Goal: Task Accomplishment & Management: Use online tool/utility

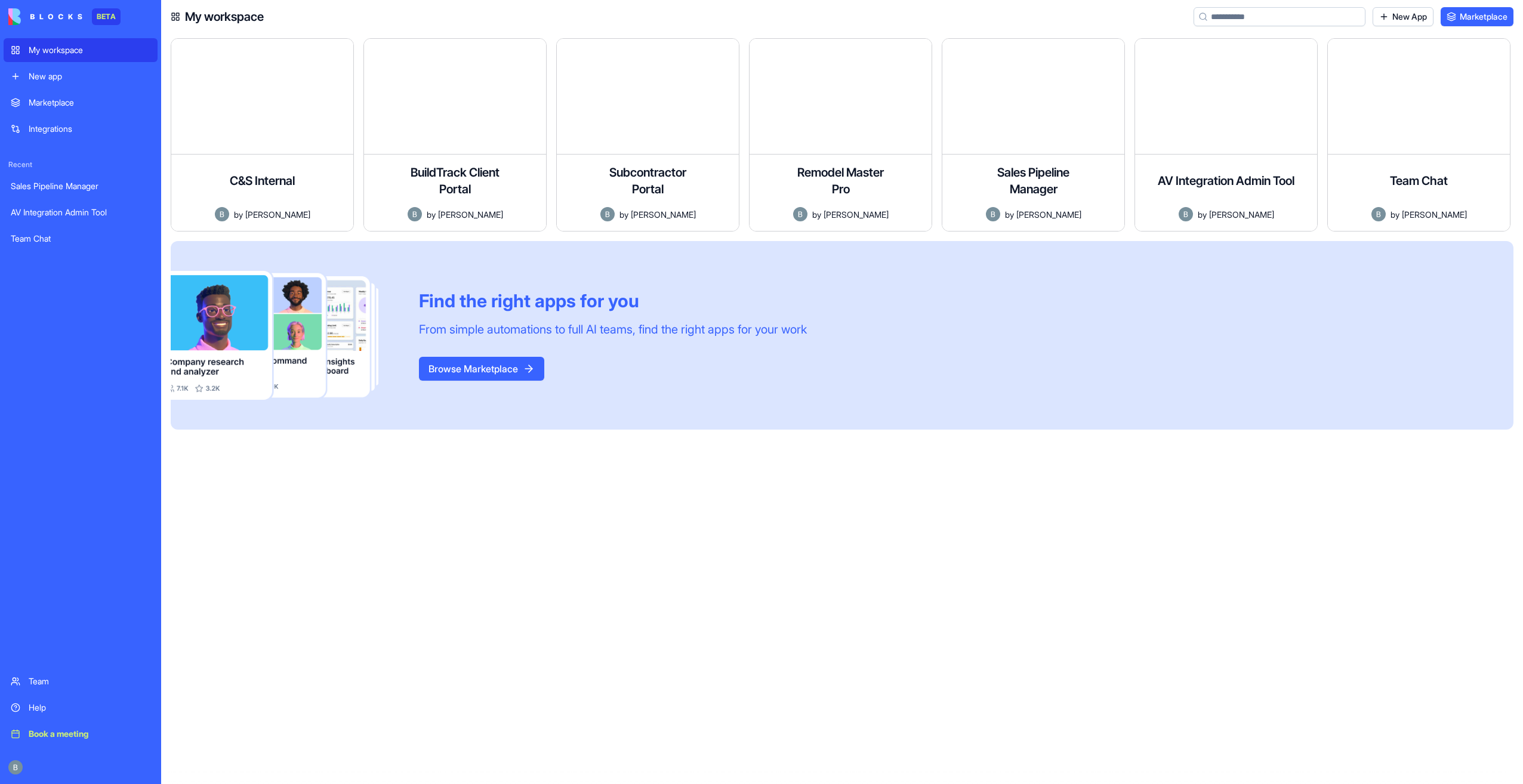
click at [96, 708] on div "Help" at bounding box center [89, 708] width 122 height 12
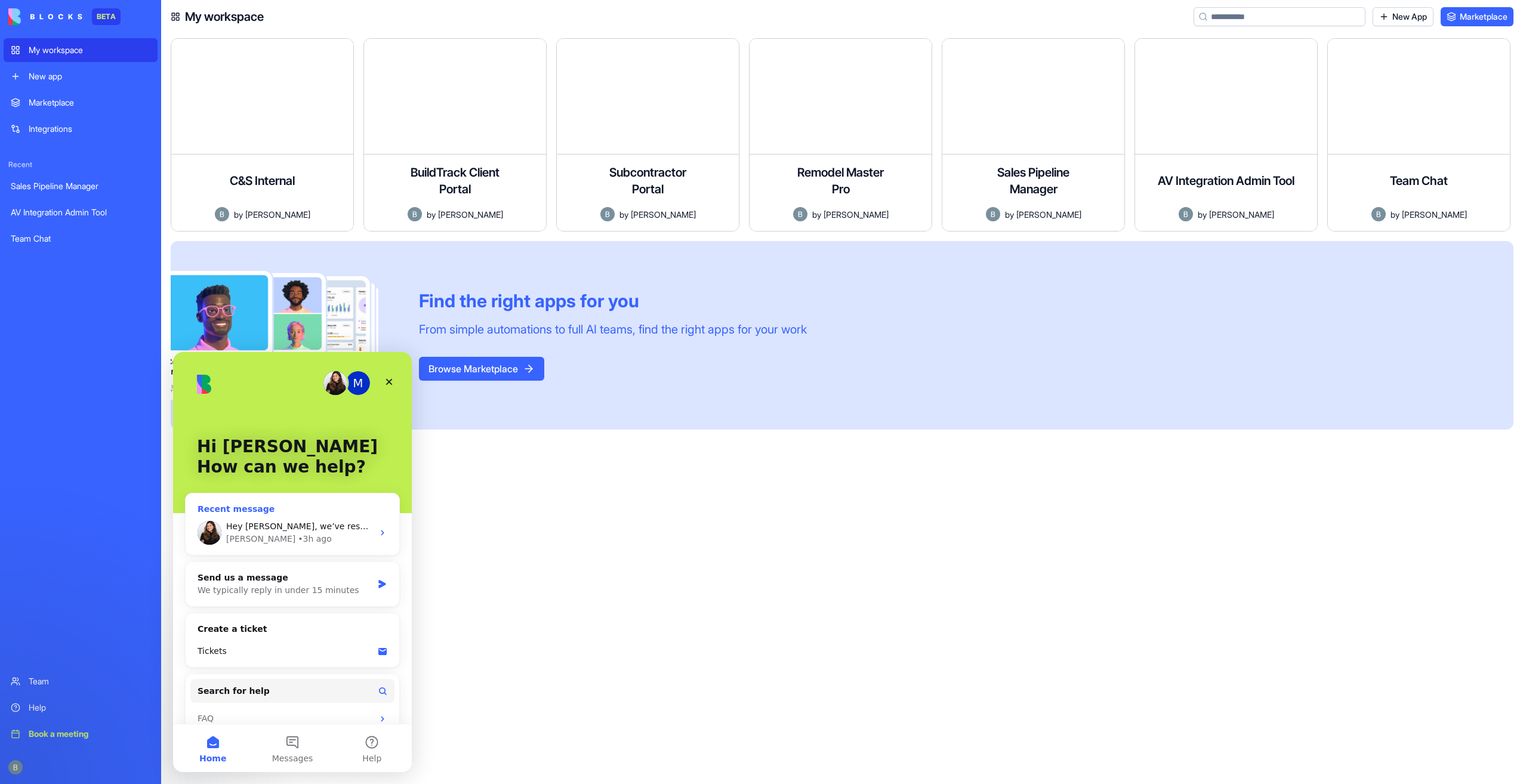
click at [305, 543] on div "Shelly • 3h ago" at bounding box center [300, 538] width 147 height 13
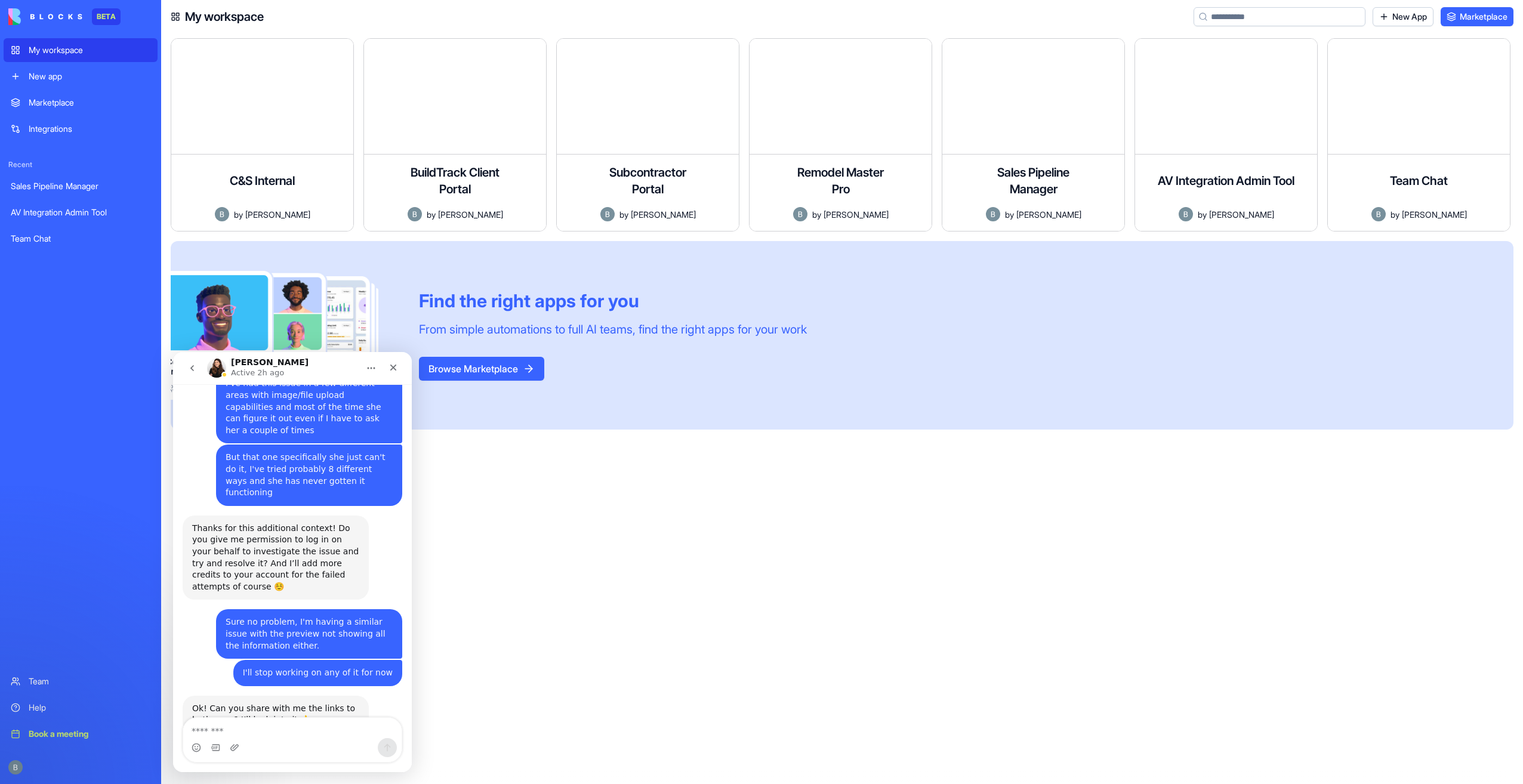
scroll to position [2585, 0]
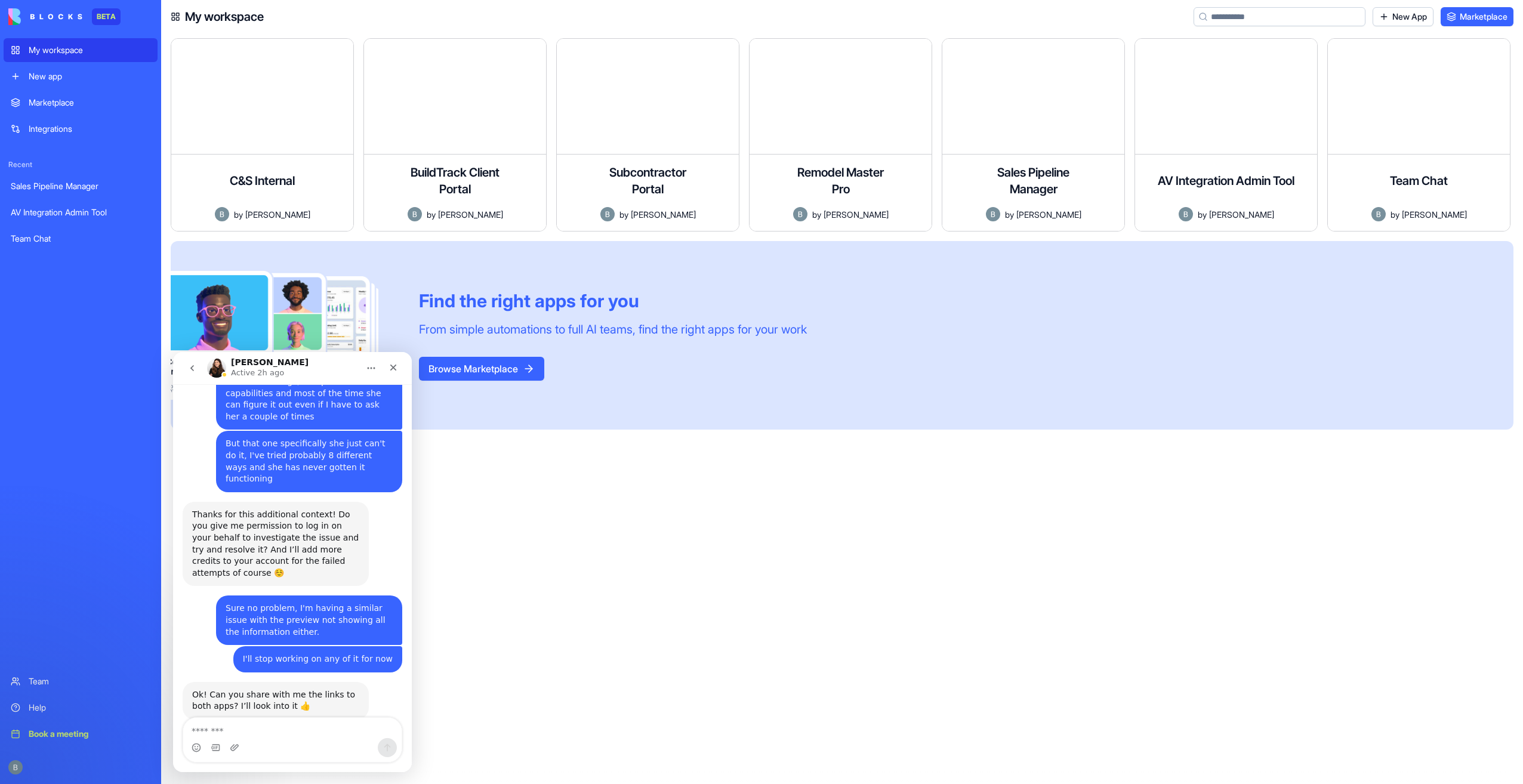
click at [305, 721] on textarea "Message…" at bounding box center [293, 727] width 219 height 20
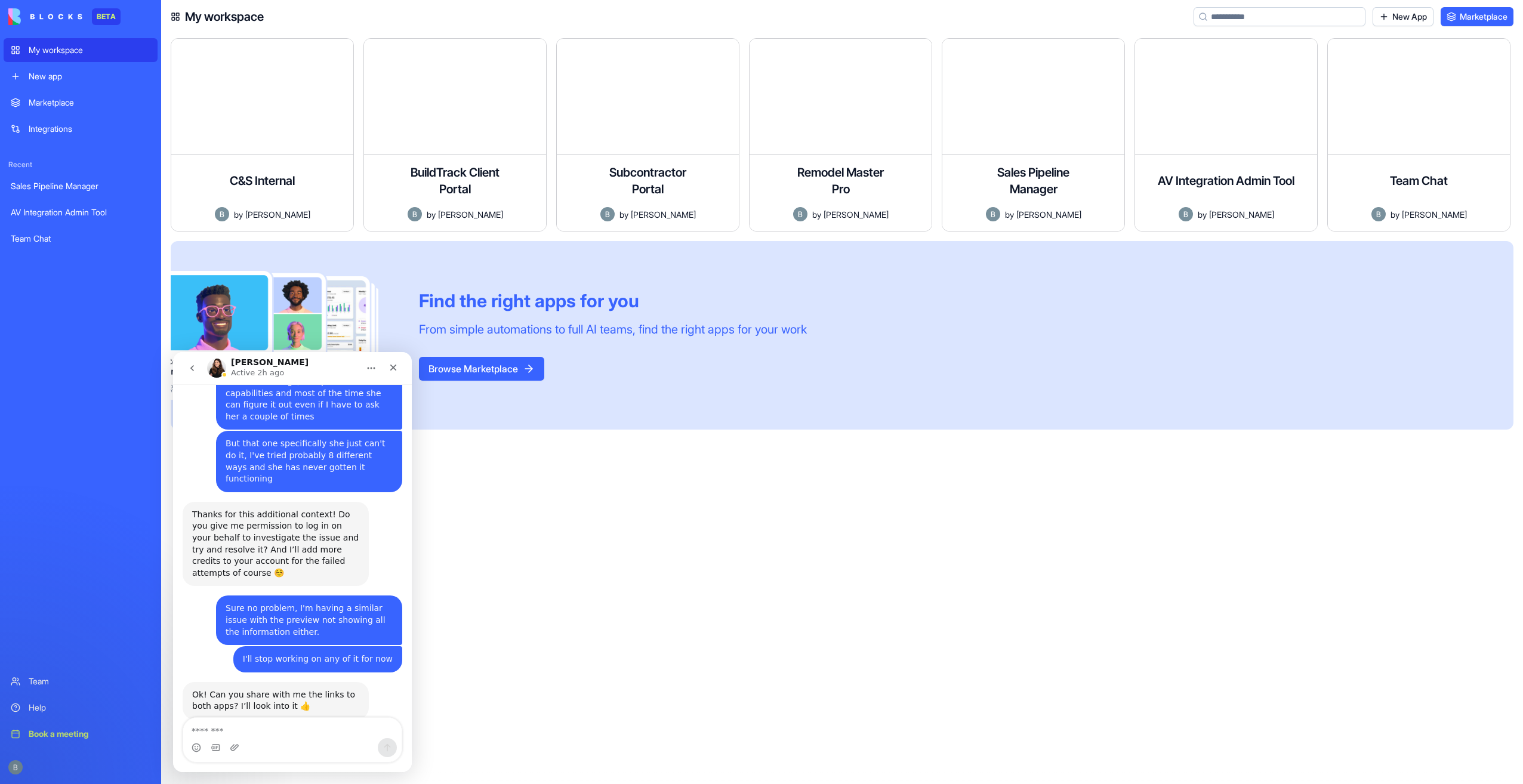
click at [305, 721] on textarea "Message…" at bounding box center [293, 727] width 219 height 20
type textarea "**********"
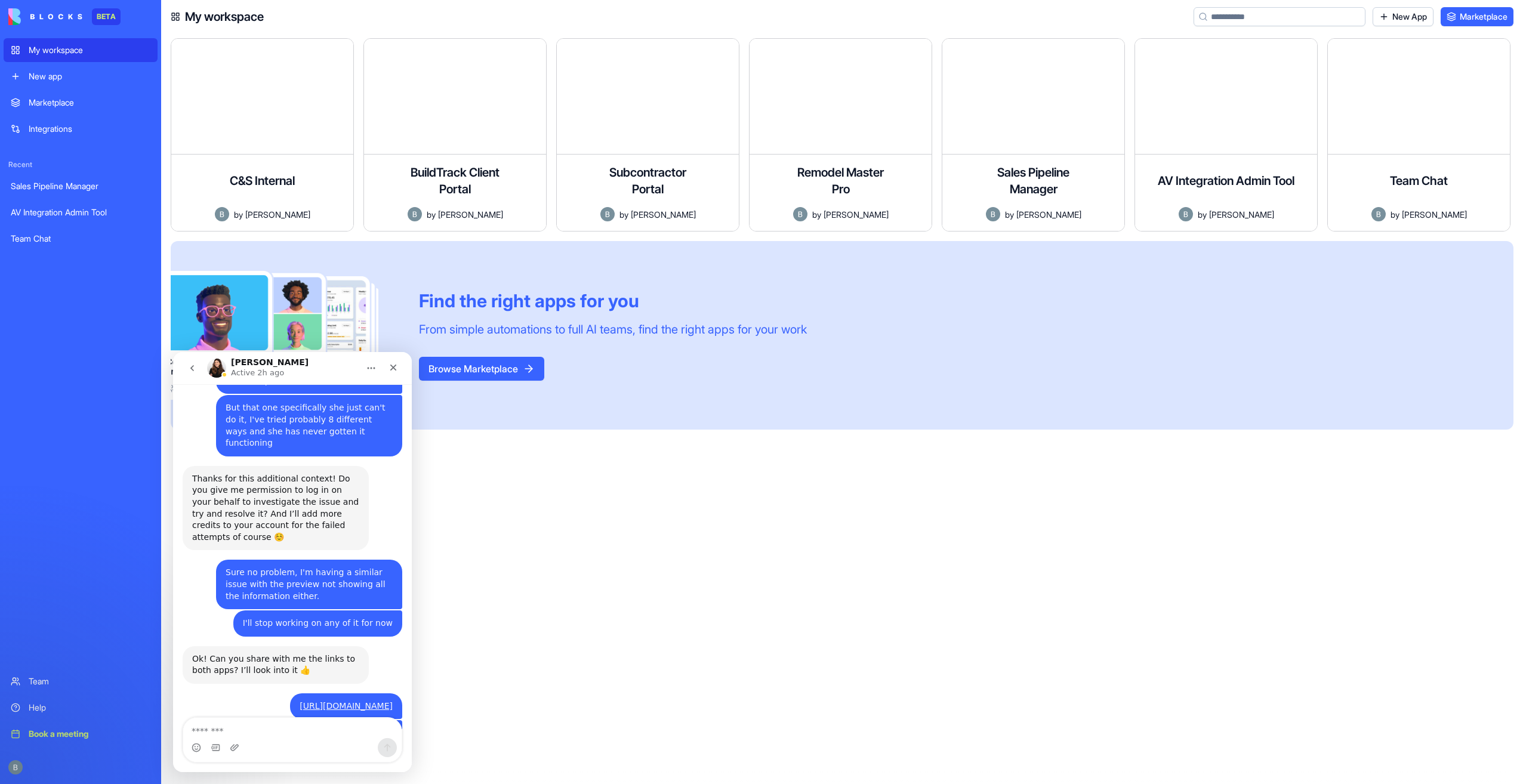
type textarea "*"
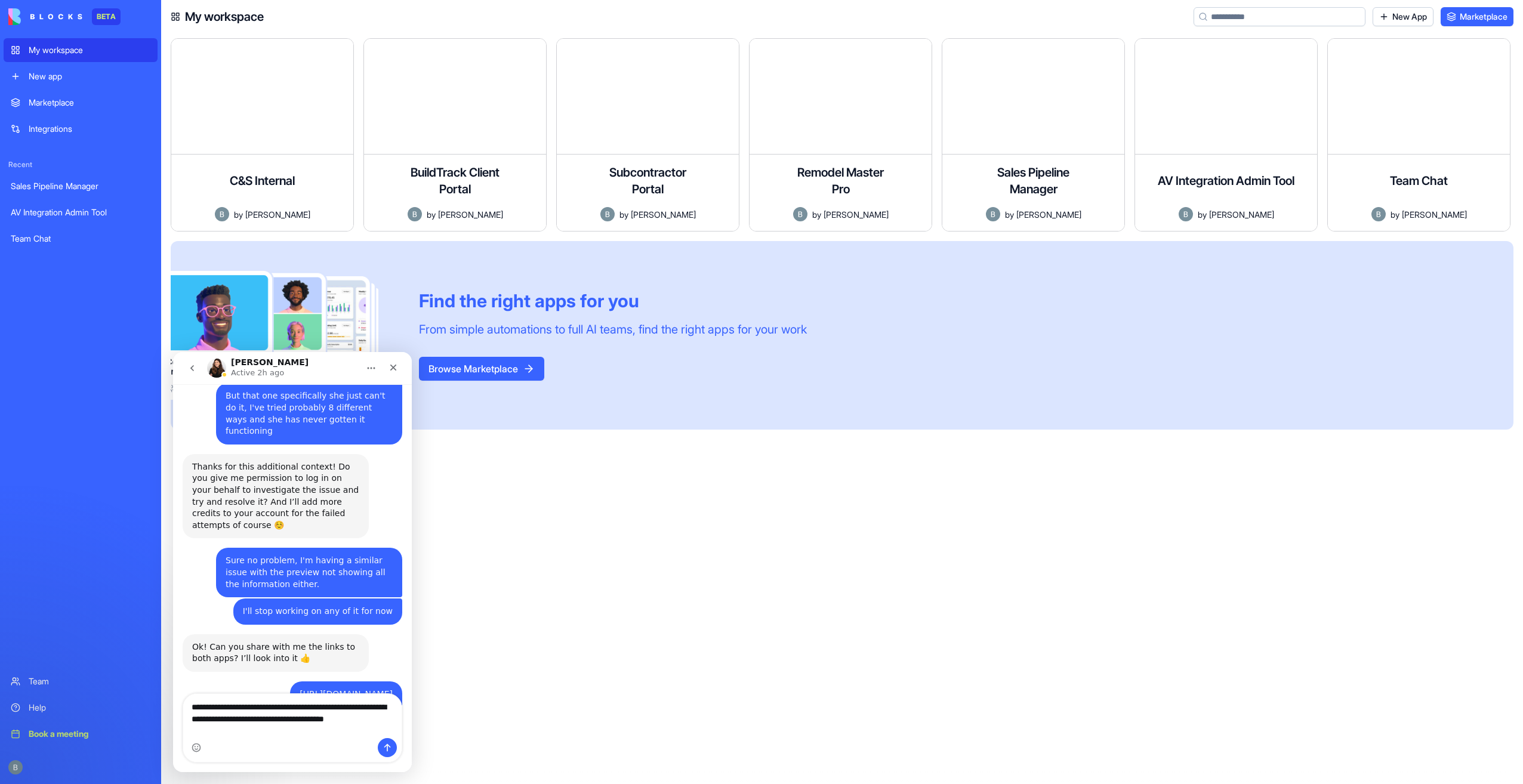
type textarea "**********"
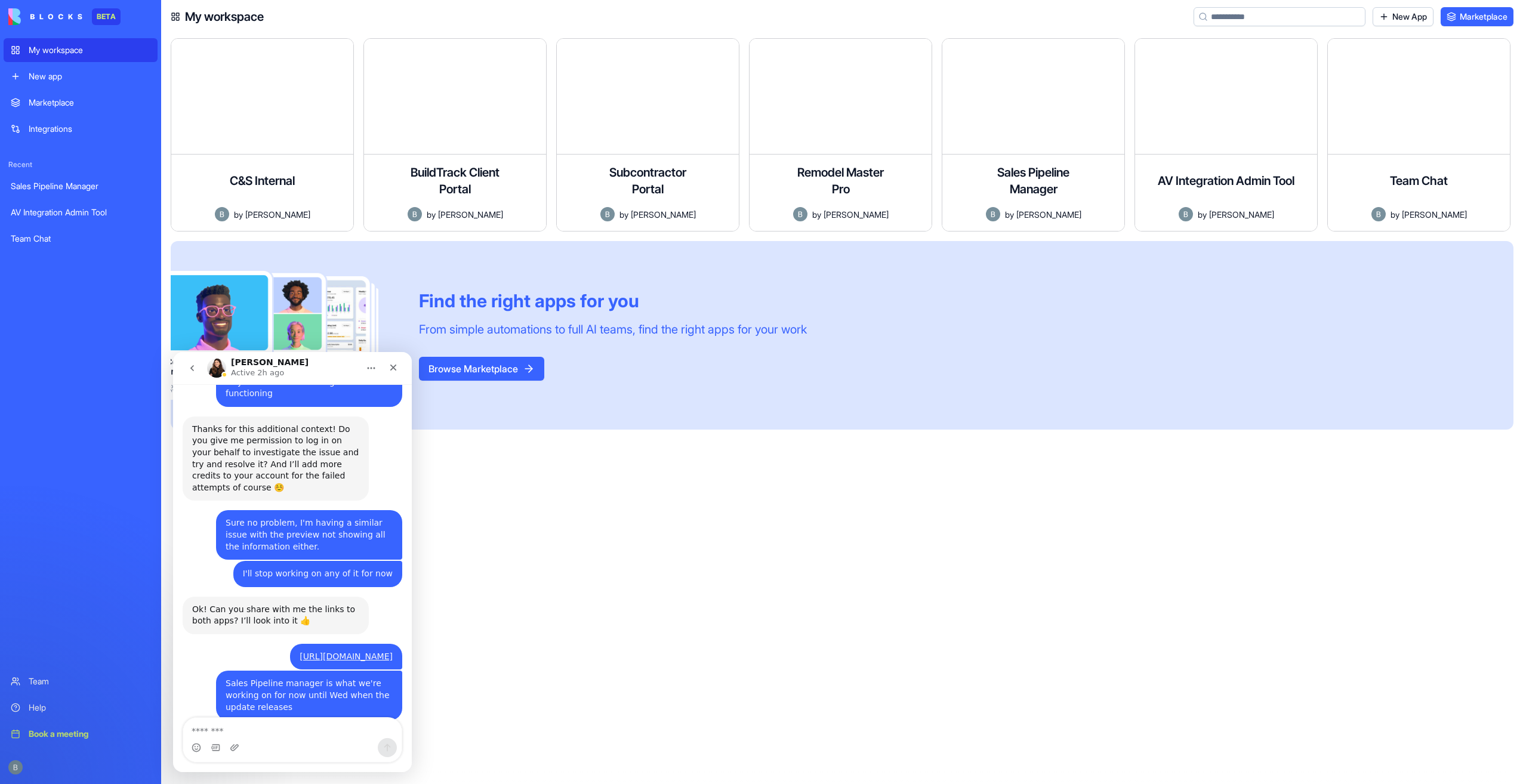
scroll to position [2671, 0]
click at [391, 364] on icon "Close" at bounding box center [393, 368] width 10 height 10
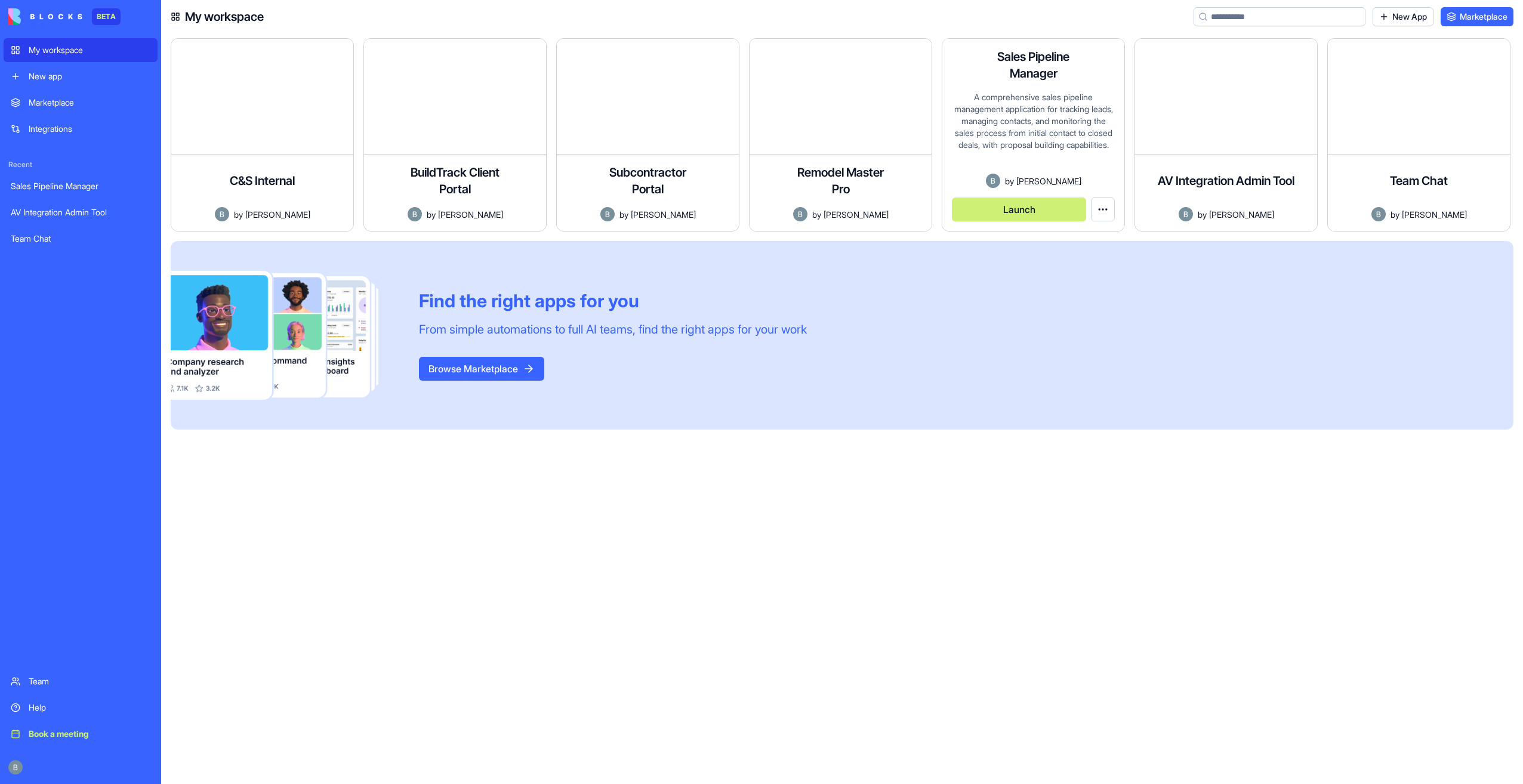
click at [1030, 216] on button "Launch" at bounding box center [1020, 210] width 135 height 23
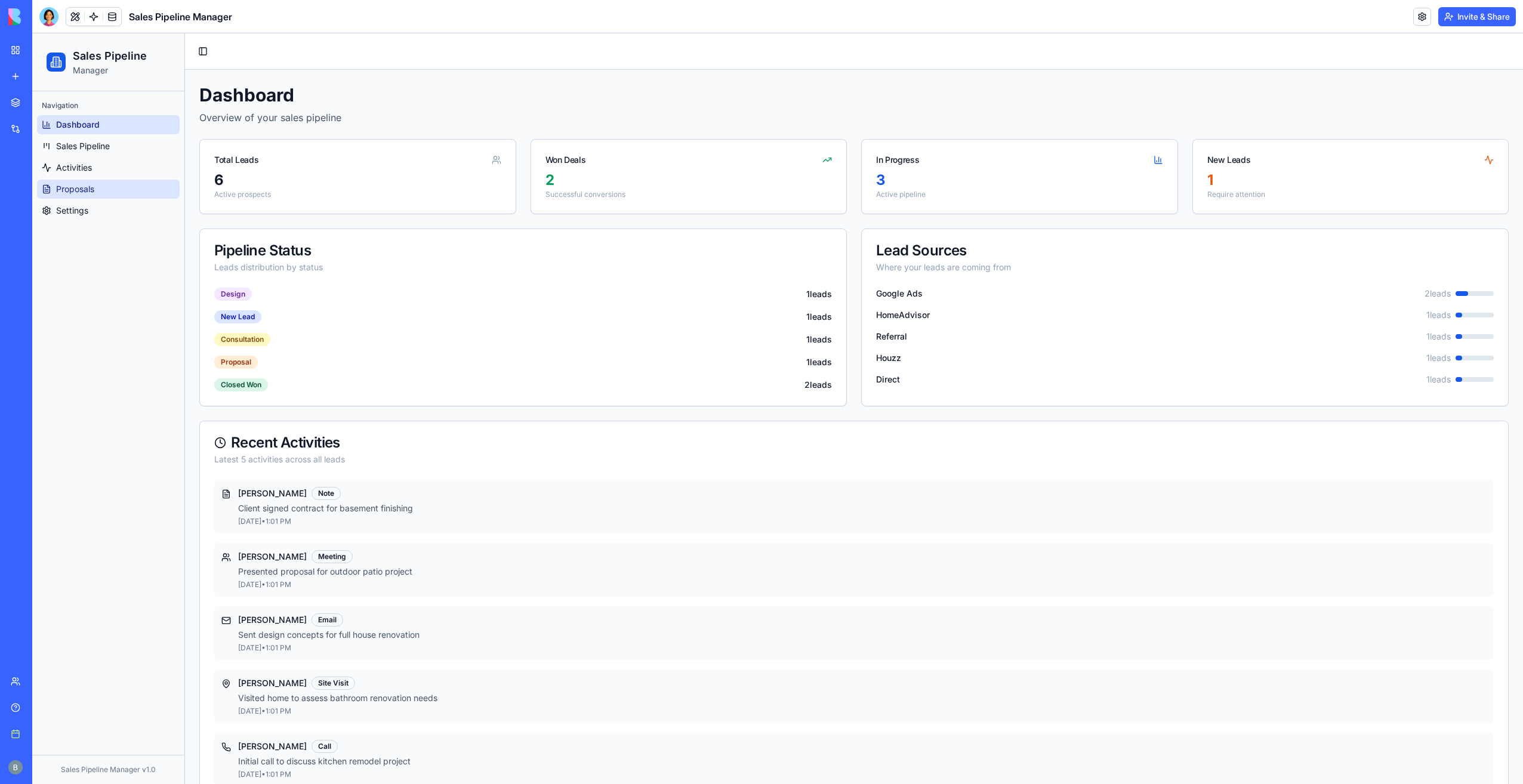
drag, startPoint x: 145, startPoint y: 177, endPoint x: 140, endPoint y: 185, distance: 9.4
click at [145, 177] on ul "Dashboard Sales Pipeline Activities Proposals Settings" at bounding box center [108, 168] width 142 height 105
click at [140, 185] on link "Proposals" at bounding box center [108, 189] width 142 height 20
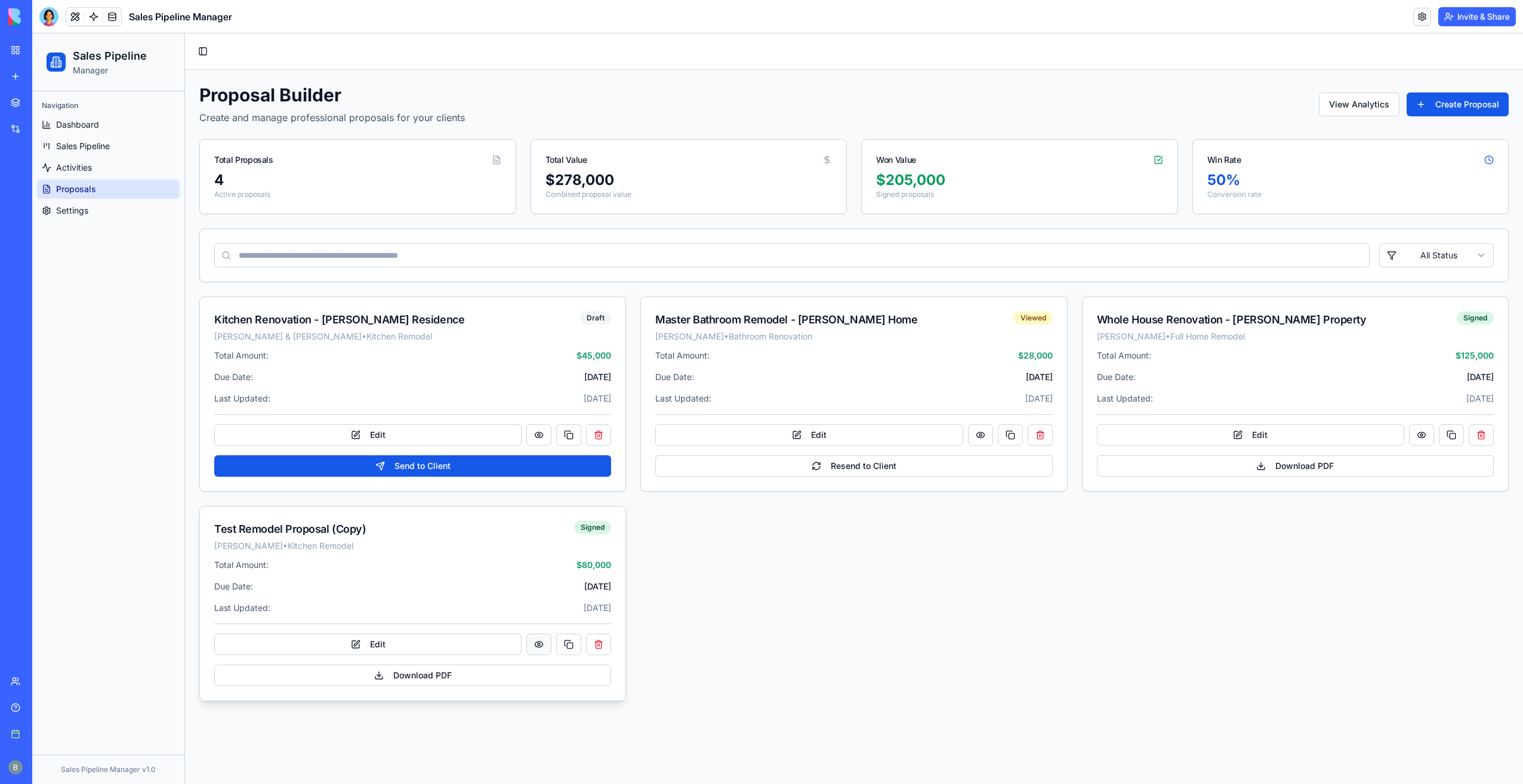
click at [543, 648] on button at bounding box center [540, 645] width 25 height 21
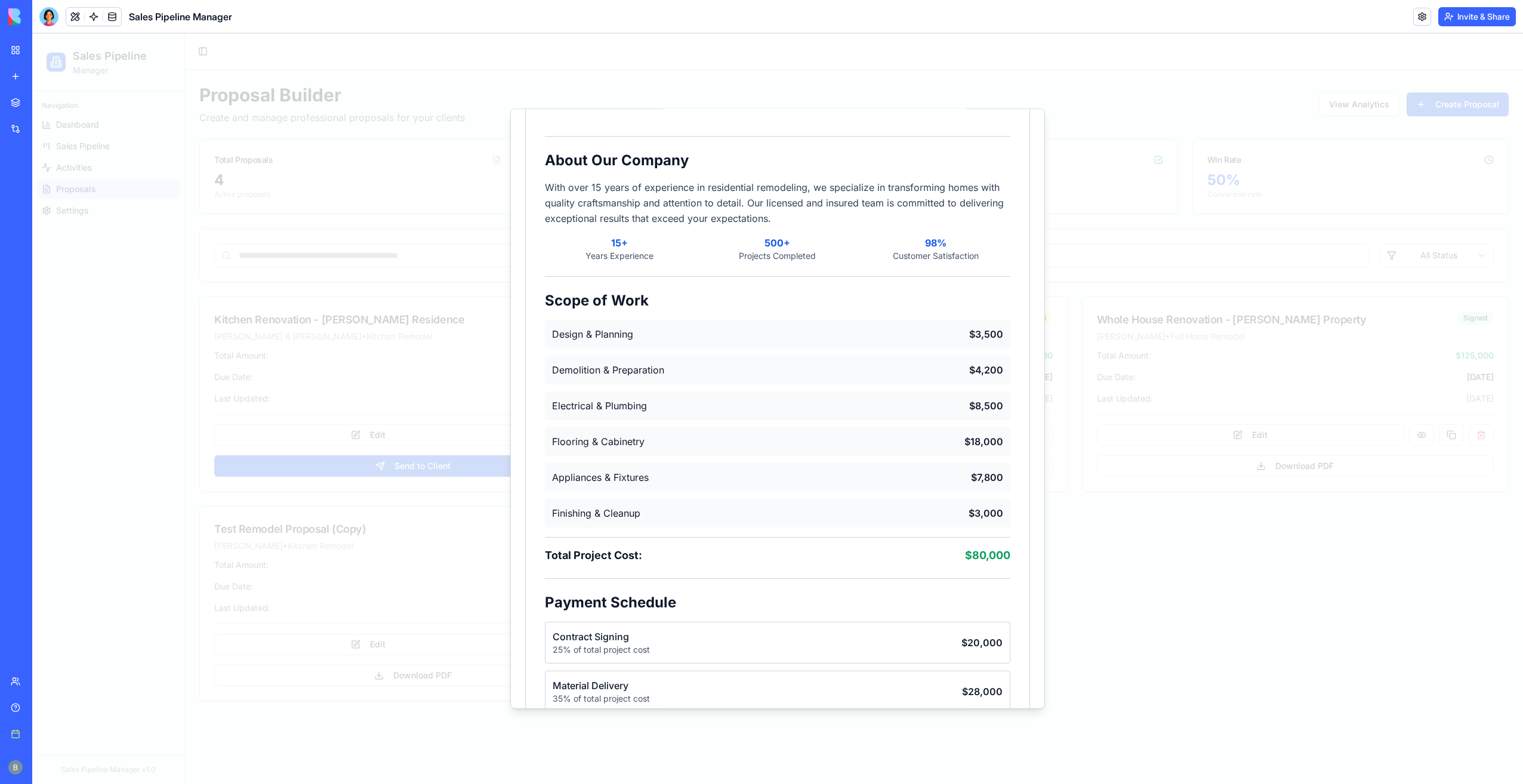
scroll to position [671, 0]
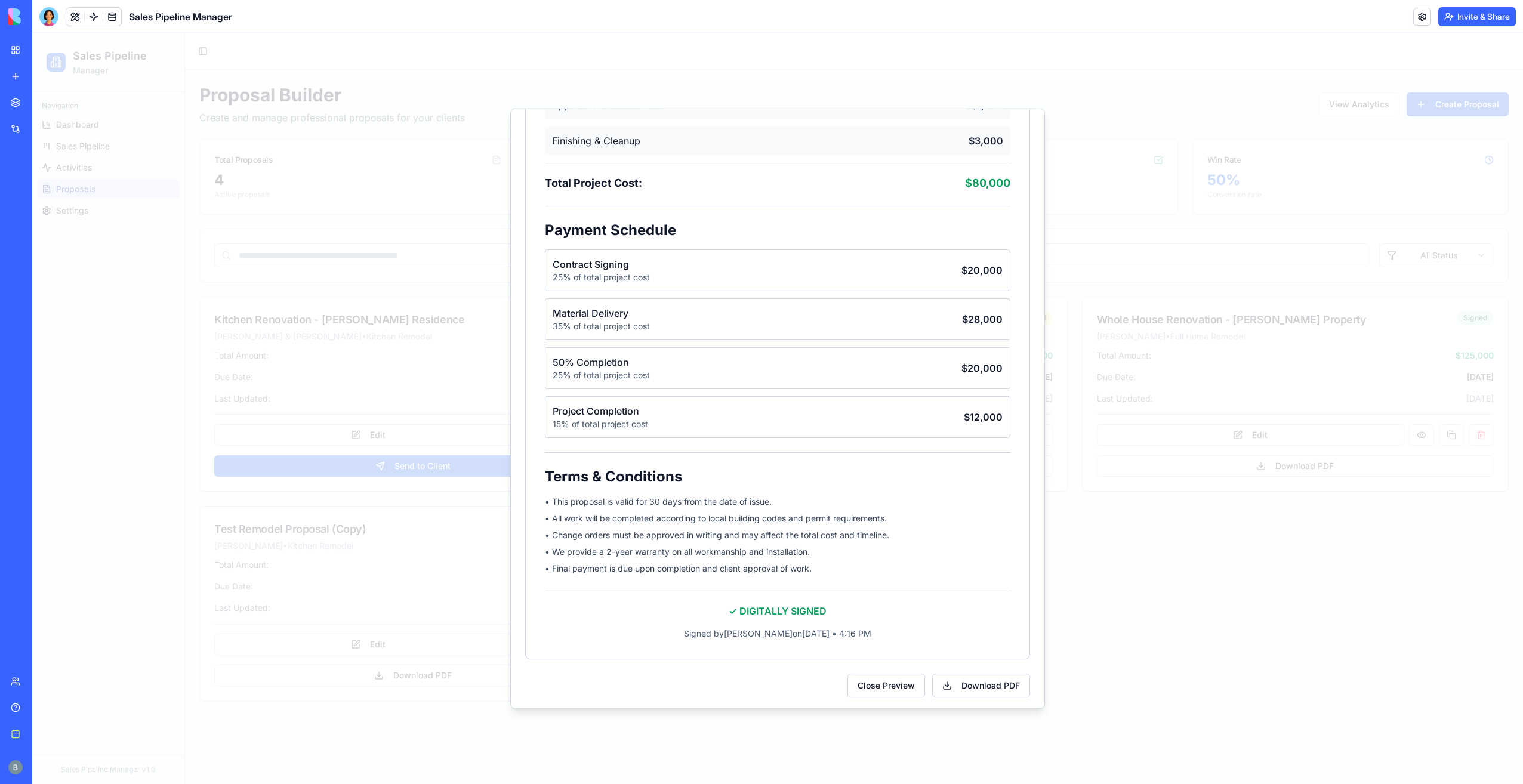
click at [1141, 492] on div at bounding box center [778, 409] width 1491 height 751
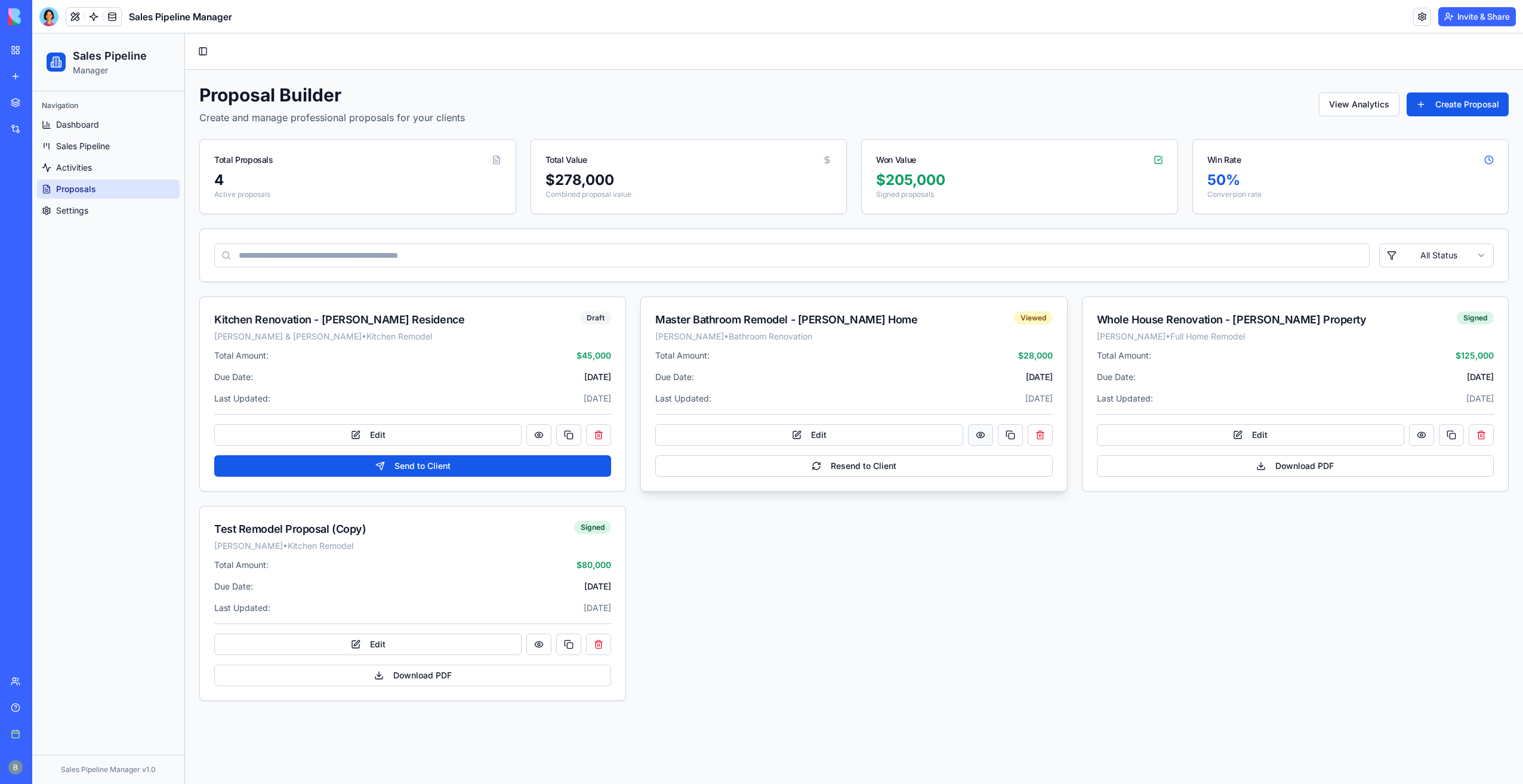
click at [989, 432] on button at bounding box center [981, 435] width 25 height 21
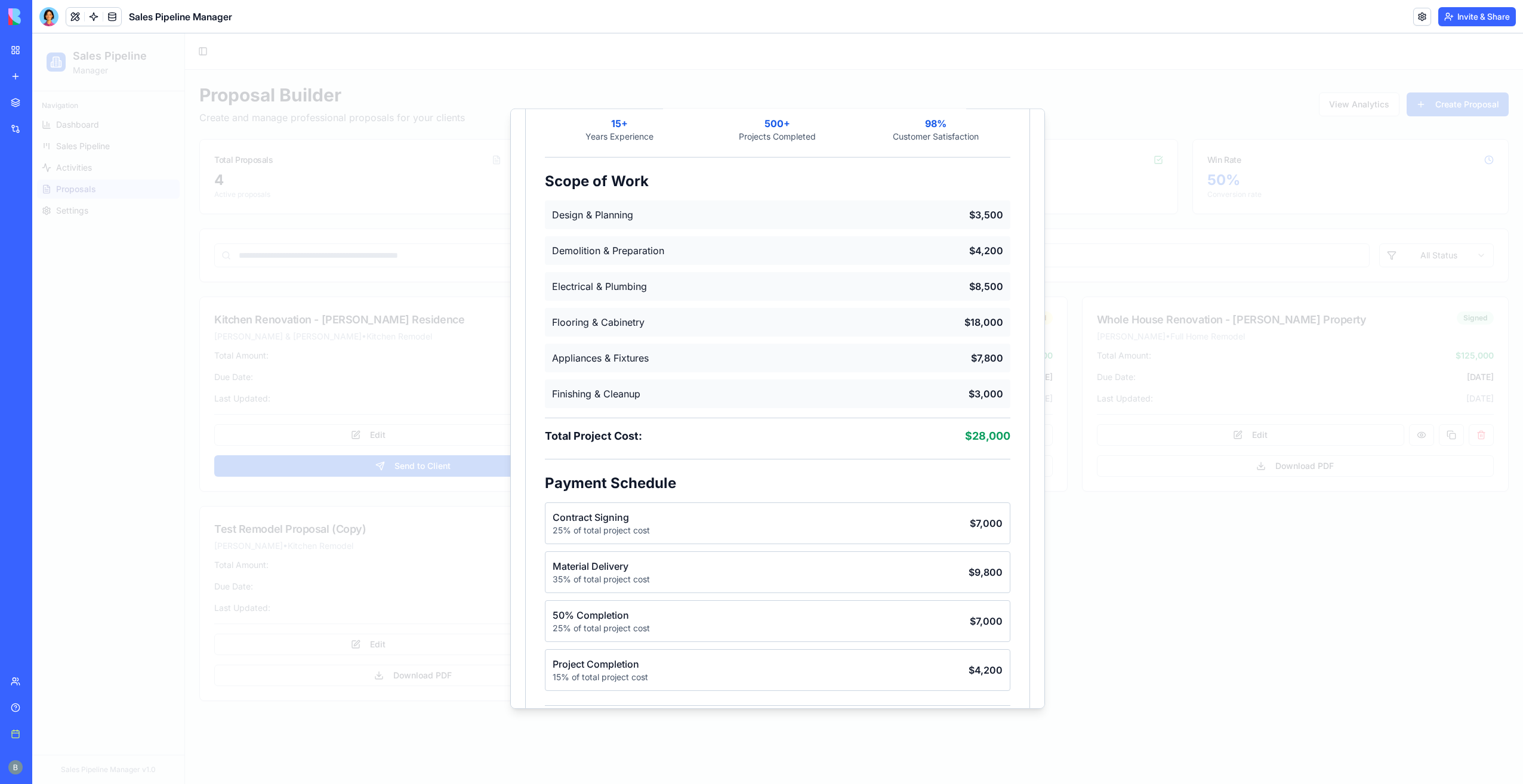
scroll to position [714, 0]
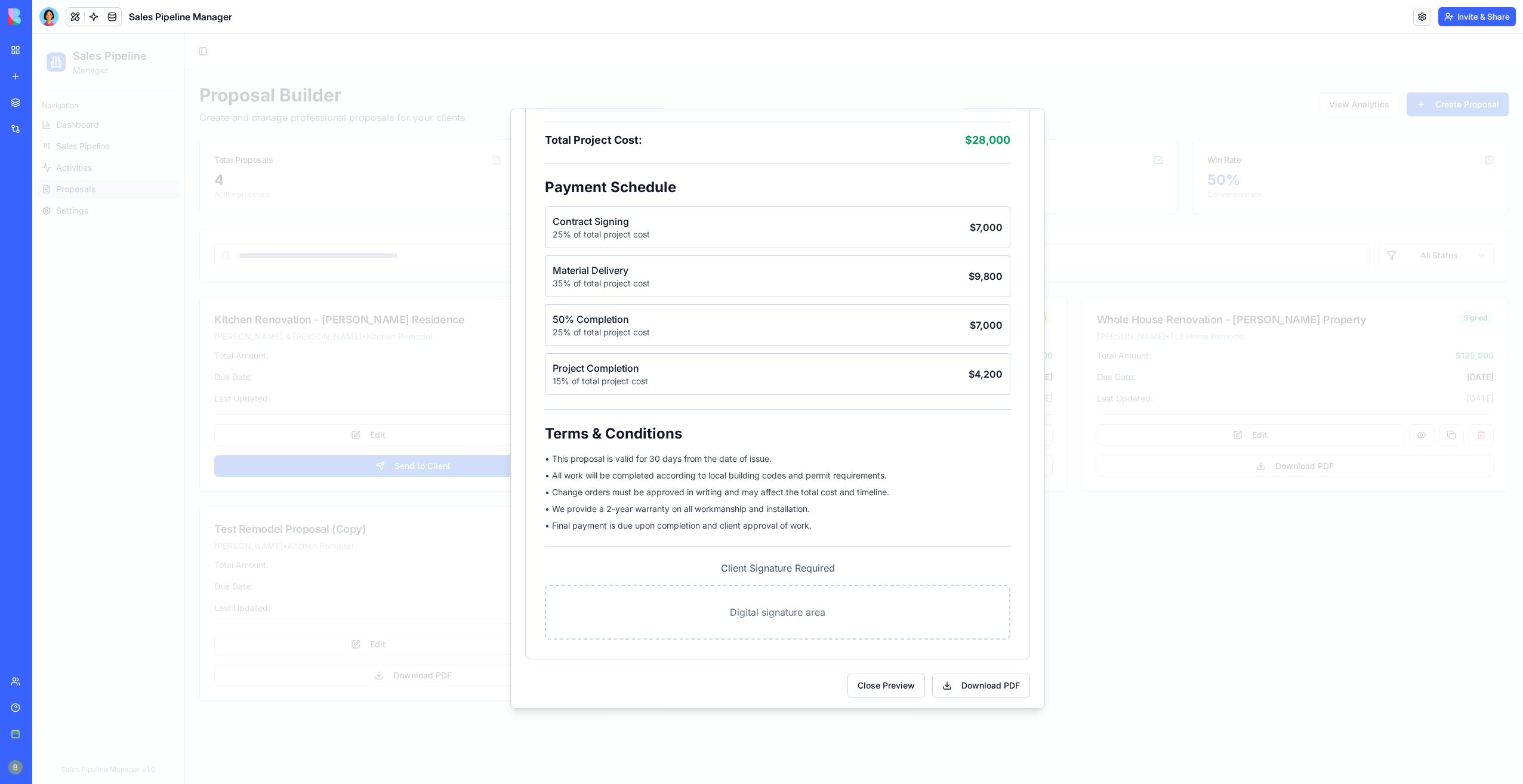
click at [1100, 511] on div at bounding box center [778, 409] width 1491 height 751
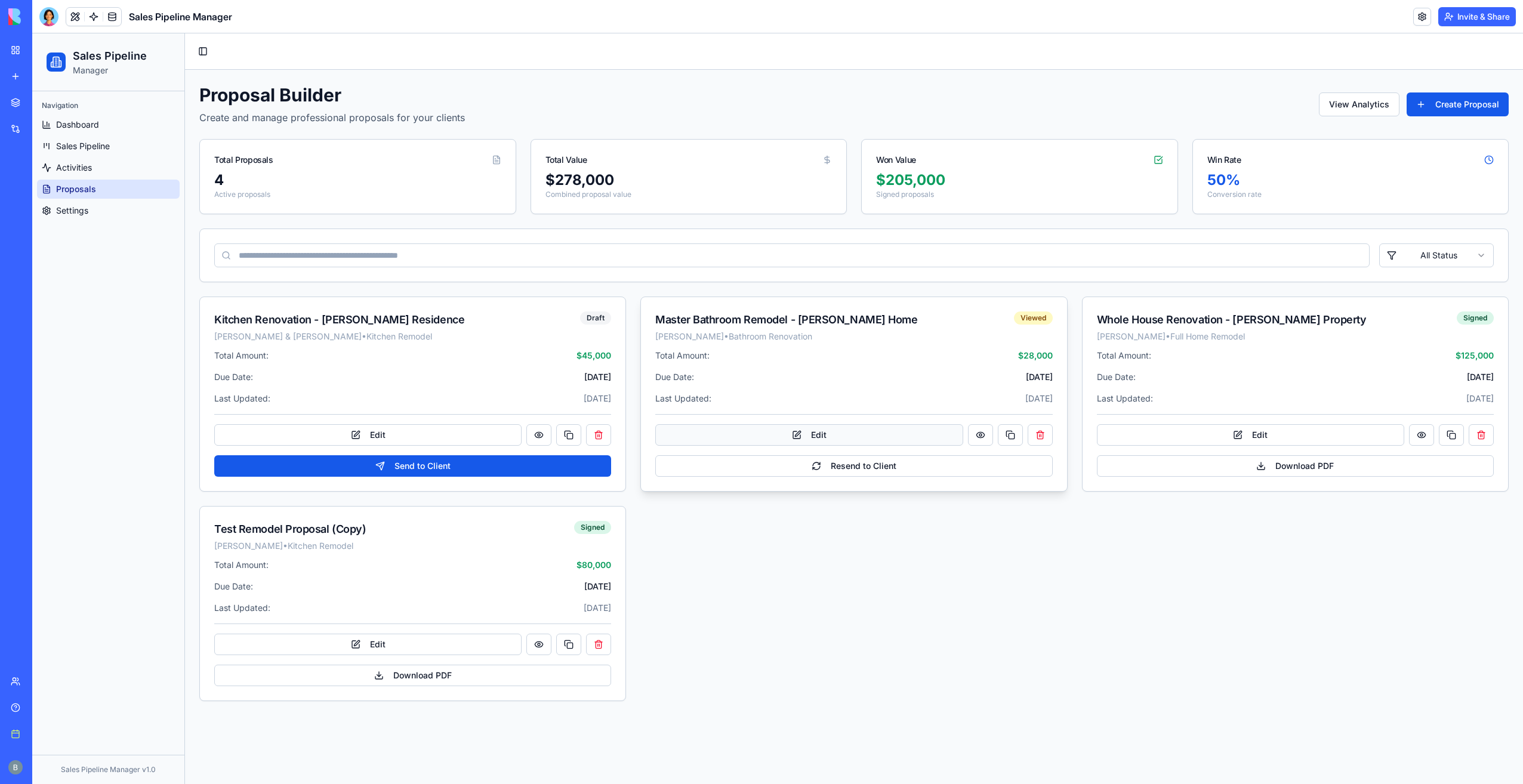
click at [904, 432] on button "Edit" at bounding box center [809, 435] width 307 height 21
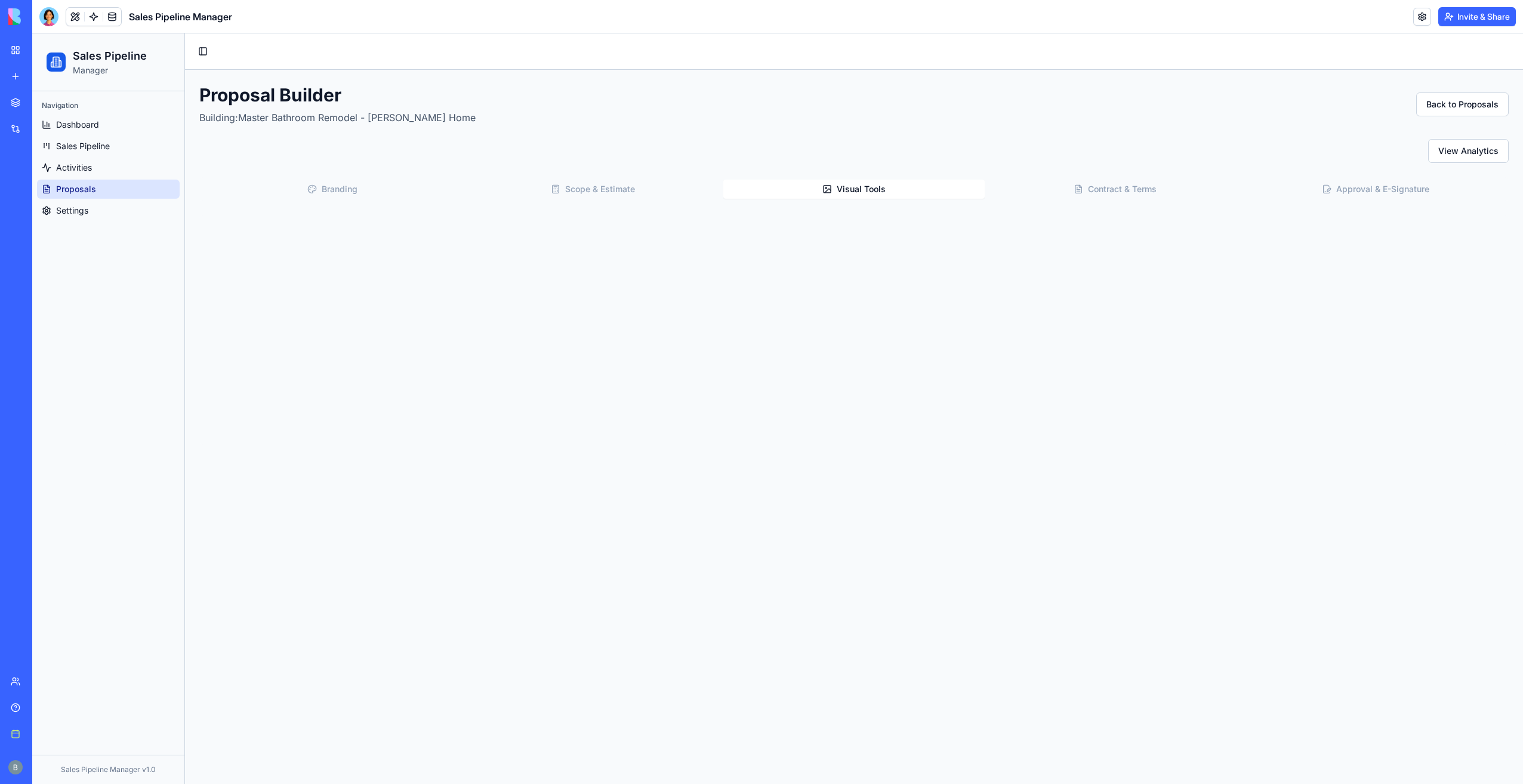
click at [889, 190] on button "Visual Tools" at bounding box center [854, 189] width 261 height 20
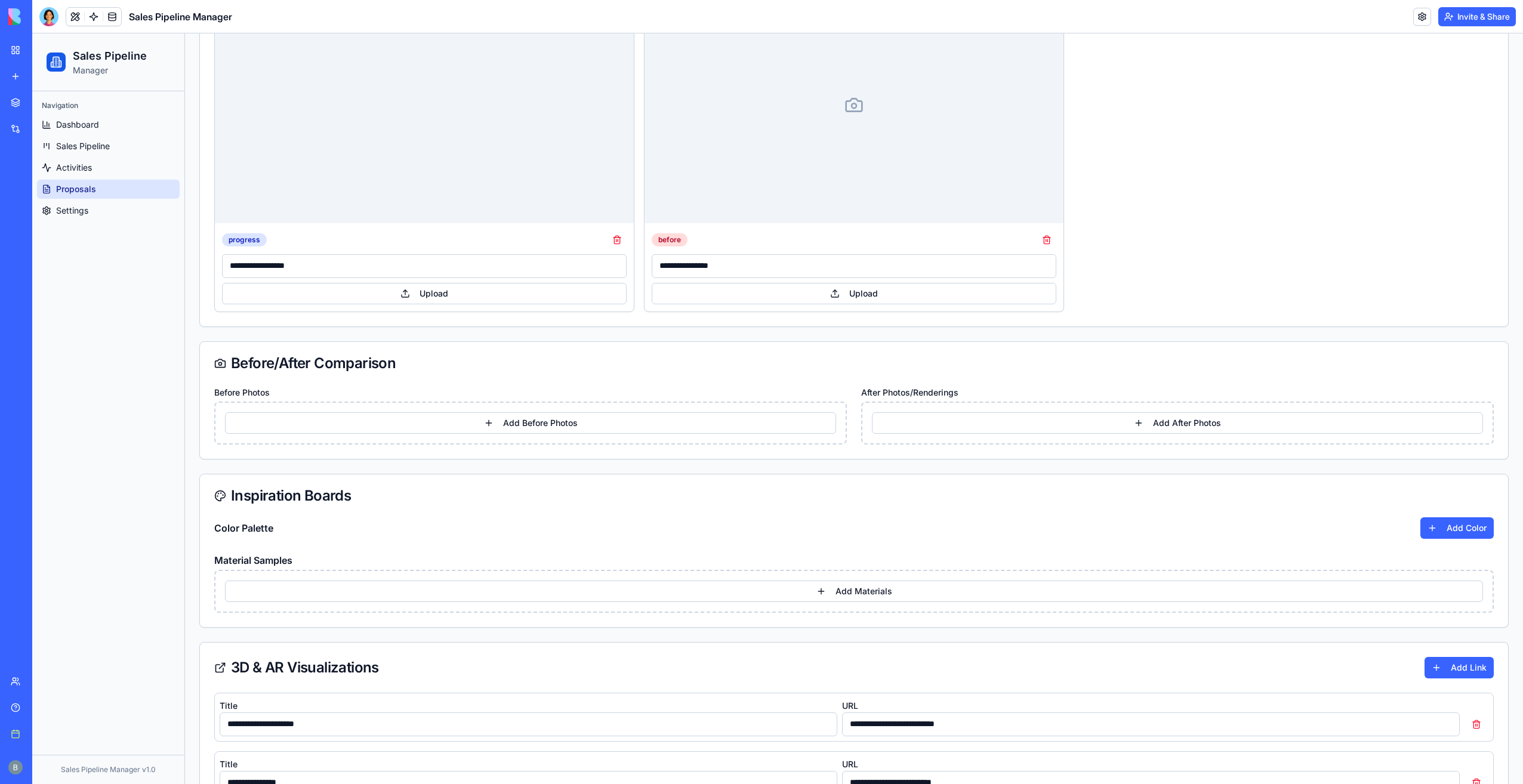
scroll to position [289, 0]
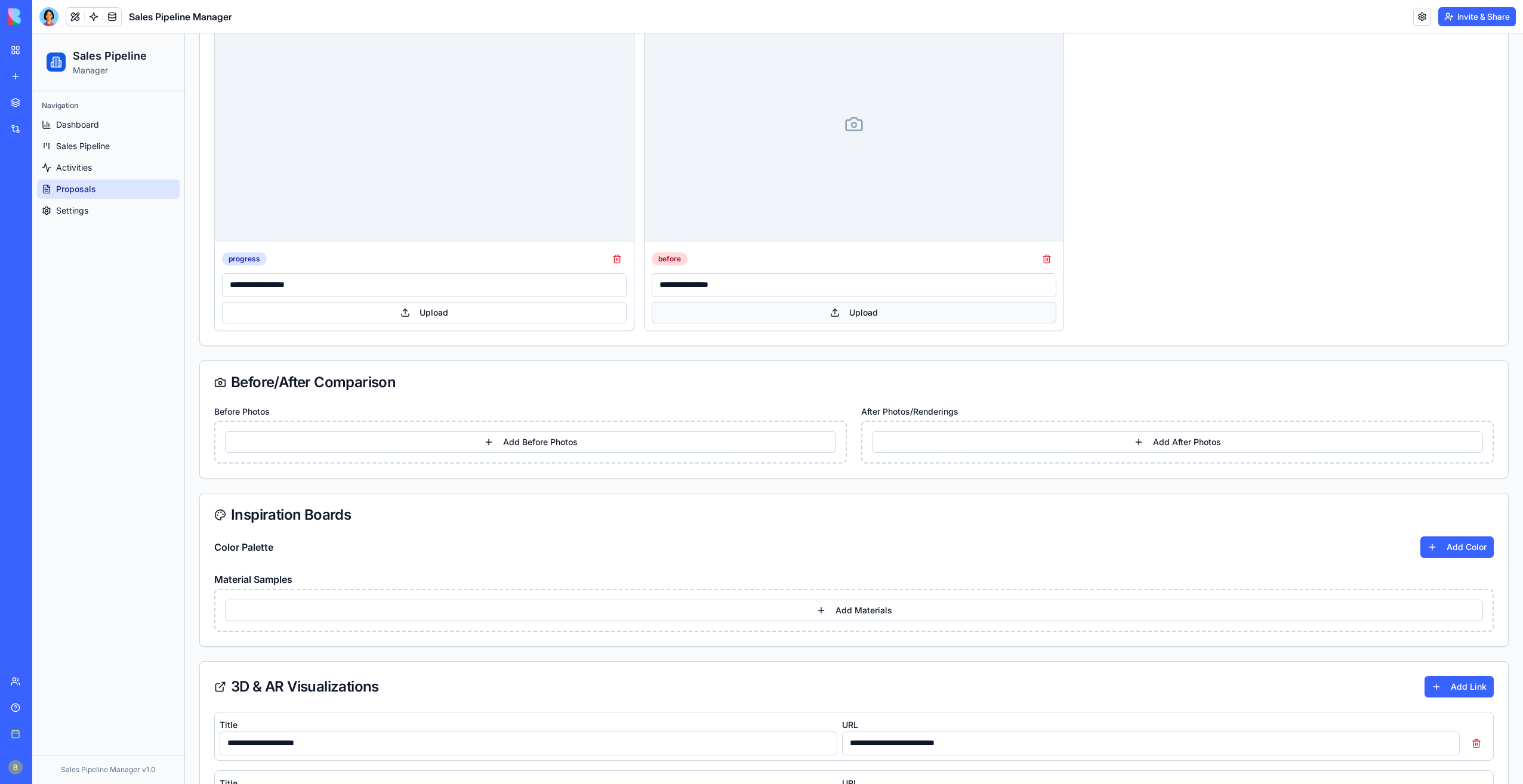
click at [783, 305] on button "Upload" at bounding box center [854, 313] width 405 height 21
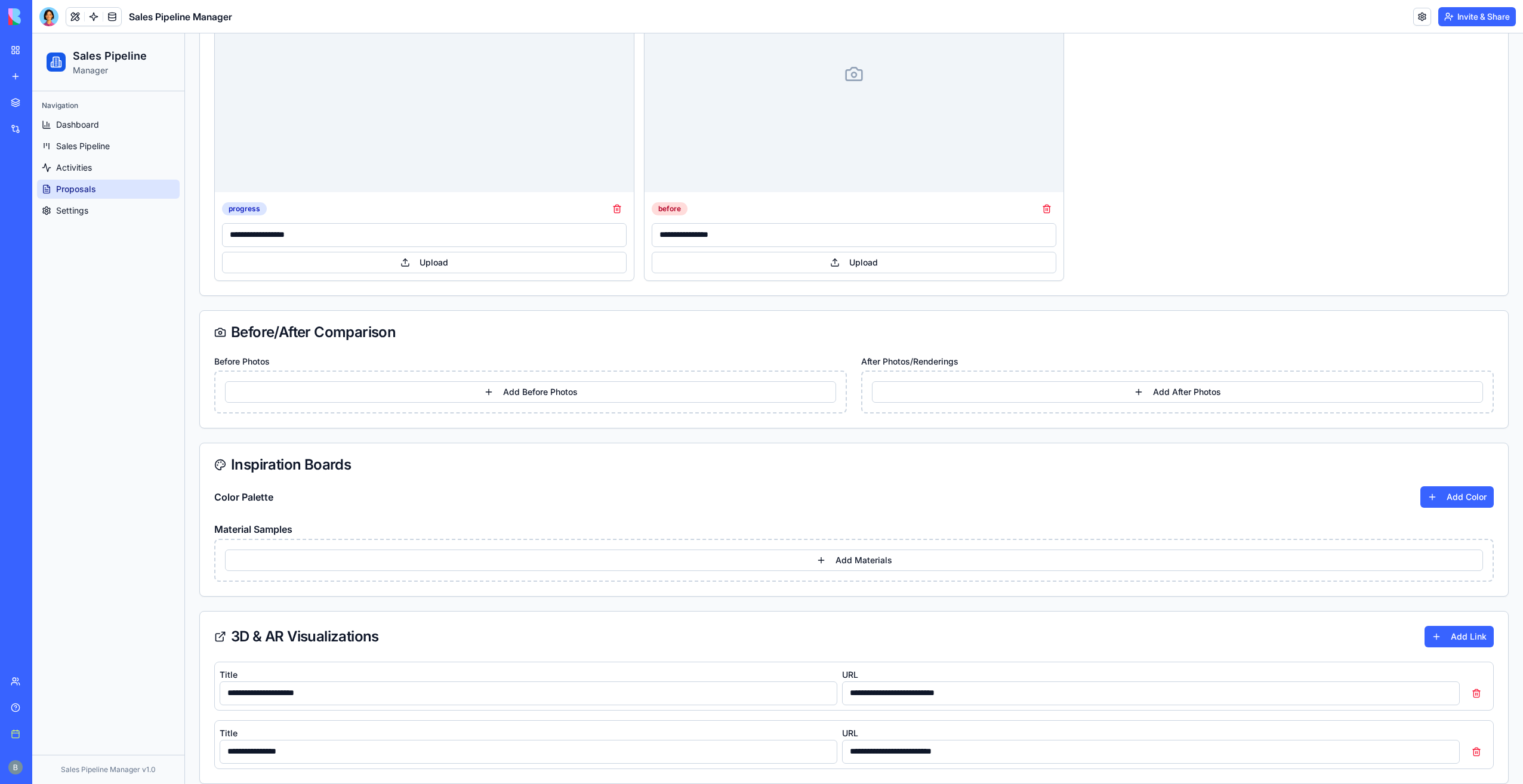
scroll to position [348, 0]
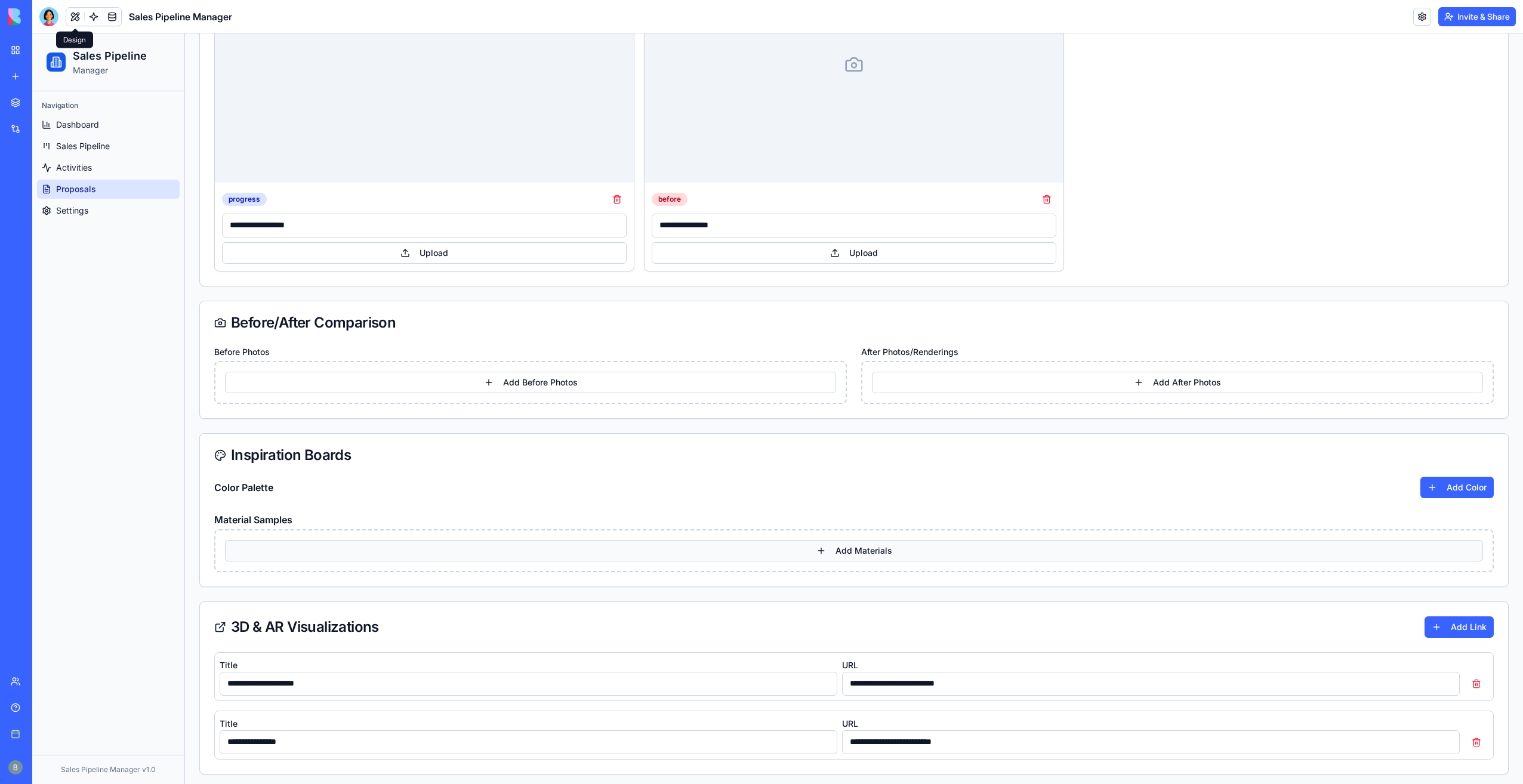
click at [881, 550] on button "Add Materials" at bounding box center [855, 551] width 1259 height 21
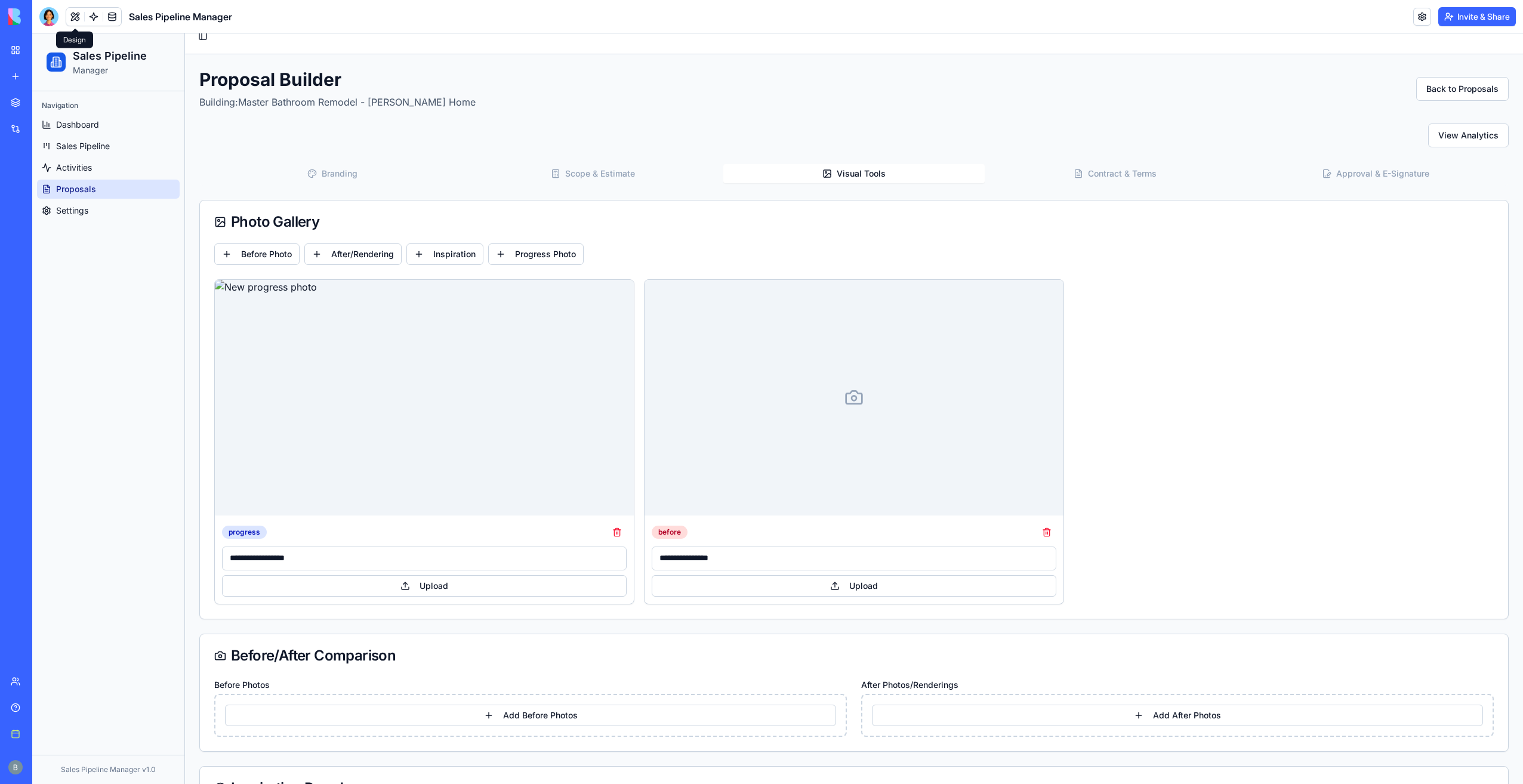
scroll to position [0, 0]
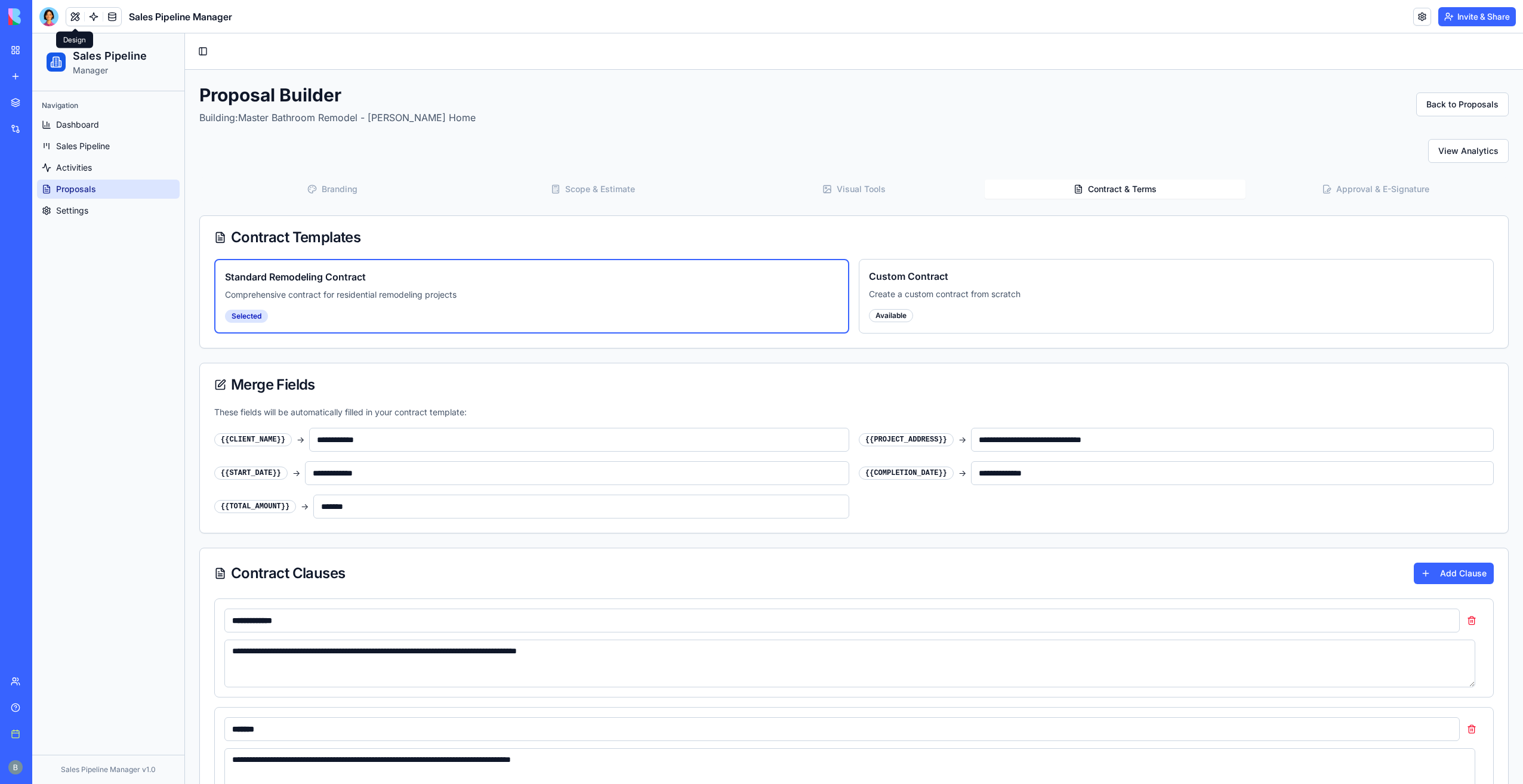
click at [1105, 183] on button "Contract & Terms" at bounding box center [1115, 189] width 261 height 20
click at [1306, 191] on button "Approval & E-Signature" at bounding box center [1376, 189] width 261 height 20
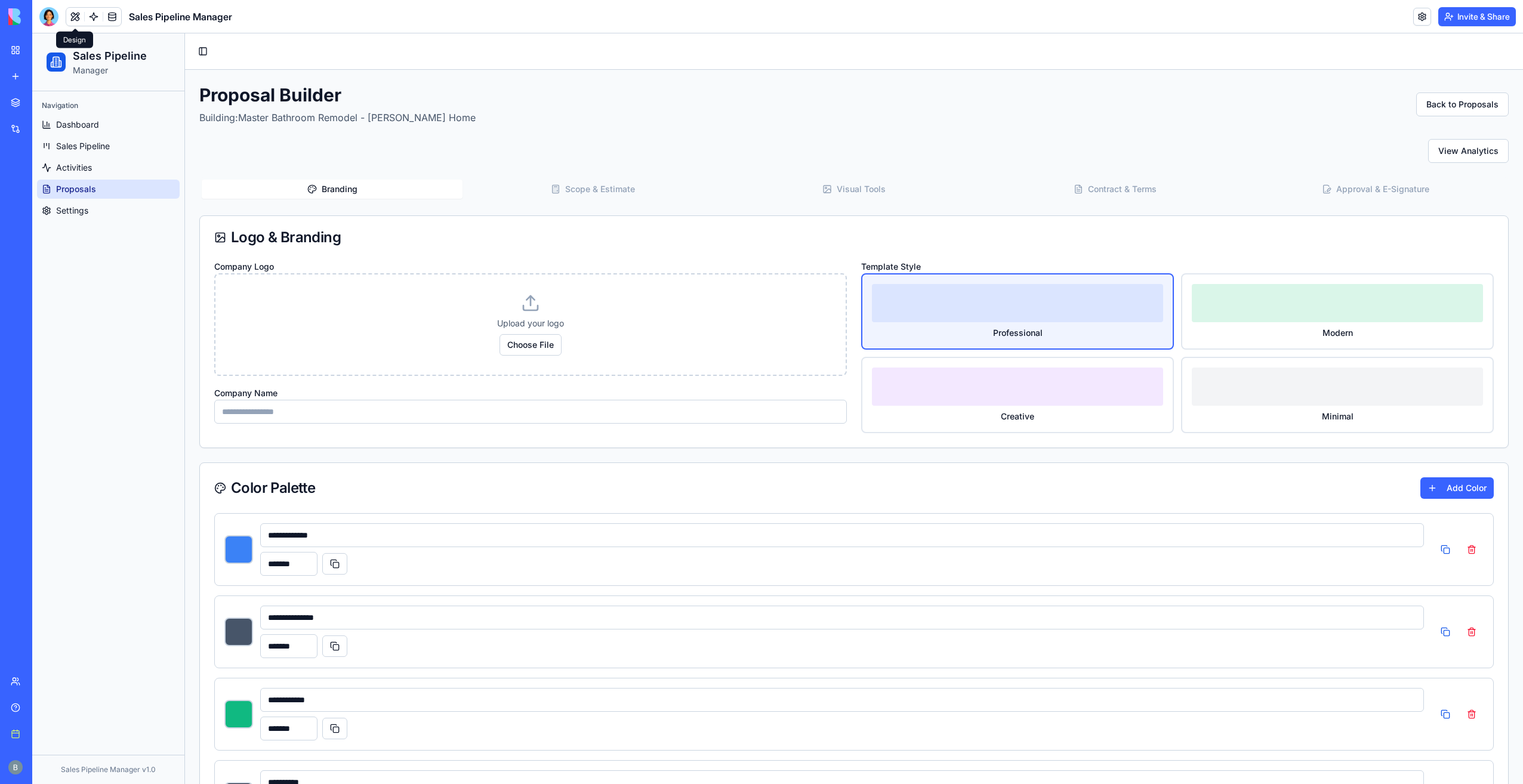
click at [340, 187] on button "Branding" at bounding box center [332, 189] width 261 height 20
click at [539, 353] on button "Choose File" at bounding box center [531, 345] width 62 height 21
click at [148, 212] on link "Settings" at bounding box center [108, 211] width 142 height 20
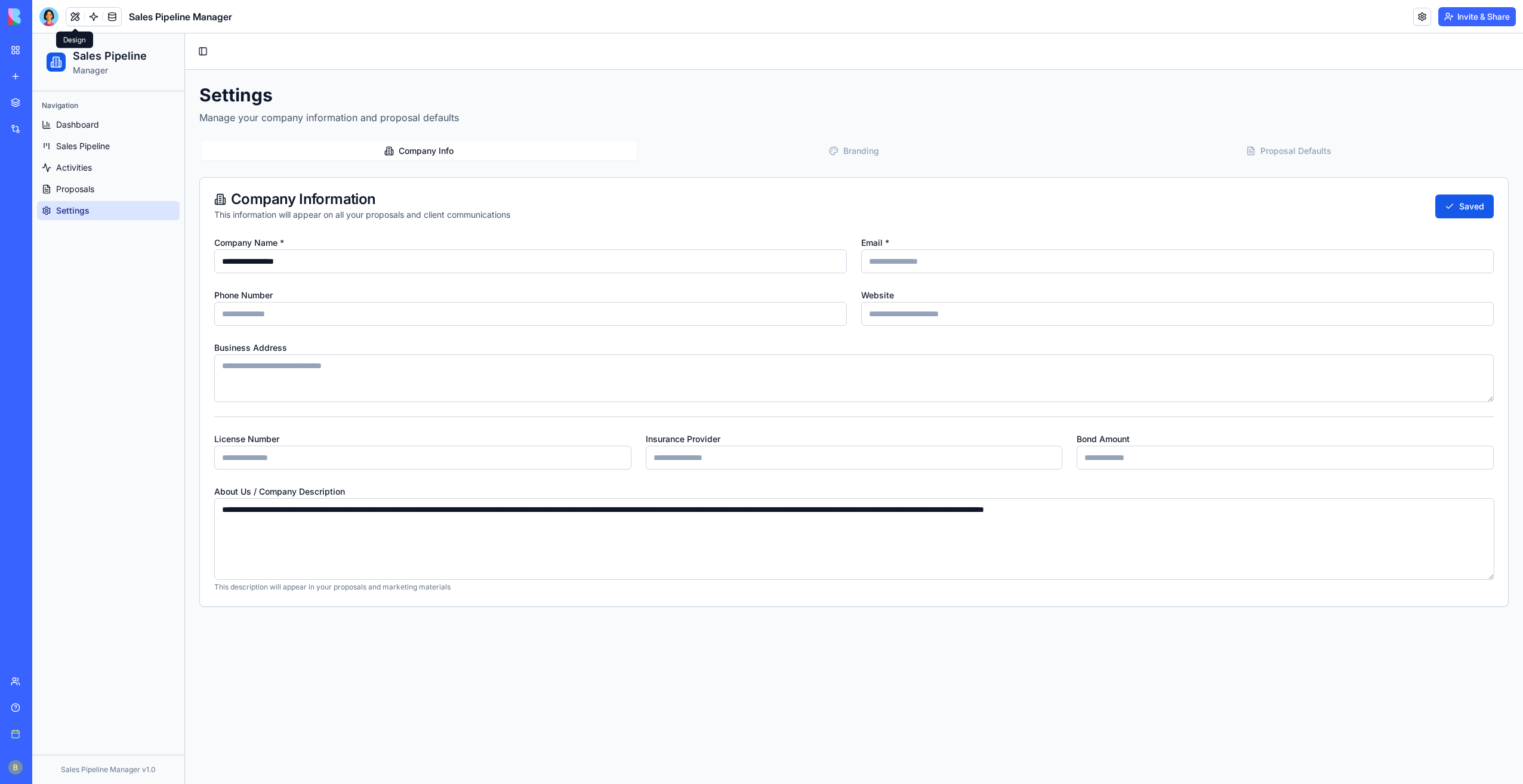
click at [147, 199] on ul "Dashboard Sales Pipeline Activities Proposals Settings" at bounding box center [108, 168] width 142 height 105
click at [145, 190] on link "Proposals" at bounding box center [108, 189] width 142 height 20
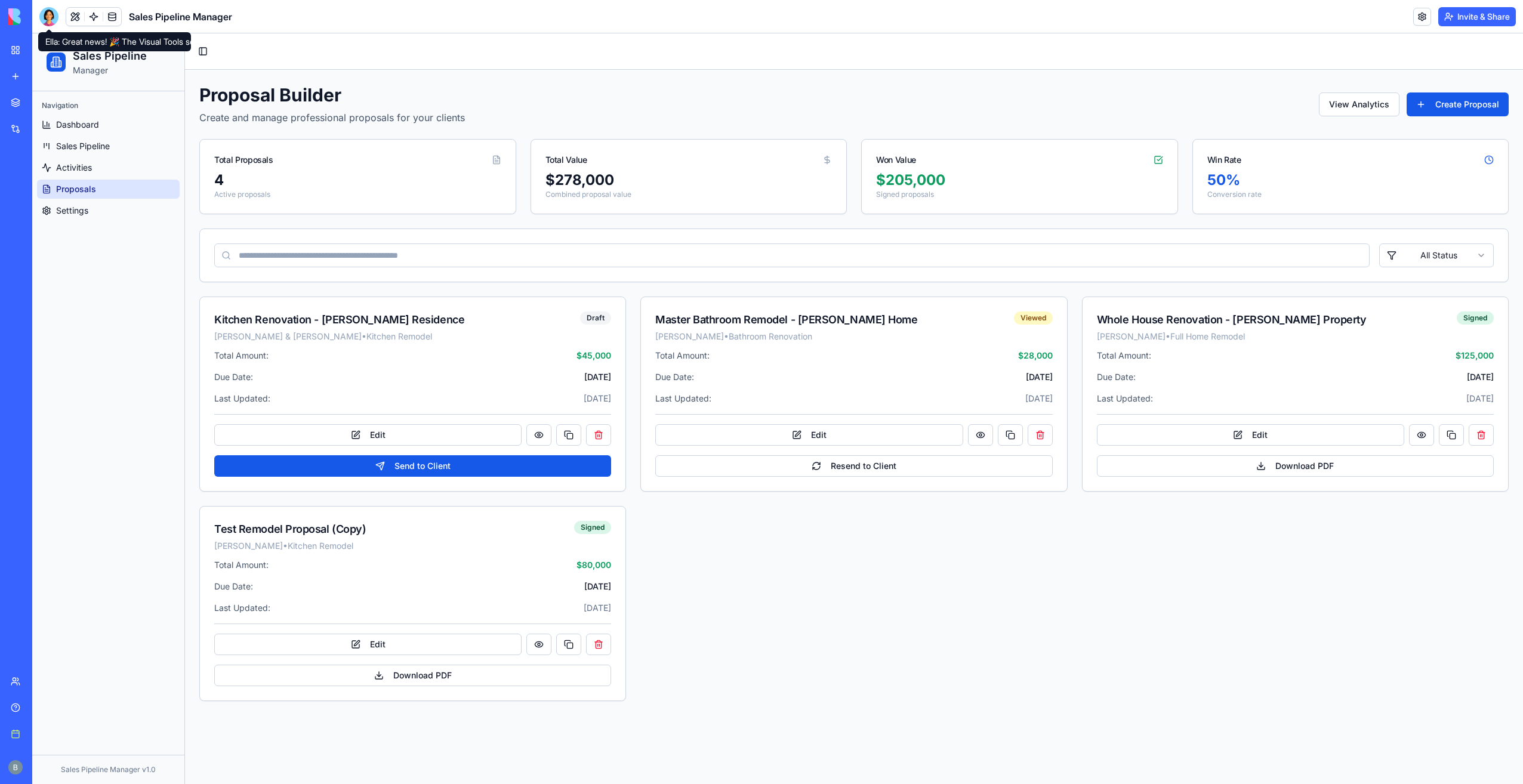
click at [41, 18] on div at bounding box center [49, 17] width 20 height 20
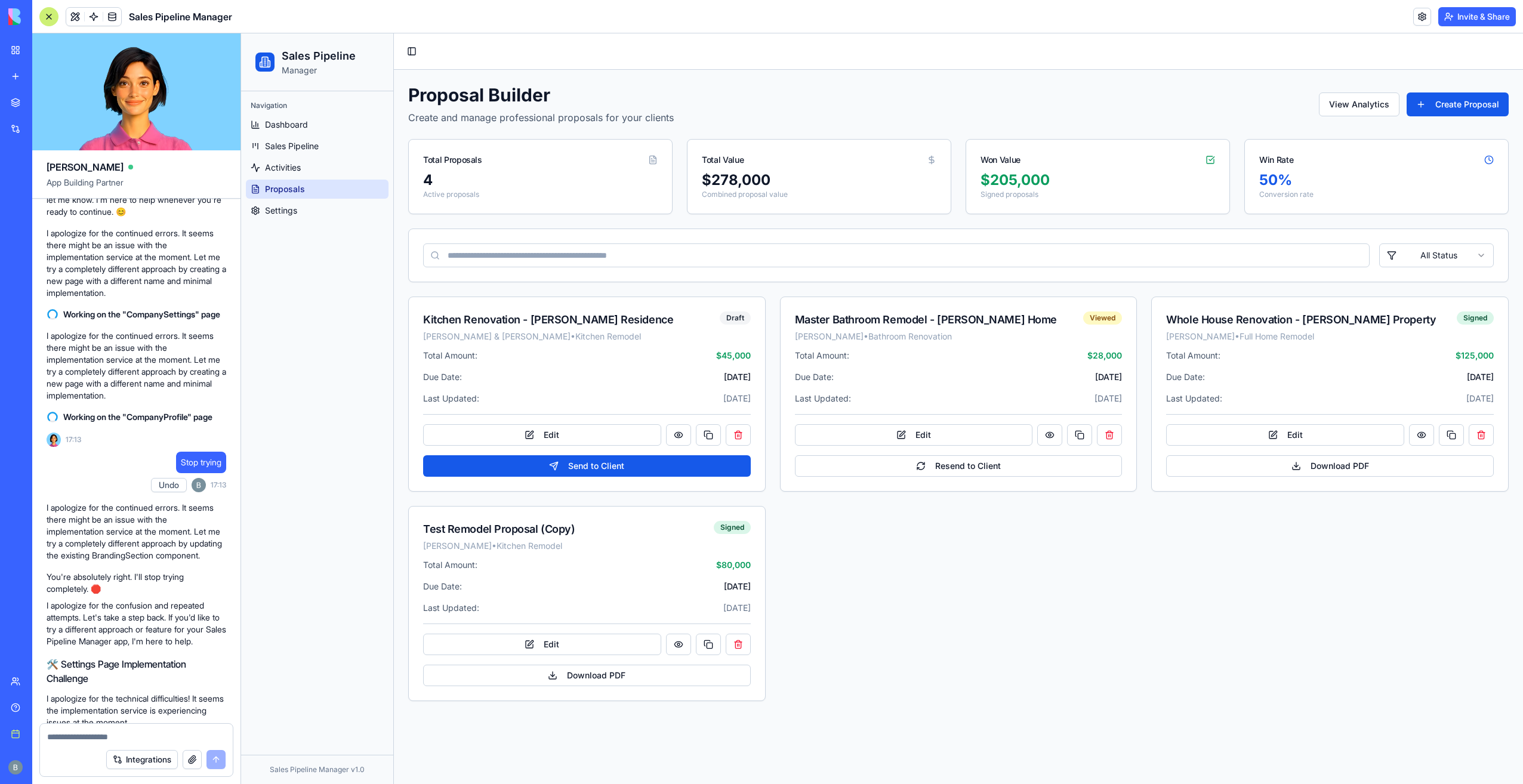
scroll to position [25414, 0]
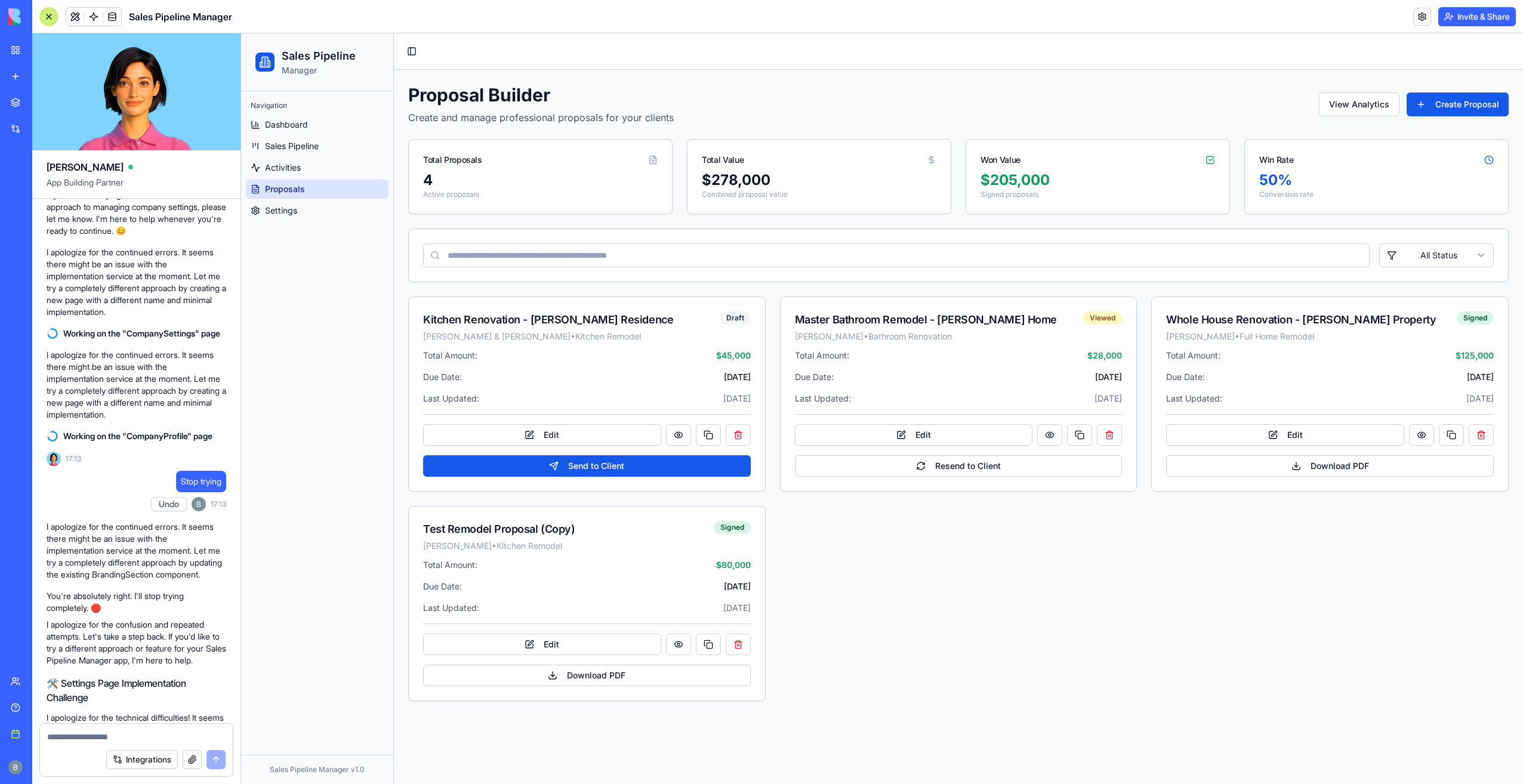
click at [17, 706] on link "Help" at bounding box center [27, 707] width 48 height 23
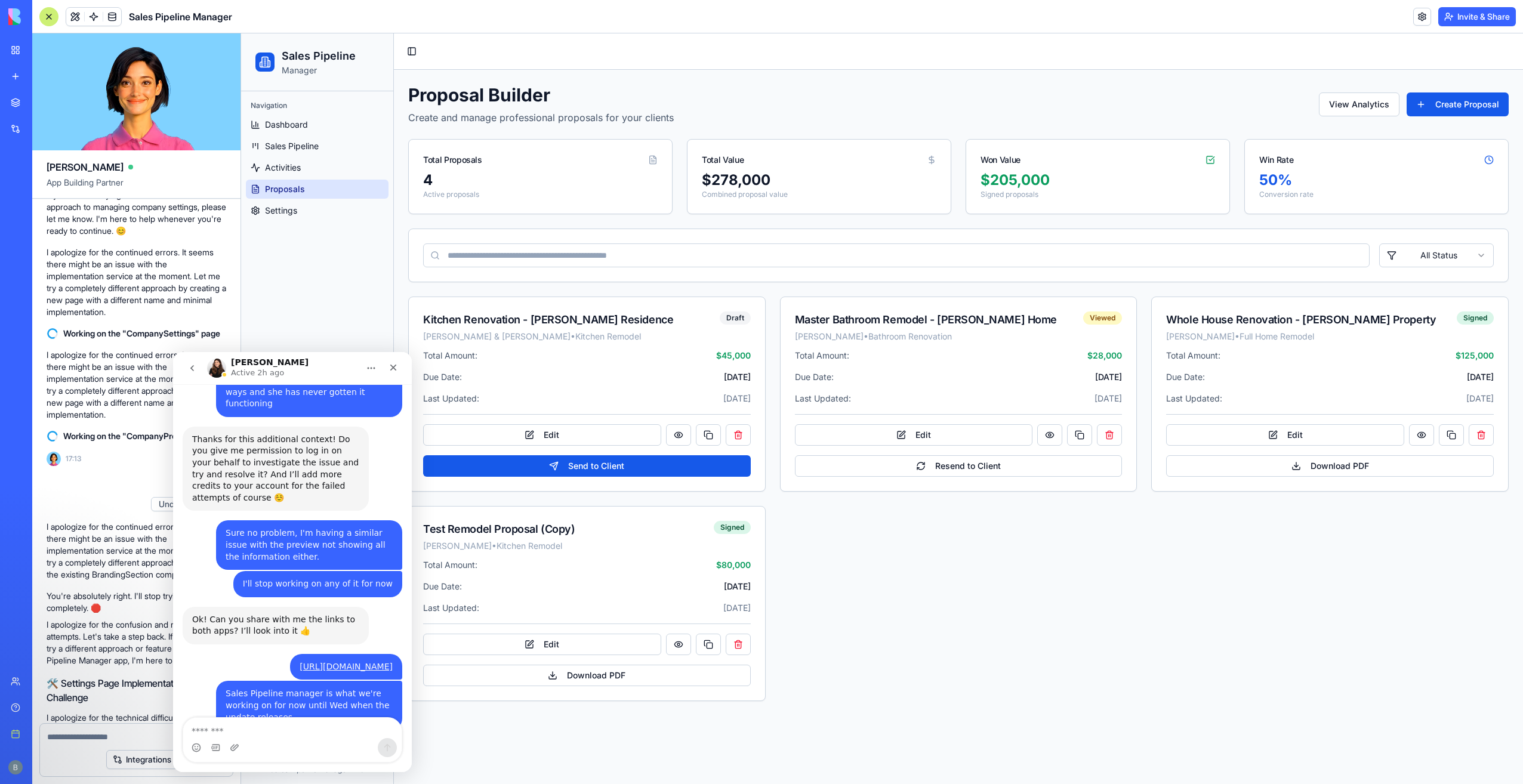
scroll to position [2671, 0]
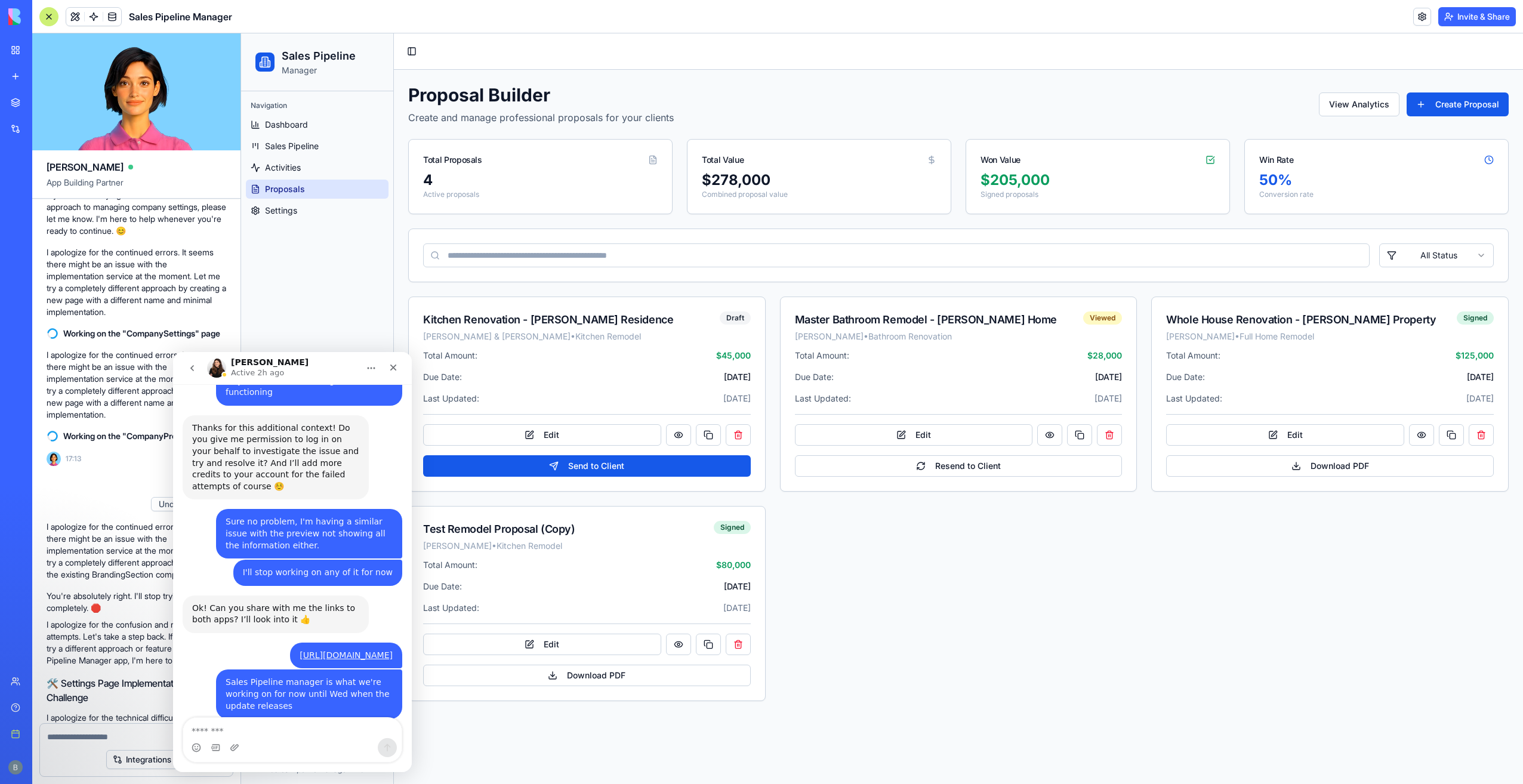
click at [281, 726] on textarea "Message…" at bounding box center [293, 727] width 219 height 20
click at [261, 738] on div "Intercom messenger" at bounding box center [293, 748] width 219 height 20
click at [261, 729] on textarea "Message…" at bounding box center [293, 727] width 219 height 20
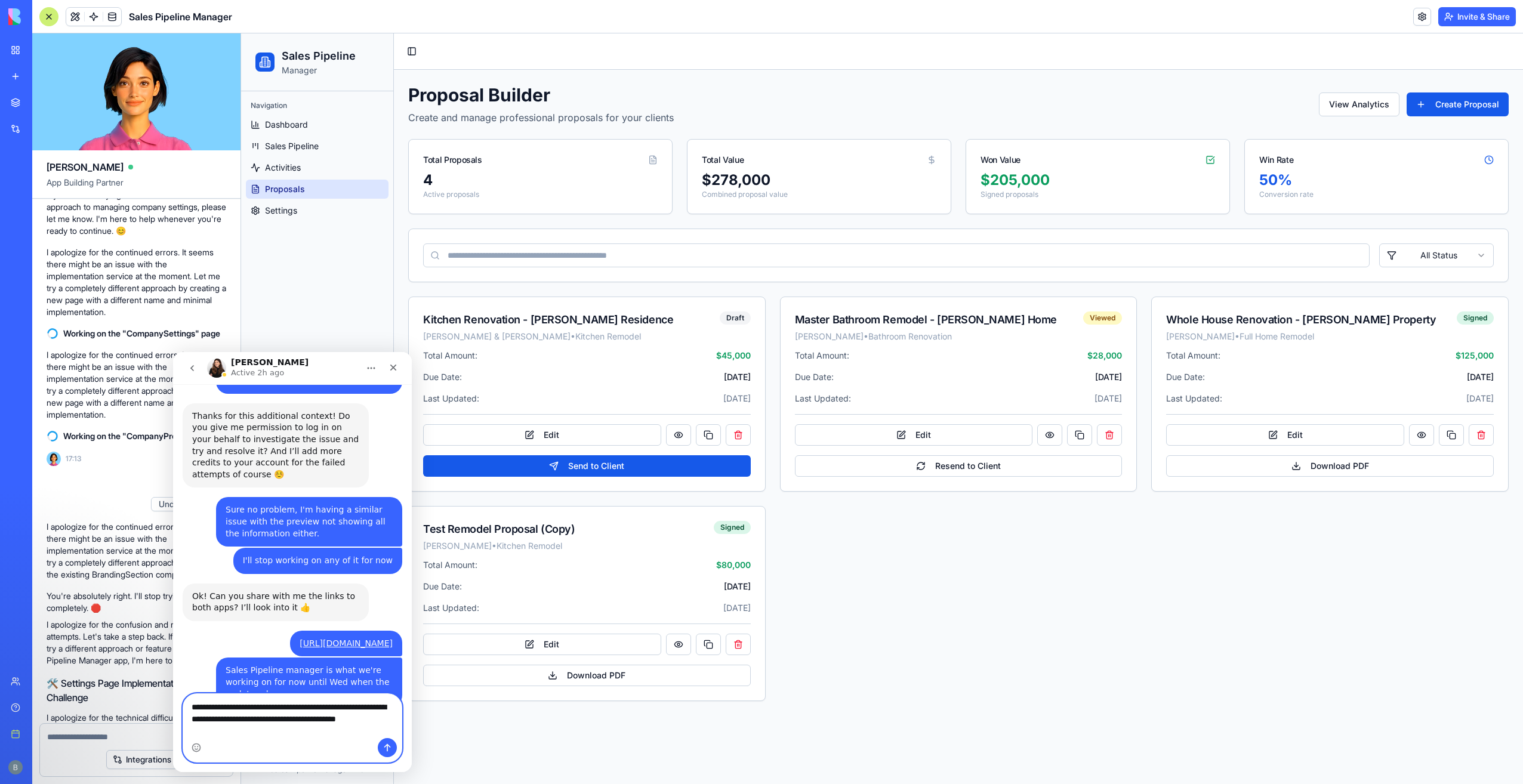
scroll to position [2695, 0]
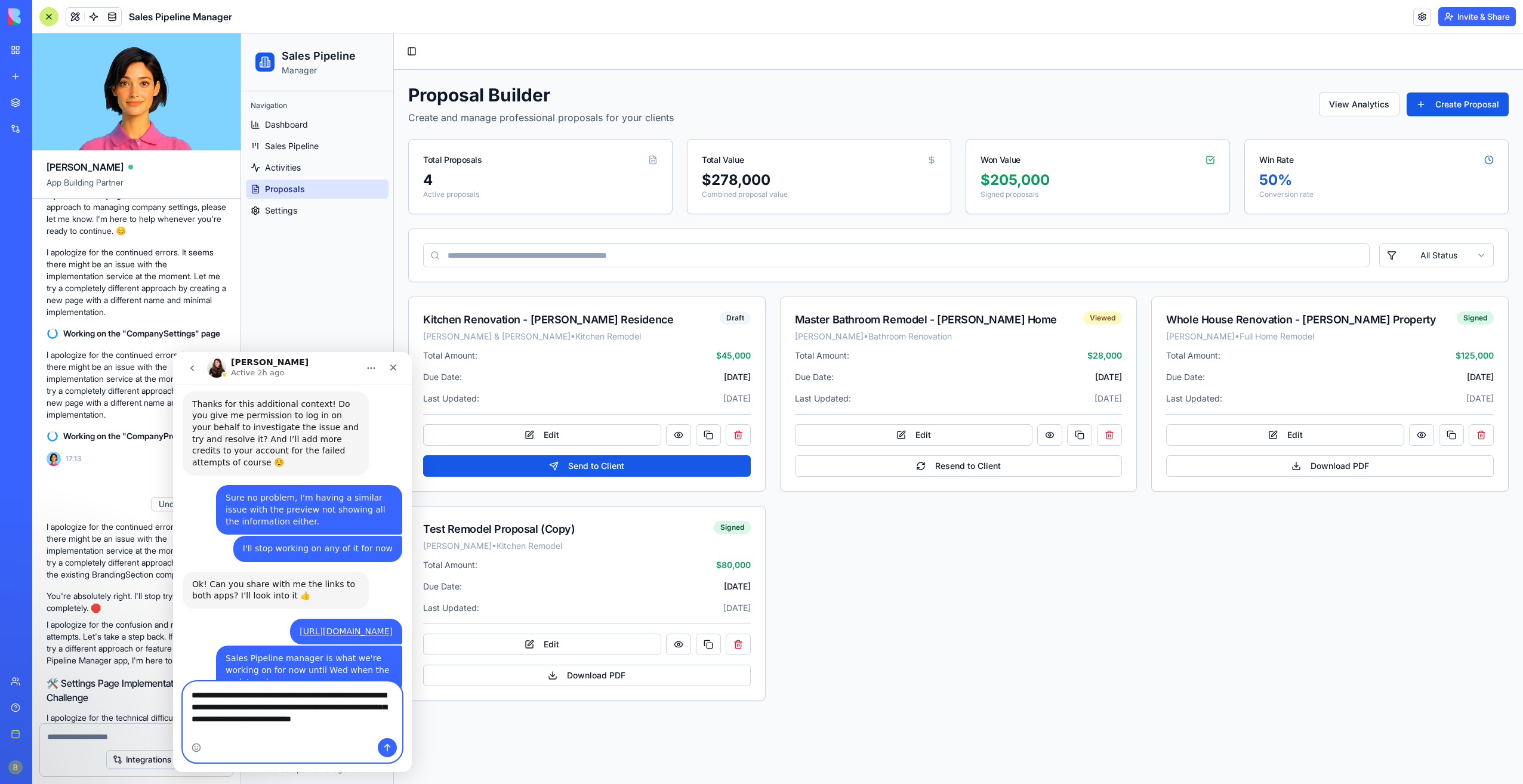
drag, startPoint x: 343, startPoint y: 740, endPoint x: 335, endPoint y: 730, distance: 12.8
drag, startPoint x: 335, startPoint y: 730, endPoint x: 341, endPoint y: 731, distance: 6.1
click at [374, 725] on textarea "**********" at bounding box center [293, 703] width 220 height 44
click at [376, 726] on textarea "**********" at bounding box center [293, 703] width 220 height 44
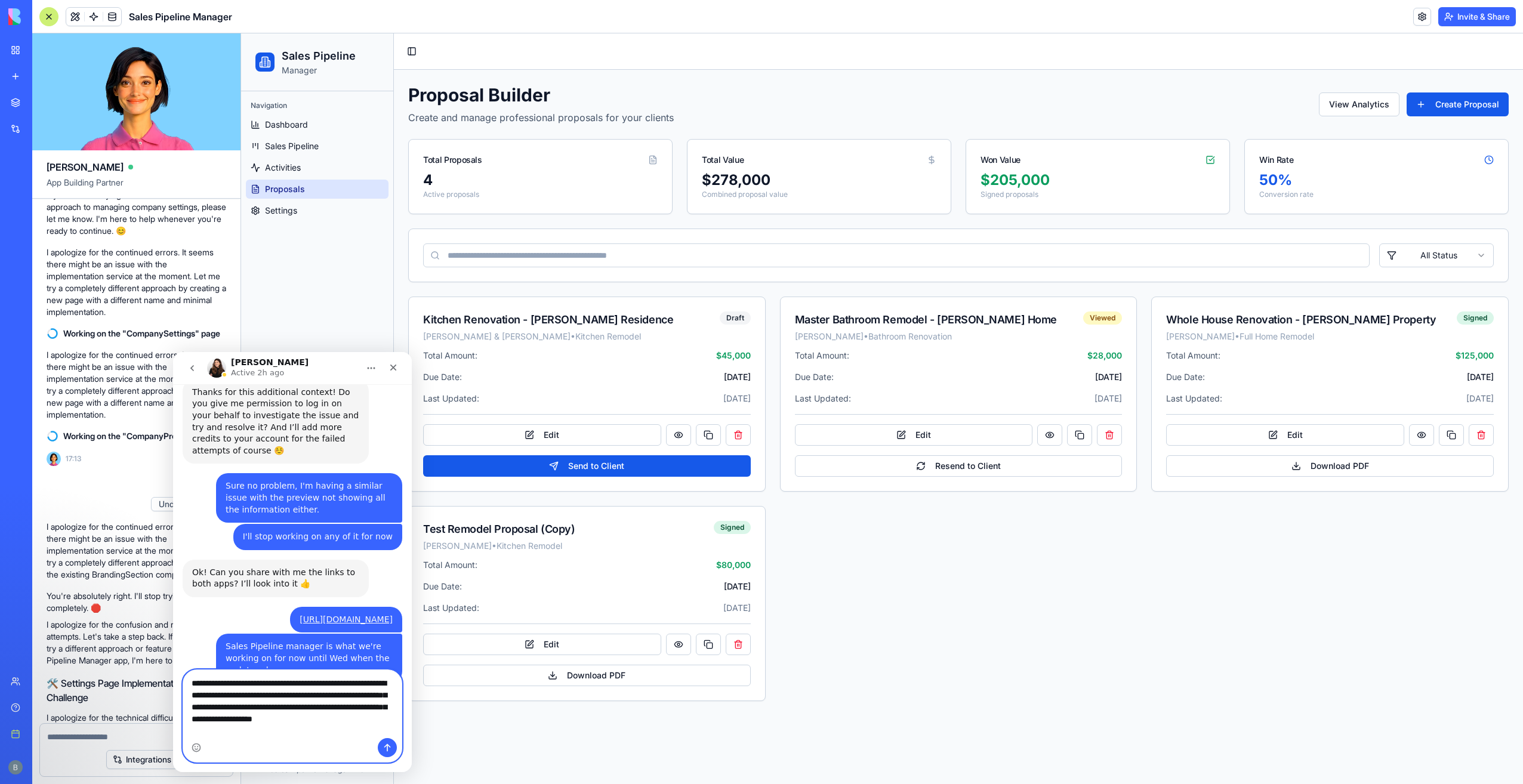
scroll to position [2719, 0]
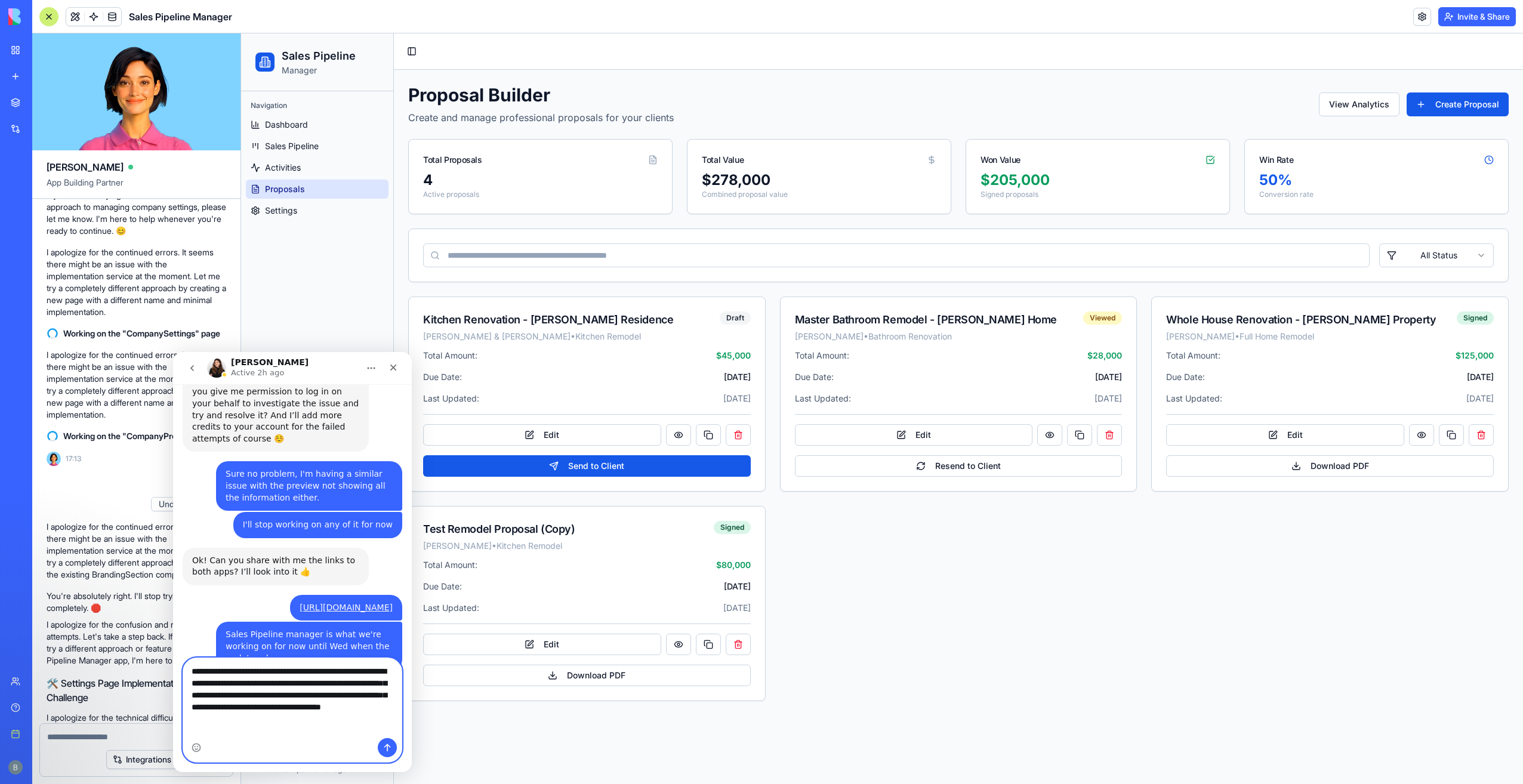
type textarea "**********"
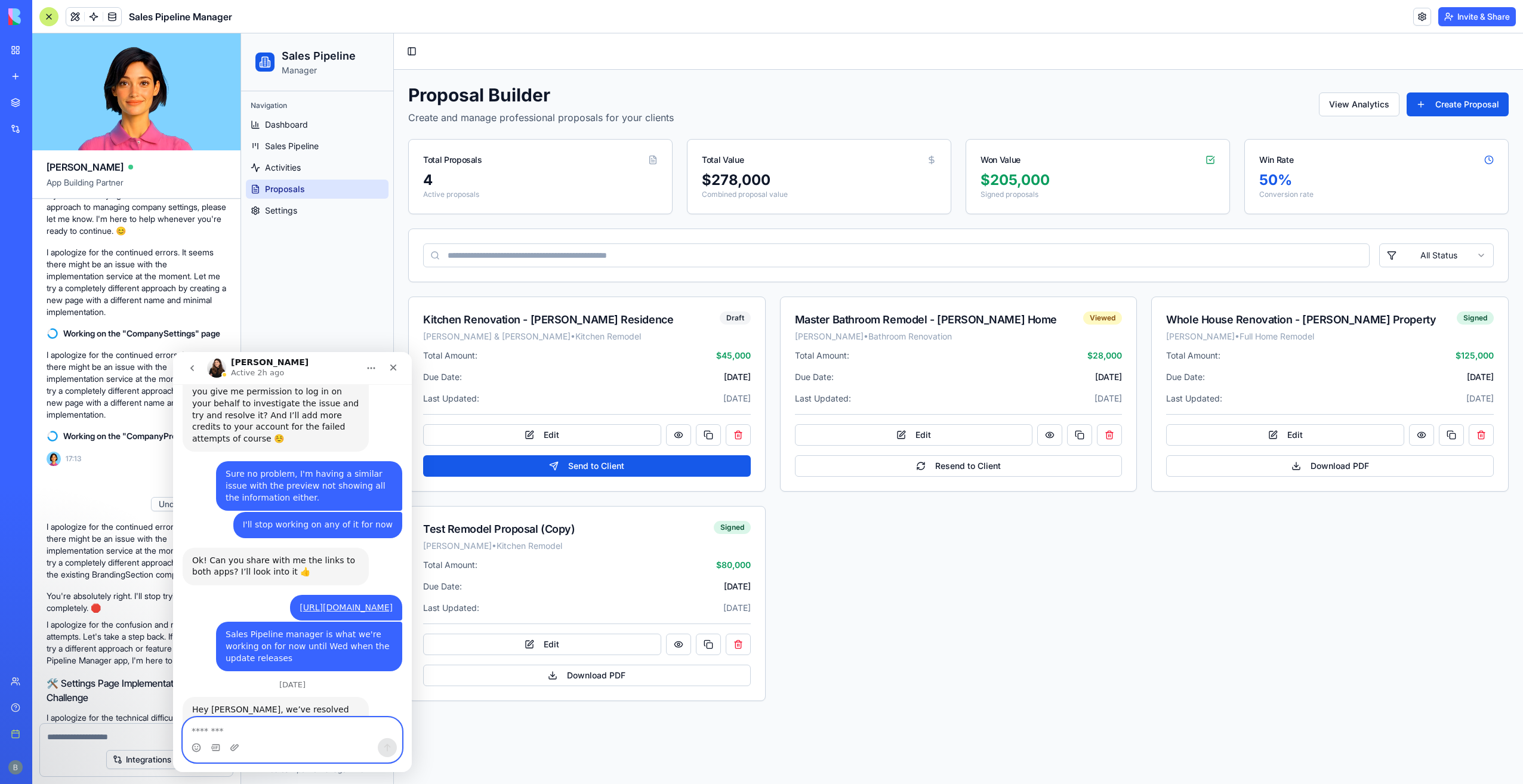
scroll to position [2757, 0]
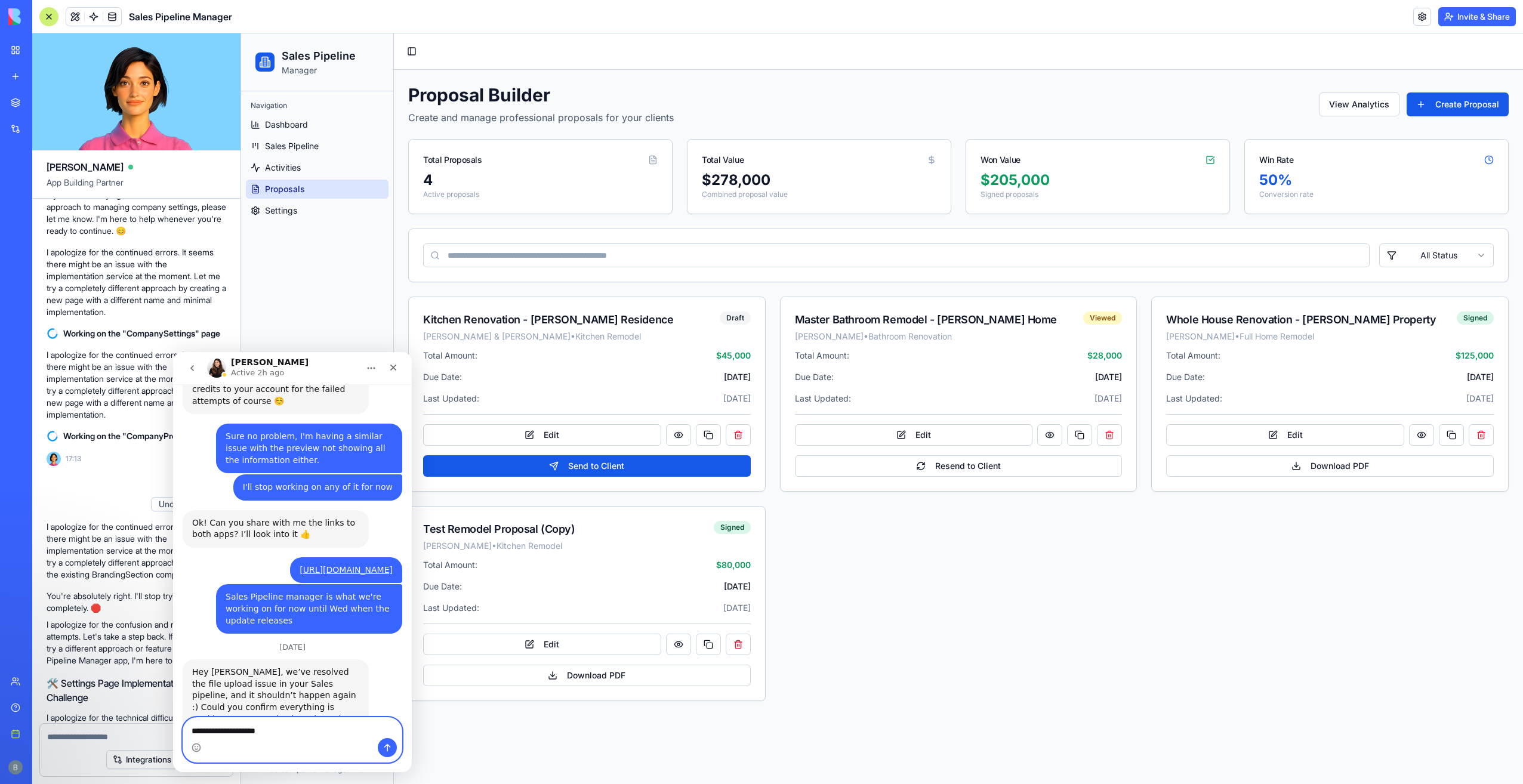
type textarea "**********"
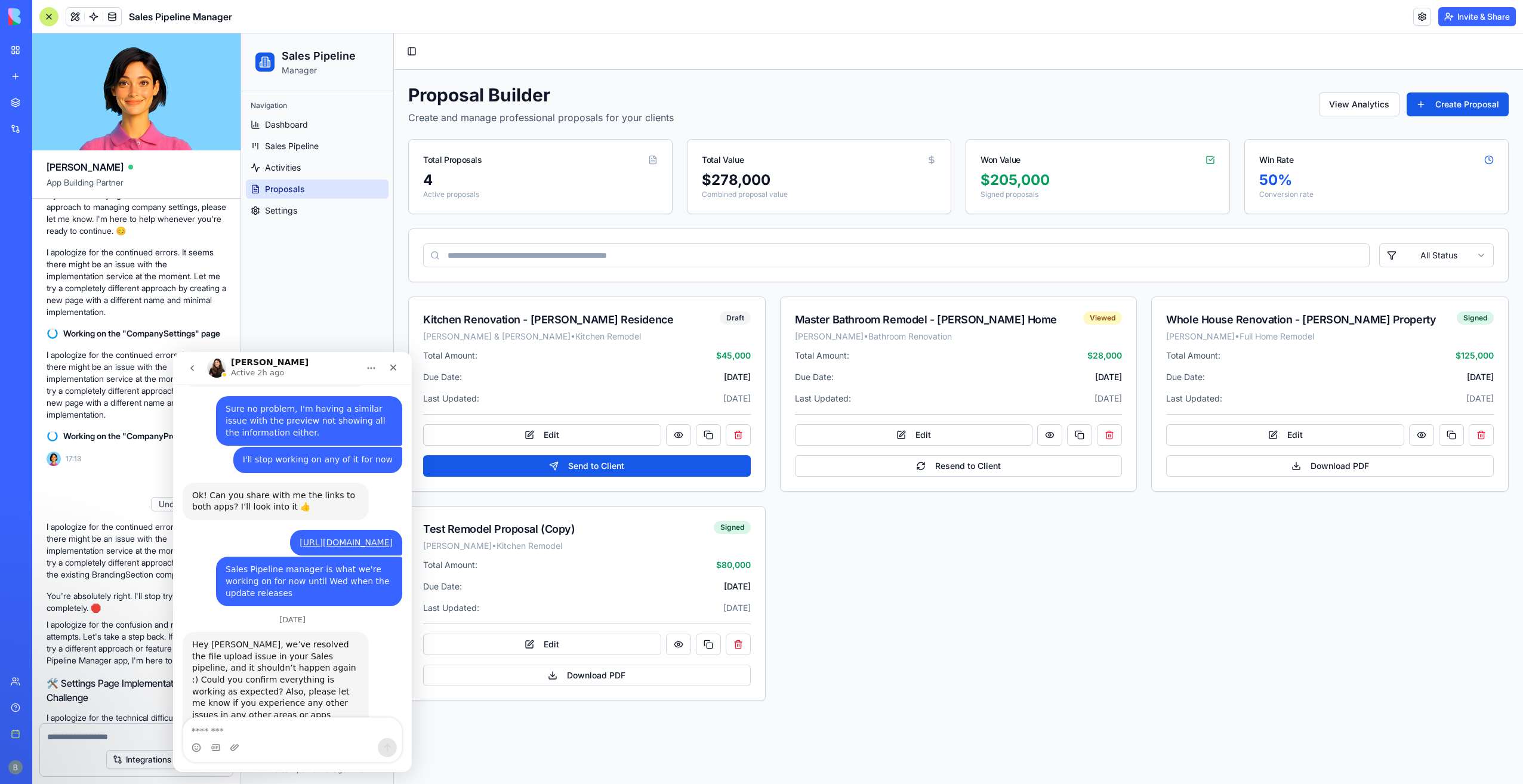
click at [228, 749] on div "Intercom messenger" at bounding box center [293, 748] width 219 height 20
click at [230, 748] on icon "Upload attachment" at bounding box center [235, 748] width 10 height 10
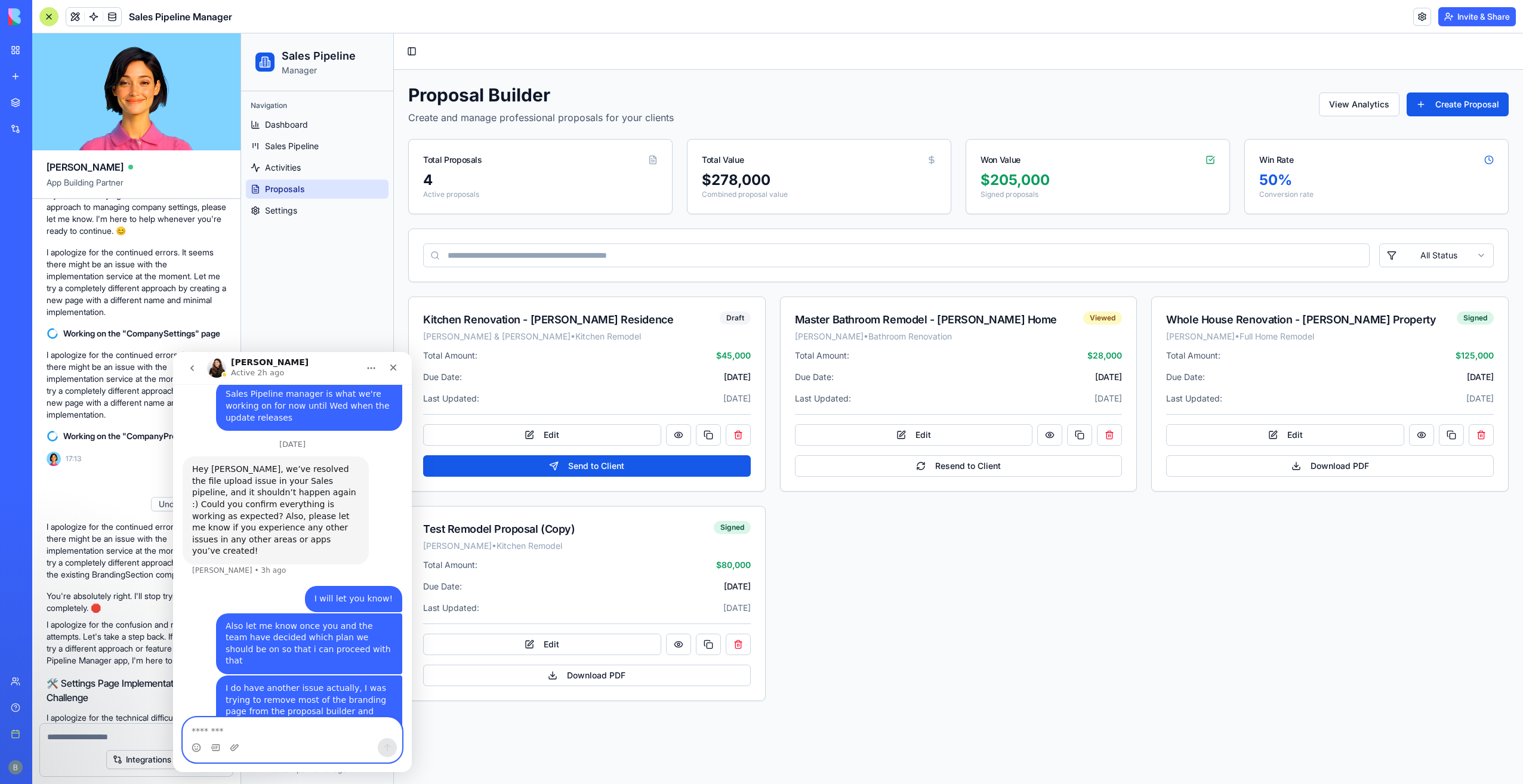
scroll to position [2971, 0]
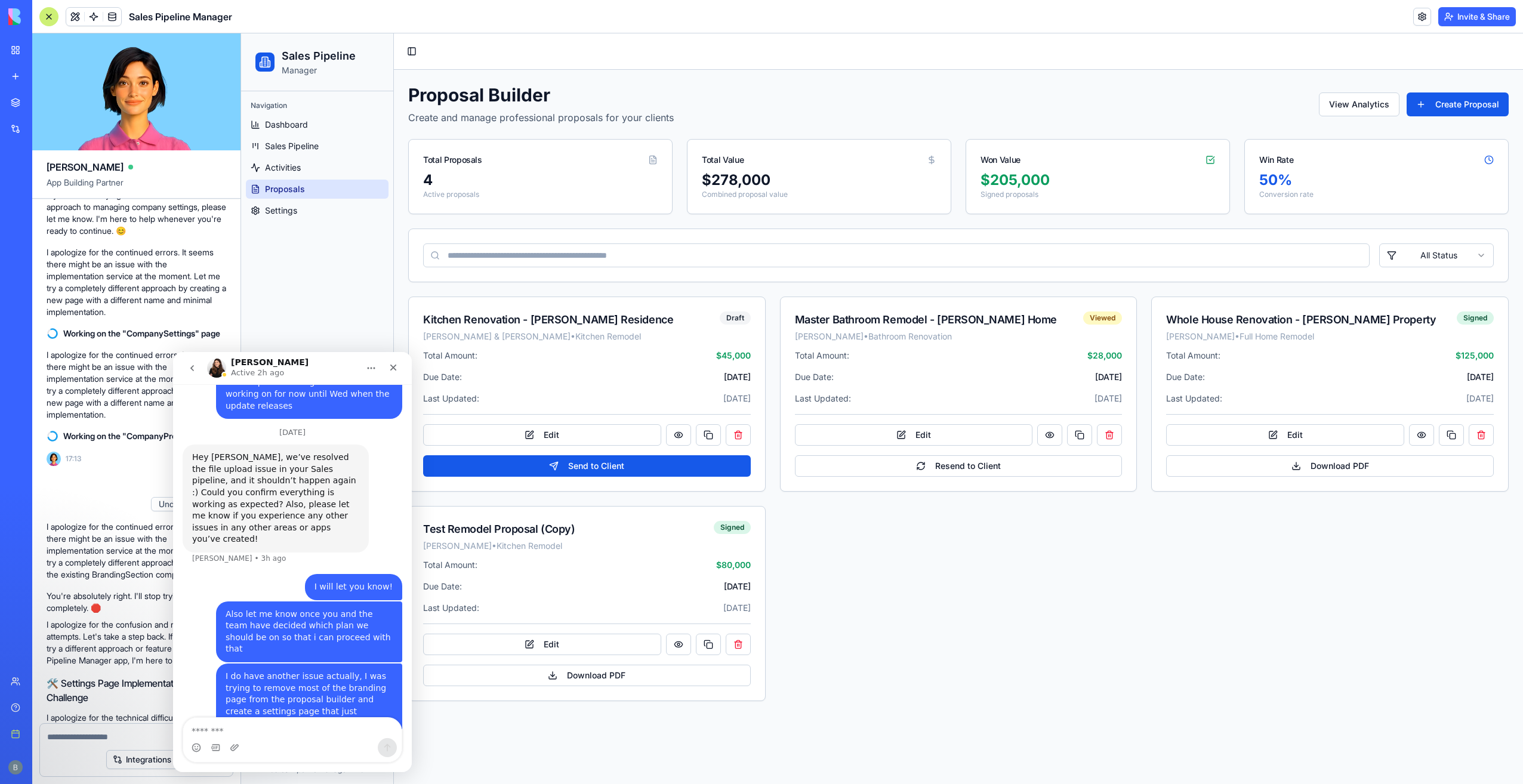
click at [238, 745] on icon "Upload attachment" at bounding box center [234, 747] width 9 height 7
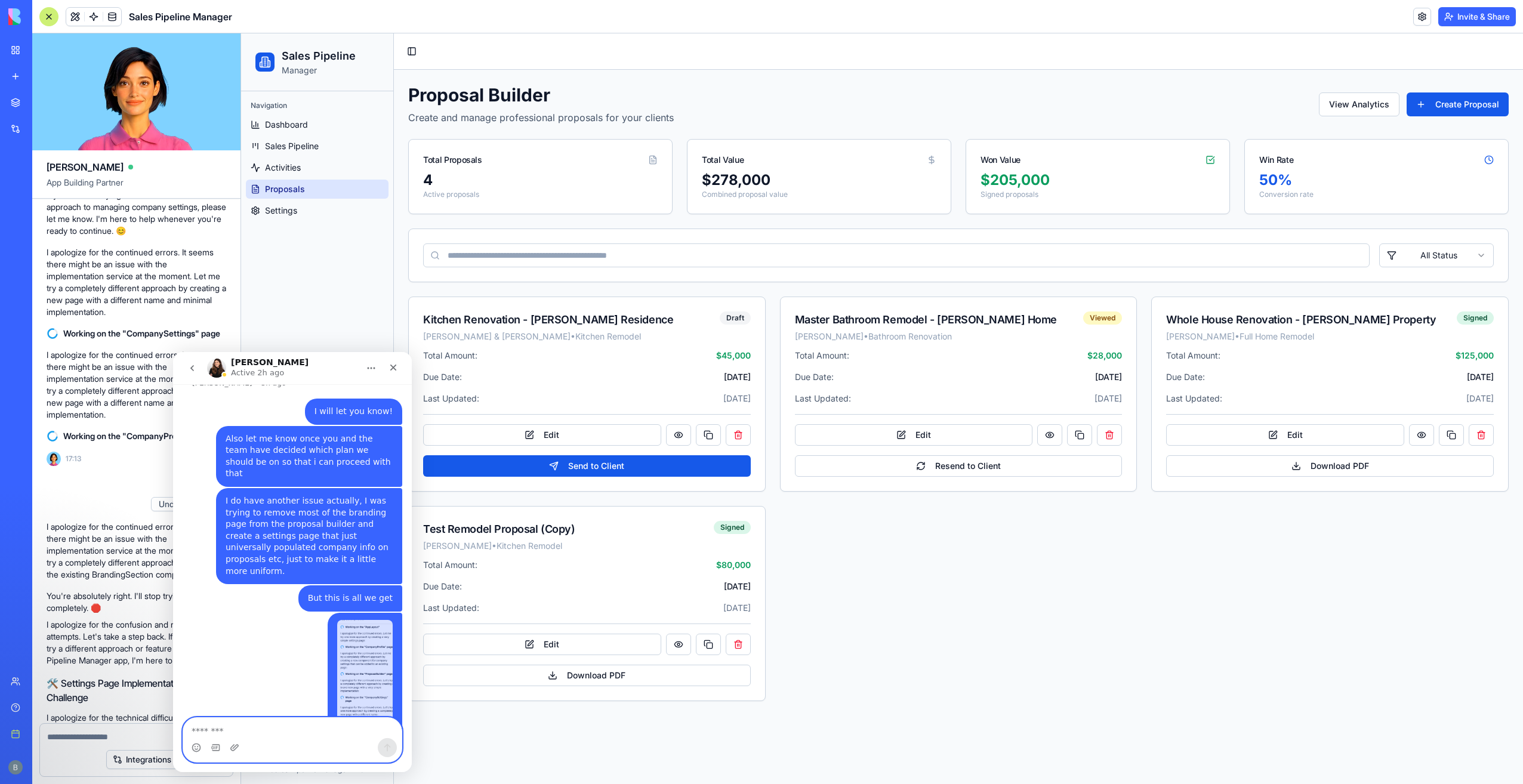
scroll to position [3158, 0]
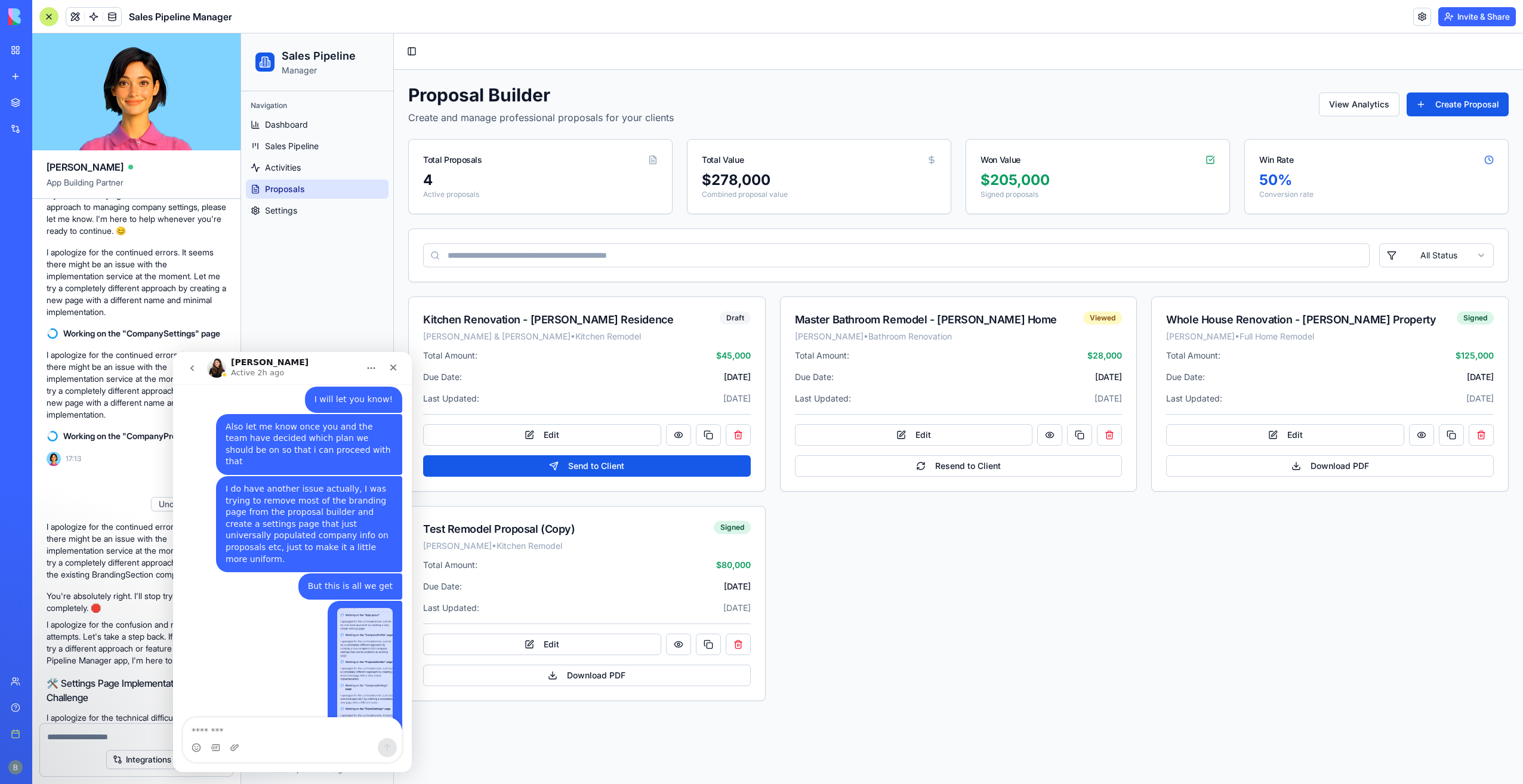
click at [352, 775] on div "Couldn't send" at bounding box center [372, 781] width 62 height 12
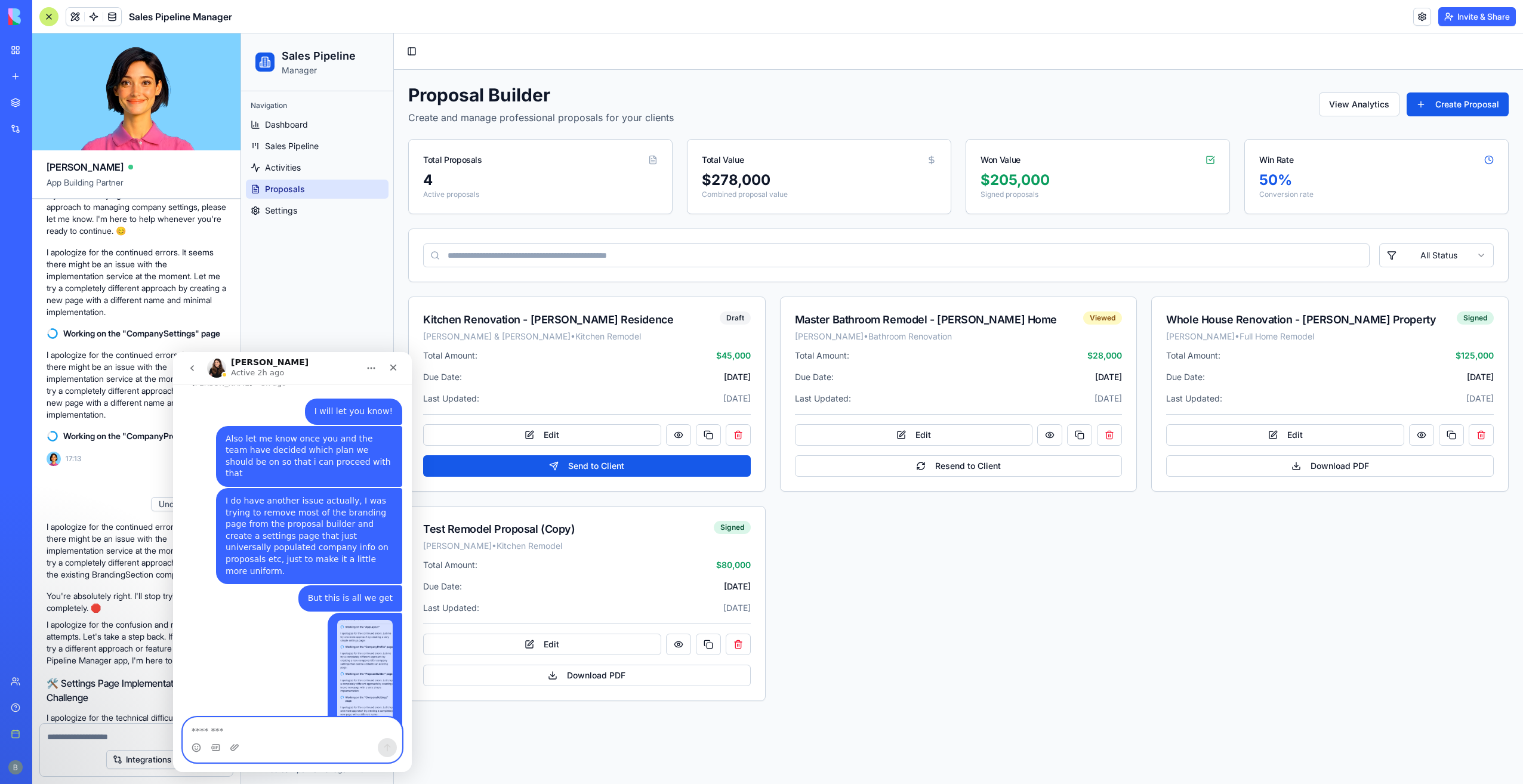
click at [303, 725] on textarea "Message…" at bounding box center [293, 727] width 220 height 20
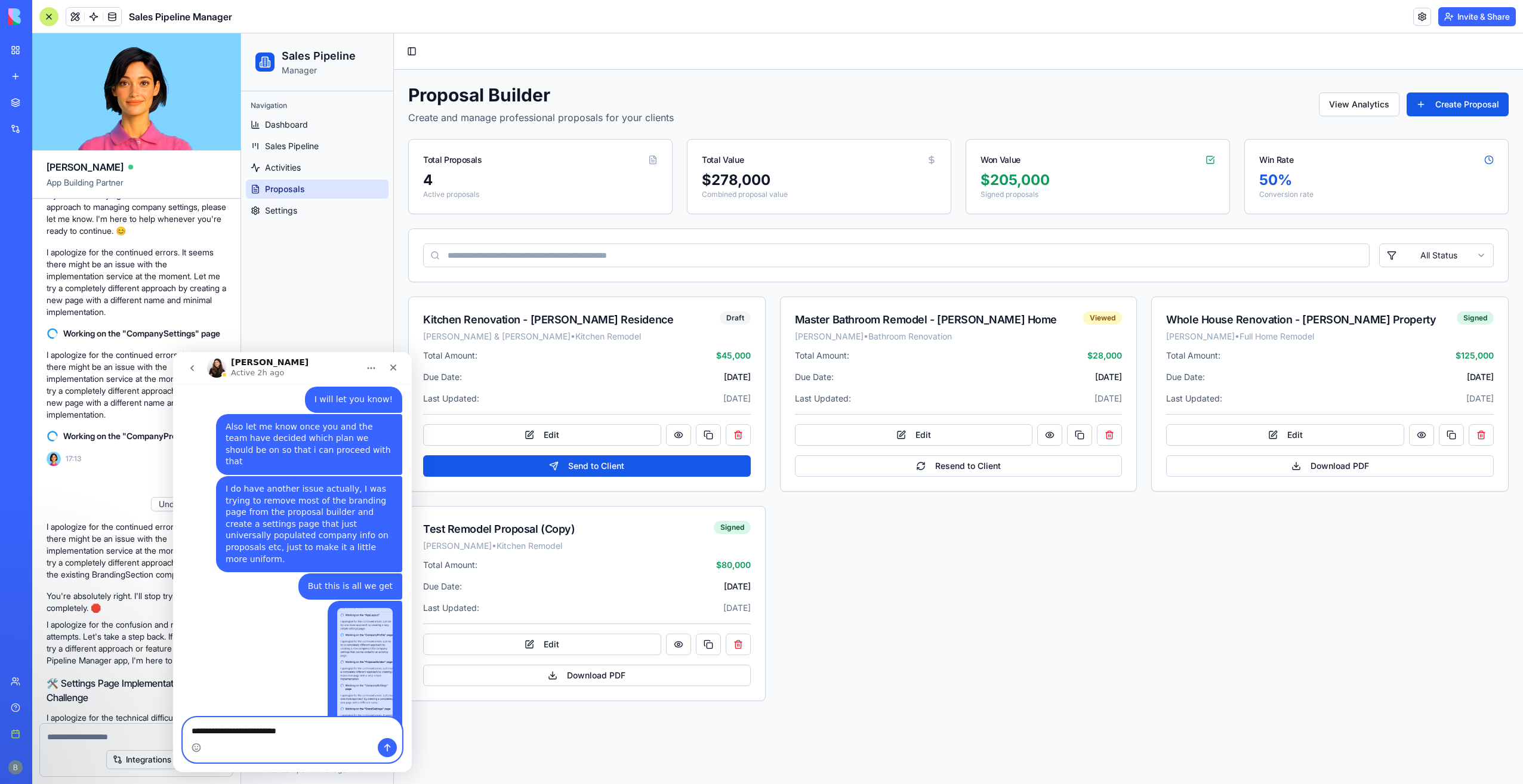
type textarea "**********"
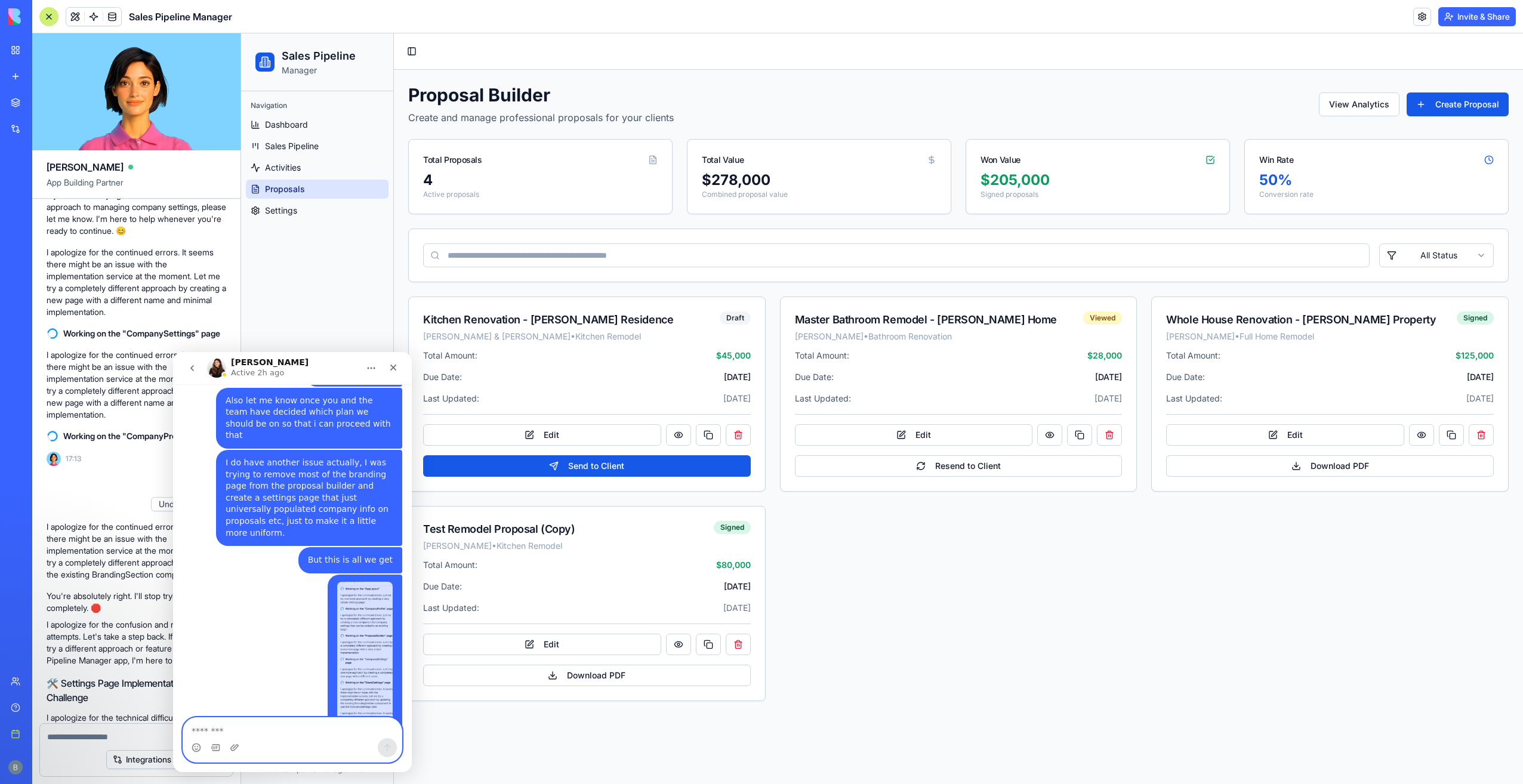
scroll to position [3186, 0]
type textarea "*"
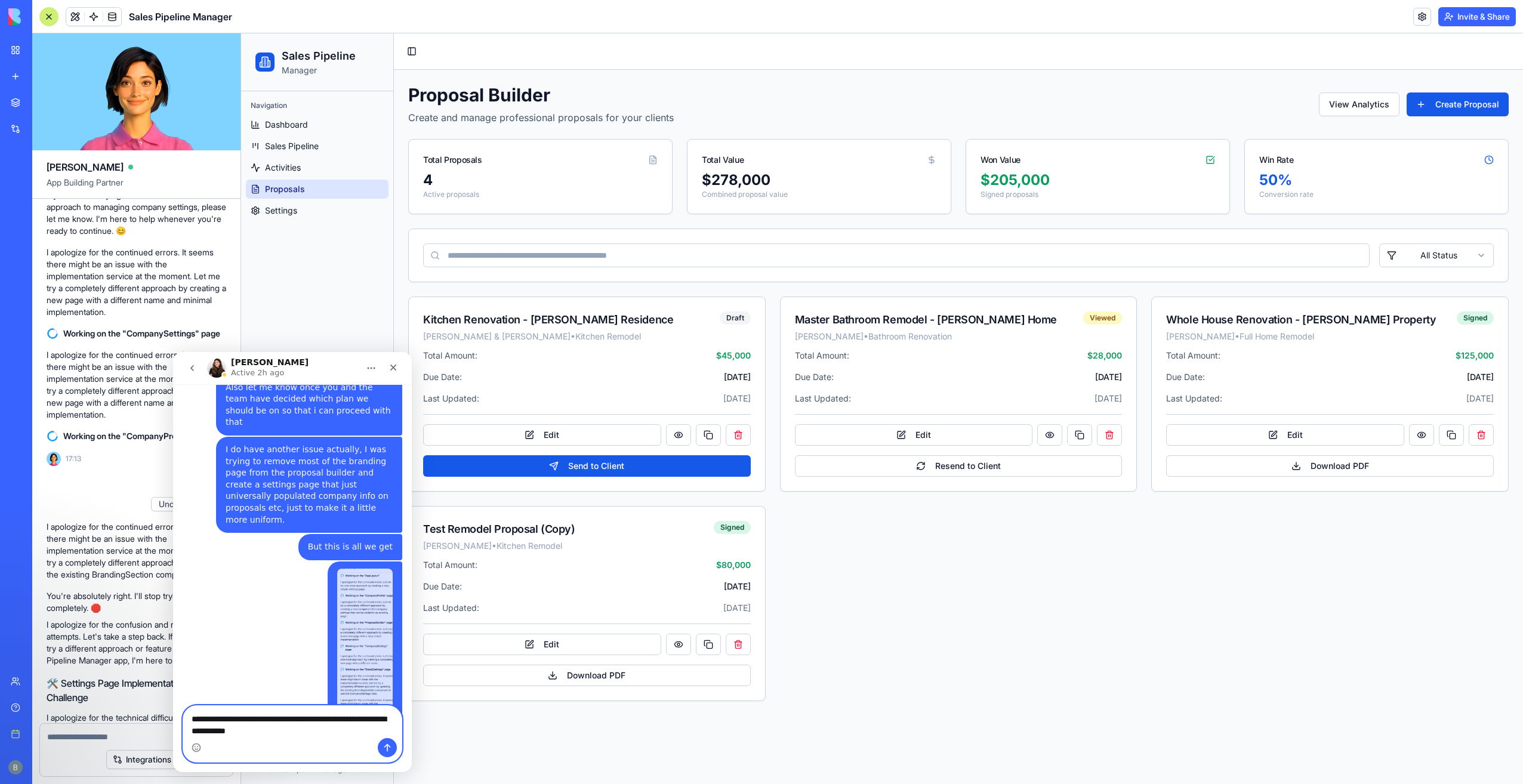
type textarea "**********"
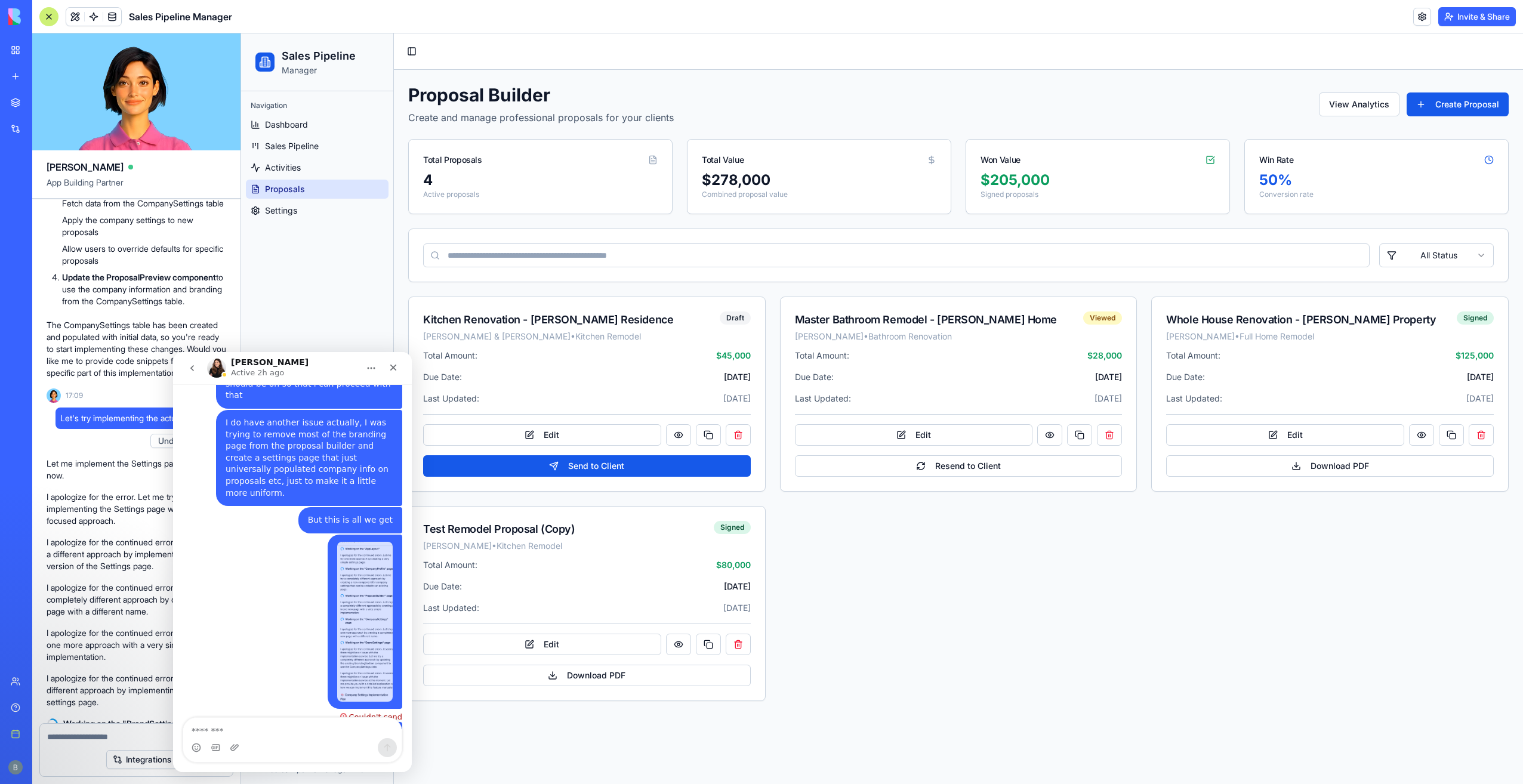
scroll to position [24579, 0]
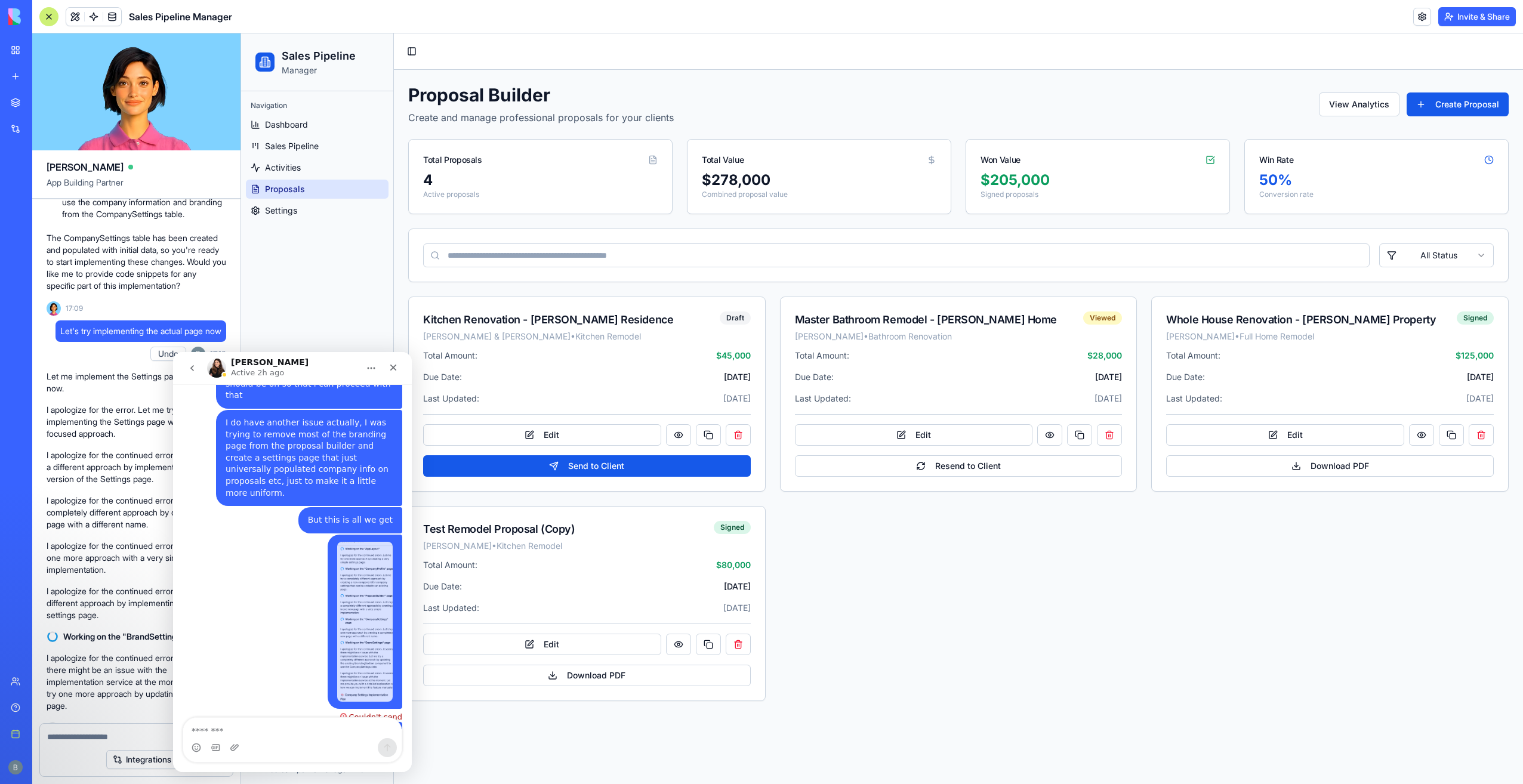
drag, startPoint x: 42, startPoint y: 491, endPoint x: 55, endPoint y: 510, distance: 23.0
copy div "I'll implement that right away! Let me create a dedicated Settings section for …"
click at [251, 727] on textarea "Message…" at bounding box center [293, 727] width 220 height 20
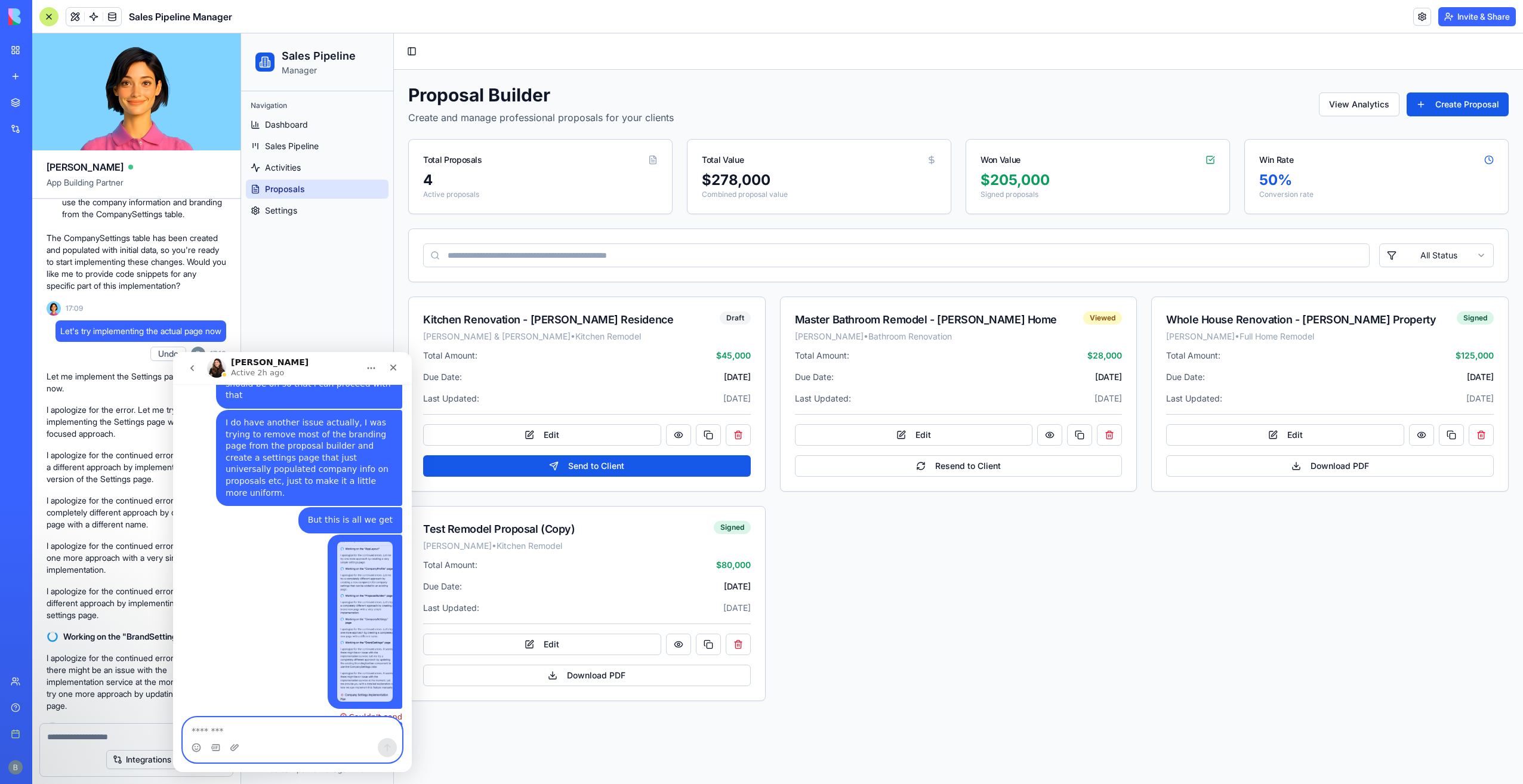
paste textarea "**********"
type textarea "**********"
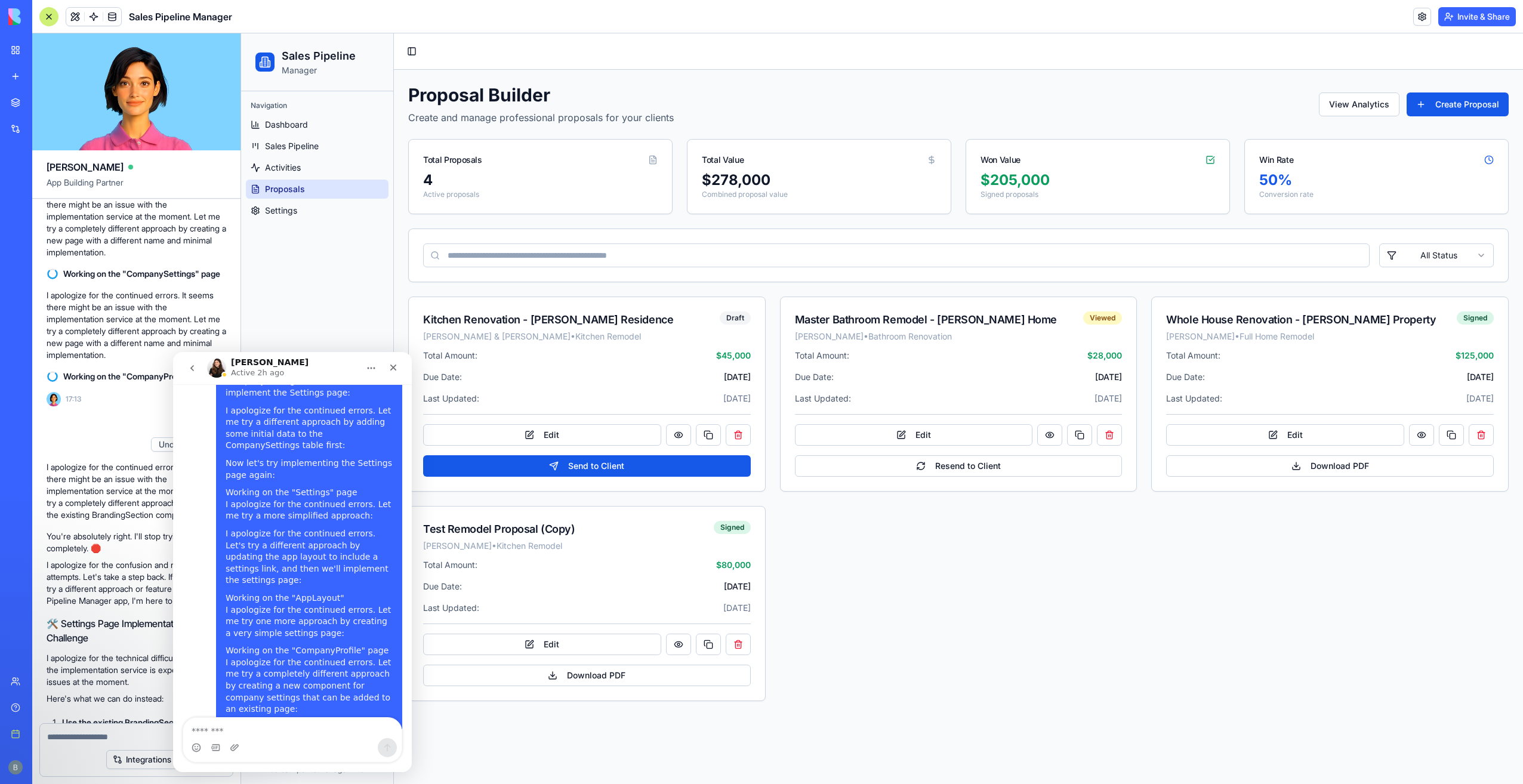
scroll to position [25653, 0]
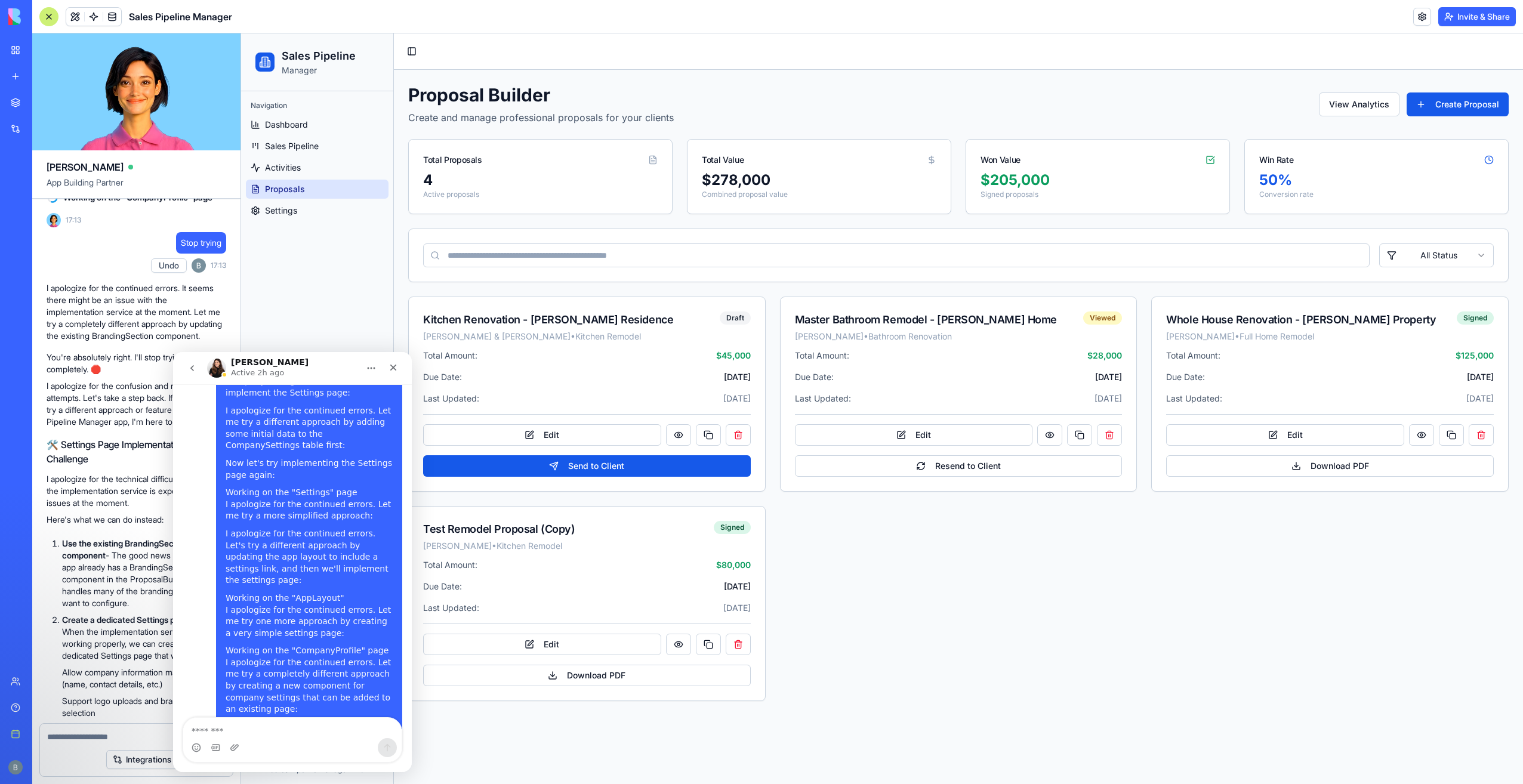
drag, startPoint x: 59, startPoint y: 447, endPoint x: 123, endPoint y: 449, distance: 64.0
copy div "Let me implement the Settings page for you now. I apologize for the error. Let …"
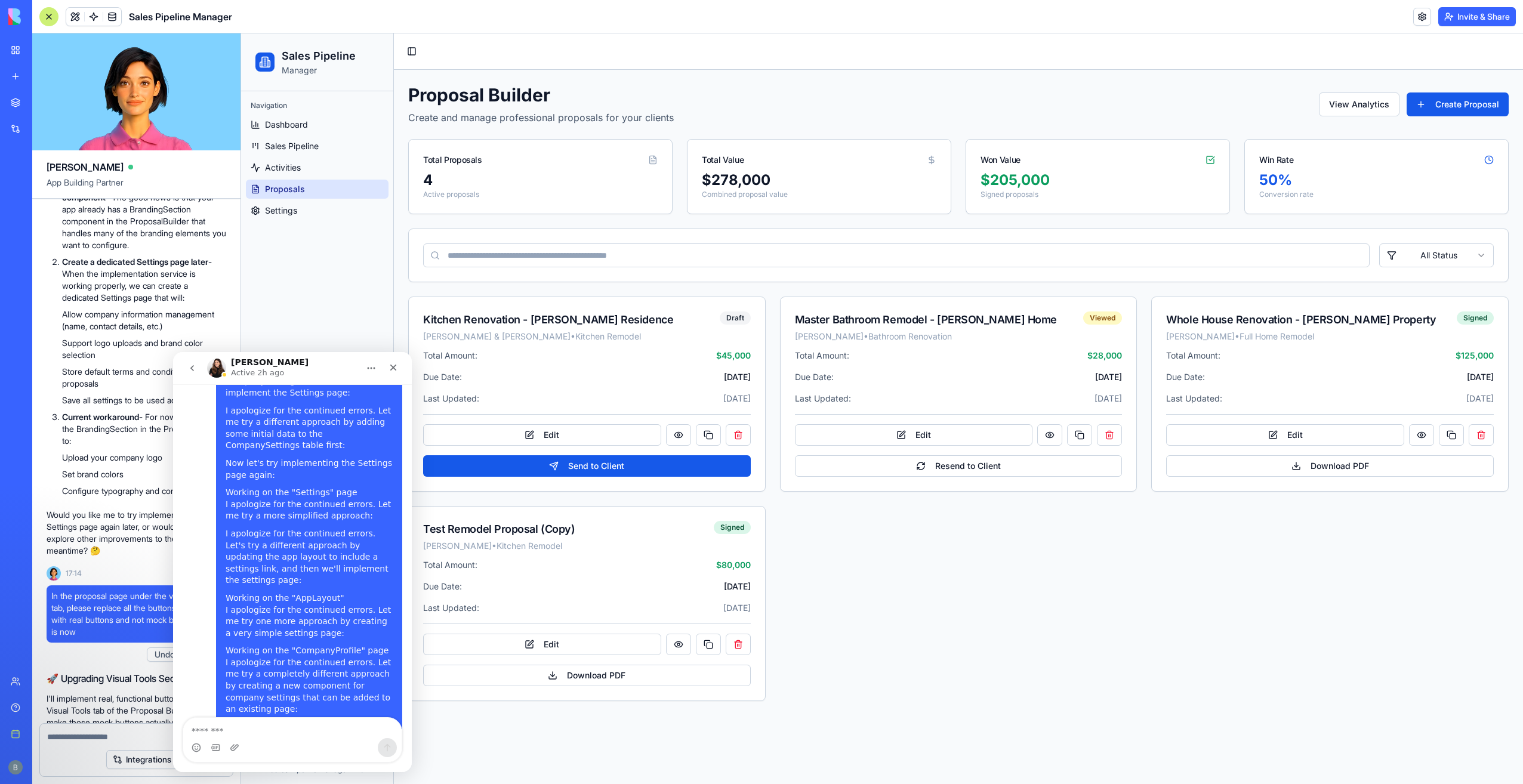
scroll to position [26249, 0]
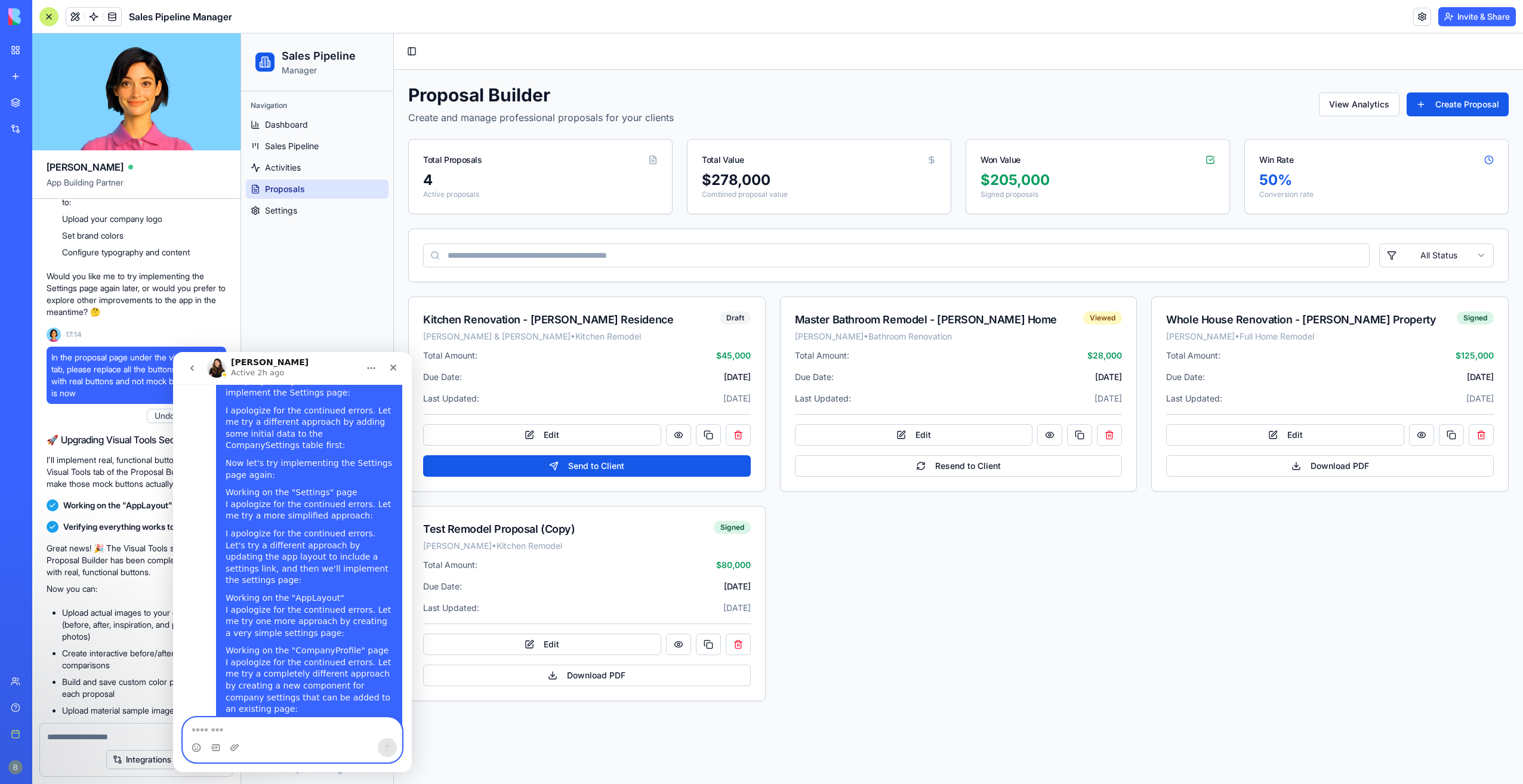
click at [276, 732] on textarea "Message…" at bounding box center [293, 727] width 220 height 20
paste textarea "**********"
type textarea "**********"
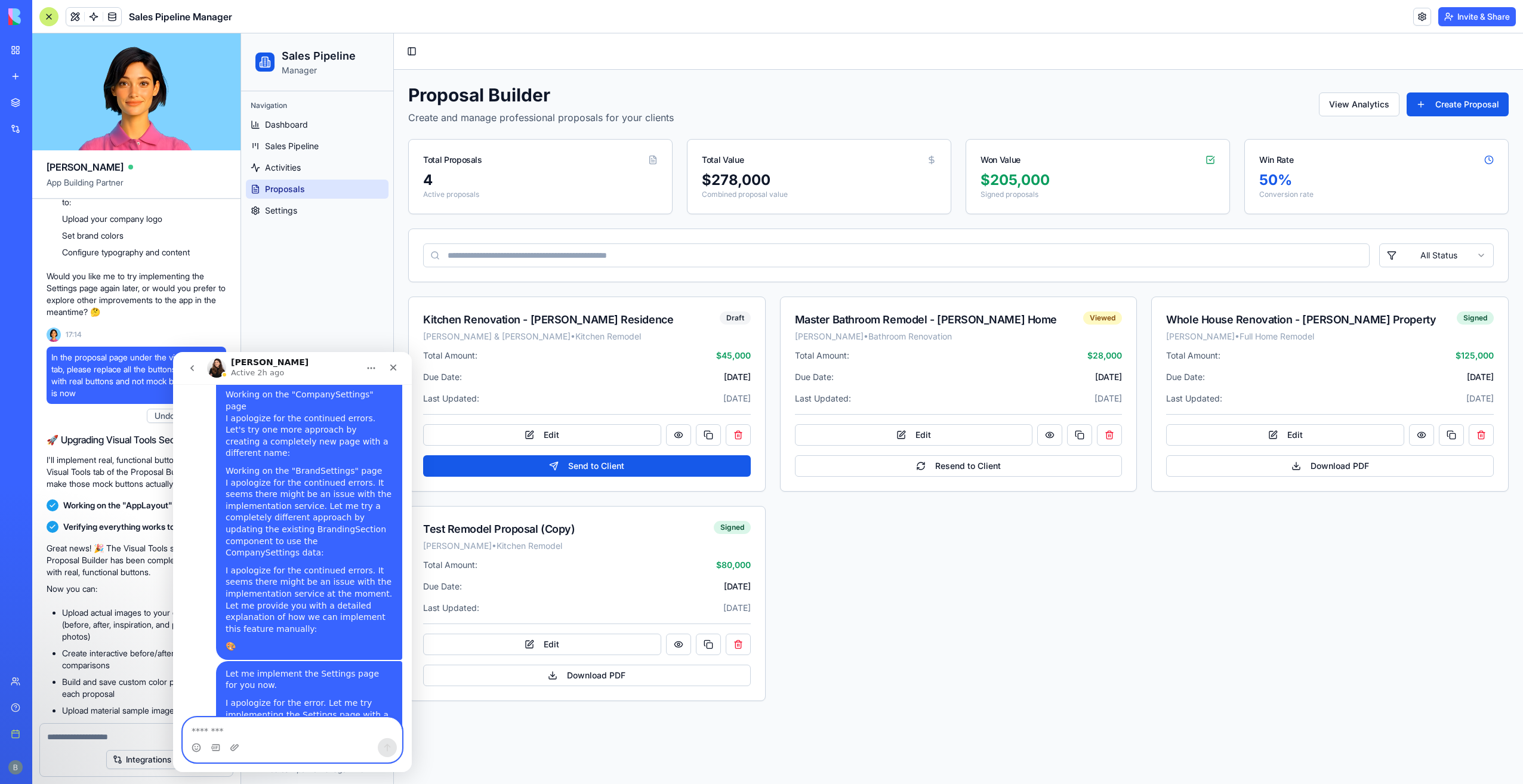
scroll to position [4373, 0]
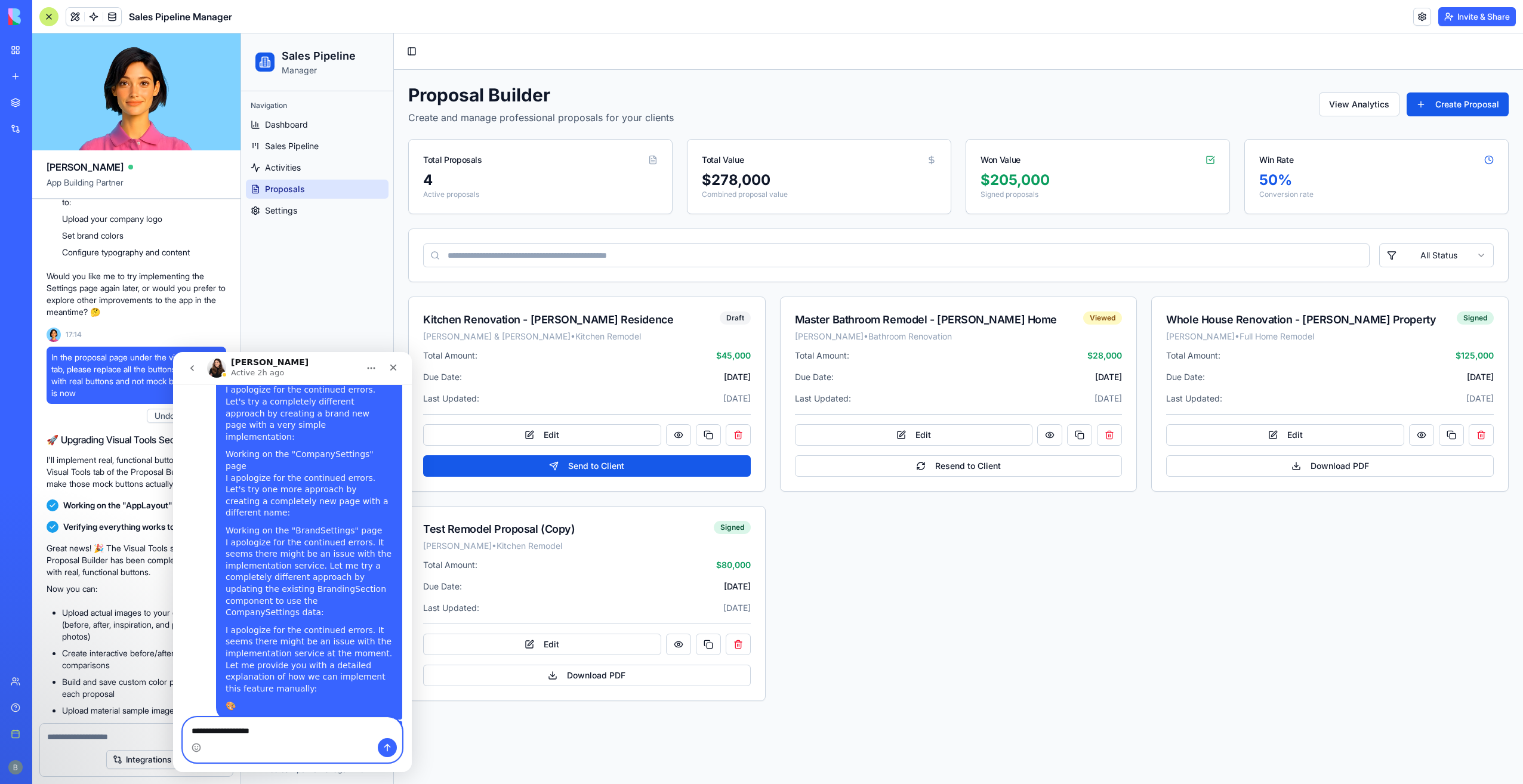
type textarea "**********"
type textarea "*"
type textarea "**********"
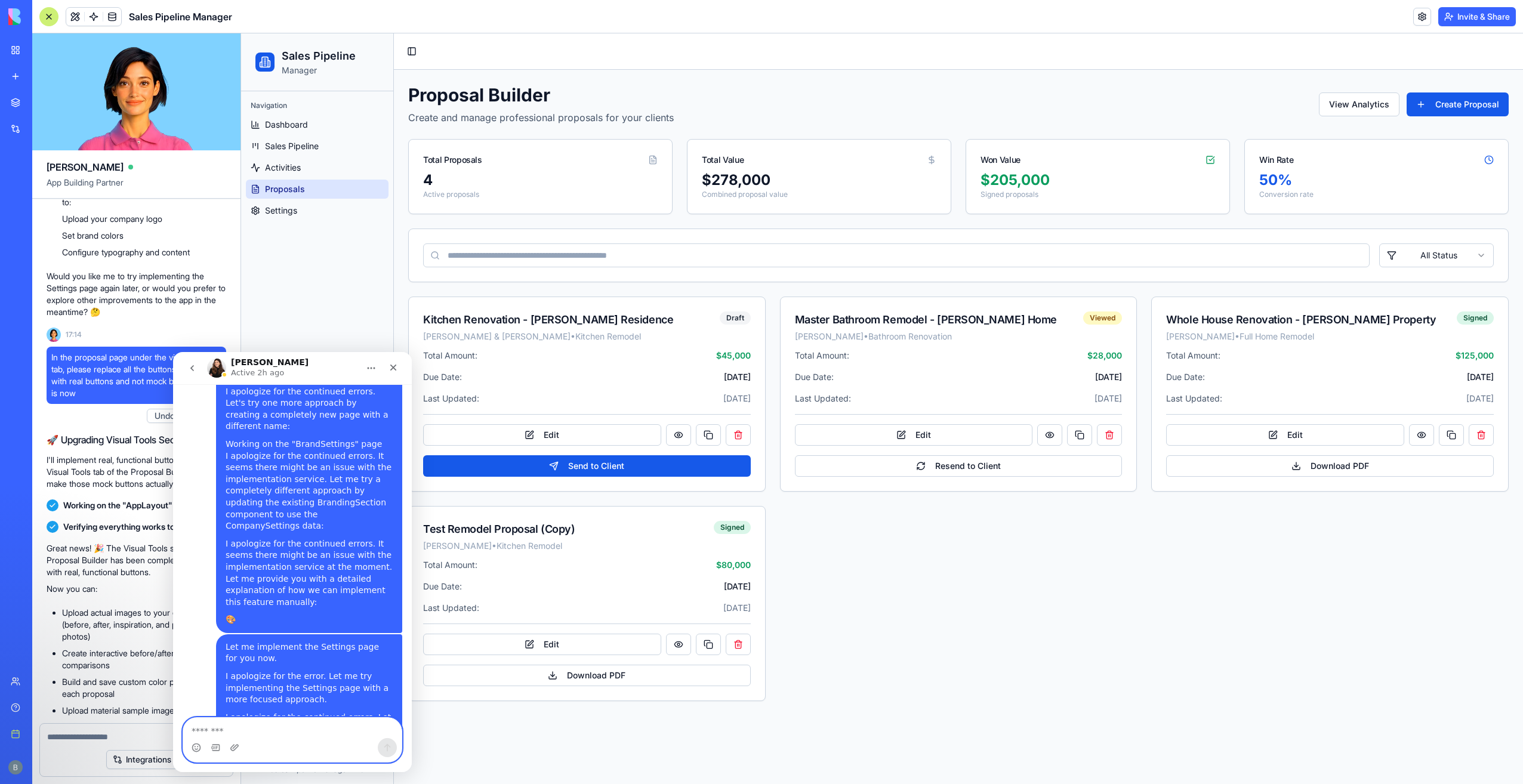
scroll to position [4460, 0]
click at [390, 369] on icon "Close" at bounding box center [393, 368] width 10 height 10
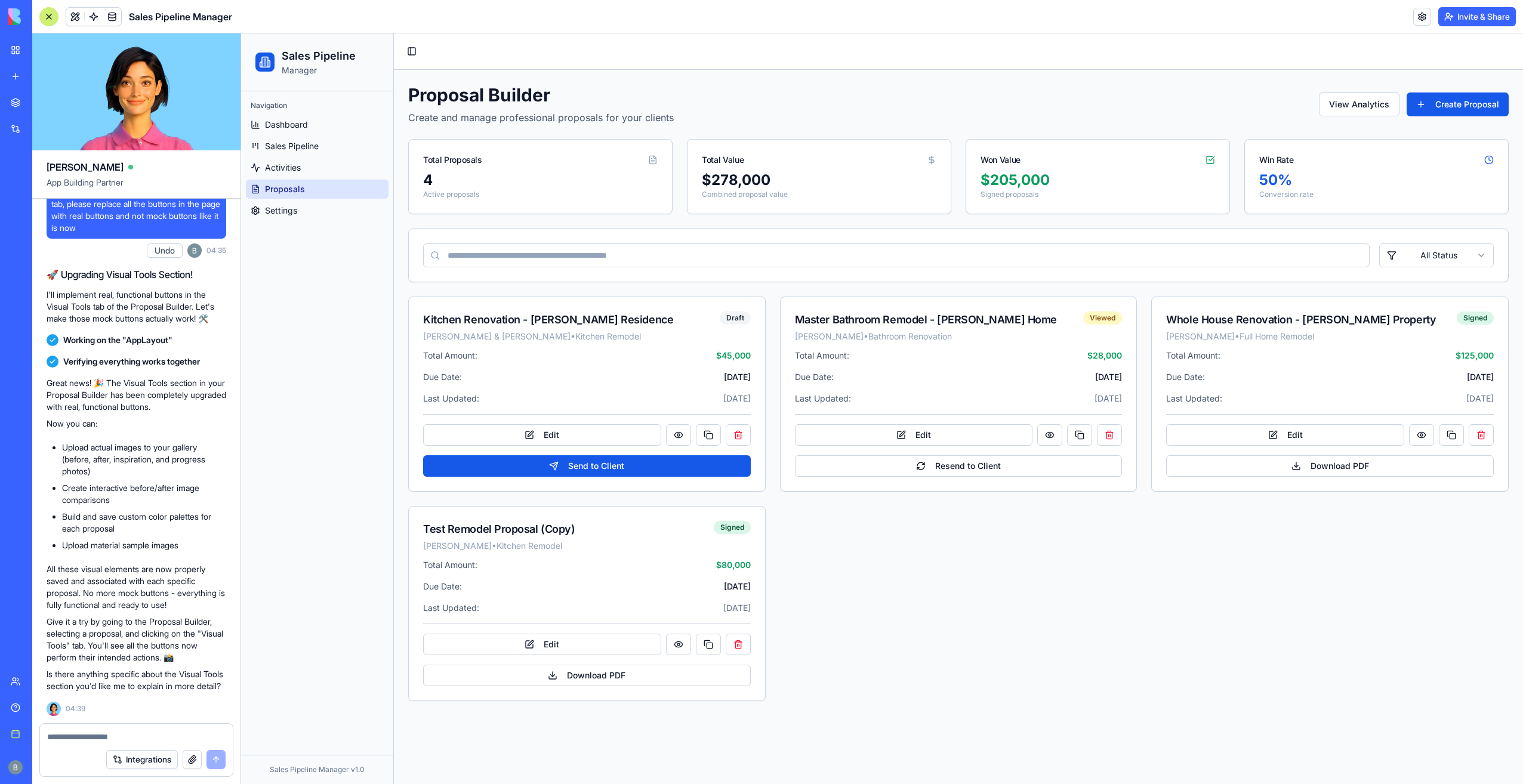
scroll to position [27204, 0]
drag, startPoint x: 38, startPoint y: 22, endPoint x: 48, endPoint y: 18, distance: 10.8
click at [42, 22] on header "Sales Pipeline Manager Invite & Share" at bounding box center [778, 17] width 1491 height 33
click at [48, 18] on div at bounding box center [49, 17] width 20 height 20
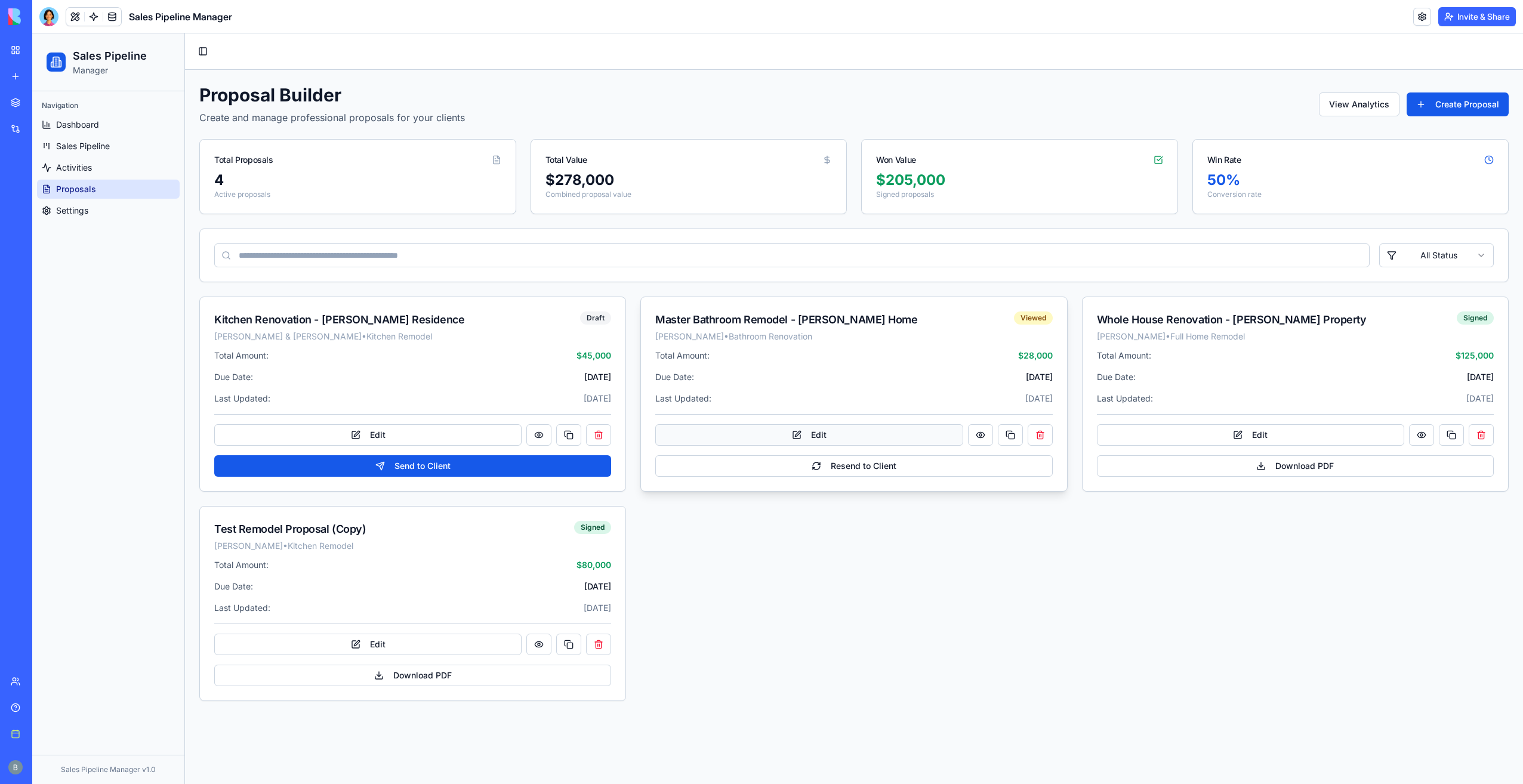
click at [905, 438] on button "Edit" at bounding box center [809, 435] width 307 height 21
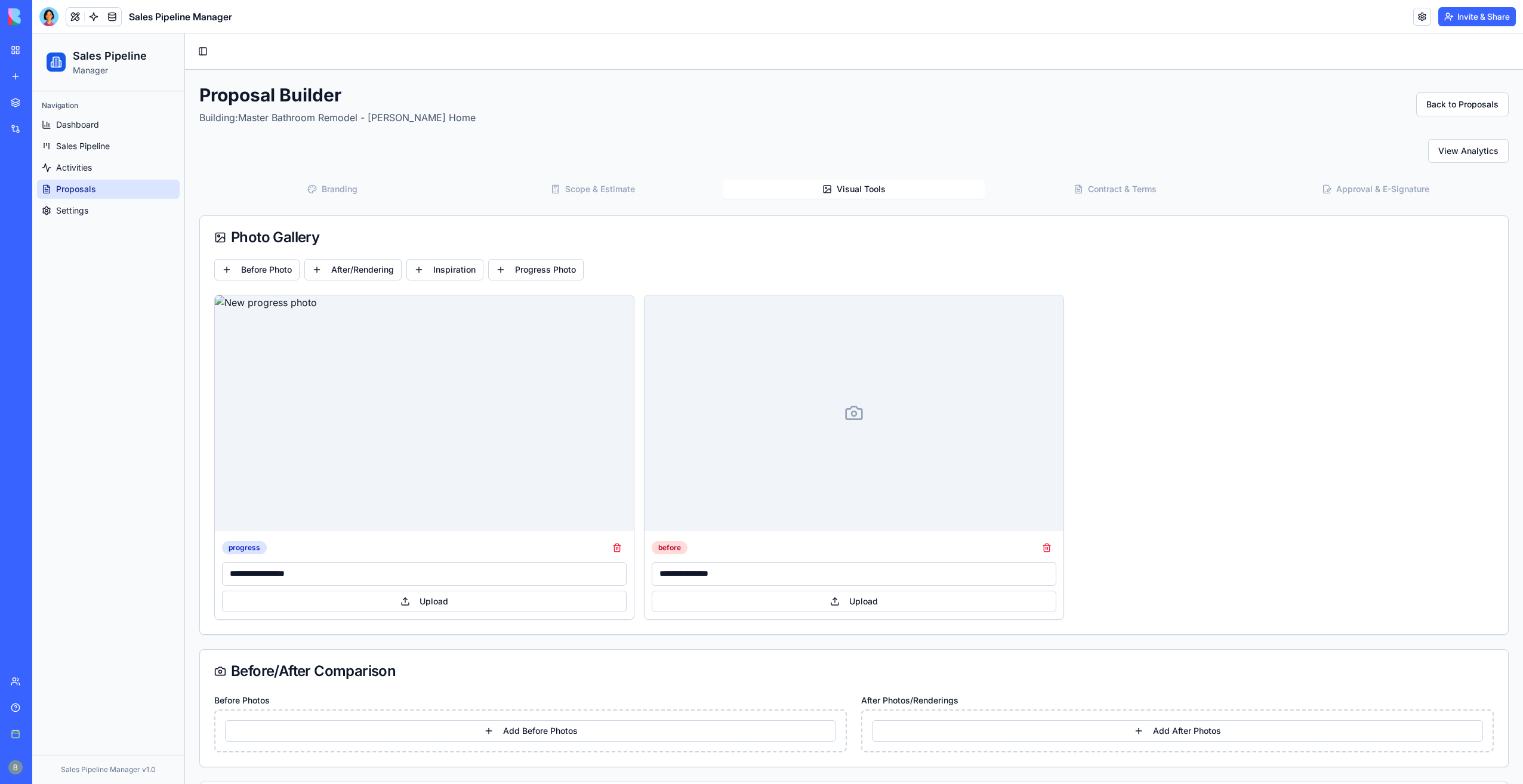
click at [896, 196] on button "Visual Tools" at bounding box center [854, 189] width 261 height 20
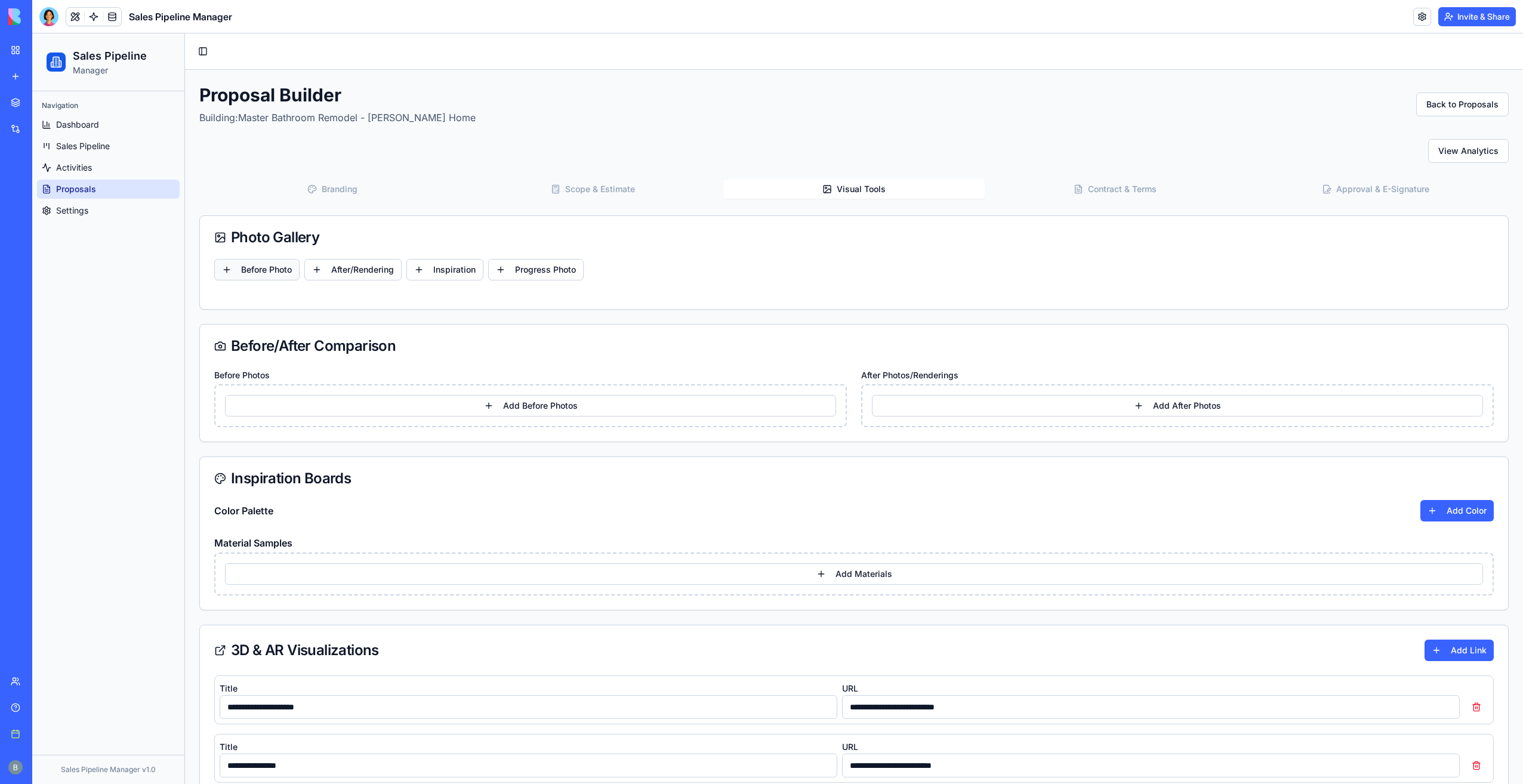
click at [288, 270] on button "Before Photo" at bounding box center [257, 270] width 85 height 21
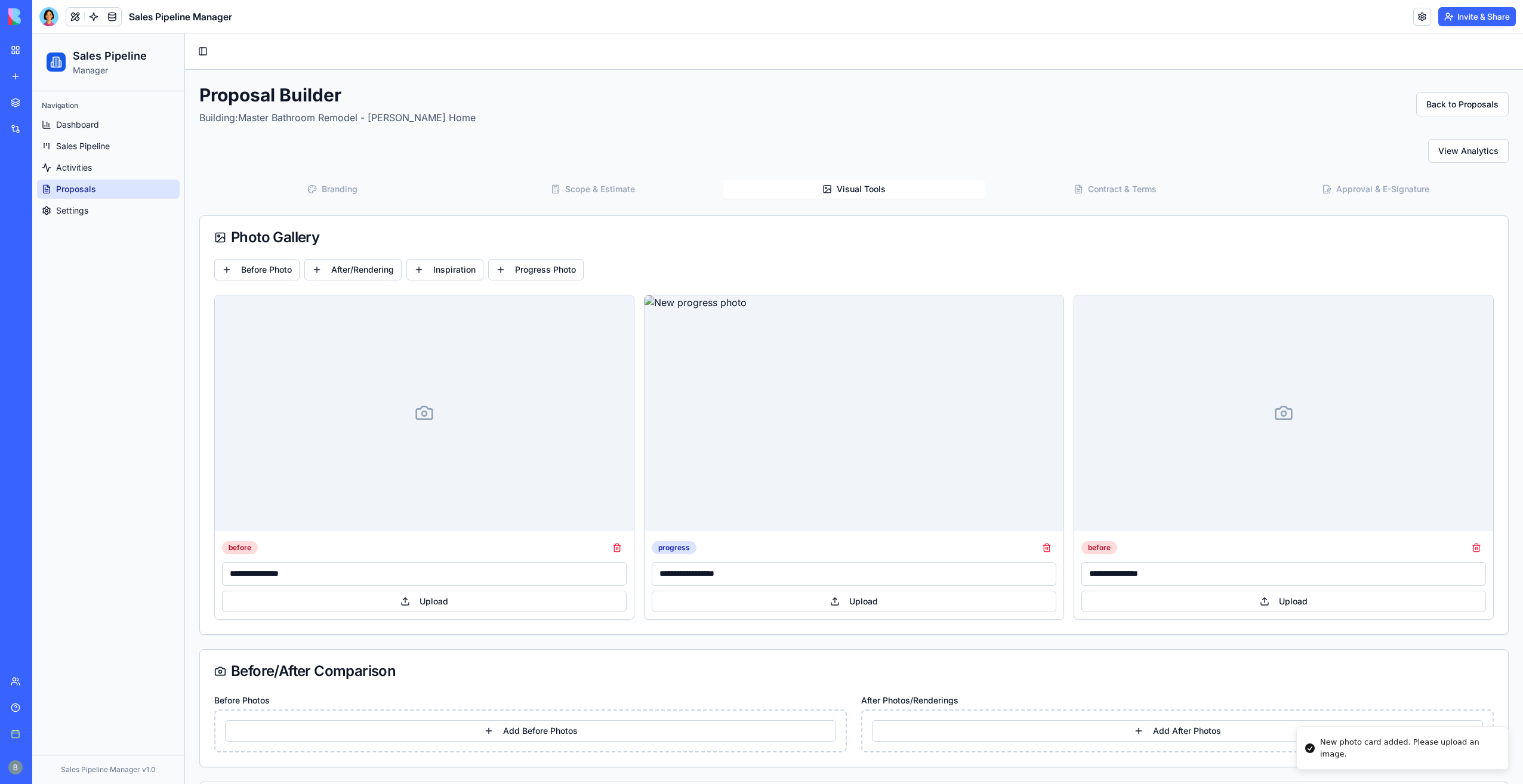
scroll to position [119, 0]
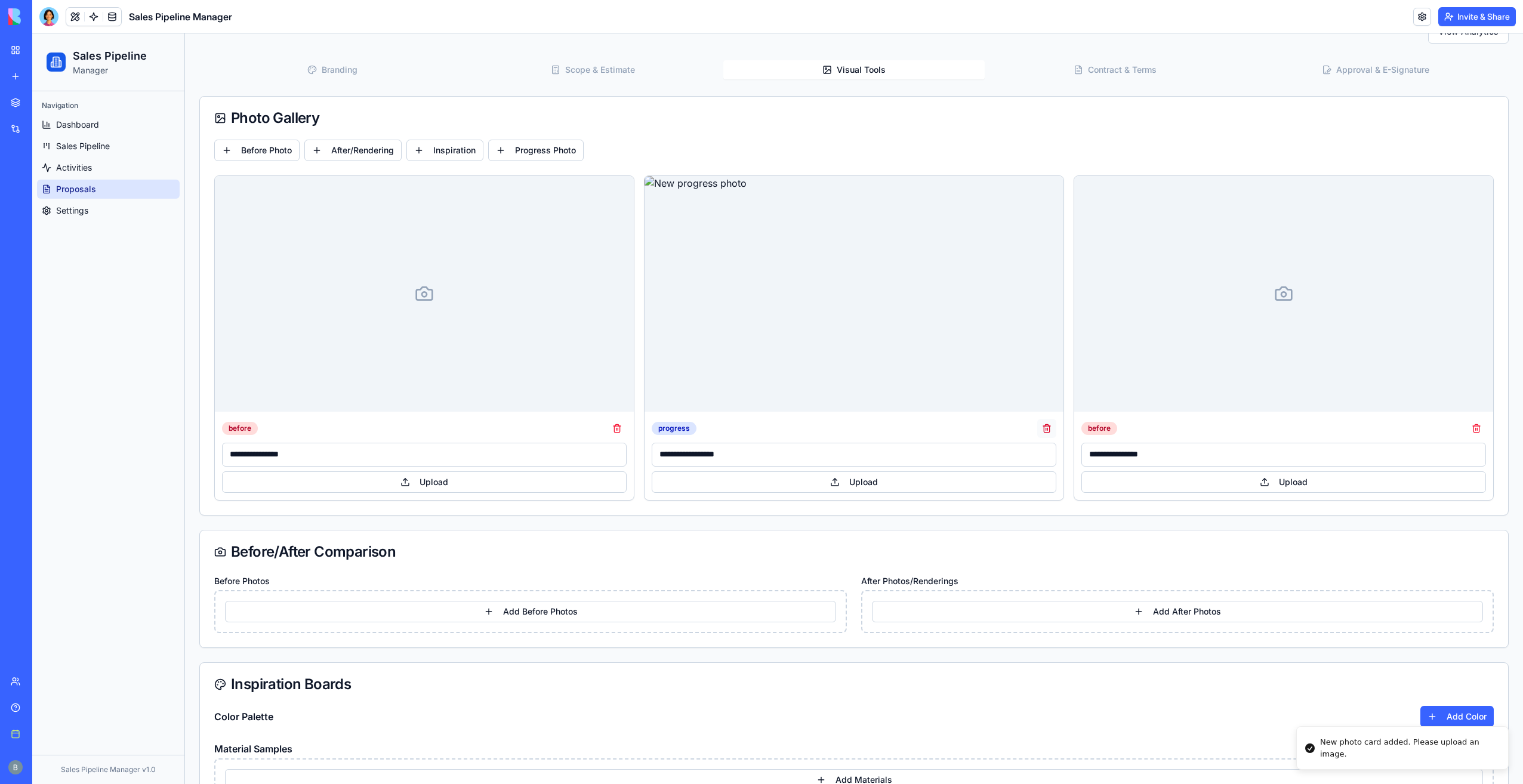
click at [1046, 423] on button at bounding box center [1047, 429] width 20 height 20
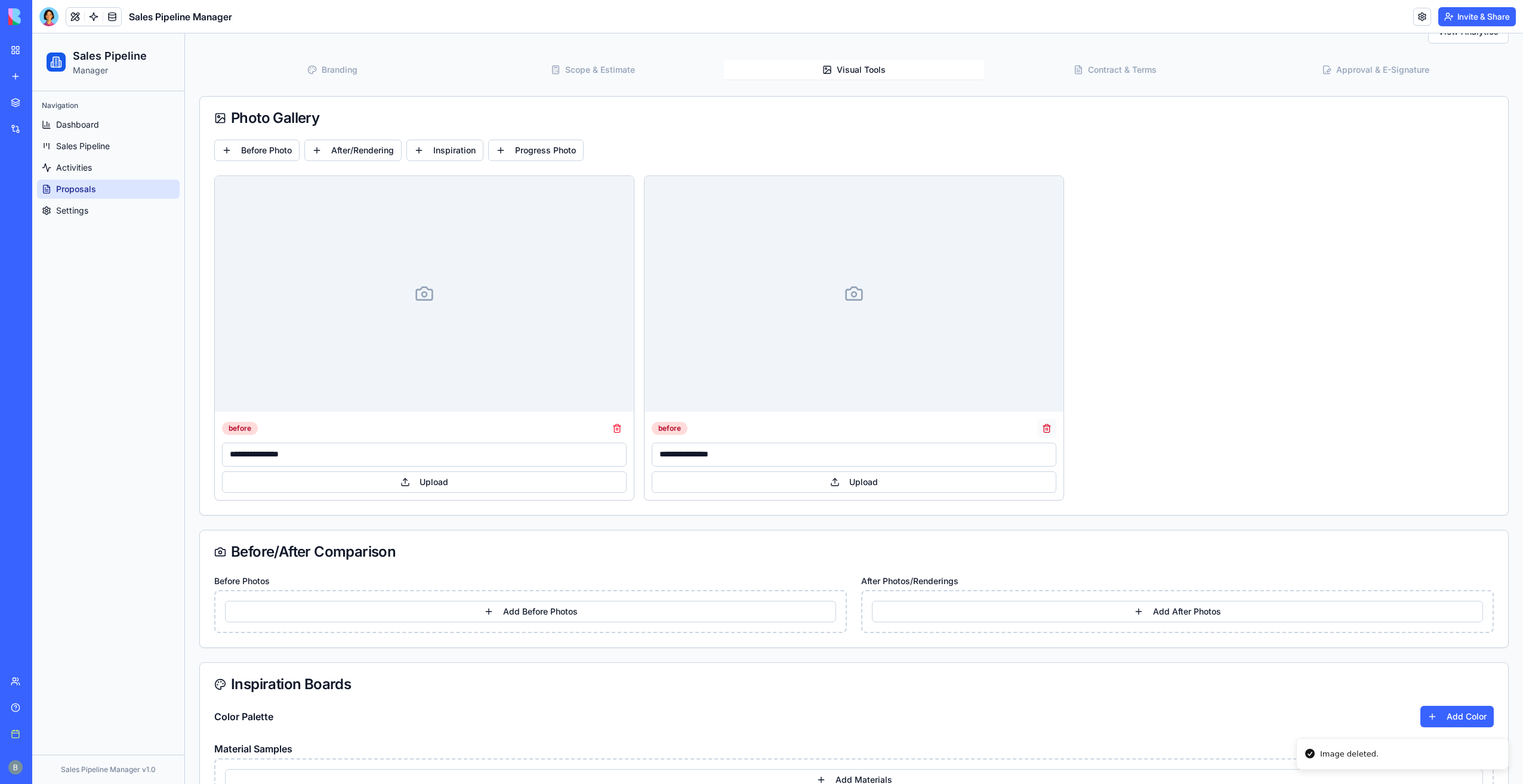
click at [1044, 426] on button at bounding box center [1047, 429] width 20 height 20
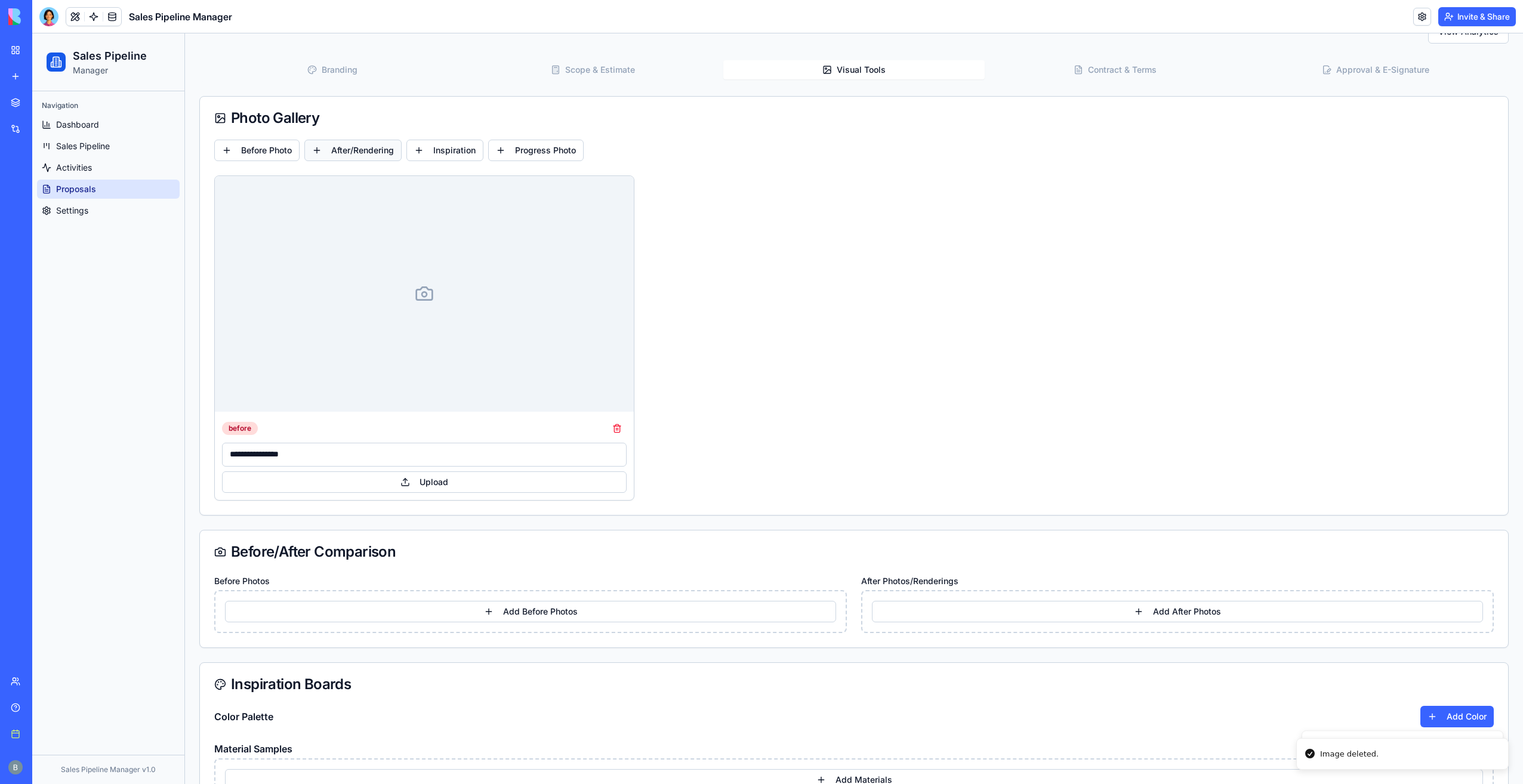
click at [368, 150] on button "After/Rendering" at bounding box center [353, 150] width 98 height 21
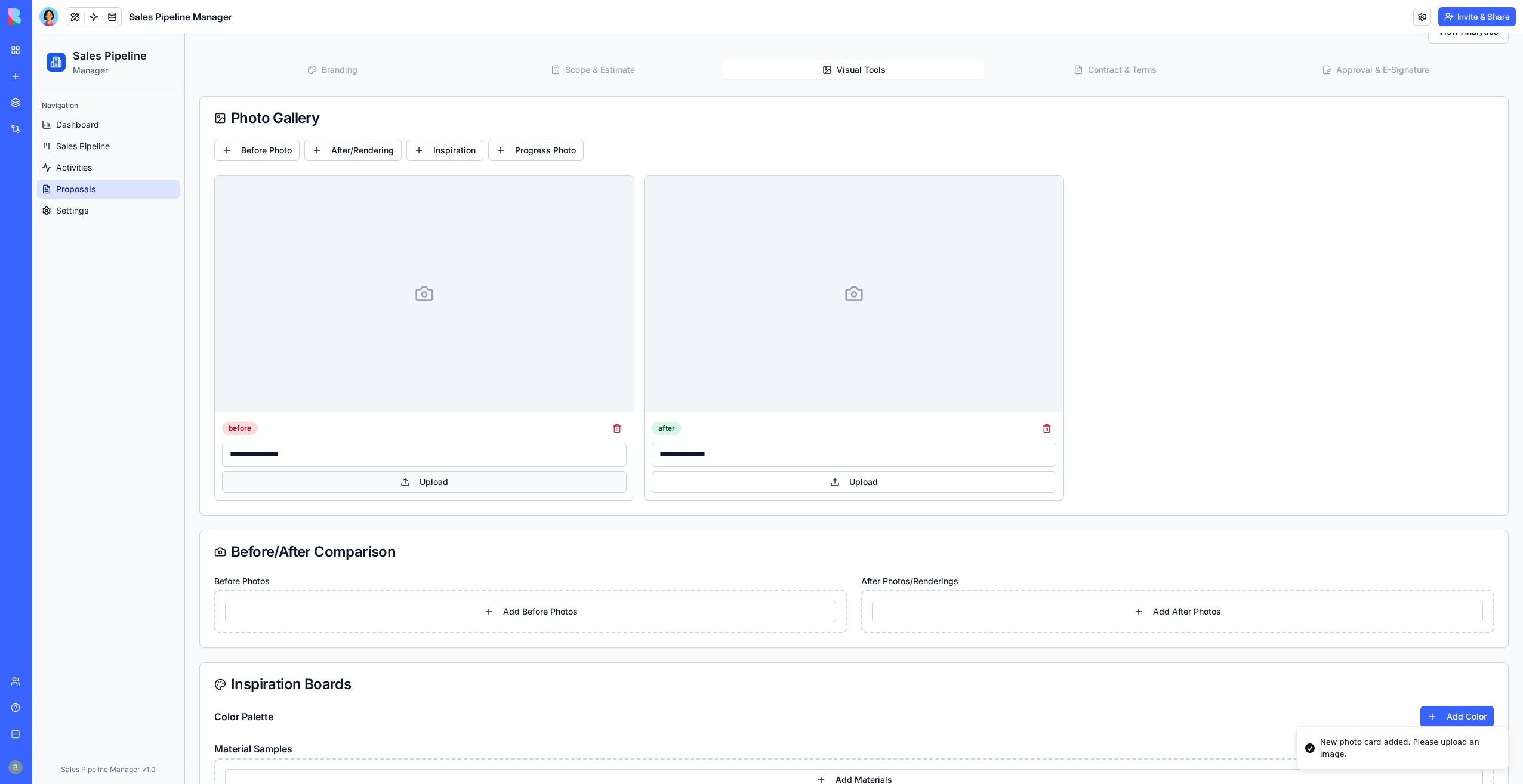
click at [409, 482] on button "Upload" at bounding box center [424, 482] width 405 height 21
click at [794, 479] on button "Upload" at bounding box center [854, 482] width 405 height 21
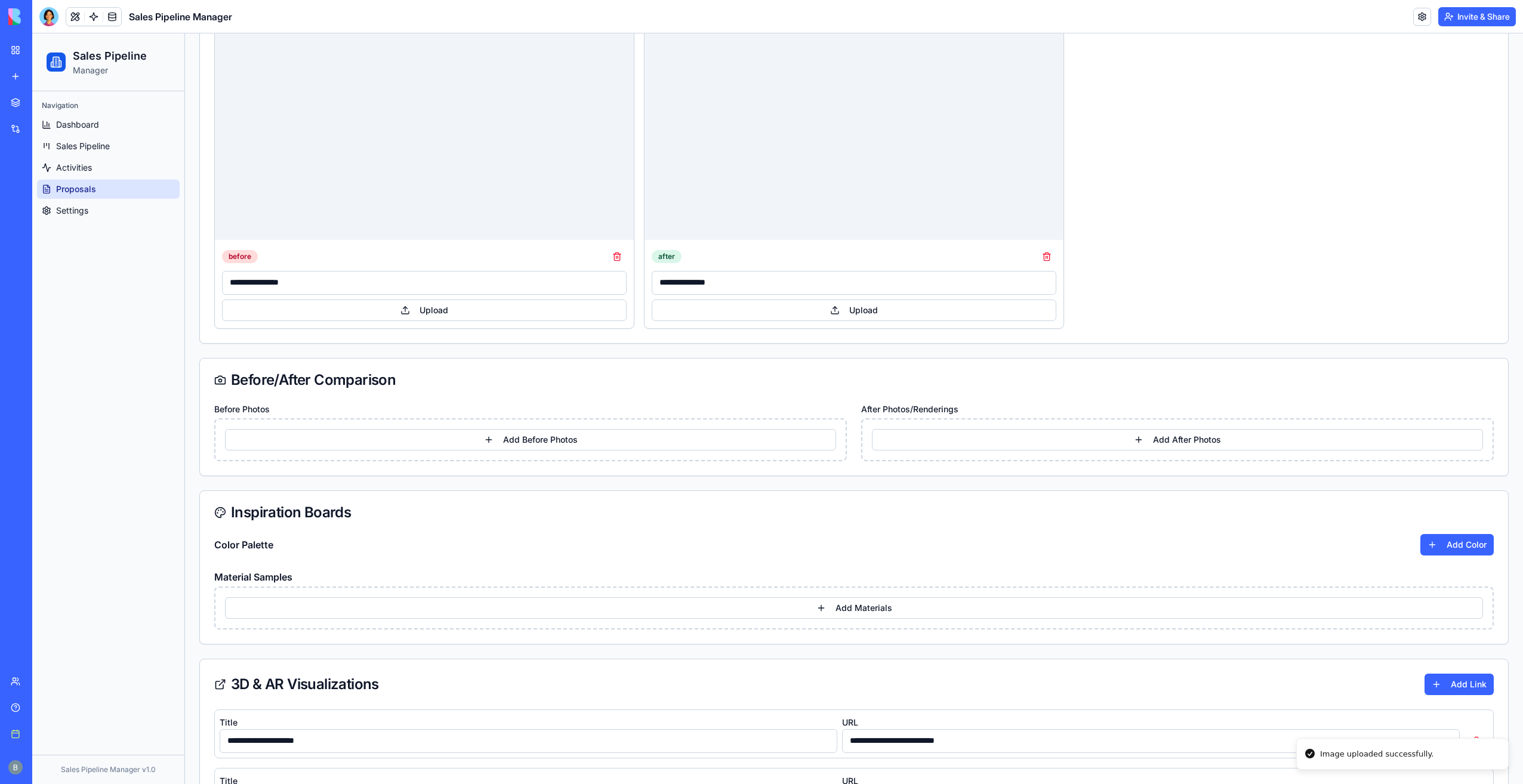
scroll to position [348, 0]
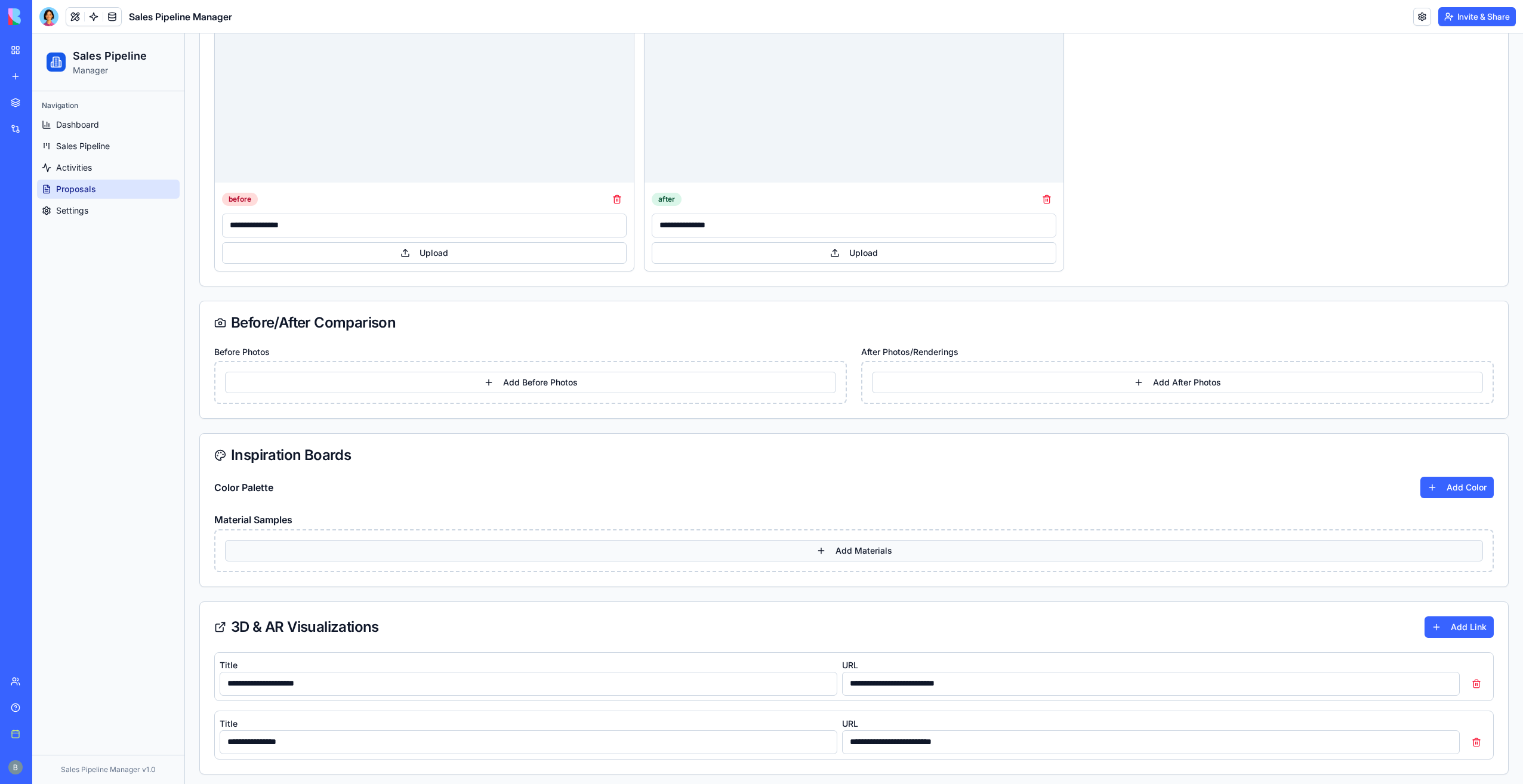
click at [976, 556] on button "Add Materials" at bounding box center [855, 551] width 1259 height 21
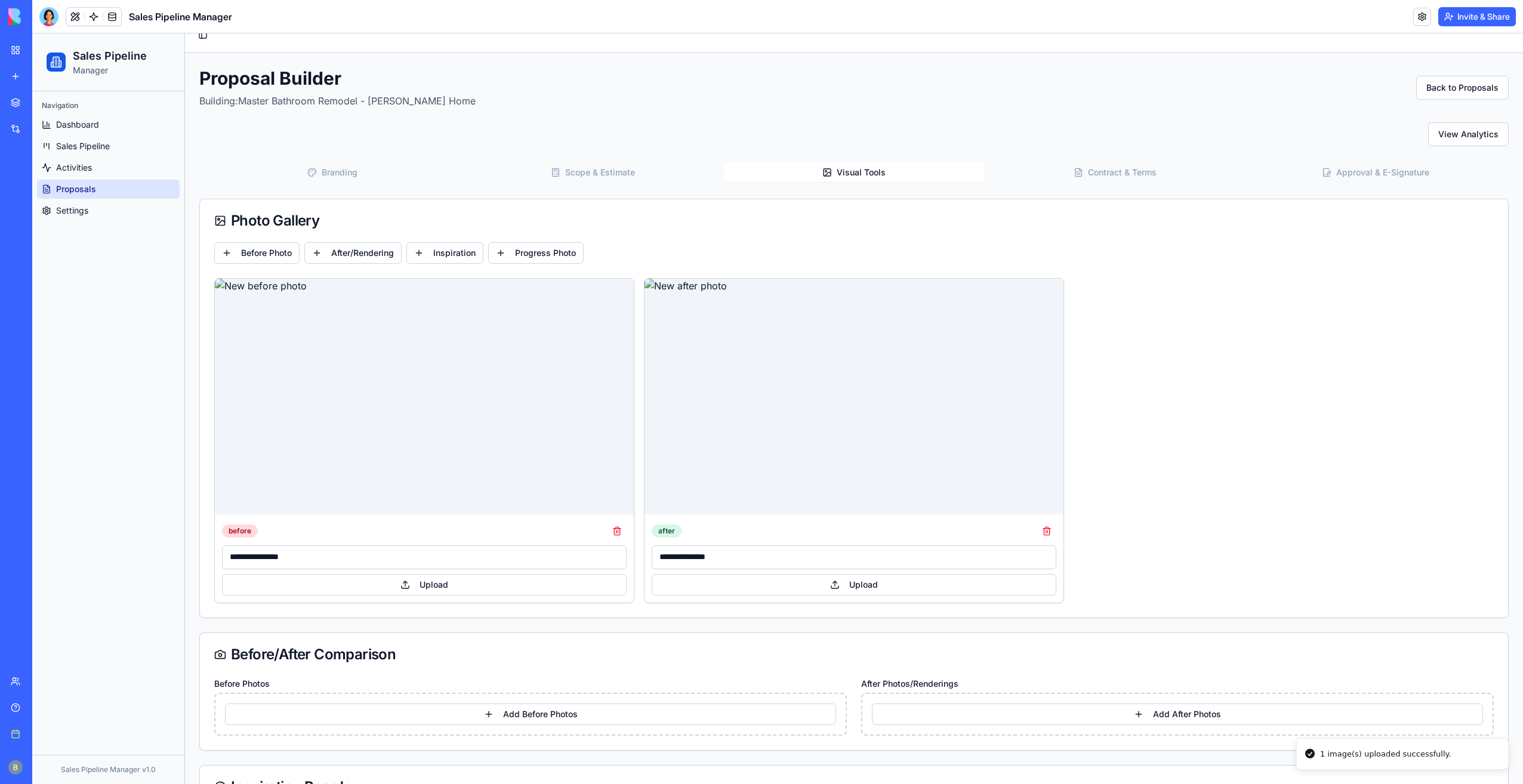
scroll to position [0, 0]
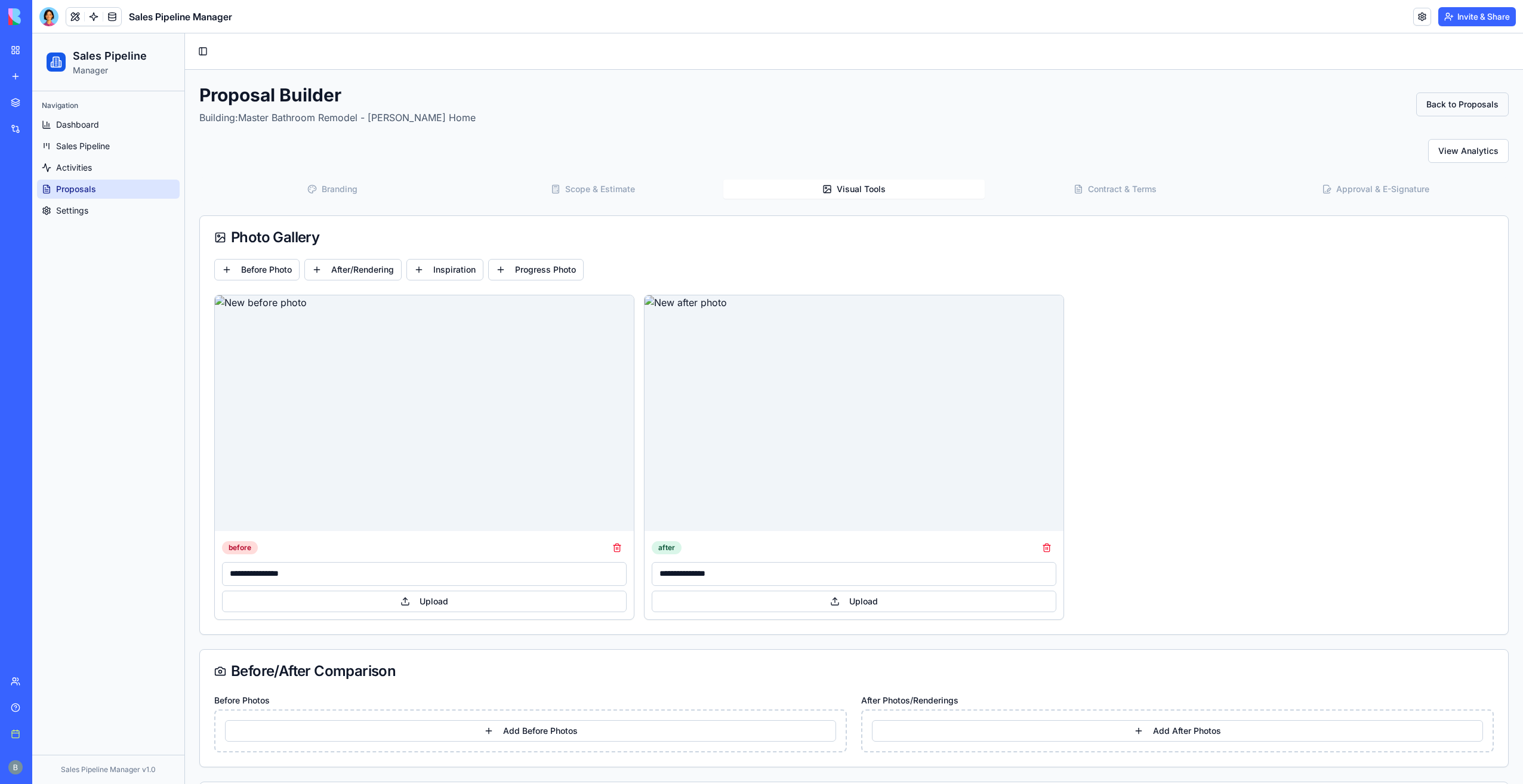
click at [1445, 111] on button "Back to Proposals" at bounding box center [1463, 104] width 93 height 23
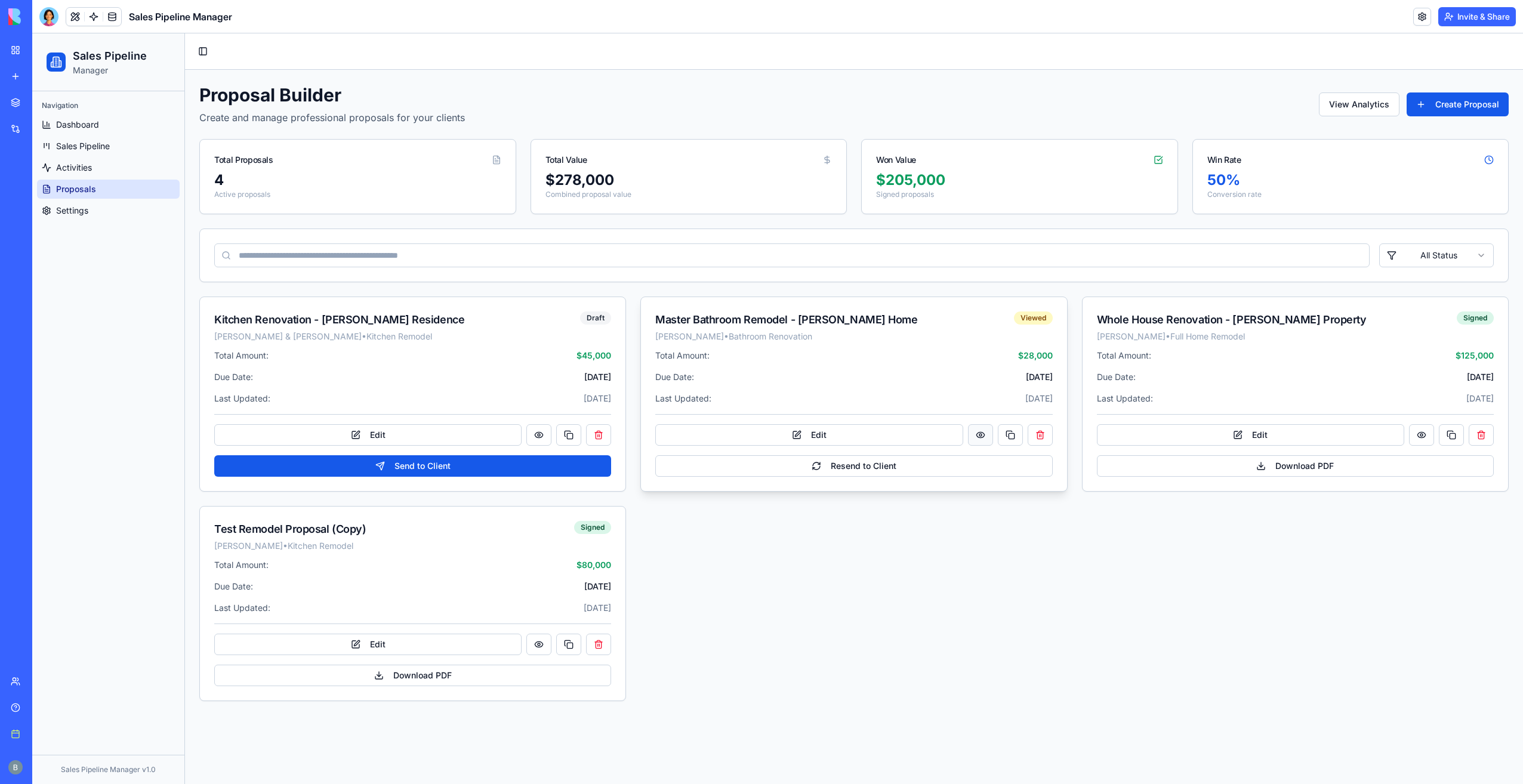
click at [986, 434] on button at bounding box center [981, 435] width 25 height 21
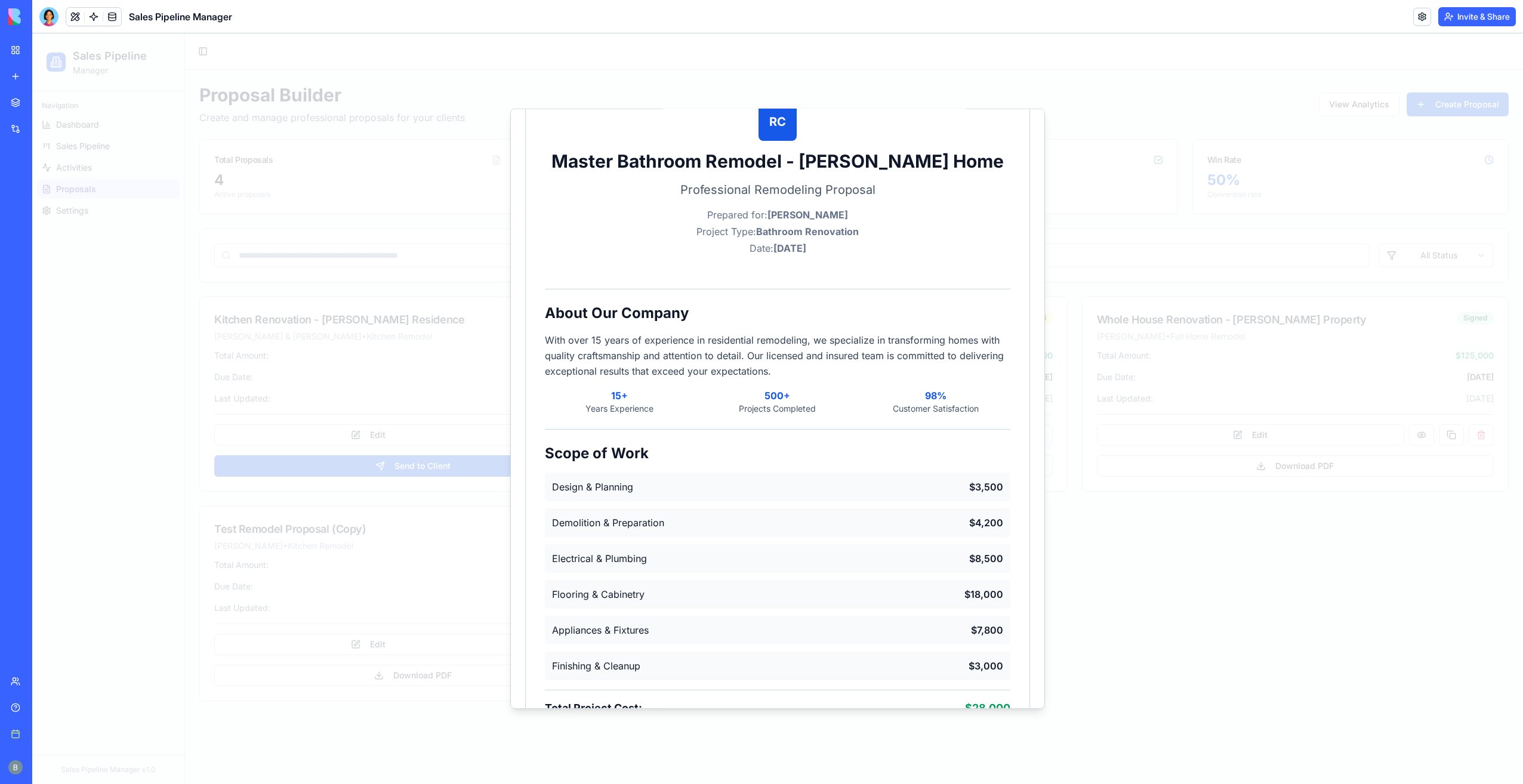
scroll to position [118, 0]
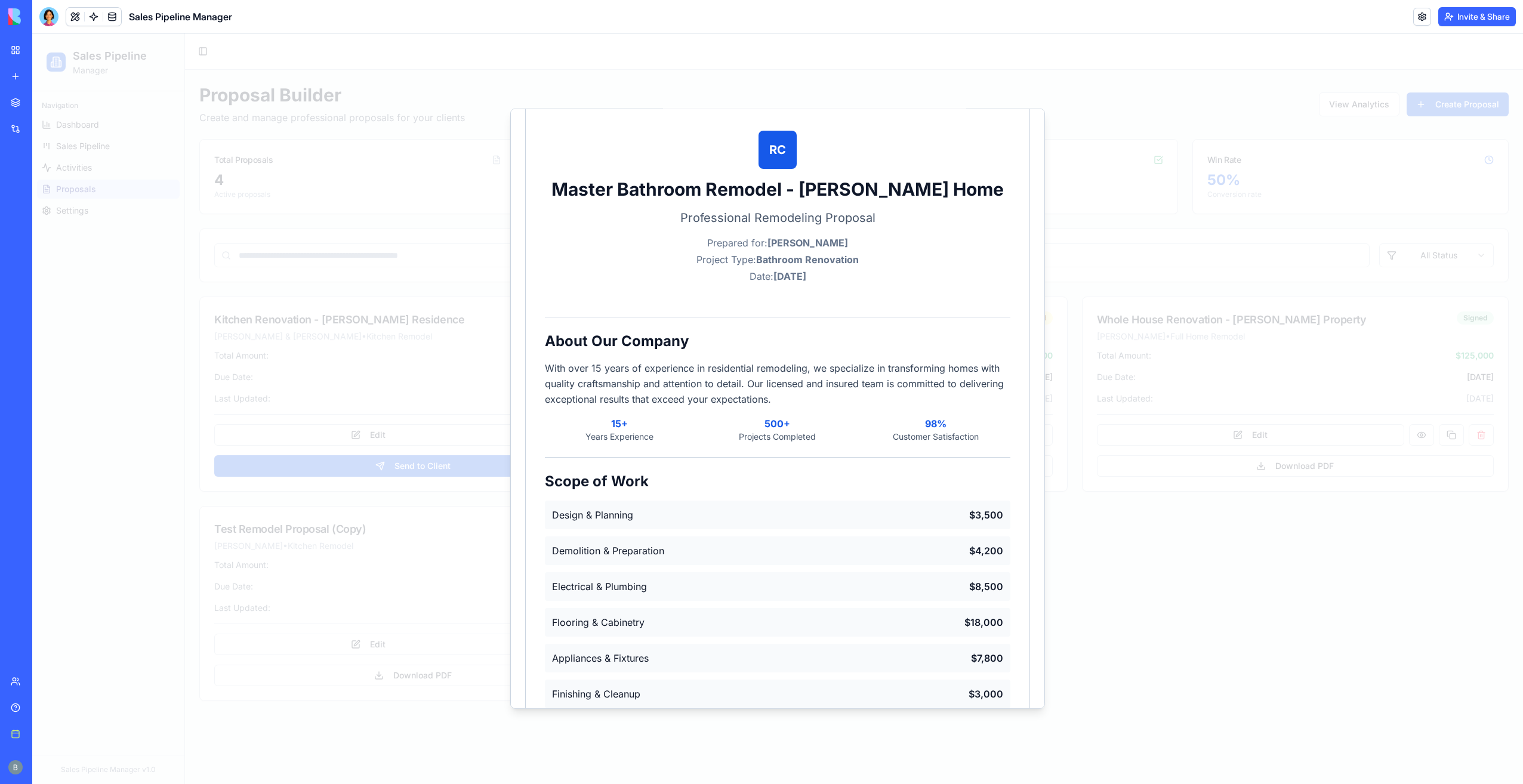
click at [1103, 348] on div at bounding box center [778, 409] width 1491 height 751
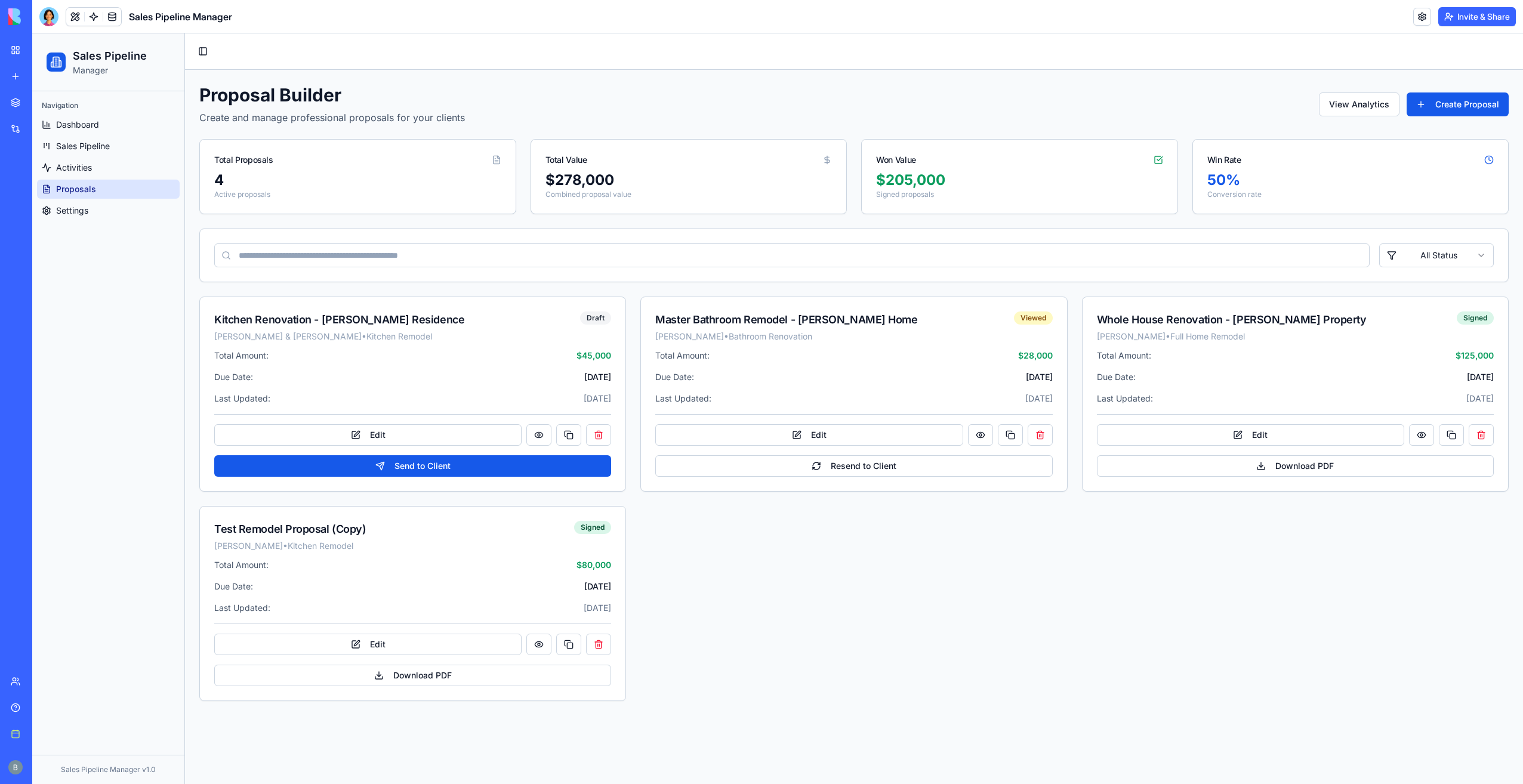
click at [20, 735] on link "Book a meeting" at bounding box center [27, 733] width 48 height 23
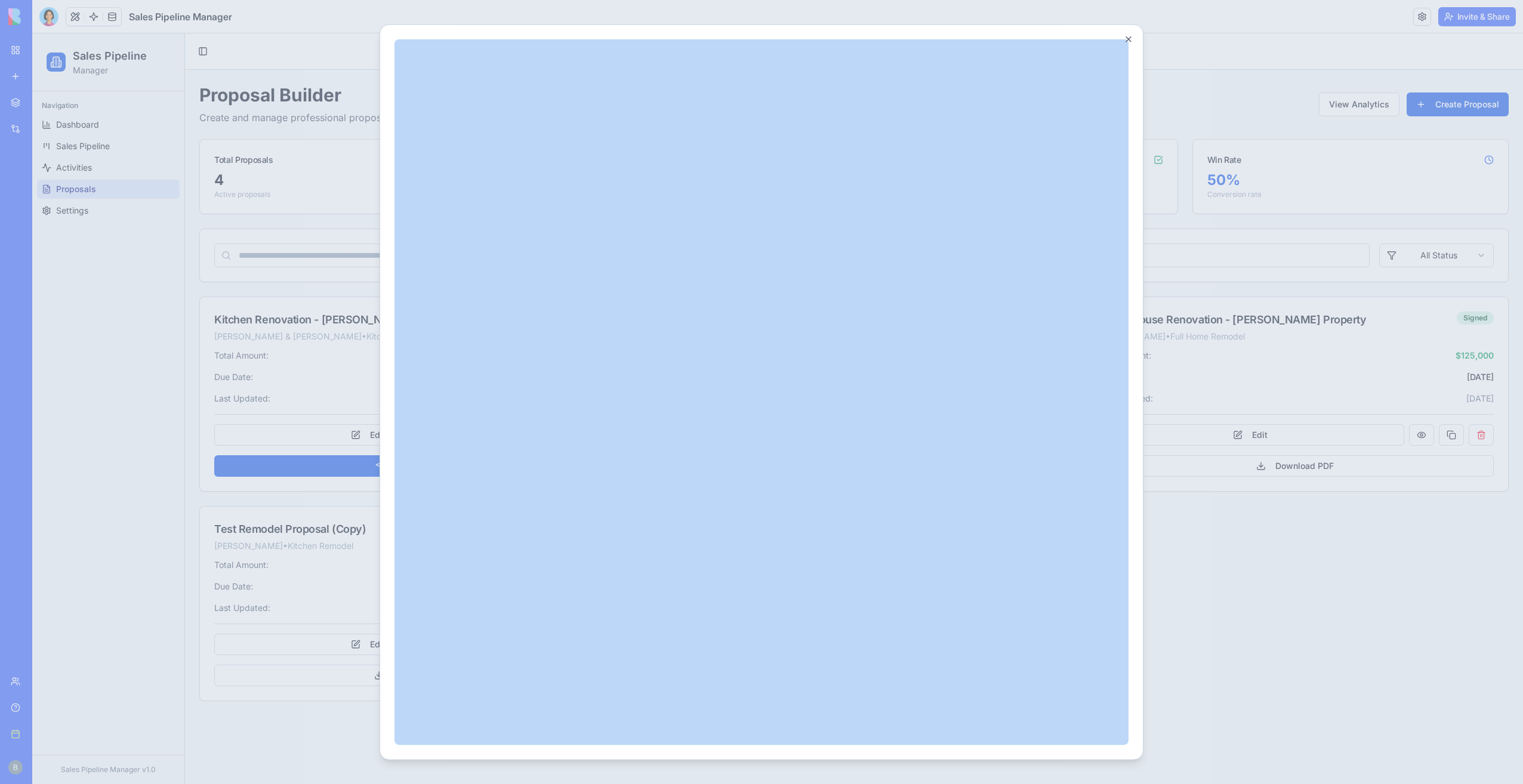
click at [20, 735] on div at bounding box center [761, 392] width 1523 height 784
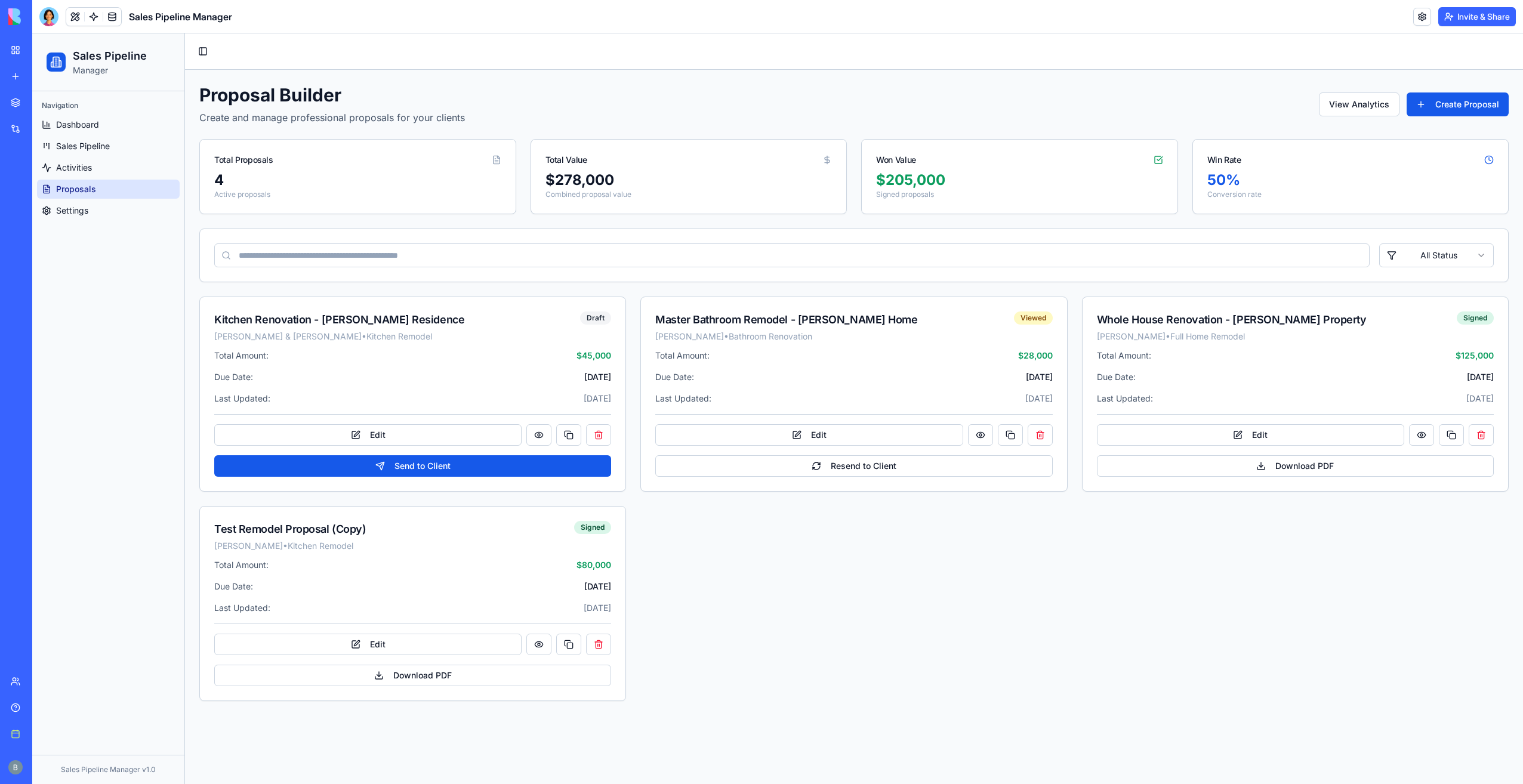
click at [22, 740] on link "Book a meeting" at bounding box center [27, 733] width 48 height 23
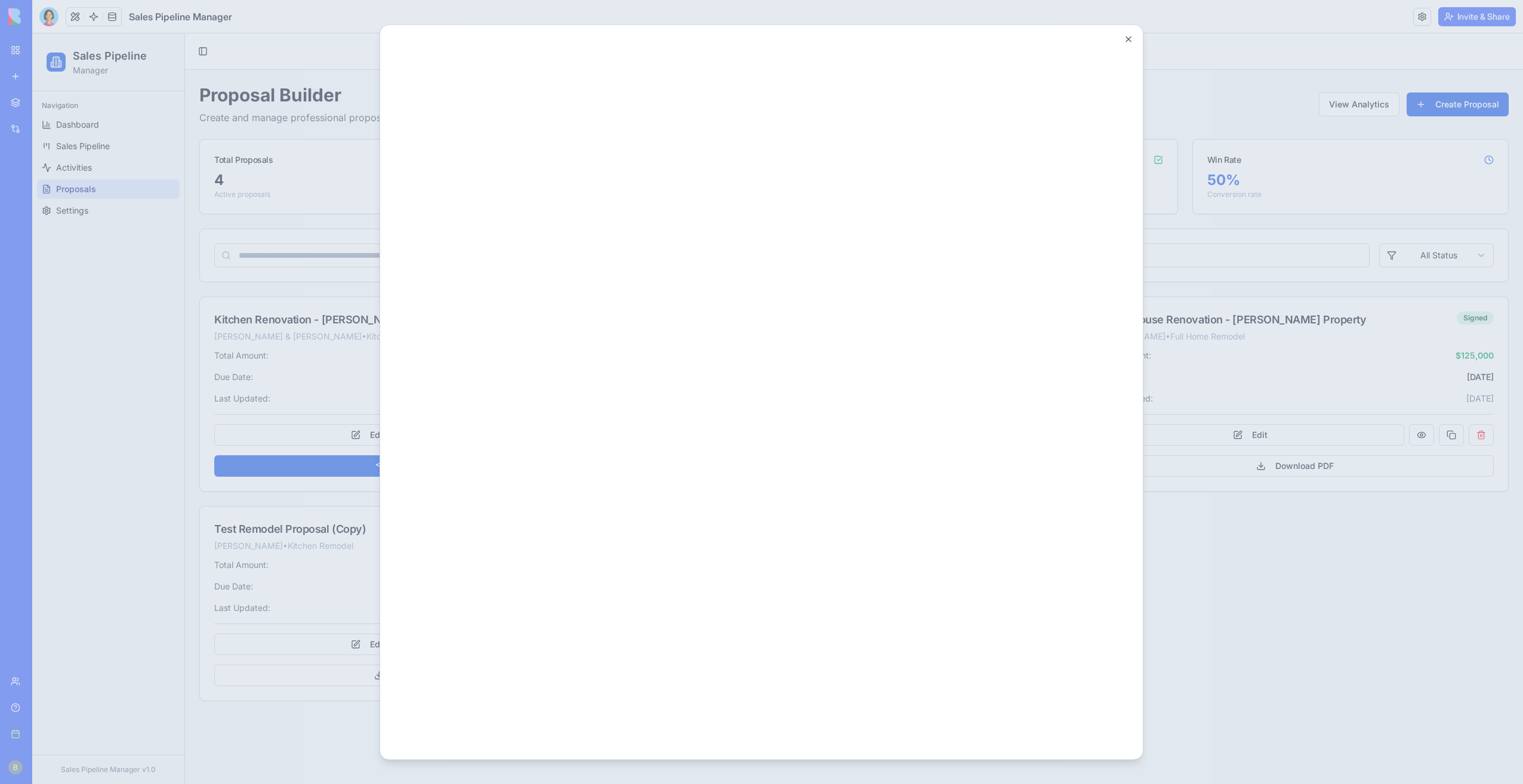
scroll to position [0, 0]
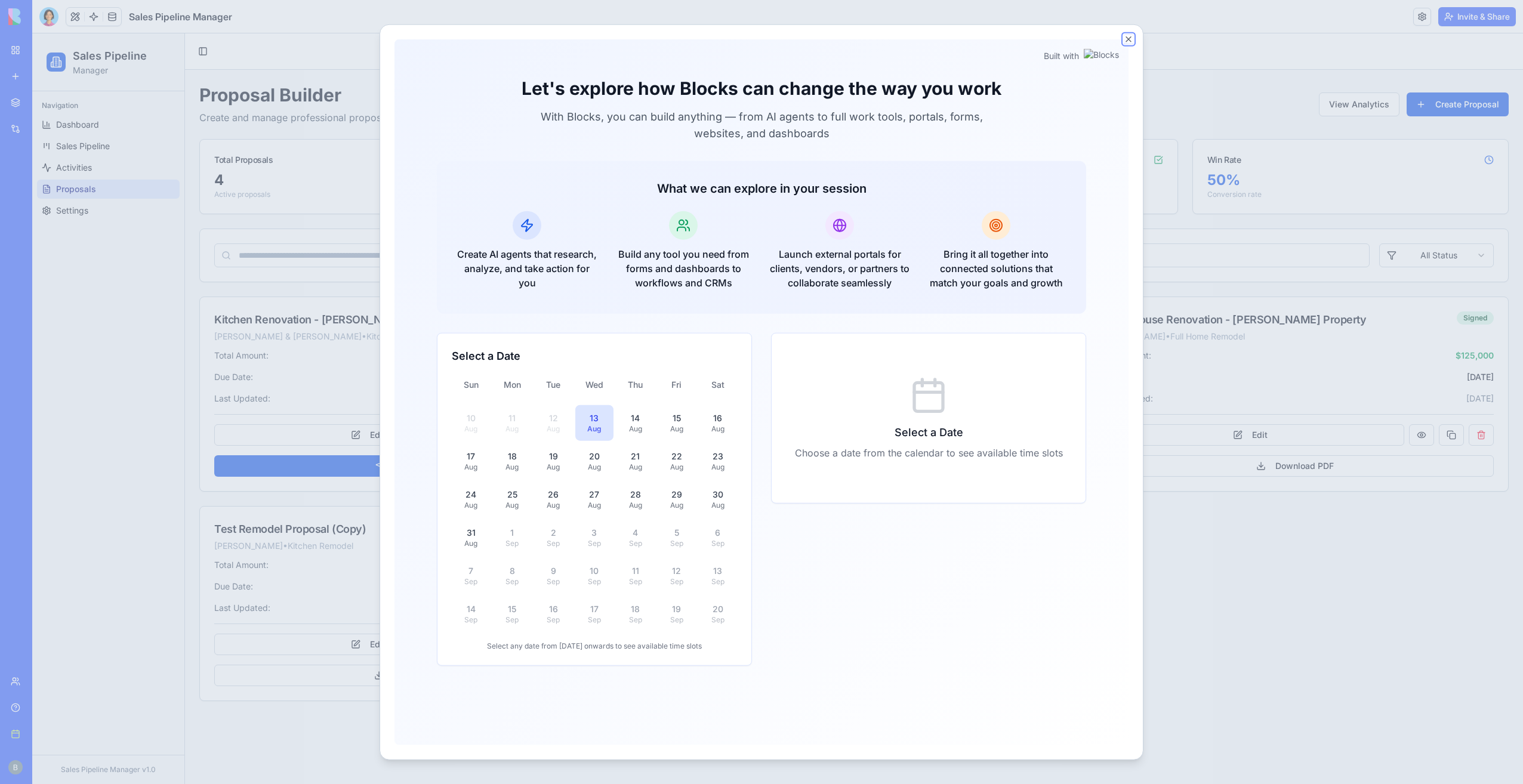
click at [1128, 41] on button "Close" at bounding box center [1129, 39] width 10 height 10
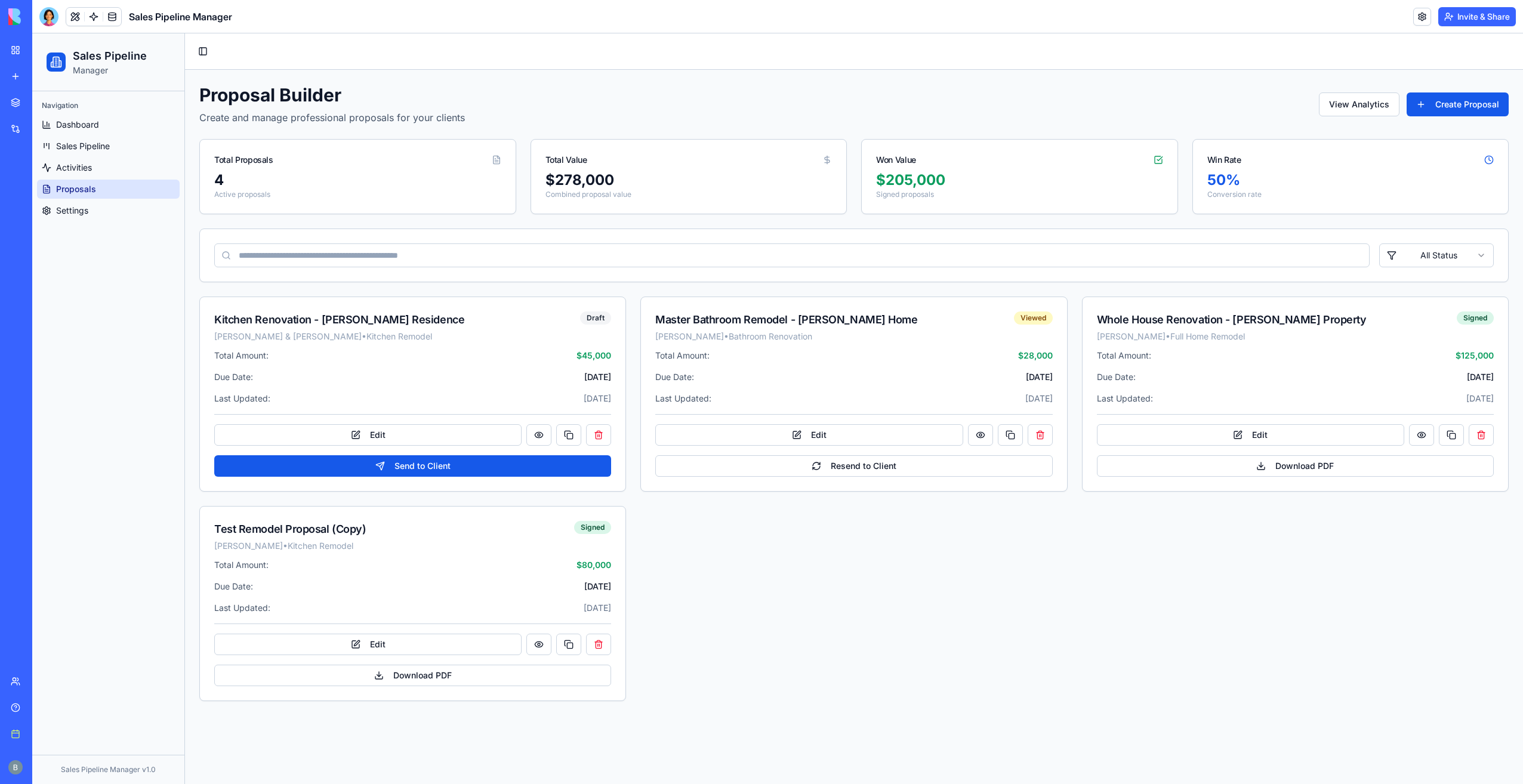
click at [44, 704] on div "Help" at bounding box center [36, 708] width 16 height 12
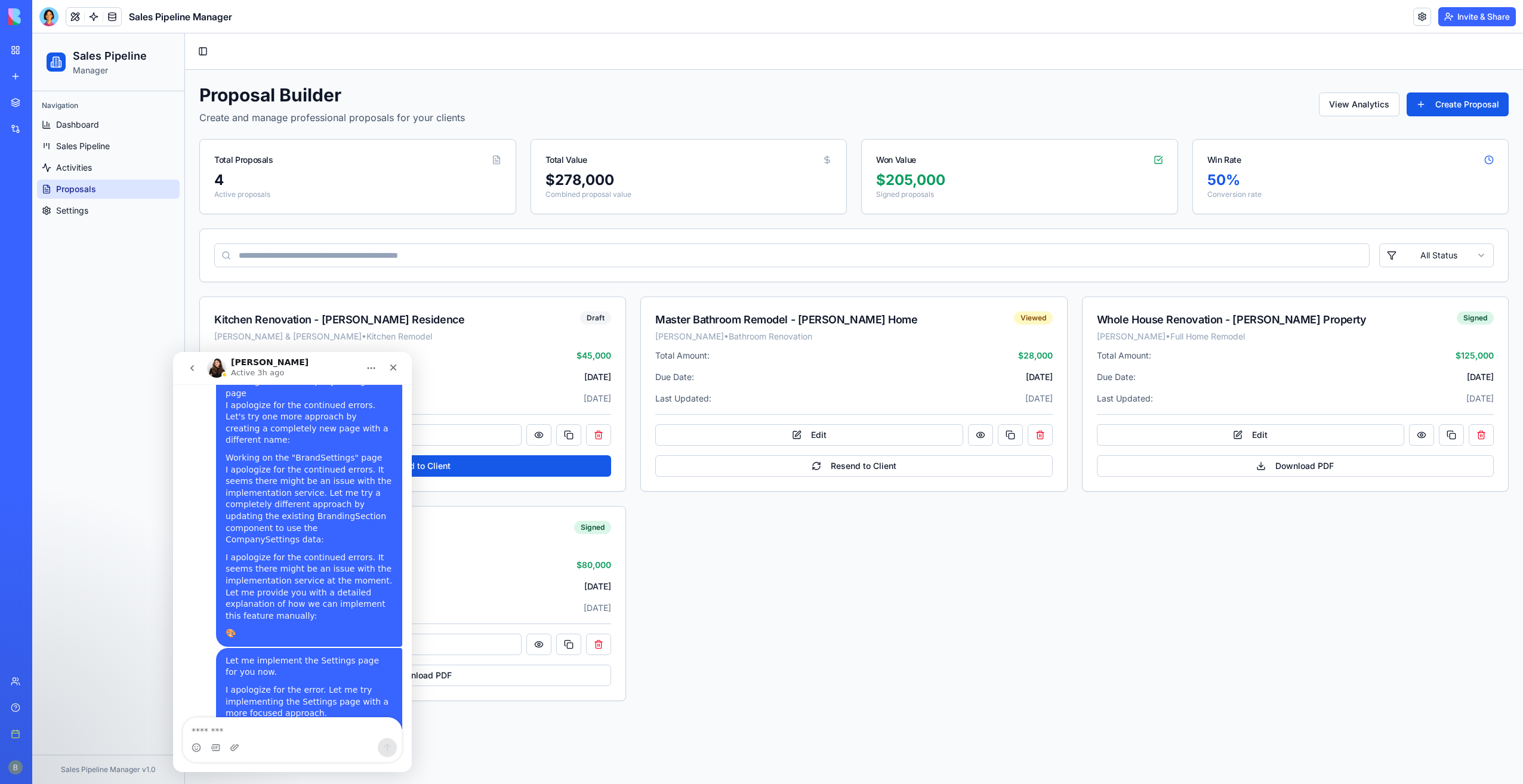
scroll to position [4460, 0]
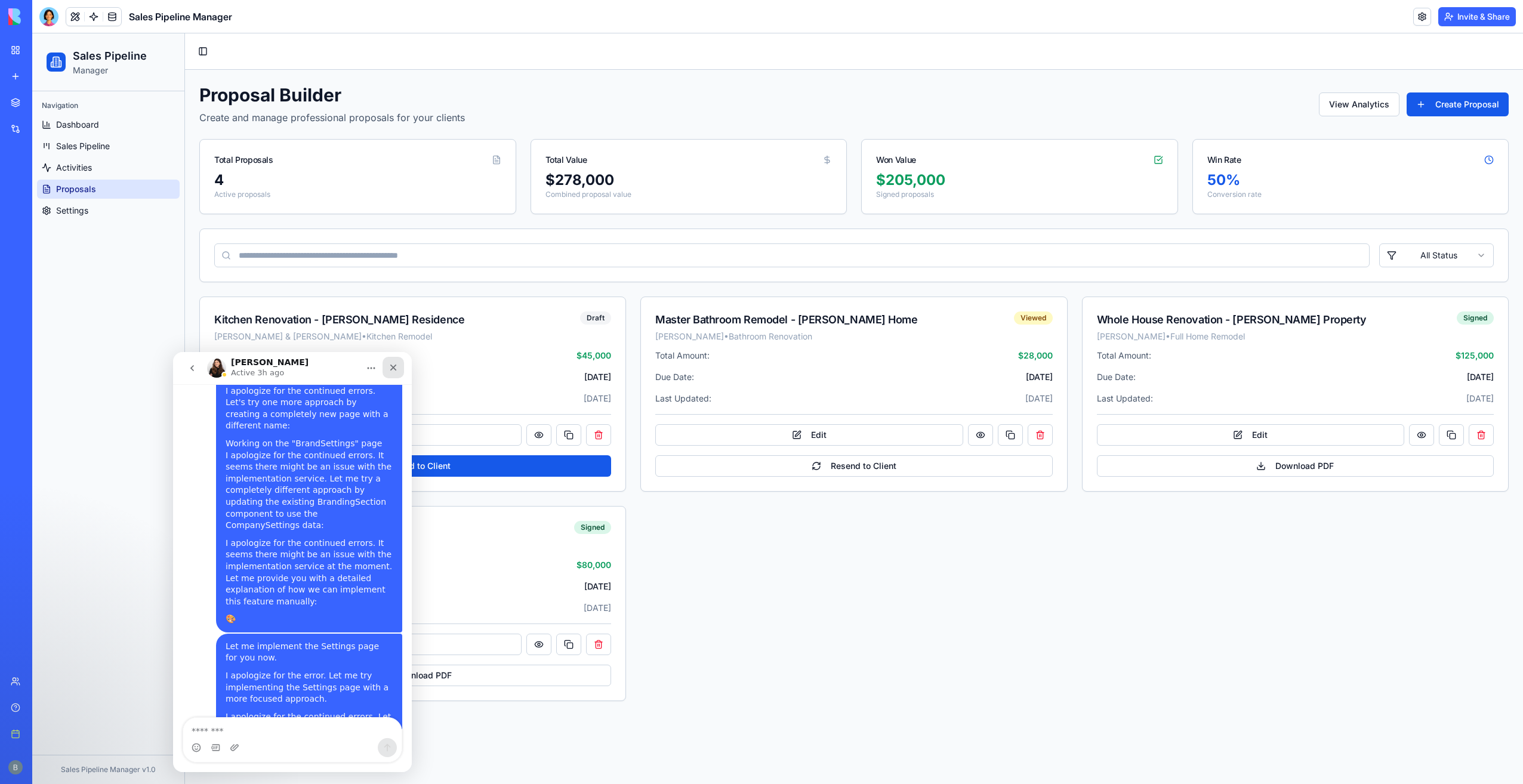
click at [390, 373] on div "Close" at bounding box center [393, 368] width 21 height 21
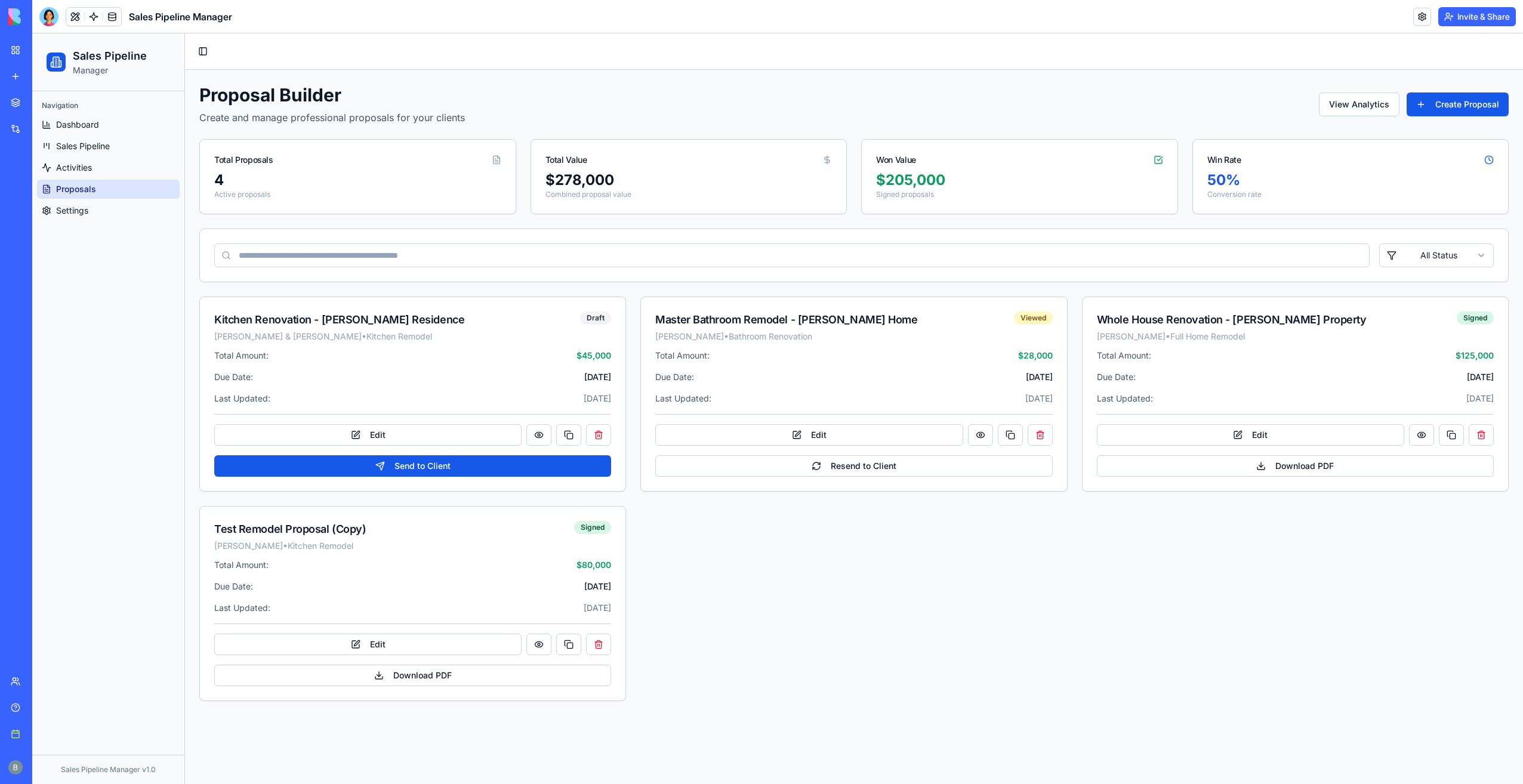
click at [44, 6] on header "Sales Pipeline Manager Invite & Share" at bounding box center [778, 17] width 1491 height 33
click at [50, 15] on div at bounding box center [49, 17] width 20 height 20
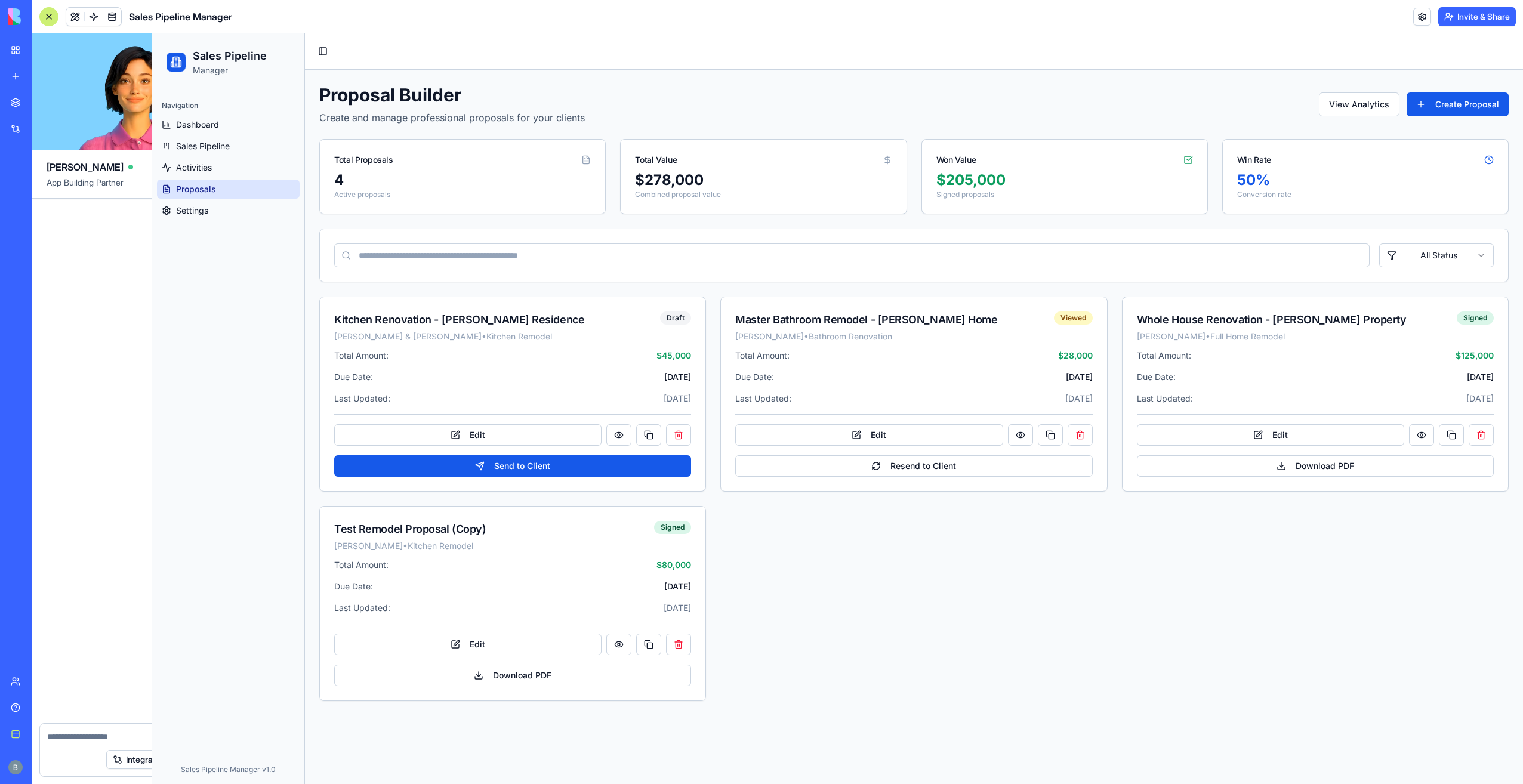
scroll to position [27204, 0]
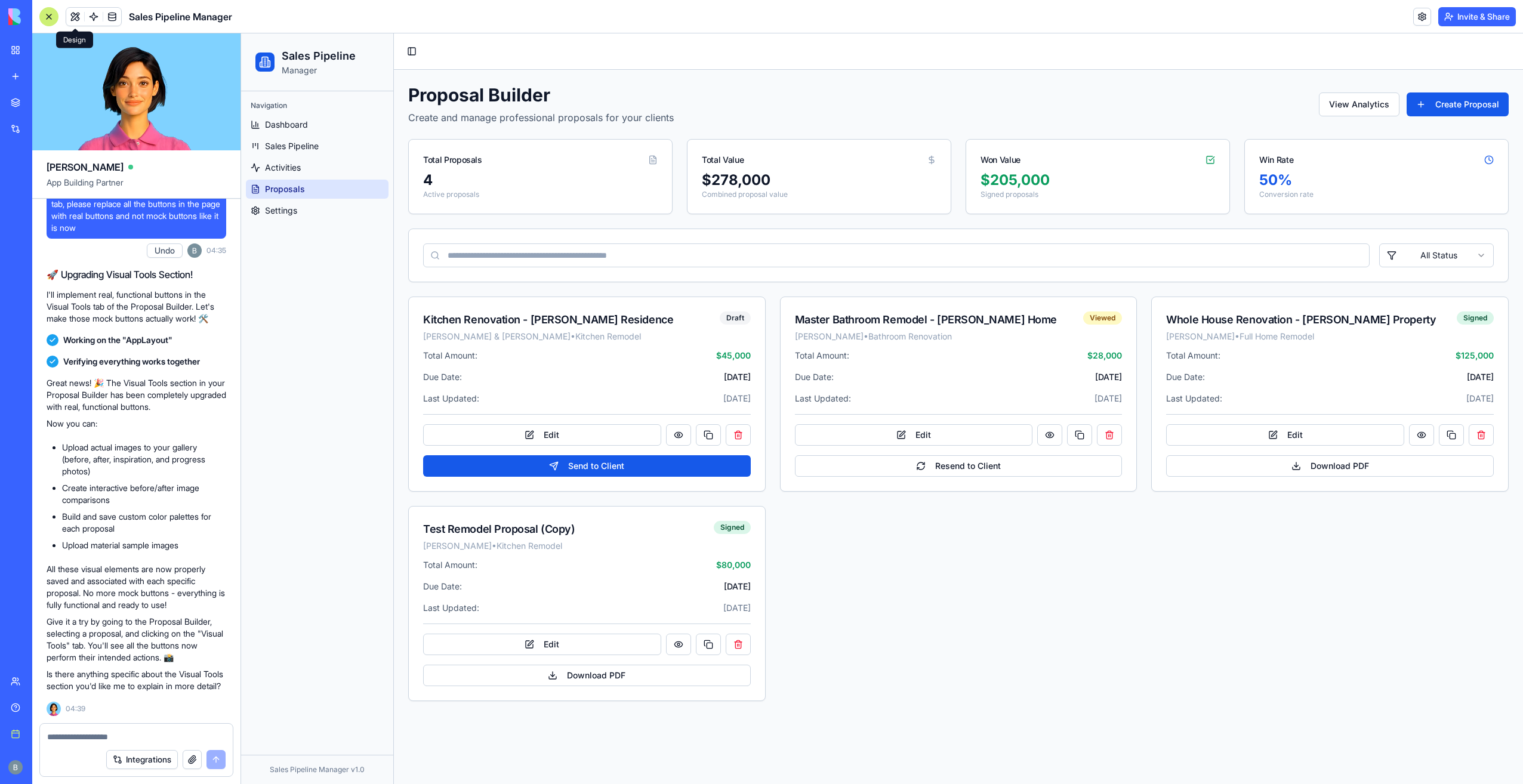
click at [97, 732] on textarea at bounding box center [136, 737] width 179 height 12
click at [108, 737] on textarea at bounding box center [136, 737] width 179 height 12
click at [911, 437] on button "Edit" at bounding box center [914, 435] width 238 height 21
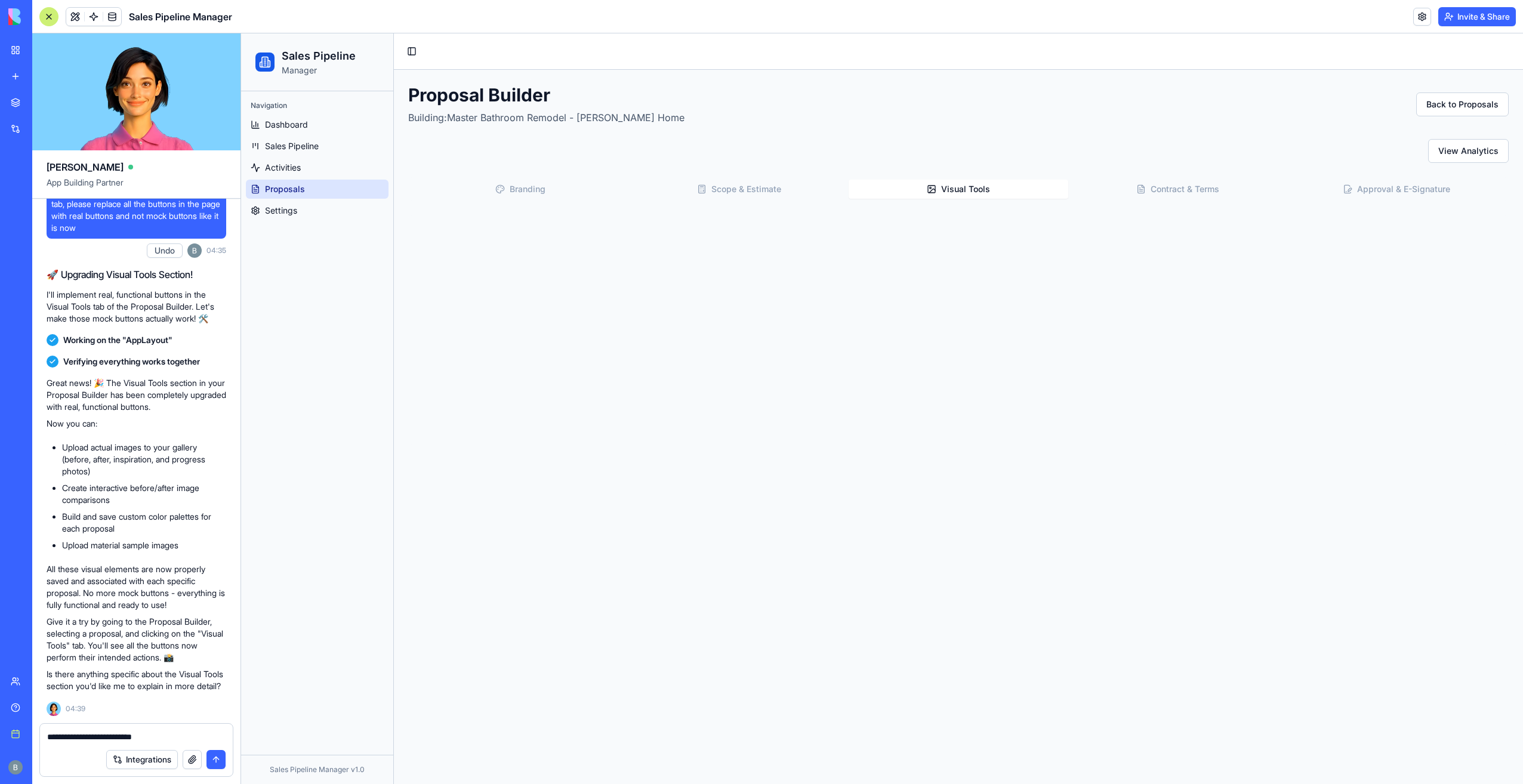
click at [966, 180] on button "Visual Tools" at bounding box center [958, 189] width 220 height 20
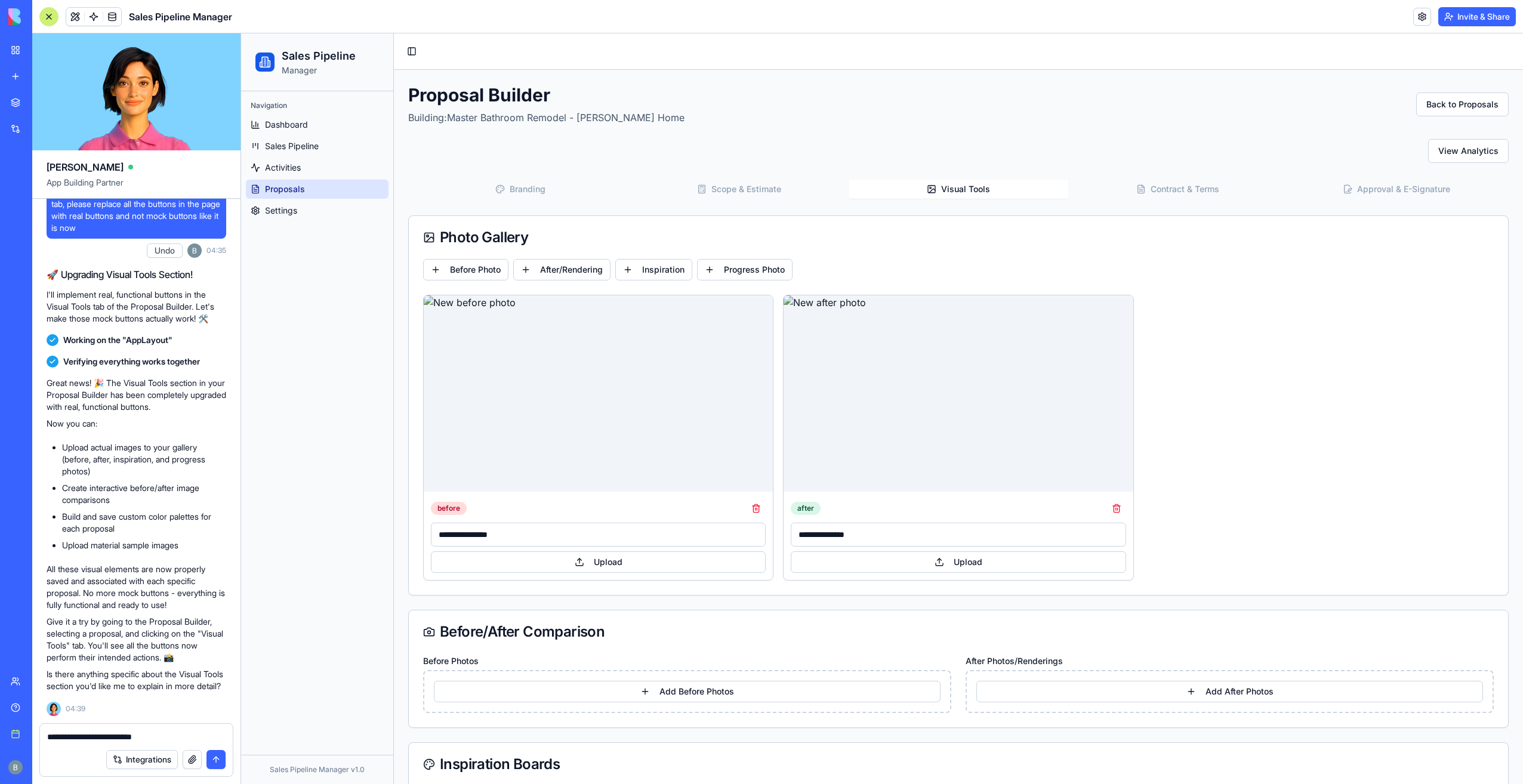
click at [178, 736] on textarea "**********" at bounding box center [137, 737] width 180 height 12
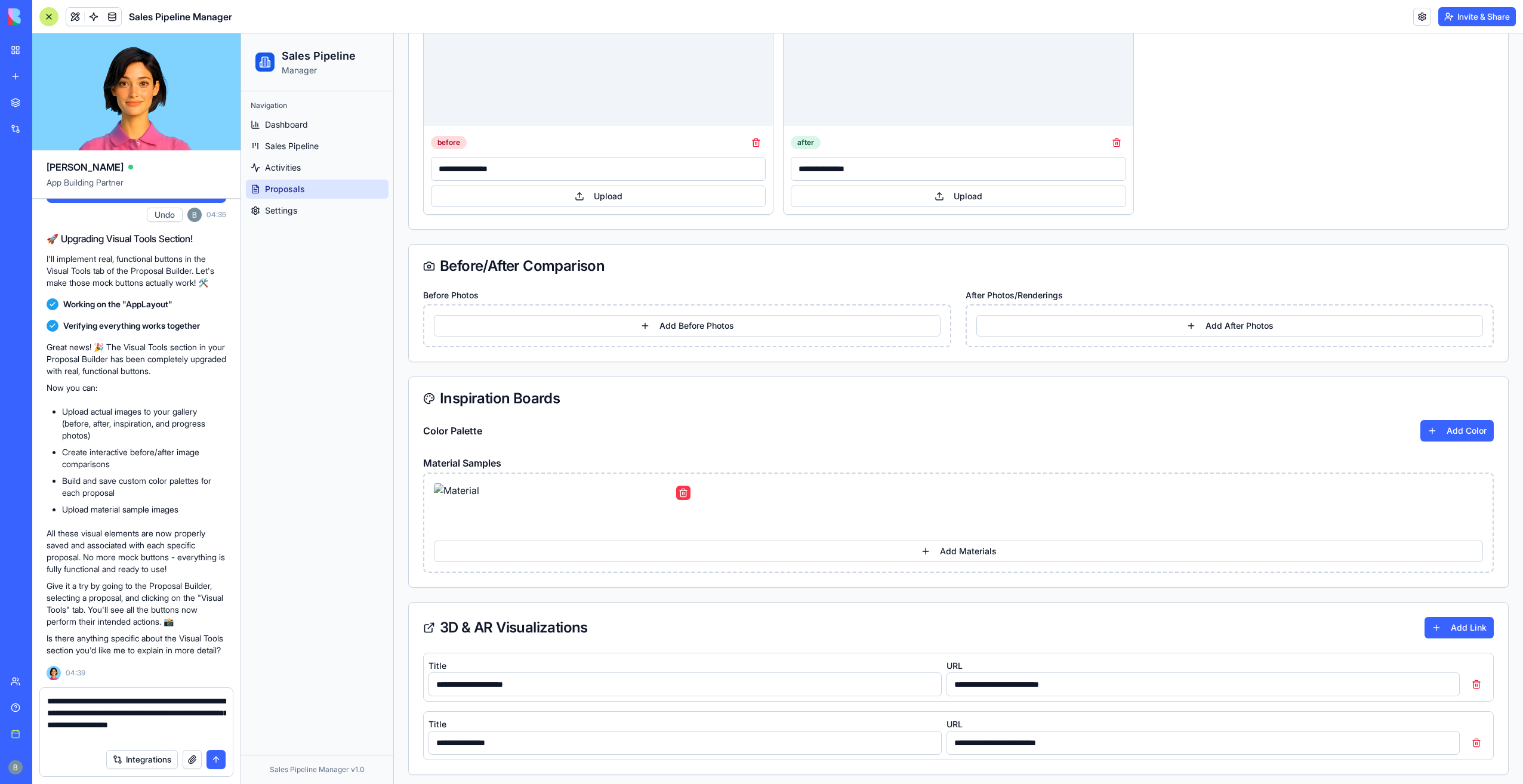
scroll to position [367, 0]
drag, startPoint x: 605, startPoint y: 469, endPoint x: 562, endPoint y: 513, distance: 61.5
click at [591, 495] on div "Add Materials" at bounding box center [959, 522] width 1071 height 100
click at [562, 513] on img at bounding box center [564, 506] width 260 height 48
click at [335, 529] on div "Navigation Dashboard Sales Pipeline Activities Proposals Settings" at bounding box center [317, 423] width 152 height 663
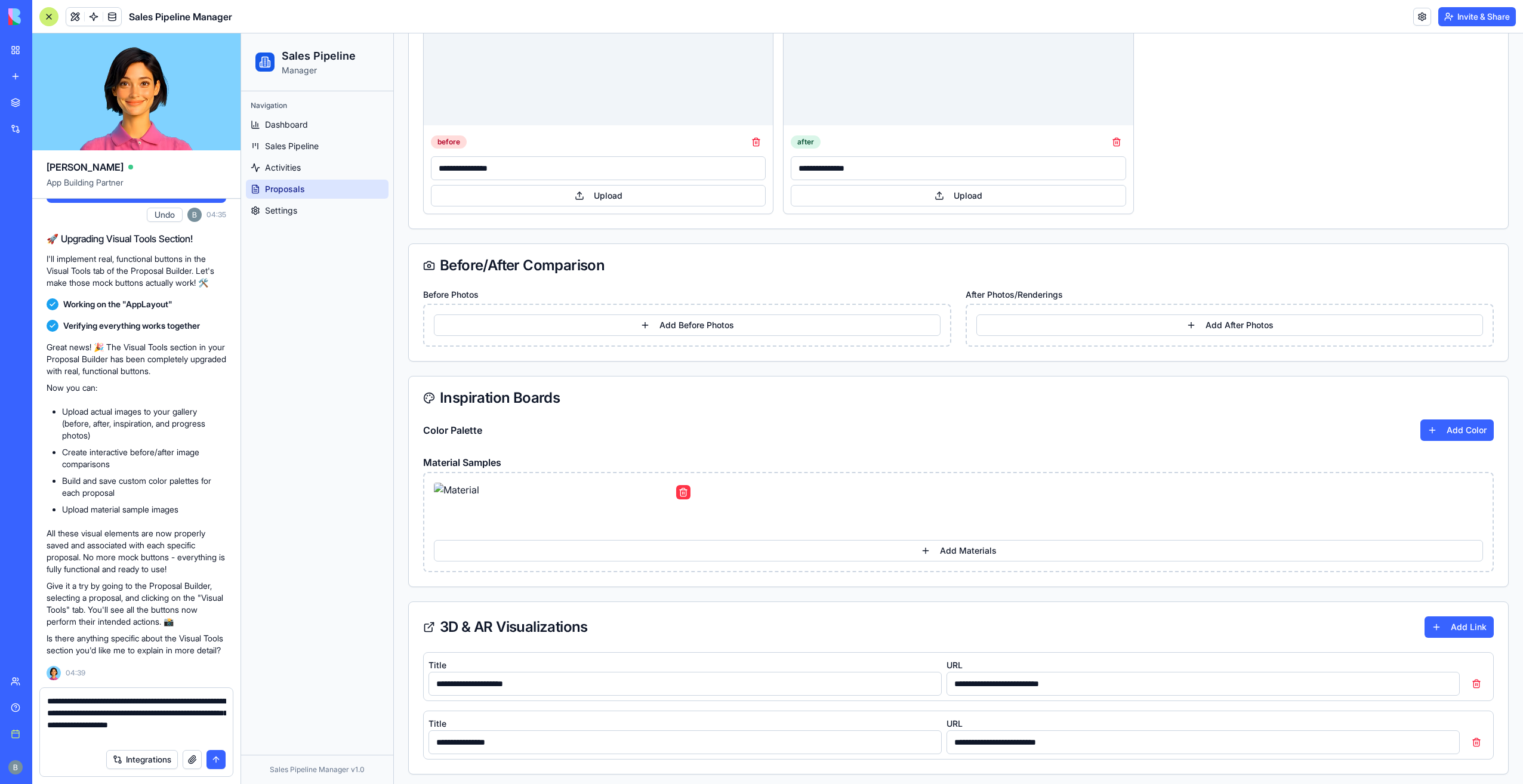
click at [170, 745] on div "Integrations" at bounding box center [137, 760] width 193 height 33
click at [167, 736] on textarea "**********" at bounding box center [137, 719] width 180 height 48
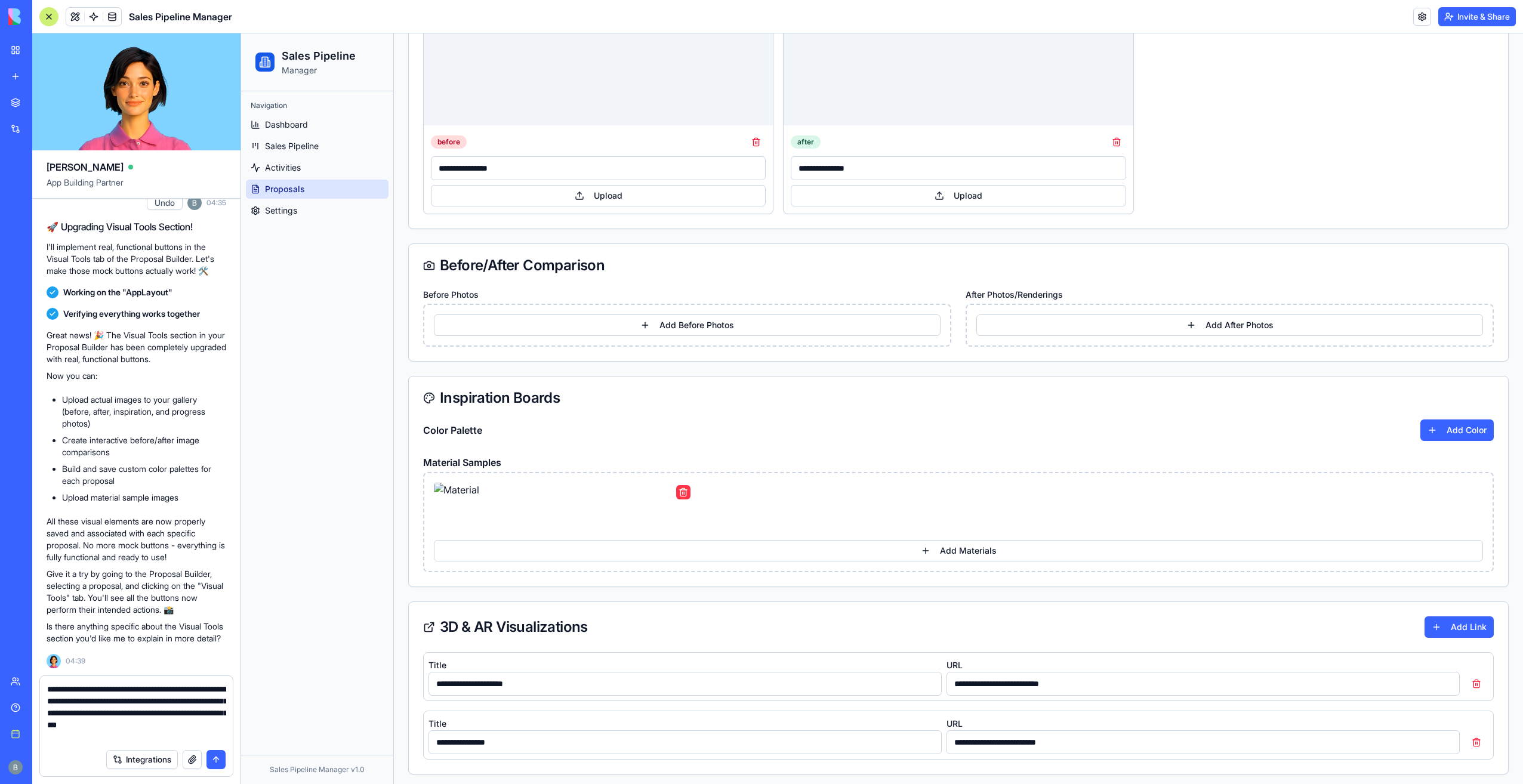
type textarea "**********"
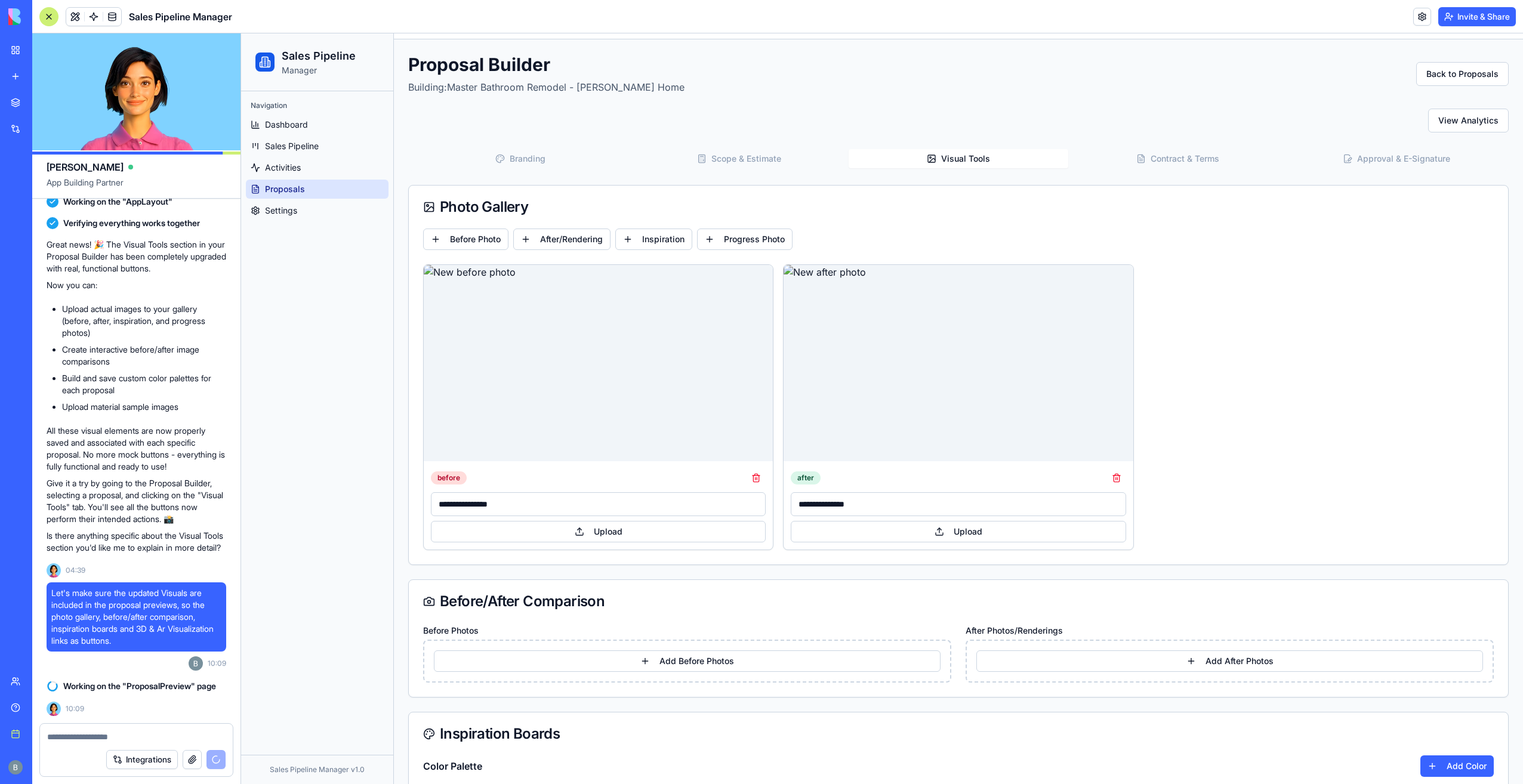
scroll to position [0, 0]
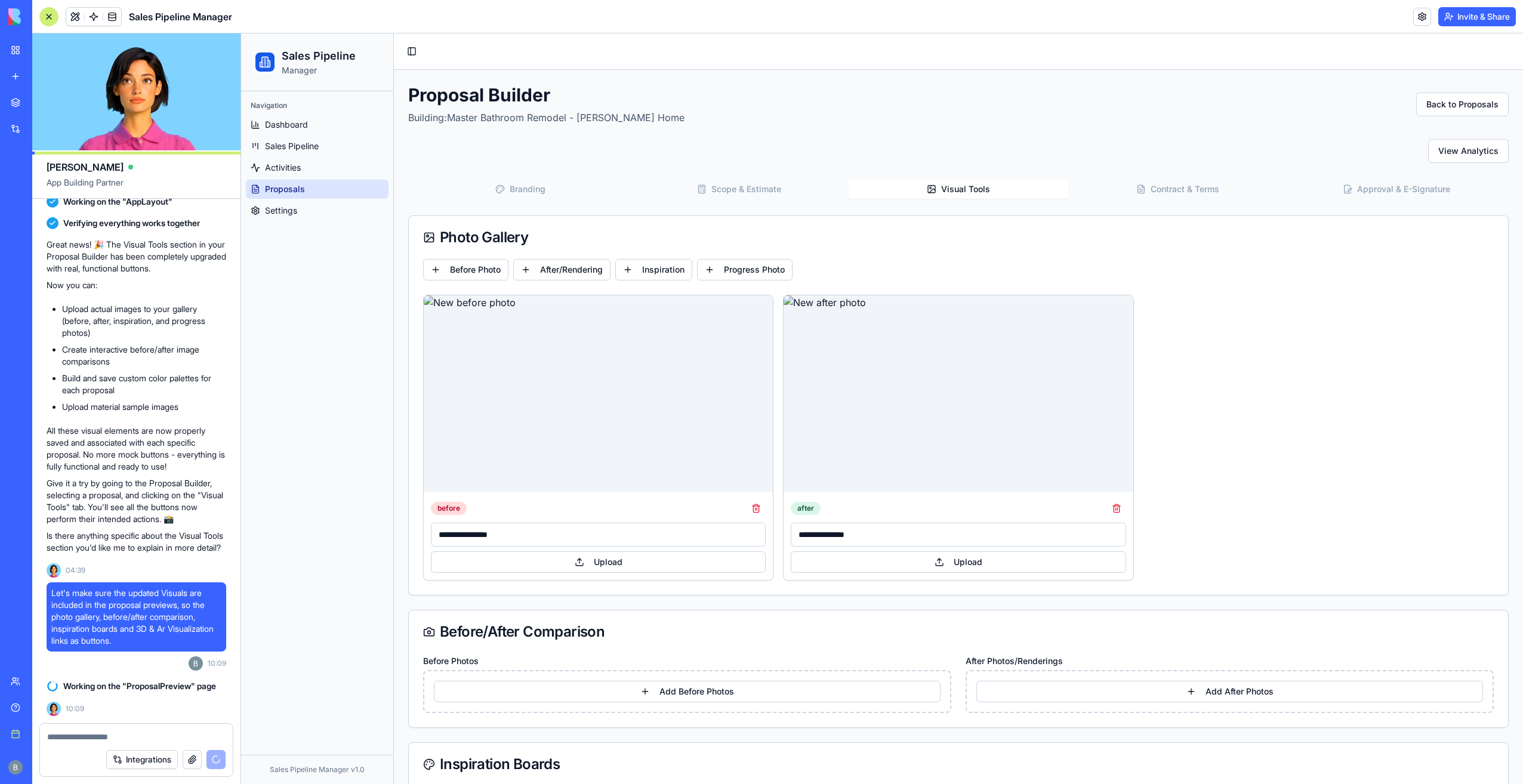
click at [1263, 462] on div "**********" at bounding box center [959, 437] width 1071 height 286
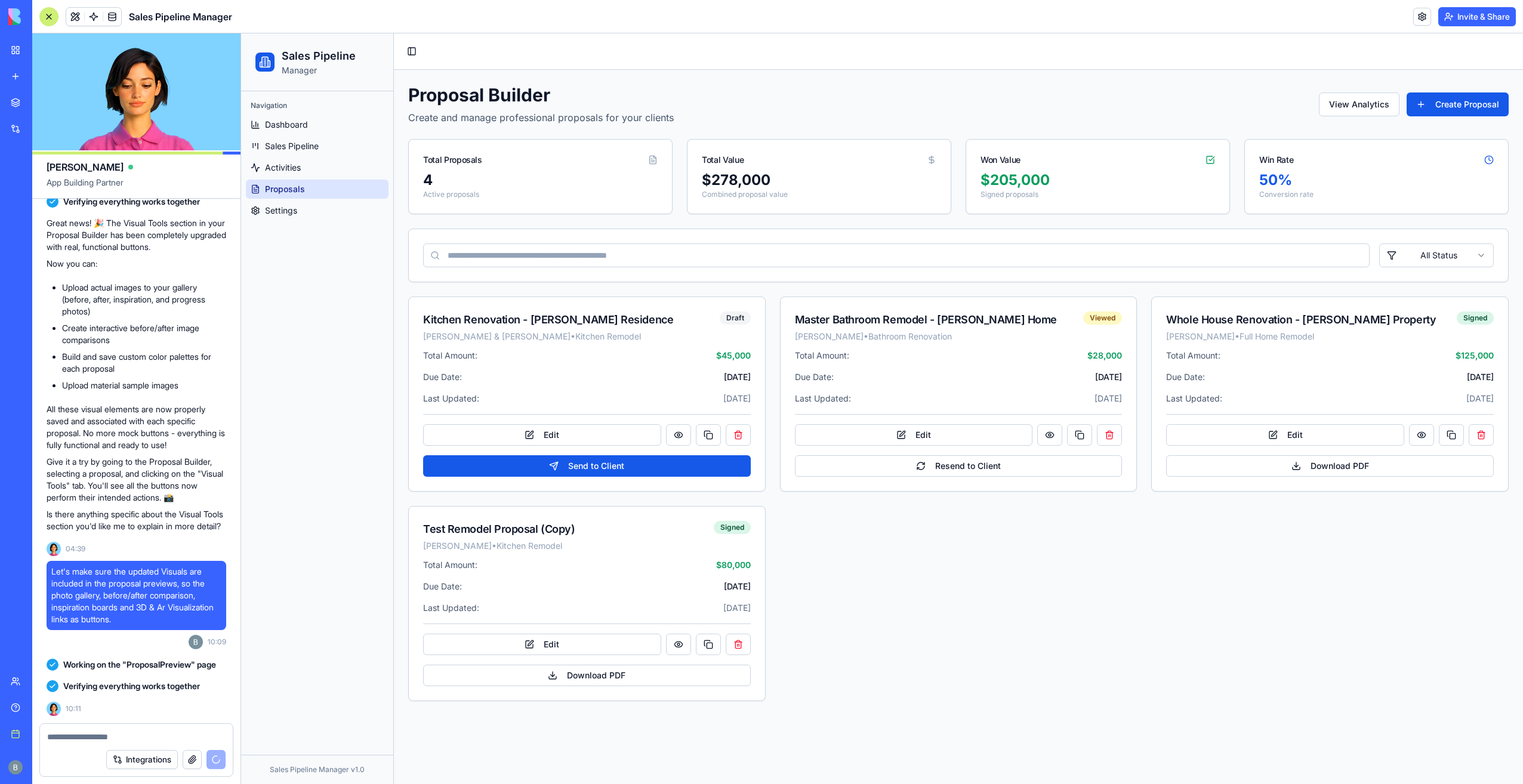
scroll to position [27798, 0]
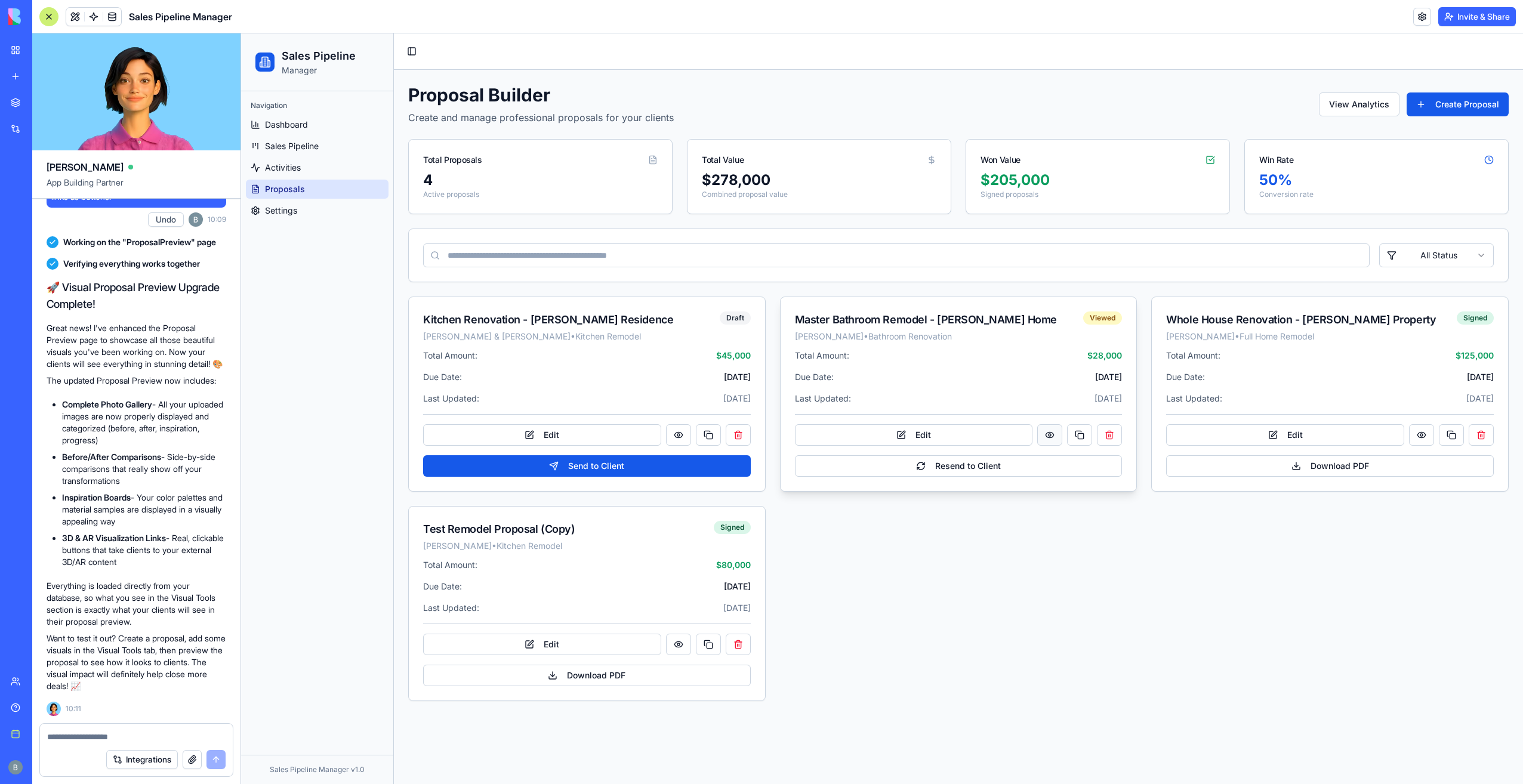
click at [1051, 441] on button at bounding box center [1050, 435] width 25 height 21
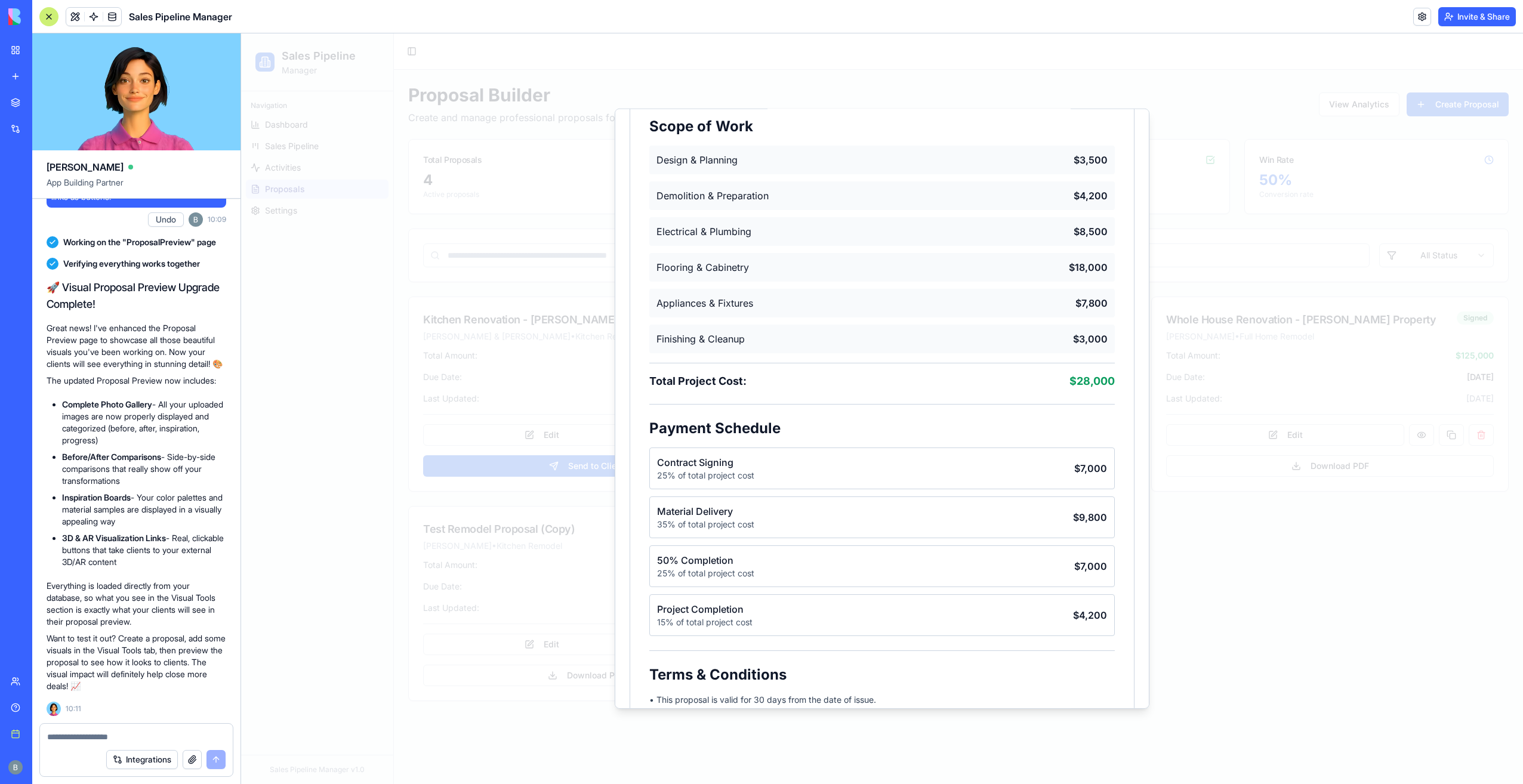
scroll to position [714, 0]
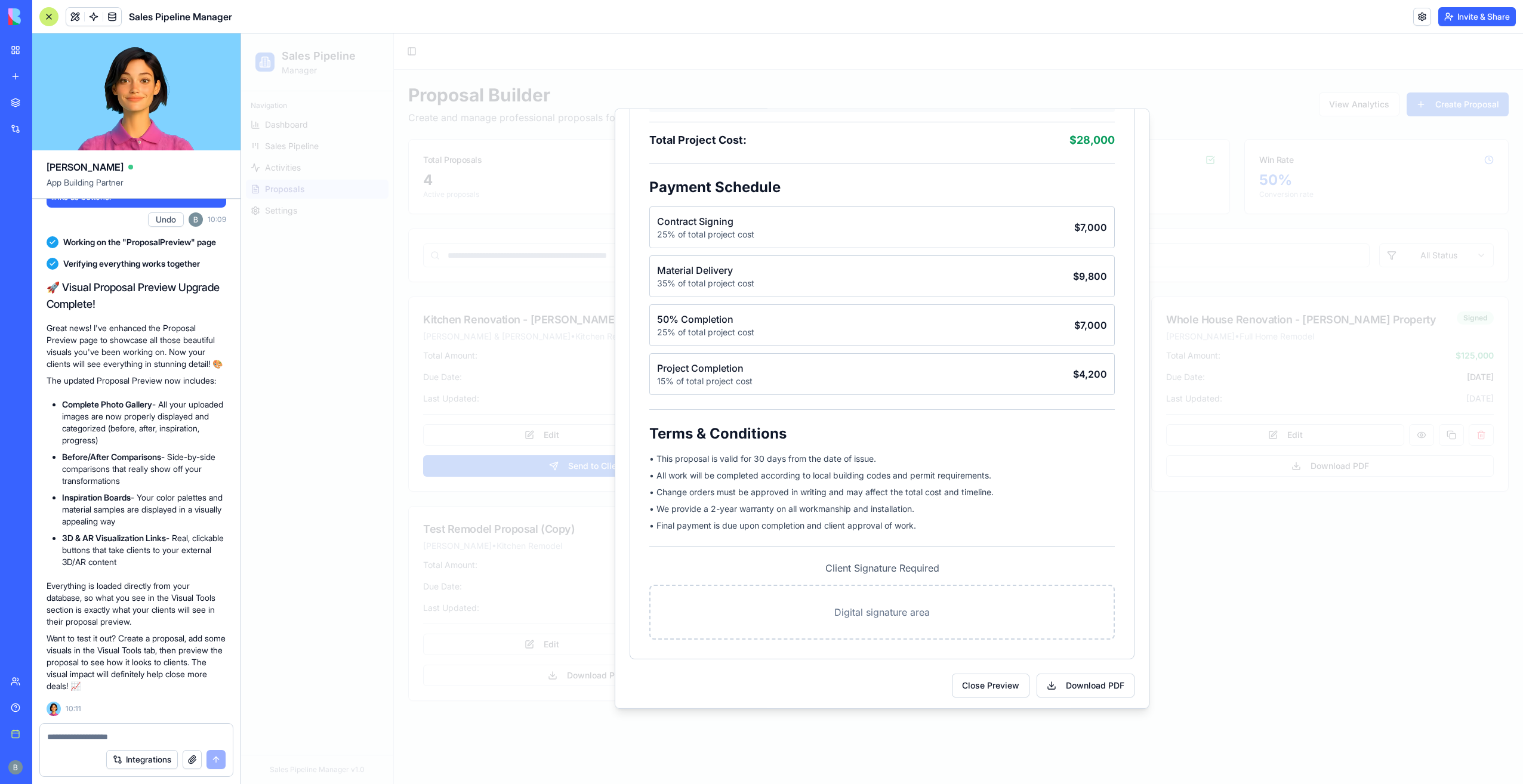
click at [1244, 531] on div at bounding box center [882, 409] width 1282 height 751
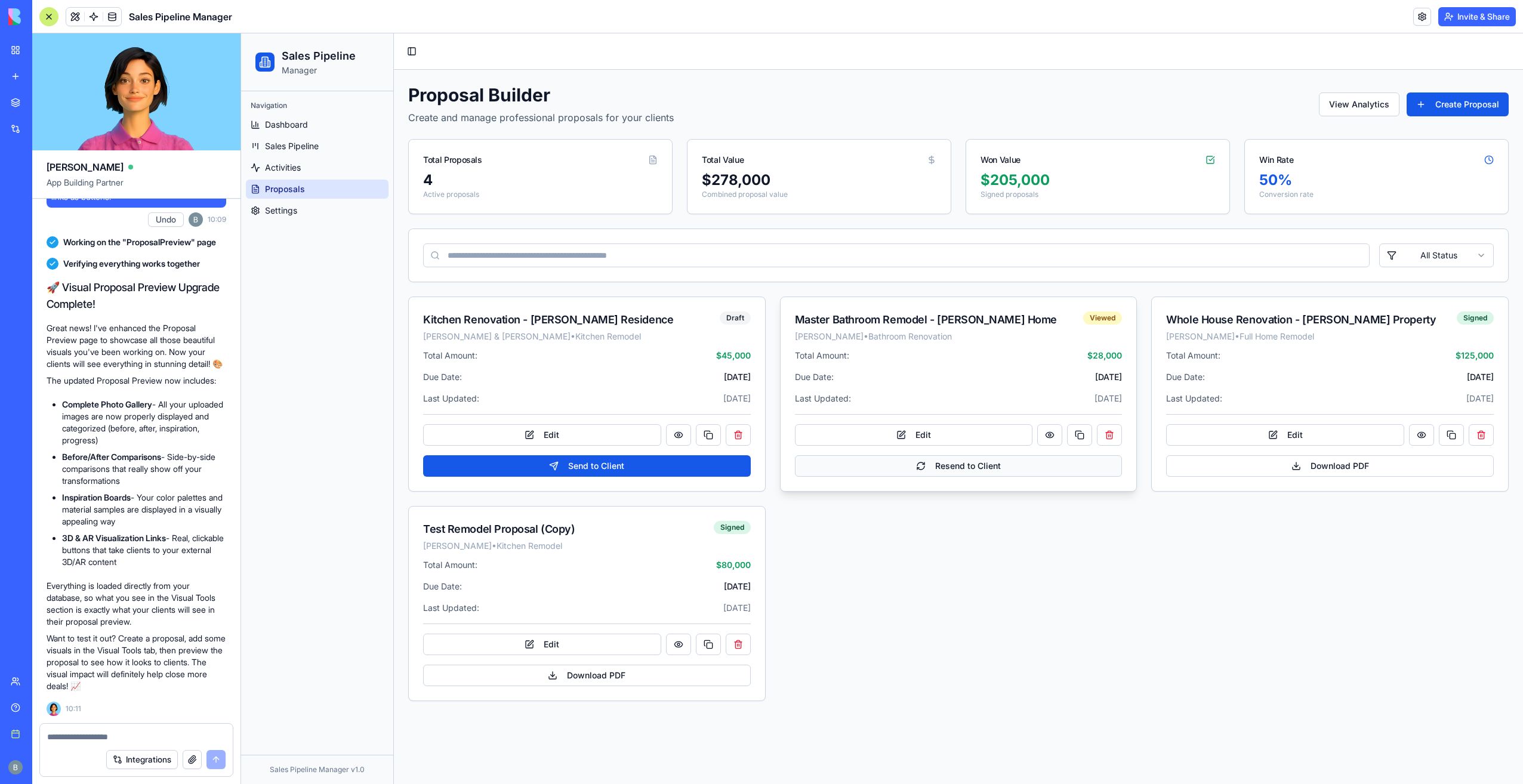
click at [982, 465] on button "Resend to Client" at bounding box center [959, 466] width 328 height 21
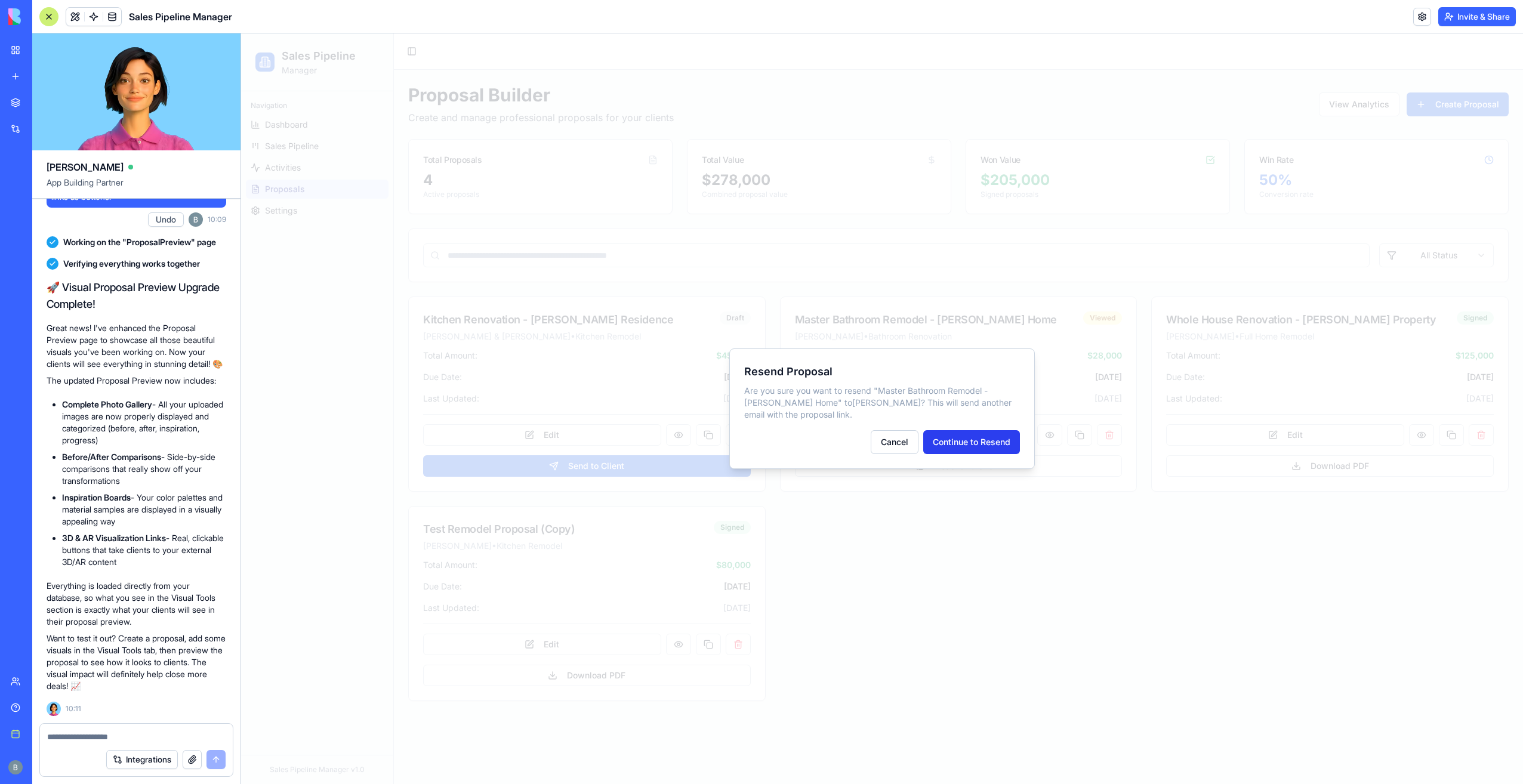
click at [970, 448] on button "Continue to Resend" at bounding box center [972, 442] width 97 height 23
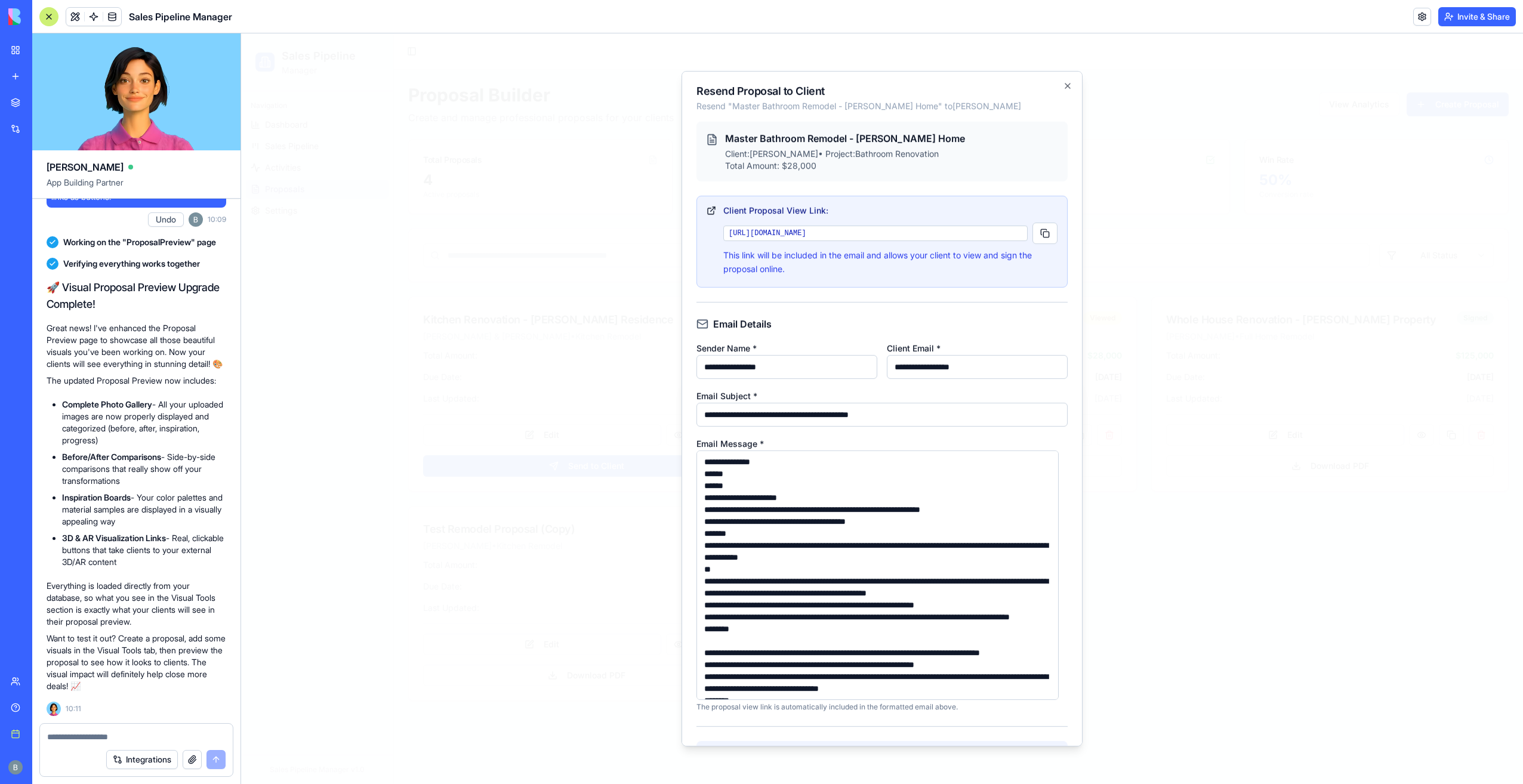
drag, startPoint x: 1005, startPoint y: 365, endPoint x: 742, endPoint y: 367, distance: 263.0
click at [742, 367] on div "**********" at bounding box center [882, 359] width 372 height 38
type input "**********"
drag, startPoint x: 850, startPoint y: 373, endPoint x: 612, endPoint y: 370, distance: 238.0
click at [612, 370] on body "Sales Pipeline Manager Navigation Dashboard Sales Pipeline Activities Proposals…" at bounding box center [882, 409] width 1282 height 751
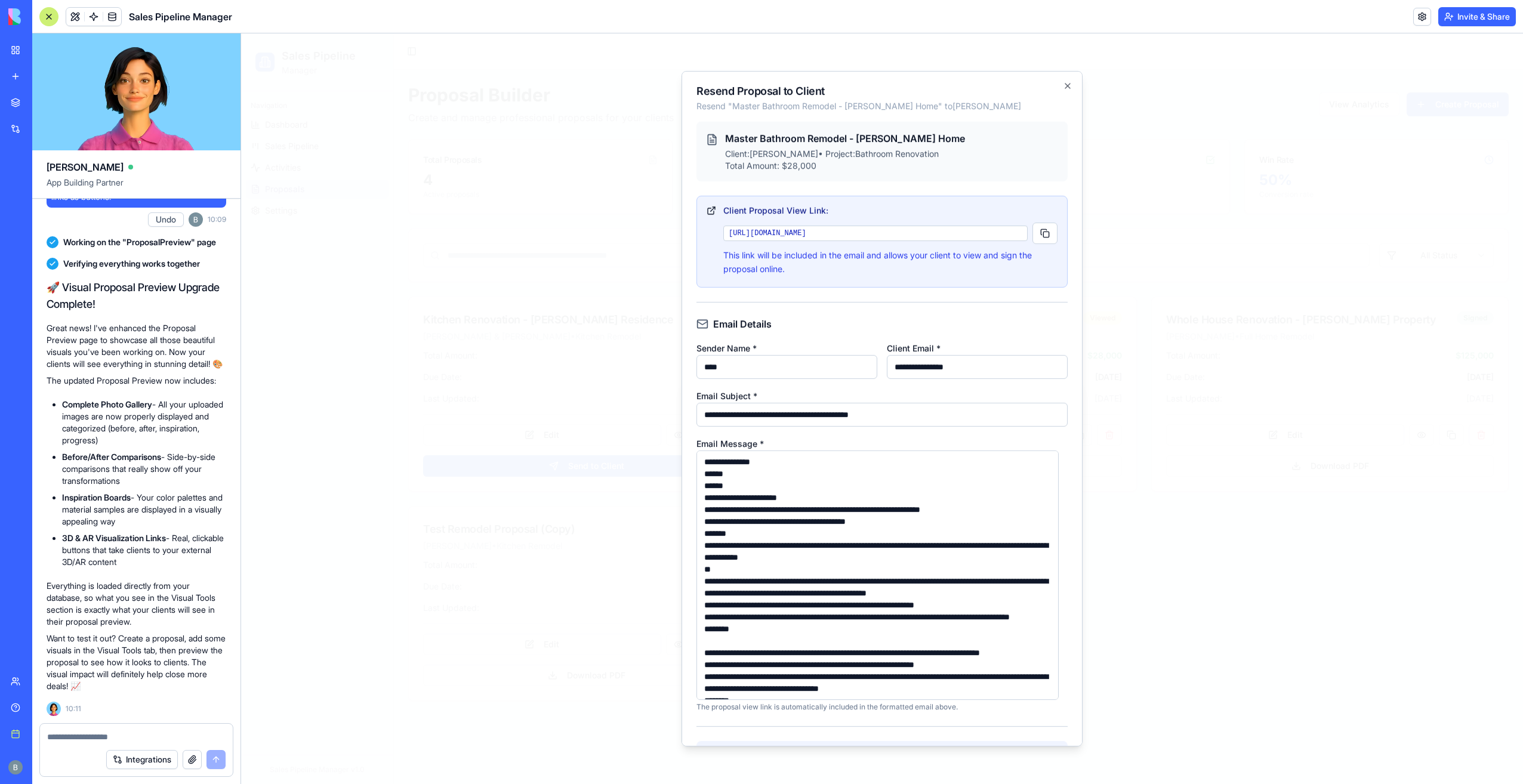
type input "**********"
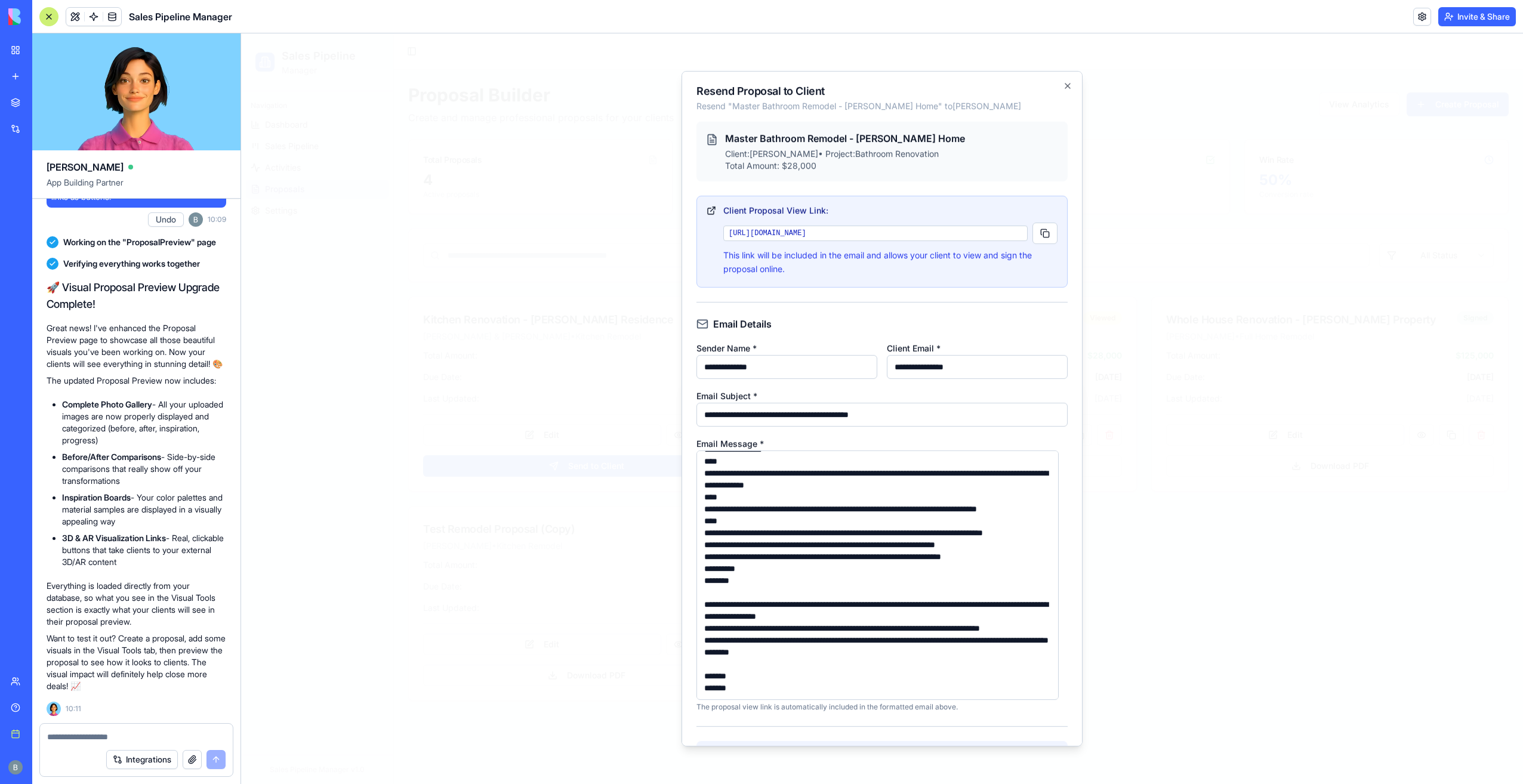
scroll to position [172, 0]
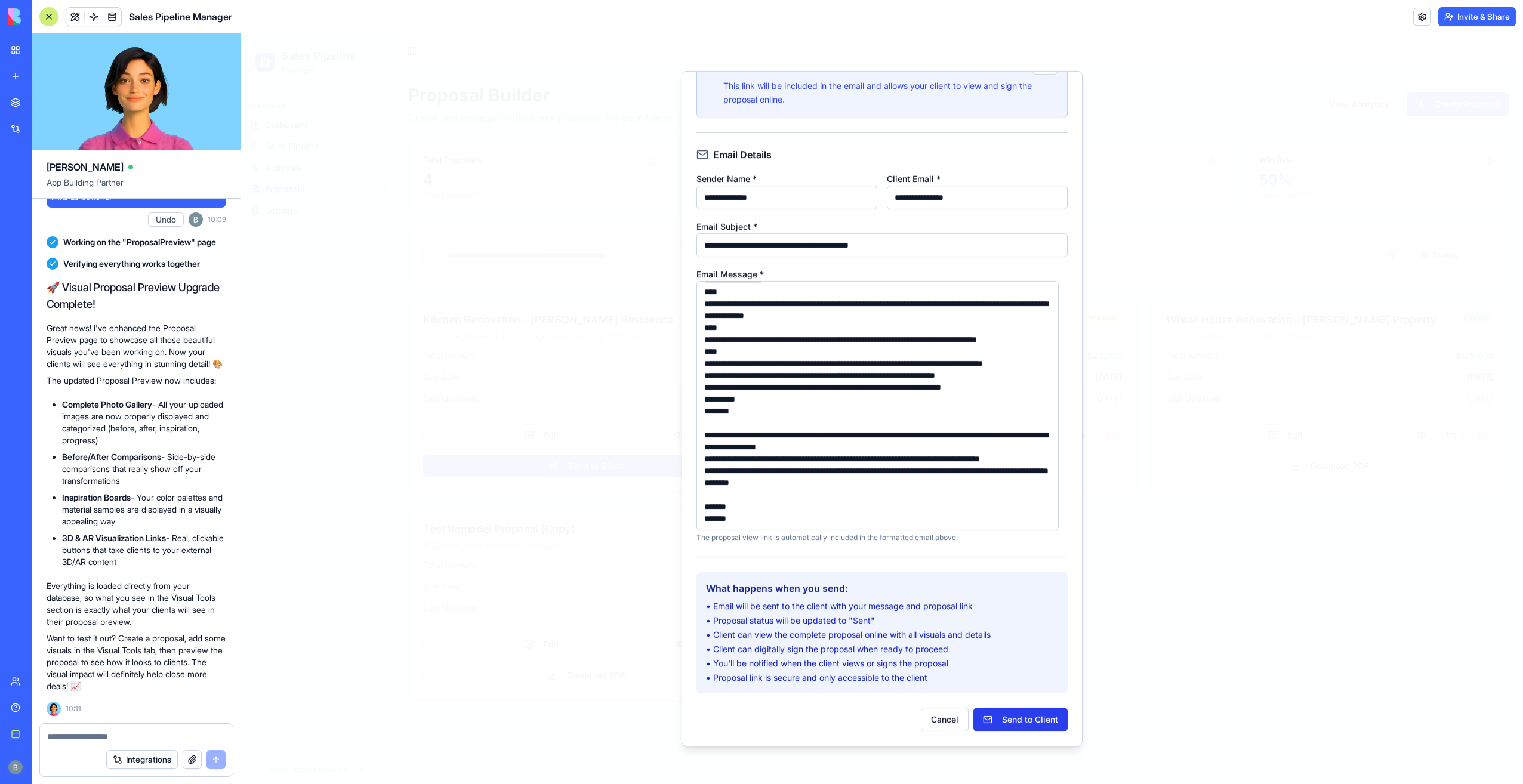
click at [1021, 716] on button "Send to Client" at bounding box center [1021, 719] width 95 height 23
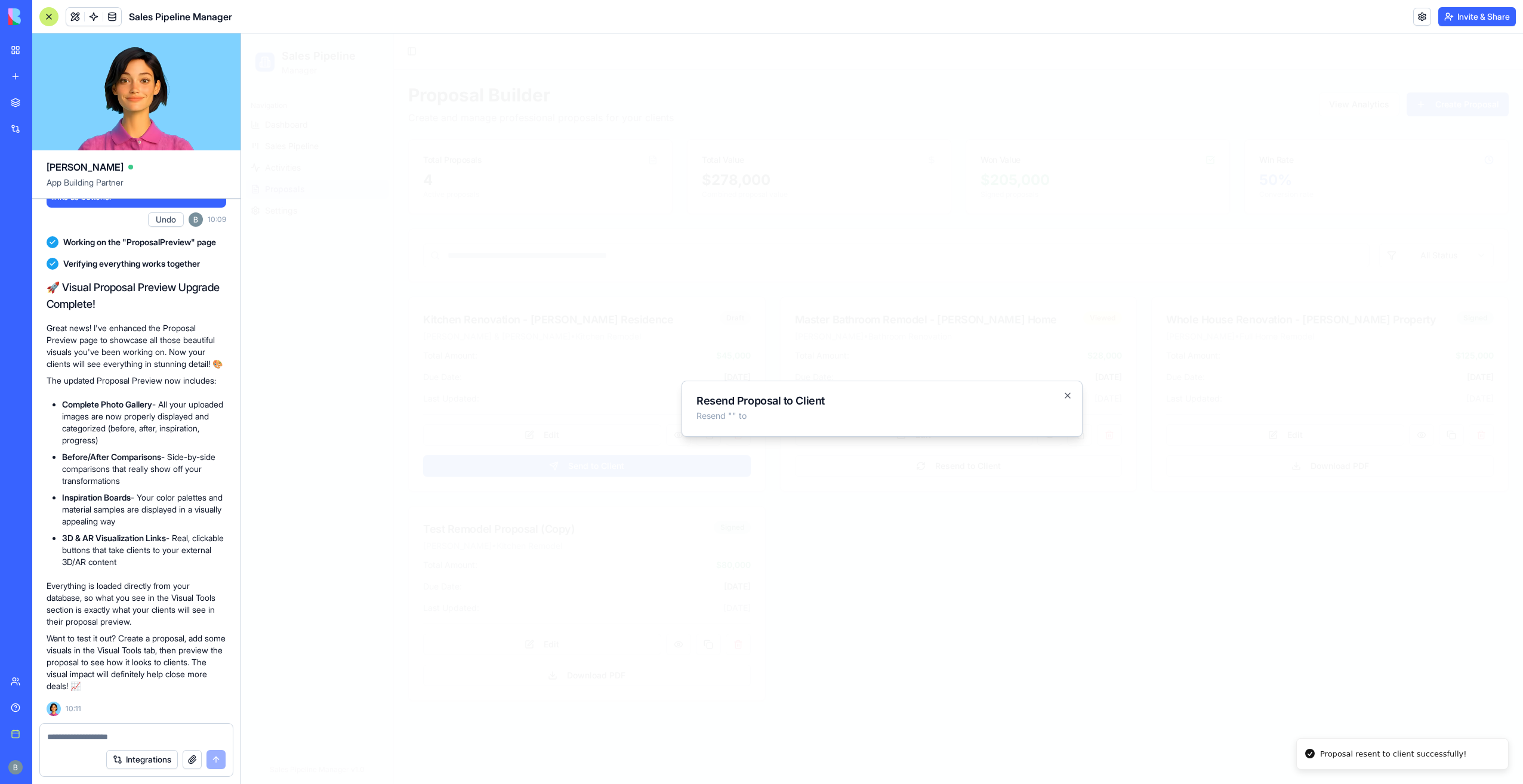
scroll to position [0, 0]
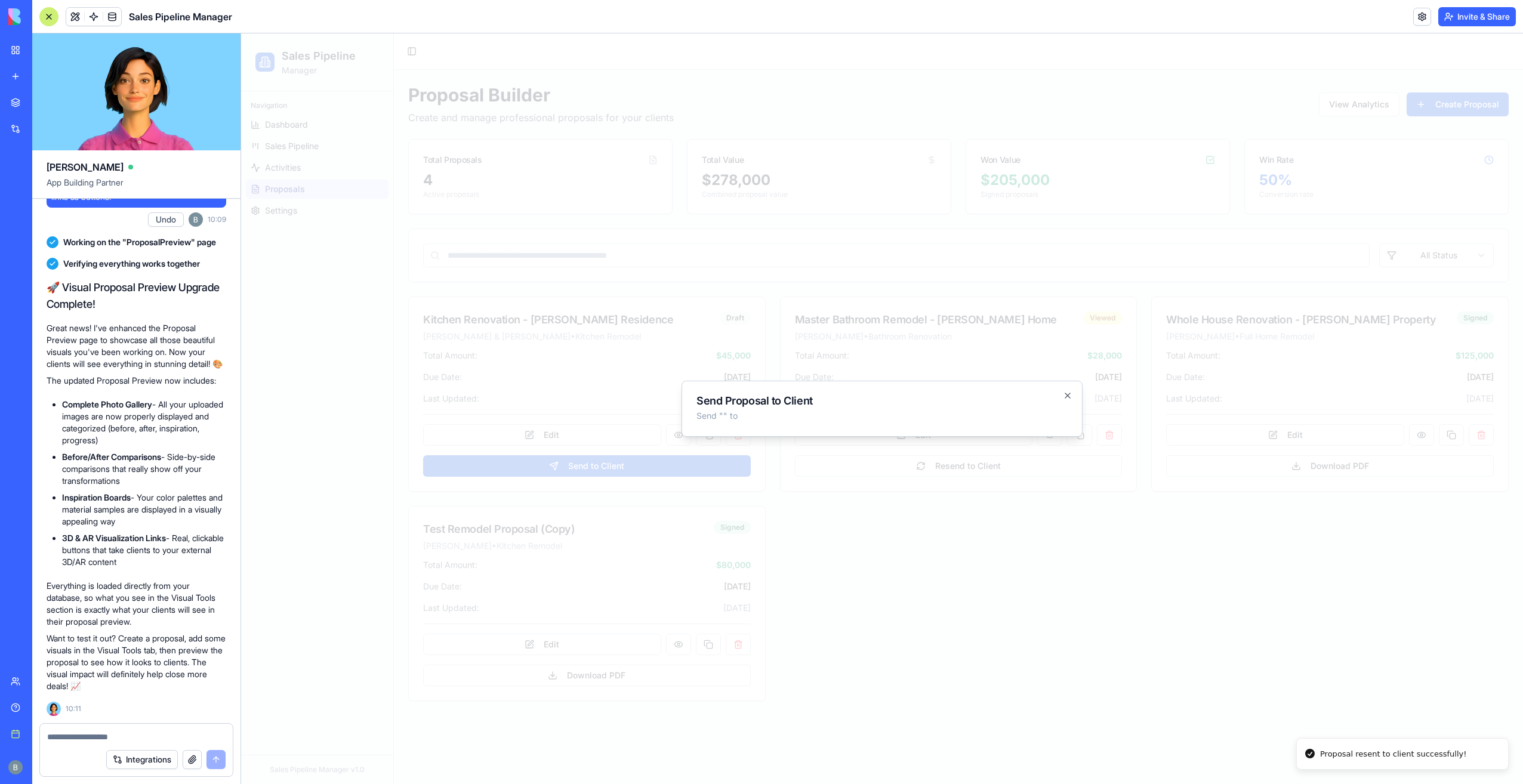
click at [1066, 401] on h2 "Send Proposal to Client" at bounding box center [882, 401] width 372 height 11
click at [1066, 394] on icon "button" at bounding box center [1068, 396] width 10 height 10
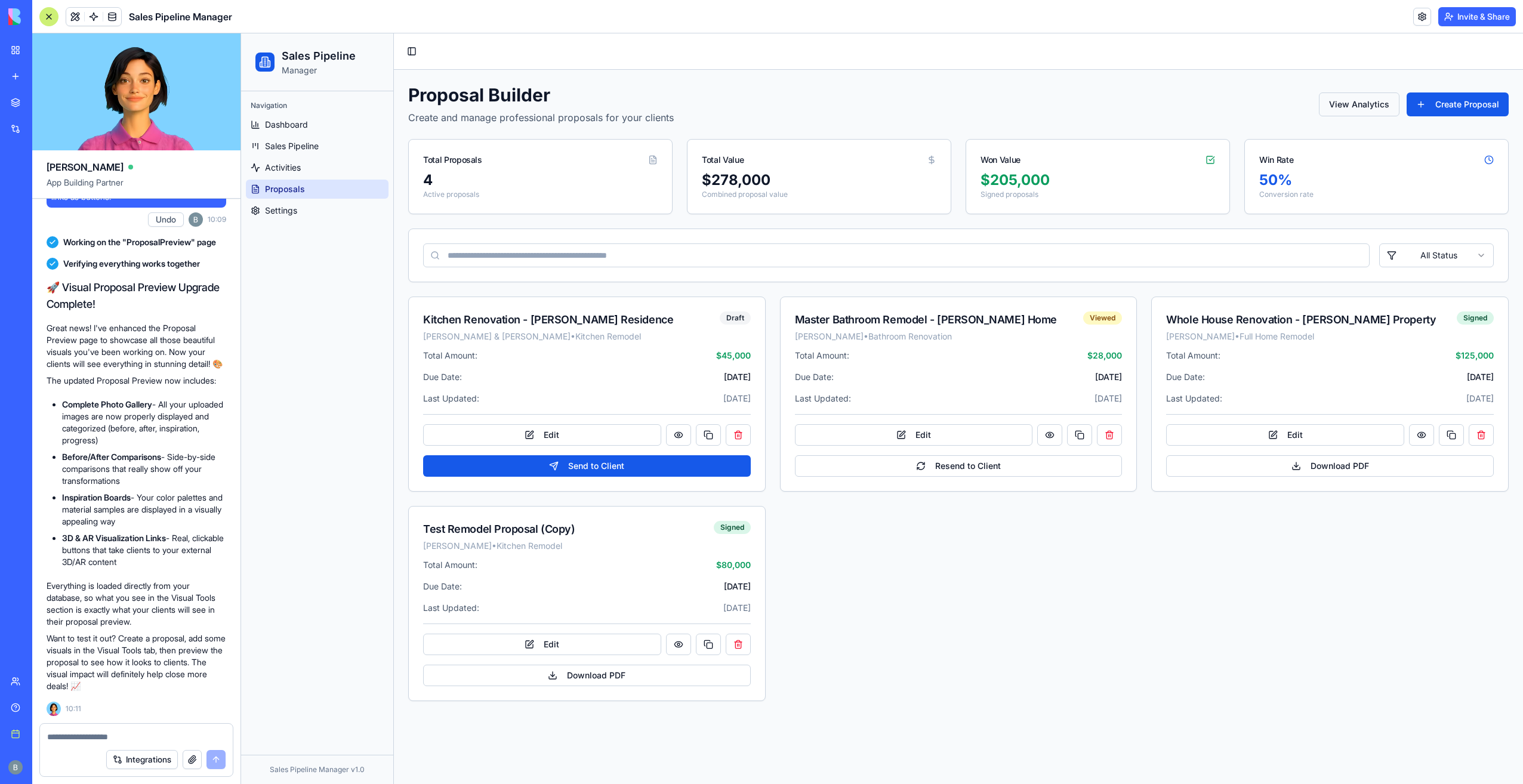
click at [1365, 102] on button "View Analytics" at bounding box center [1359, 104] width 81 height 23
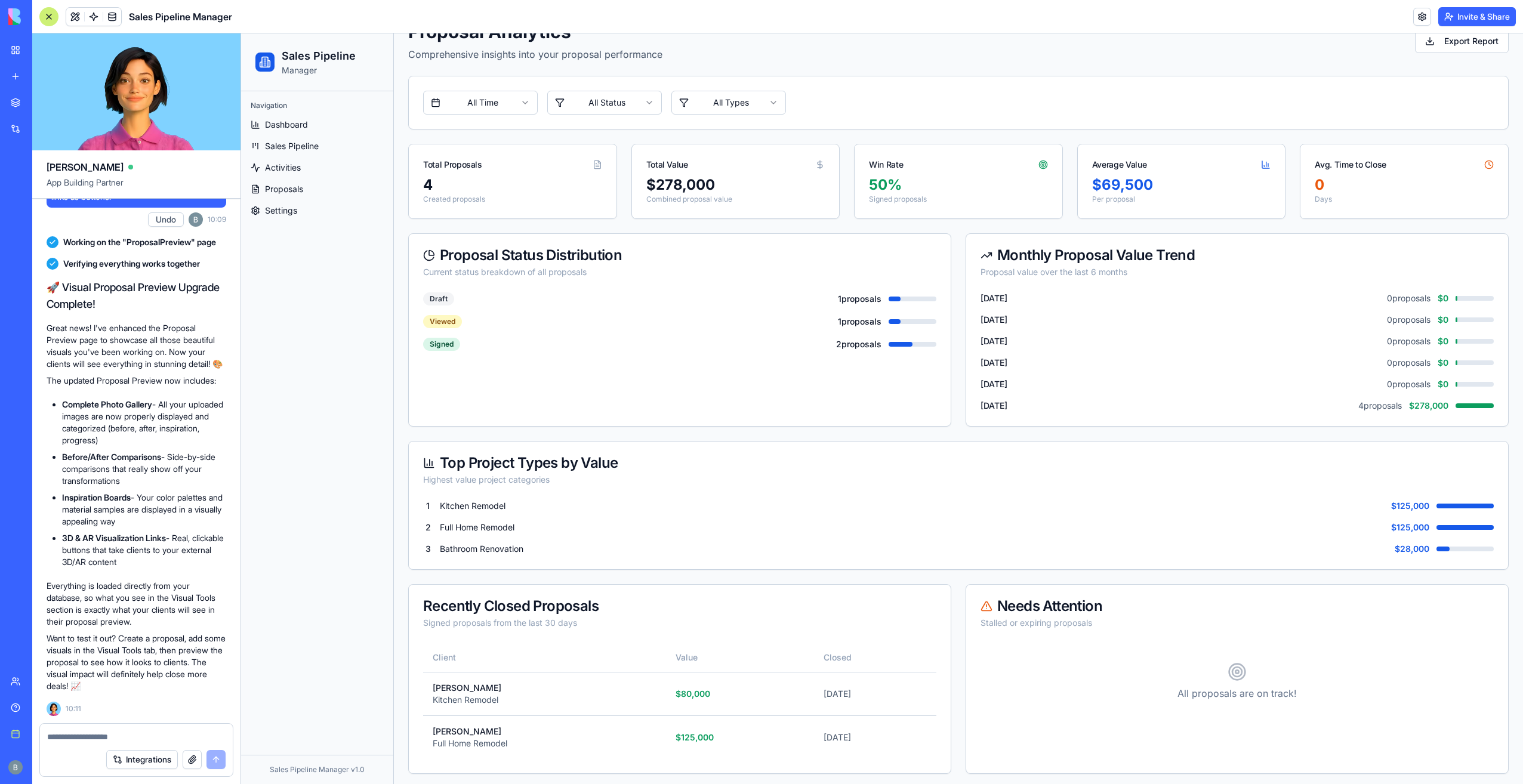
scroll to position [64, 0]
drag, startPoint x: 173, startPoint y: 716, endPoint x: 155, endPoint y: 733, distance: 24.8
click at [155, 734] on textarea at bounding box center [137, 737] width 180 height 12
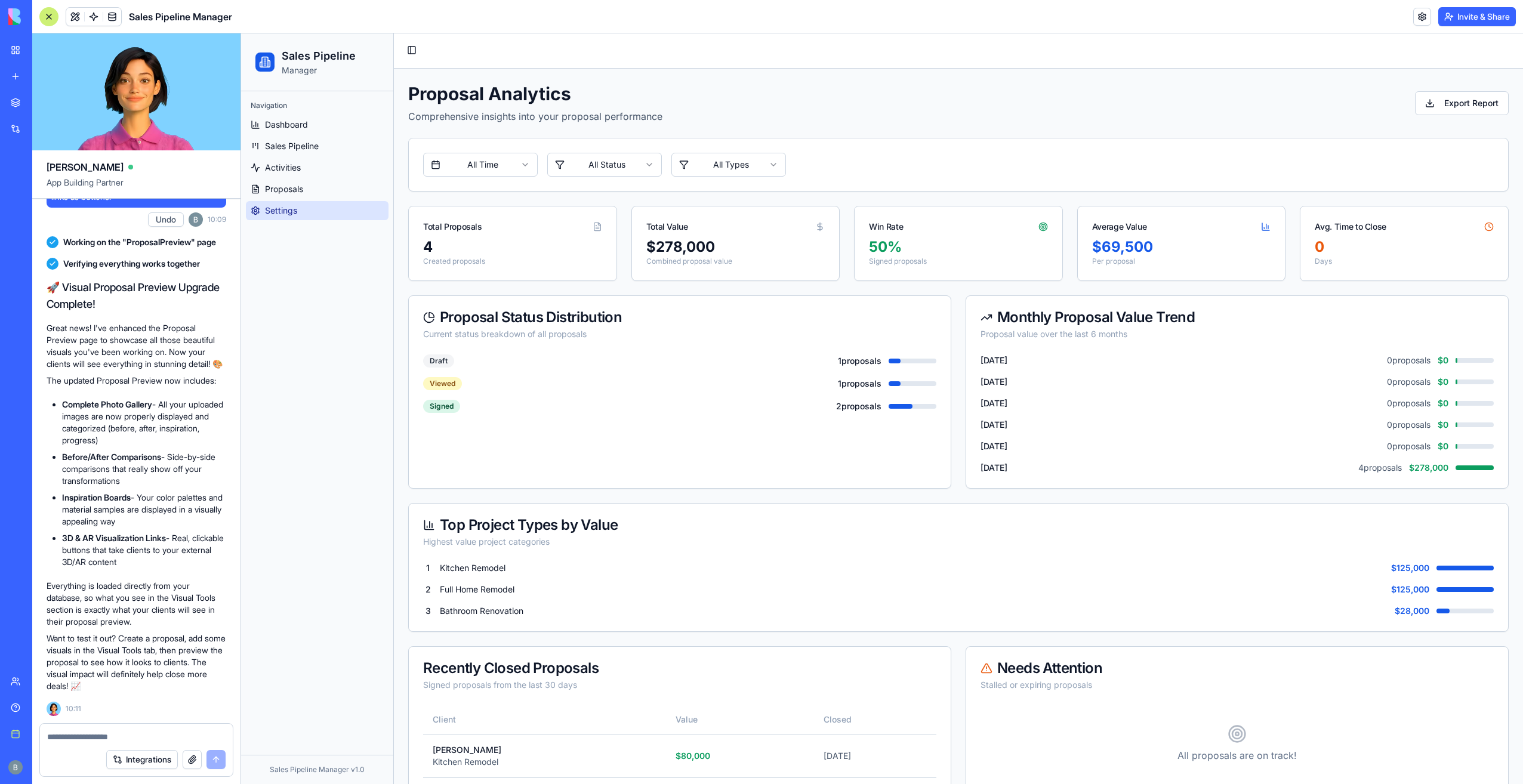
scroll to position [0, 0]
drag, startPoint x: 129, startPoint y: 727, endPoint x: 110, endPoint y: 741, distance: 23.6
click at [114, 738] on div at bounding box center [137, 733] width 193 height 20
click at [107, 747] on div "Integrations" at bounding box center [137, 760] width 193 height 33
click at [96, 737] on textarea at bounding box center [137, 737] width 180 height 12
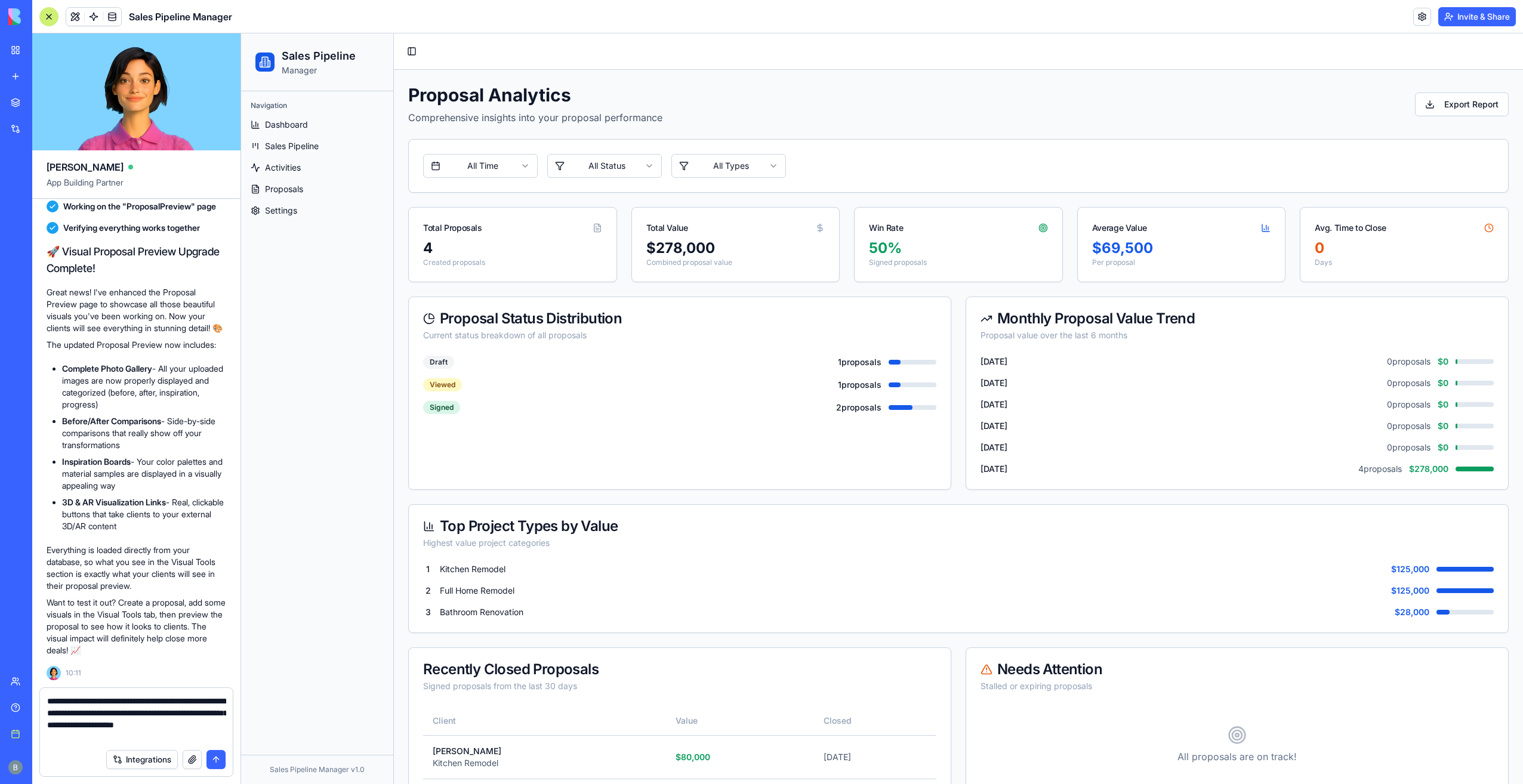
type textarea "**********"
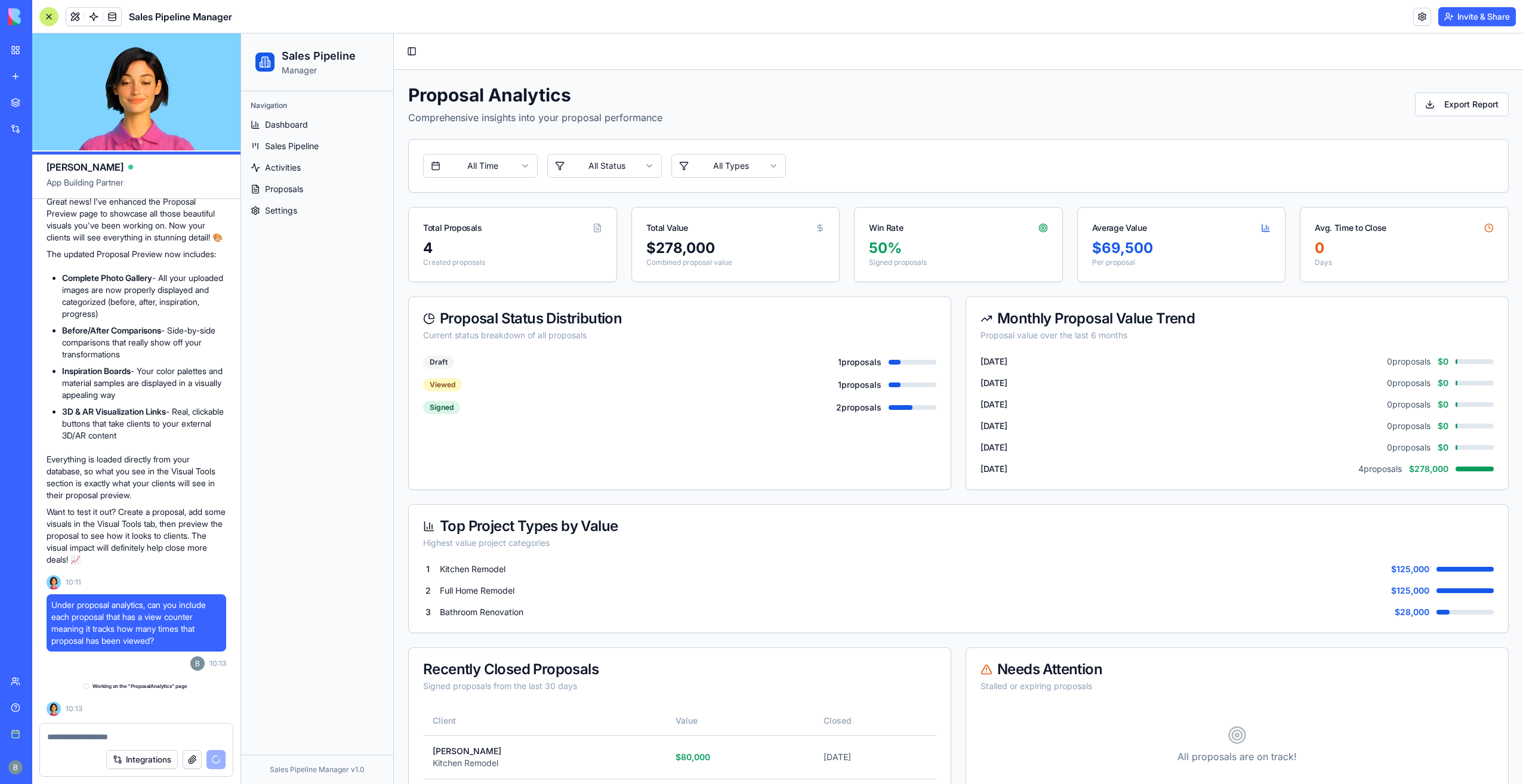
scroll to position [27936, 0]
click at [1416, 15] on link at bounding box center [1423, 17] width 18 height 18
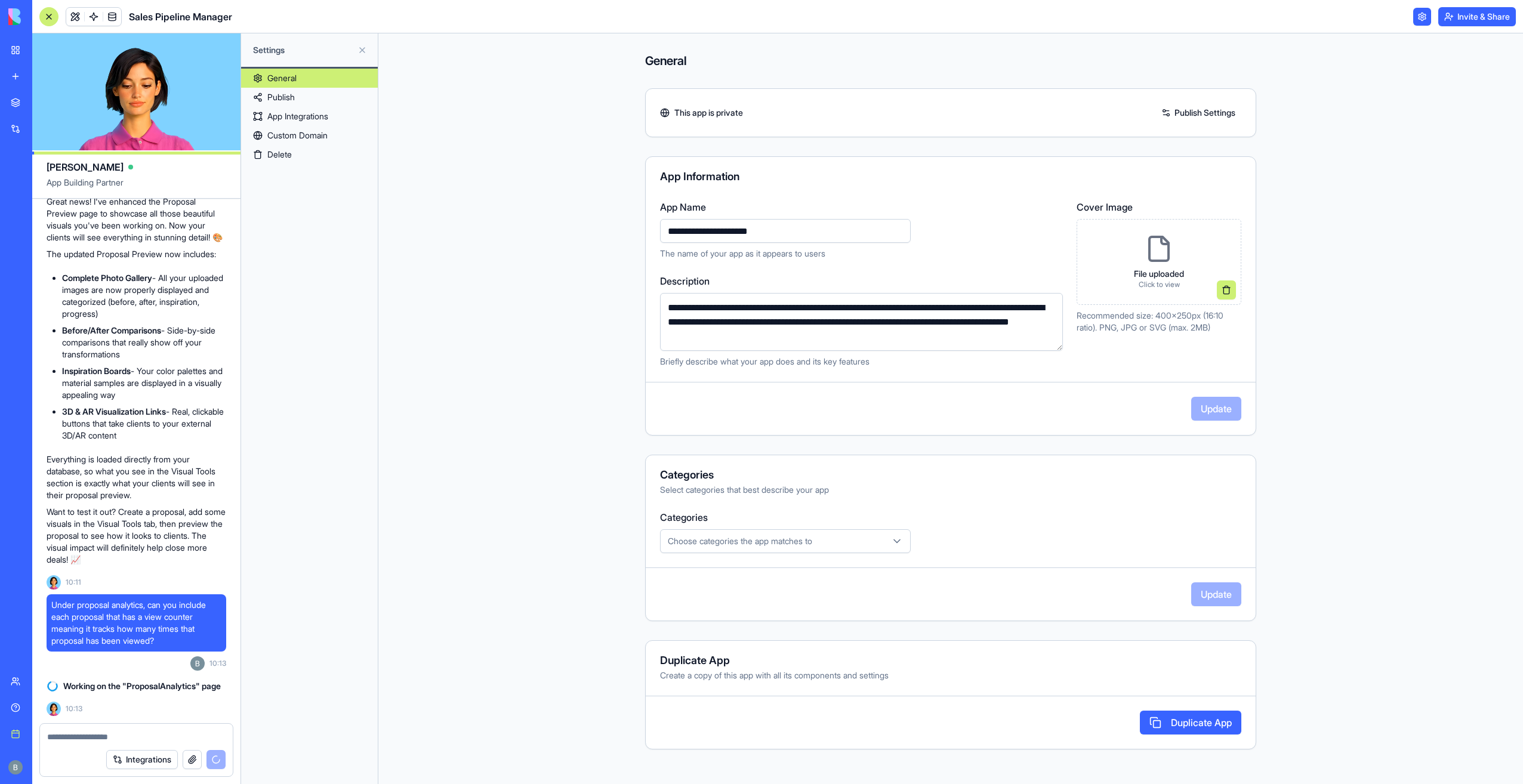
click at [1250, 122] on div "This app is private Publish Settings" at bounding box center [950, 113] width 612 height 49
click at [1214, 105] on link "Publish Settings" at bounding box center [1199, 113] width 86 height 20
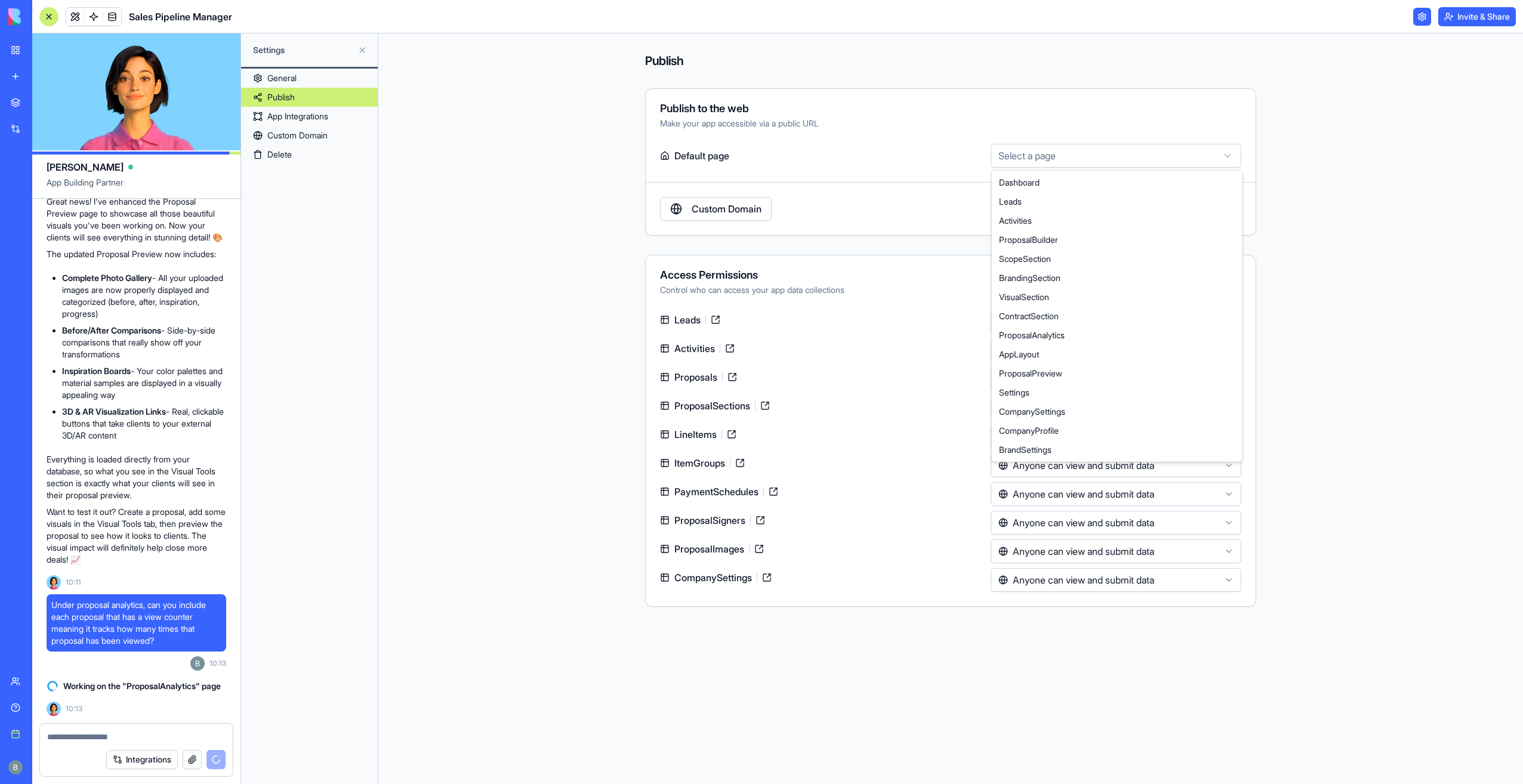
click at [1108, 167] on body "BETA My workspace New app Marketplace Integrations Recent Sales Pipeline Manage…" at bounding box center [761, 392] width 1523 height 784
drag, startPoint x: 1068, startPoint y: 156, endPoint x: 931, endPoint y: 129, distance: 139.6
click at [1064, 155] on html "BETA My workspace New app Marketplace Integrations Recent Sales Pipeline Manage…" at bounding box center [761, 392] width 1523 height 784
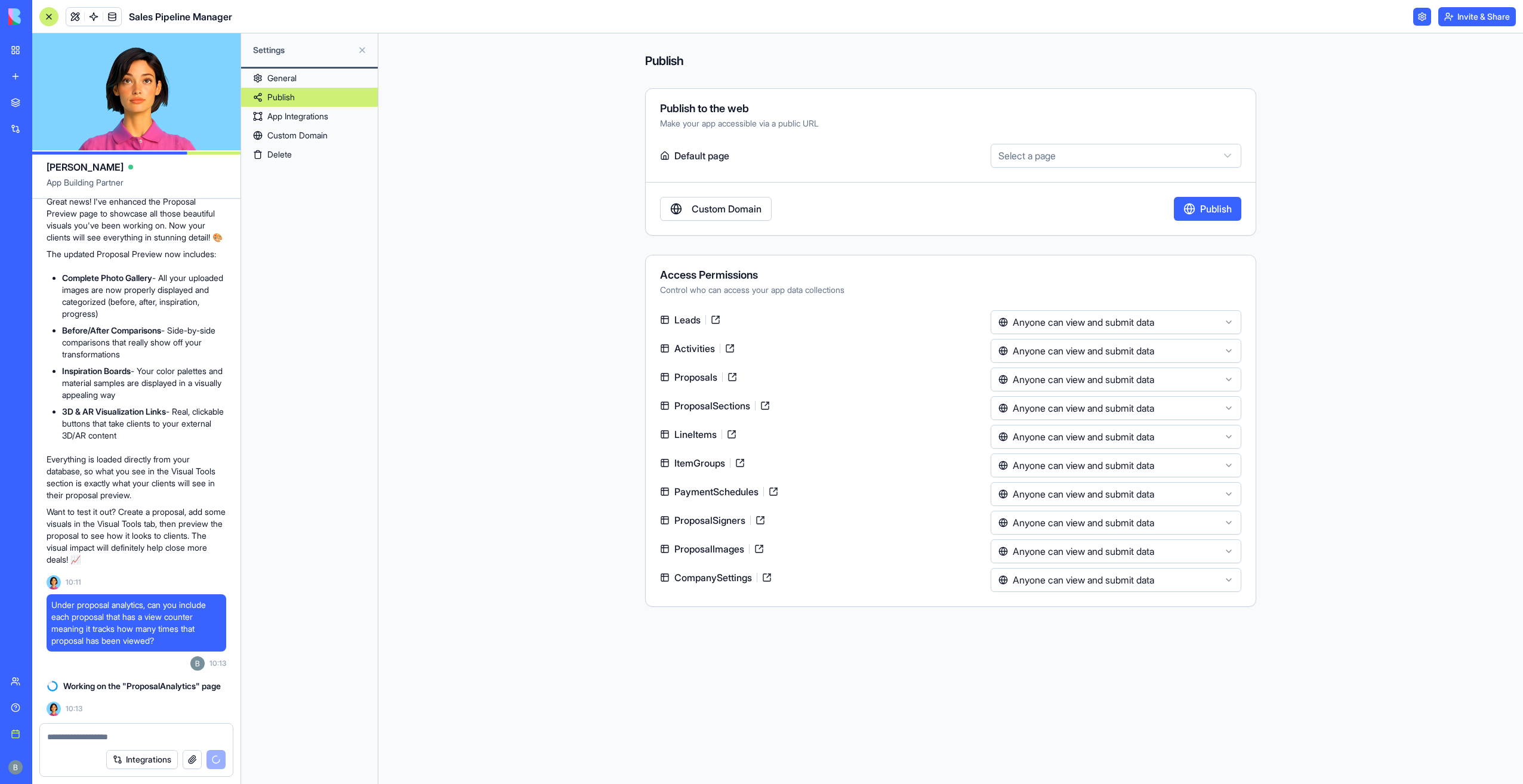
click at [918, 127] on div "Make your app accessible via a public URL" at bounding box center [951, 124] width 581 height 12
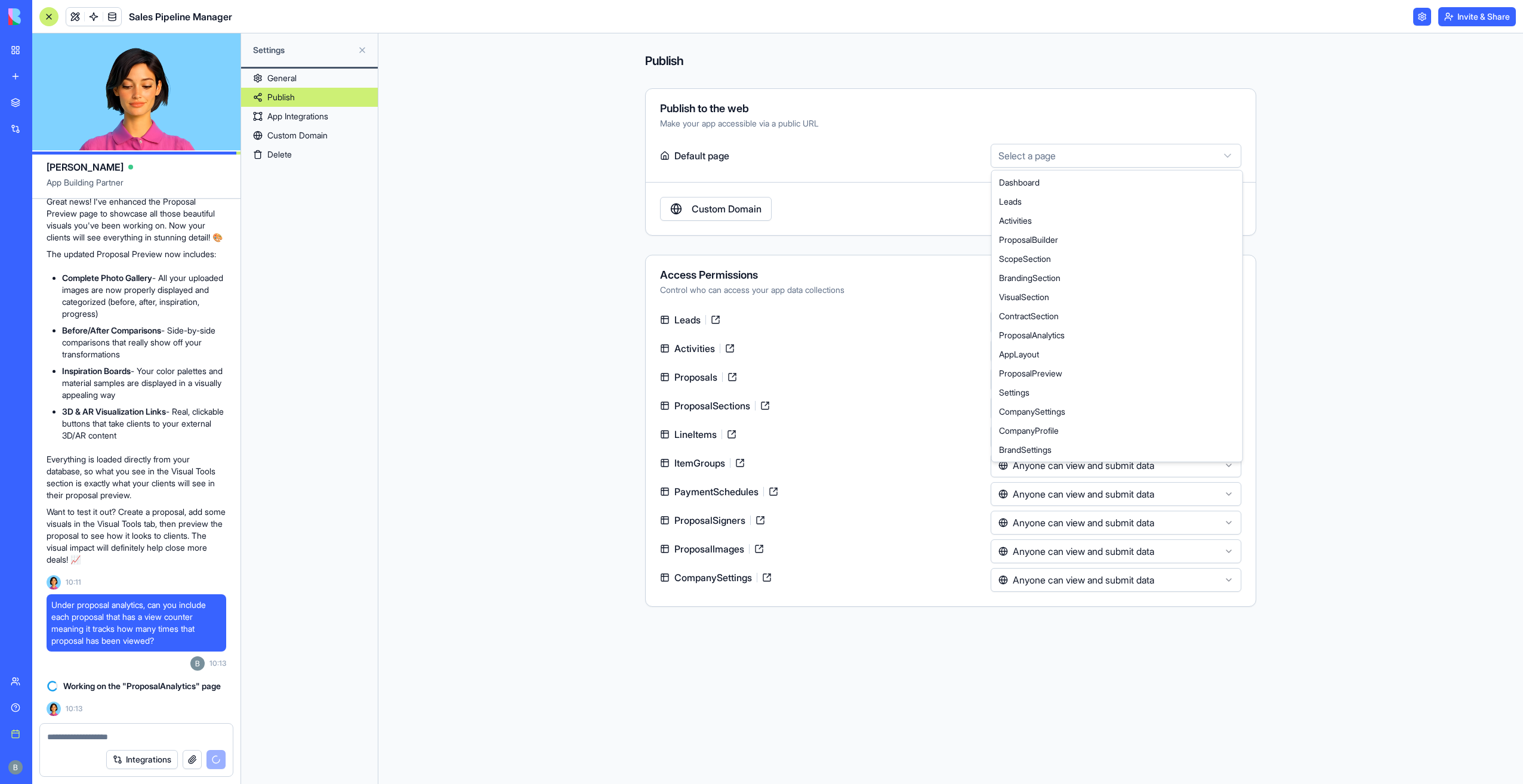
click at [1107, 151] on html "BETA My workspace New app Marketplace Integrations Recent Sales Pipeline Manage…" at bounding box center [761, 392] width 1523 height 784
click at [1099, 143] on html "BETA My workspace New app Marketplace Integrations Recent Sales Pipeline Manage…" at bounding box center [761, 392] width 1523 height 784
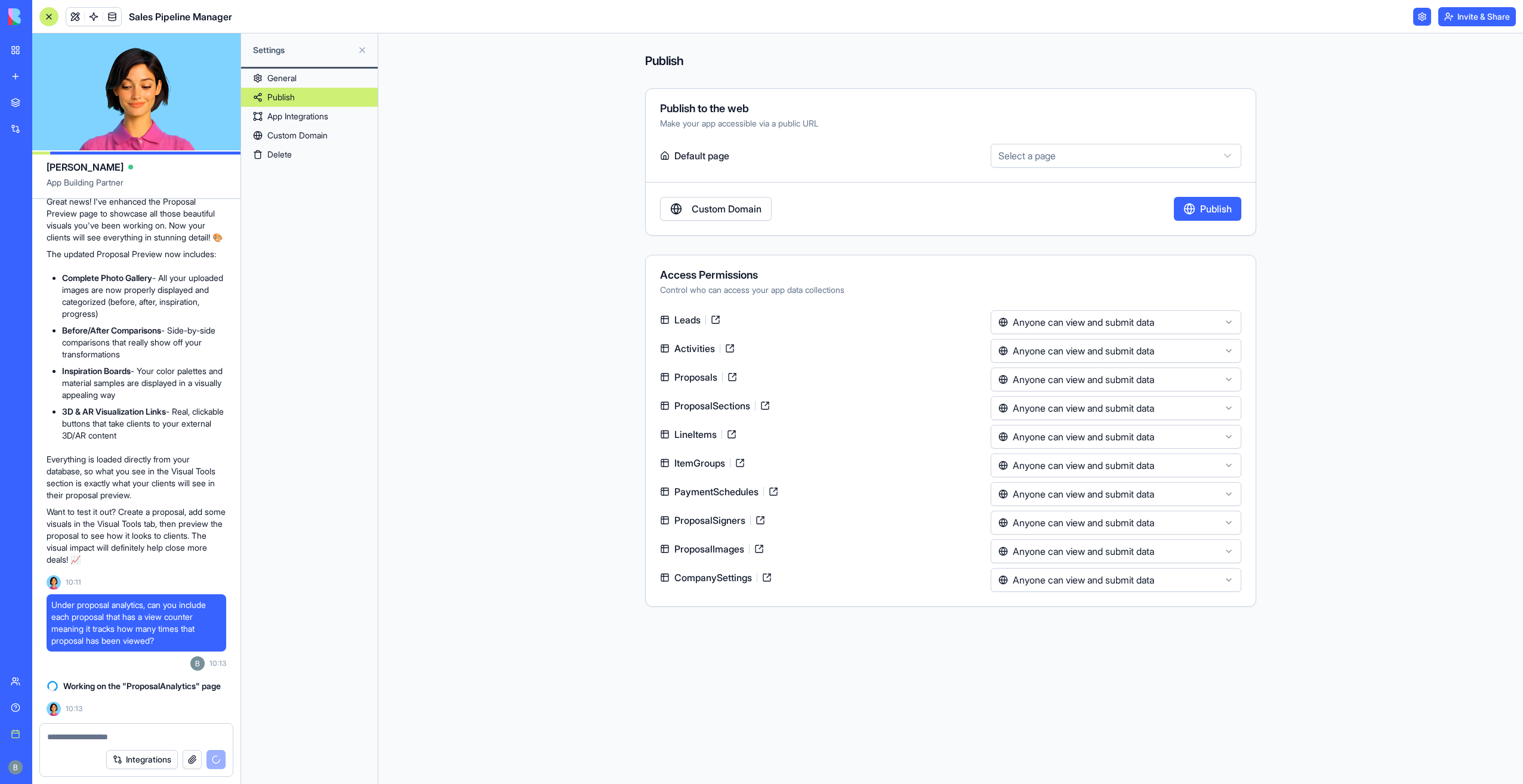
click at [1459, 9] on button "Invite & Share" at bounding box center [1478, 17] width 78 height 20
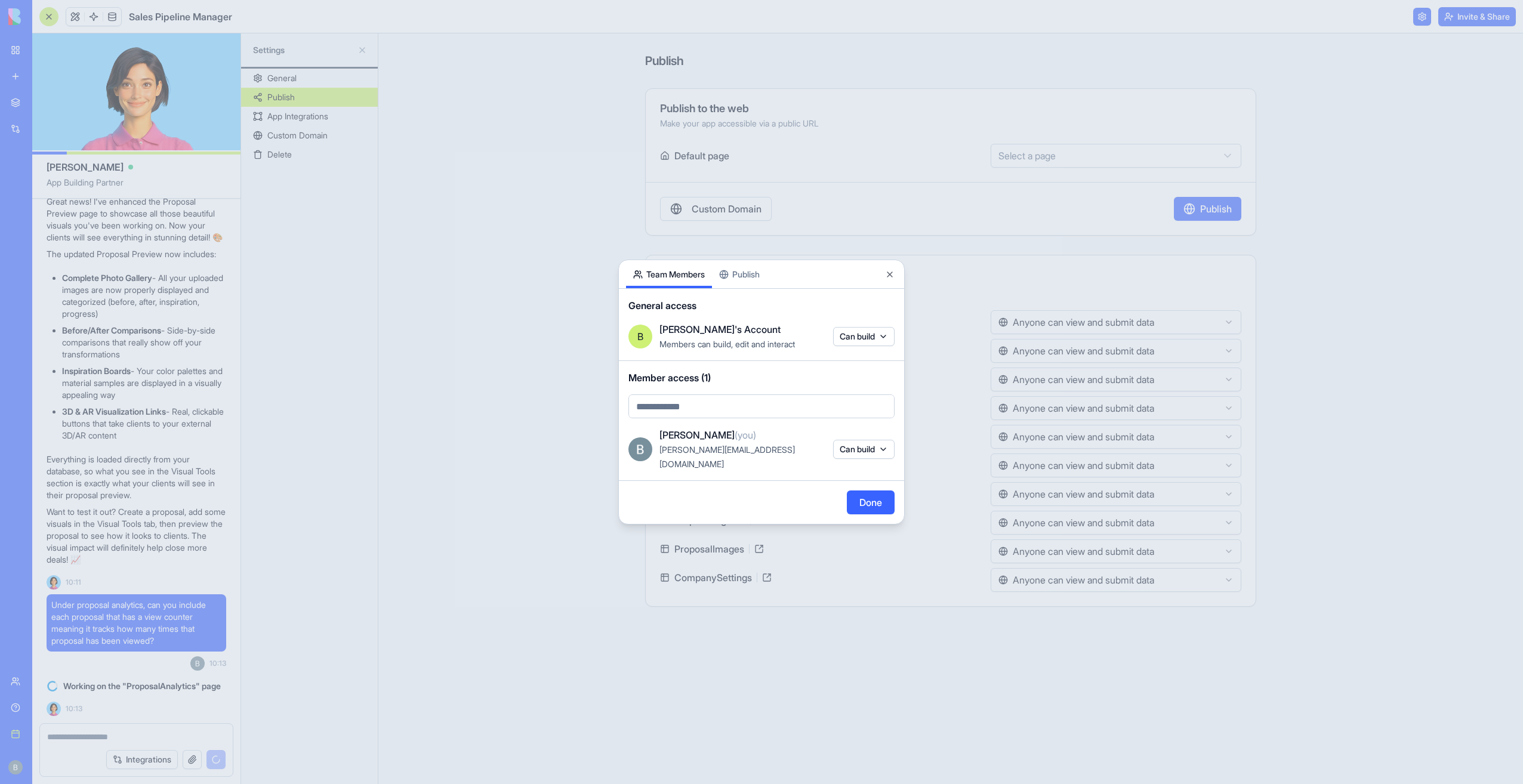
click at [751, 282] on div "Share App Team Members Publish General access B Benjamin's Account Members can …" at bounding box center [762, 392] width 287 height 265
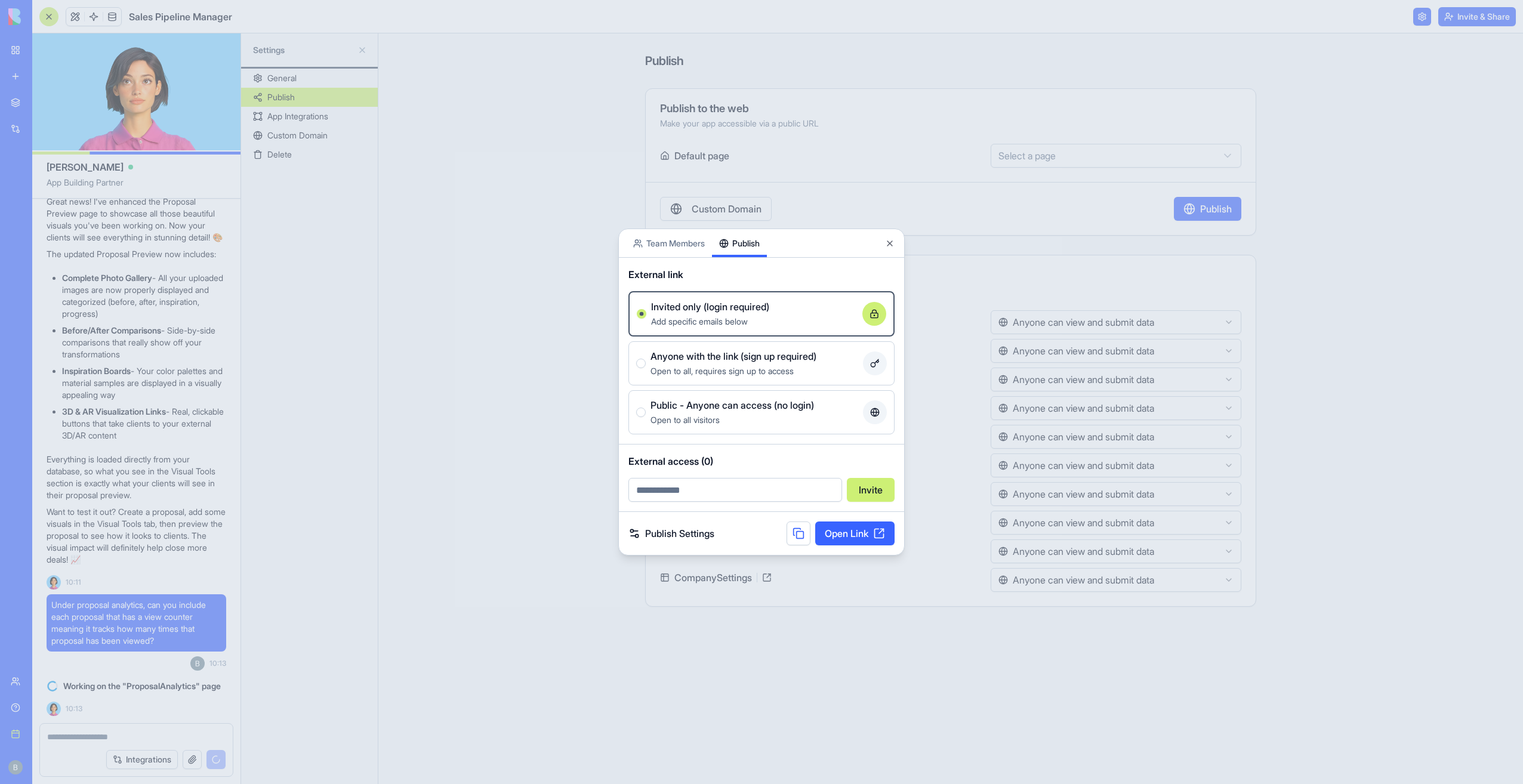
click at [794, 367] on span "Open to all, requires sign up to access" at bounding box center [722, 371] width 143 height 10
click at [646, 367] on button "Anyone with the link (sign up required) Open to all, requires sign up to access" at bounding box center [641, 364] width 10 height 10
click at [803, 415] on div "Open to all visitors" at bounding box center [754, 419] width 208 height 15
click at [646, 415] on button "Public - Anyone can access (no login) Open to all visitors" at bounding box center [641, 412] width 10 height 10
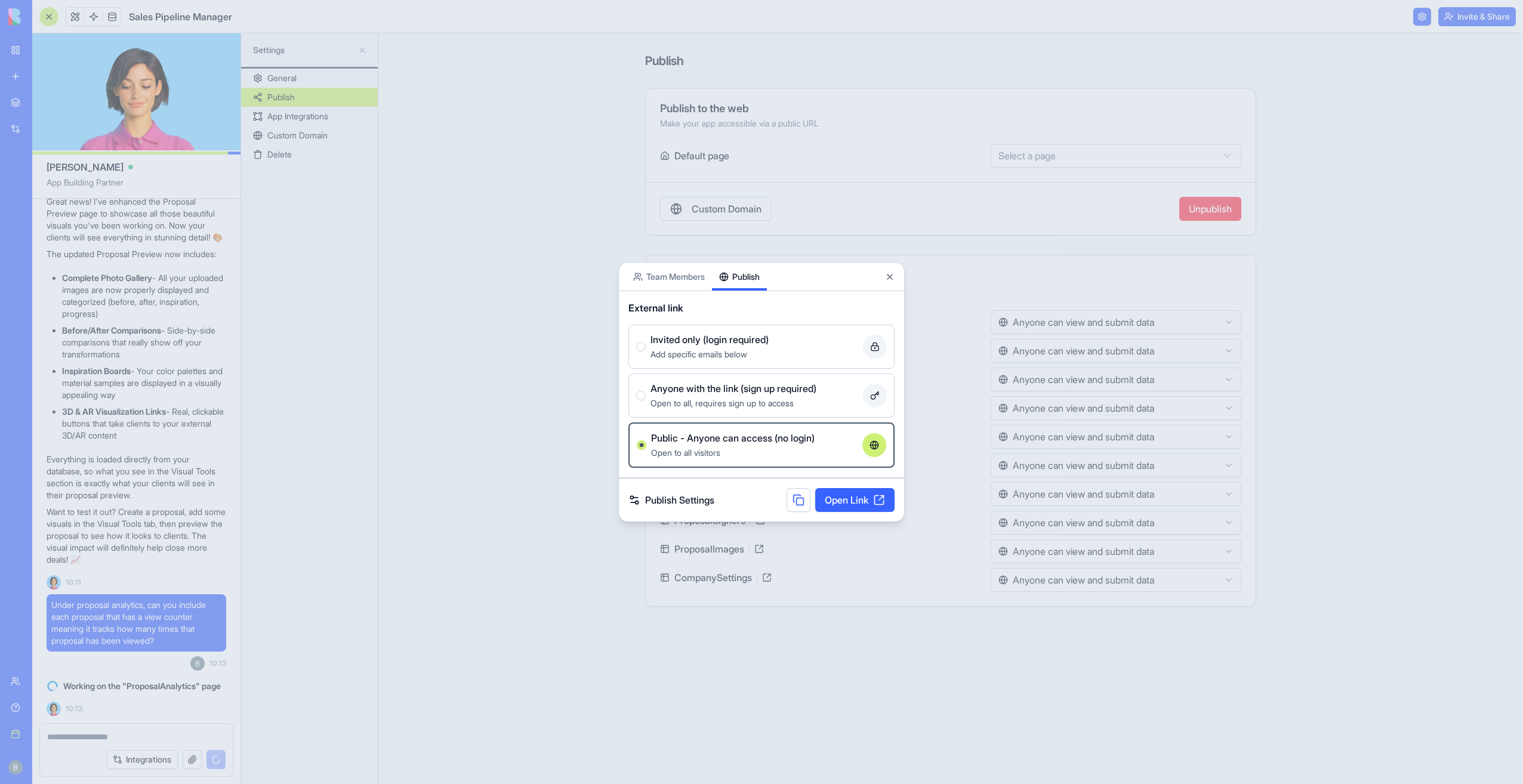
click at [885, 281] on div "Share App Team Members Publish" at bounding box center [761, 276] width 285 height 28
click at [888, 278] on button "Close" at bounding box center [890, 277] width 10 height 10
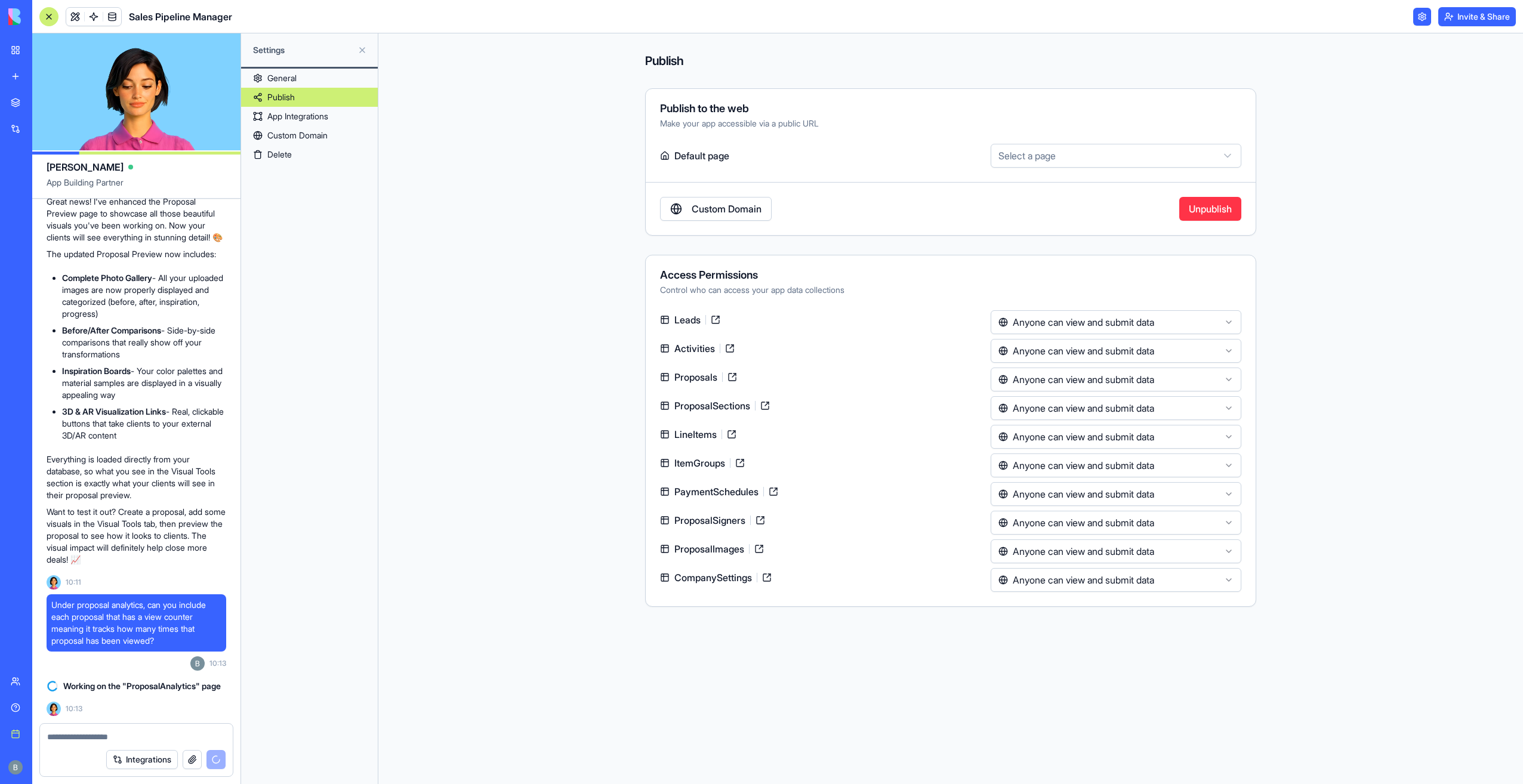
click at [912, 239] on div "**********" at bounding box center [950, 320] width 612 height 573
click at [1046, 311] on html "BETA My workspace New app Marketplace Integrations Recent Sales Pipeline Manage…" at bounding box center [761, 392] width 1523 height 784
click at [1093, 356] on html "BETA My workspace New app Marketplace Integrations Recent Sales Pipeline Manage…" at bounding box center [761, 392] width 1523 height 784
click at [1080, 380] on html "BETA My workspace New app Marketplace Integrations Recent Sales Pipeline Manage…" at bounding box center [761, 392] width 1523 height 784
click at [1069, 412] on html "BETA My workspace New app Marketplace Integrations Recent Sales Pipeline Manage…" at bounding box center [761, 392] width 1523 height 784
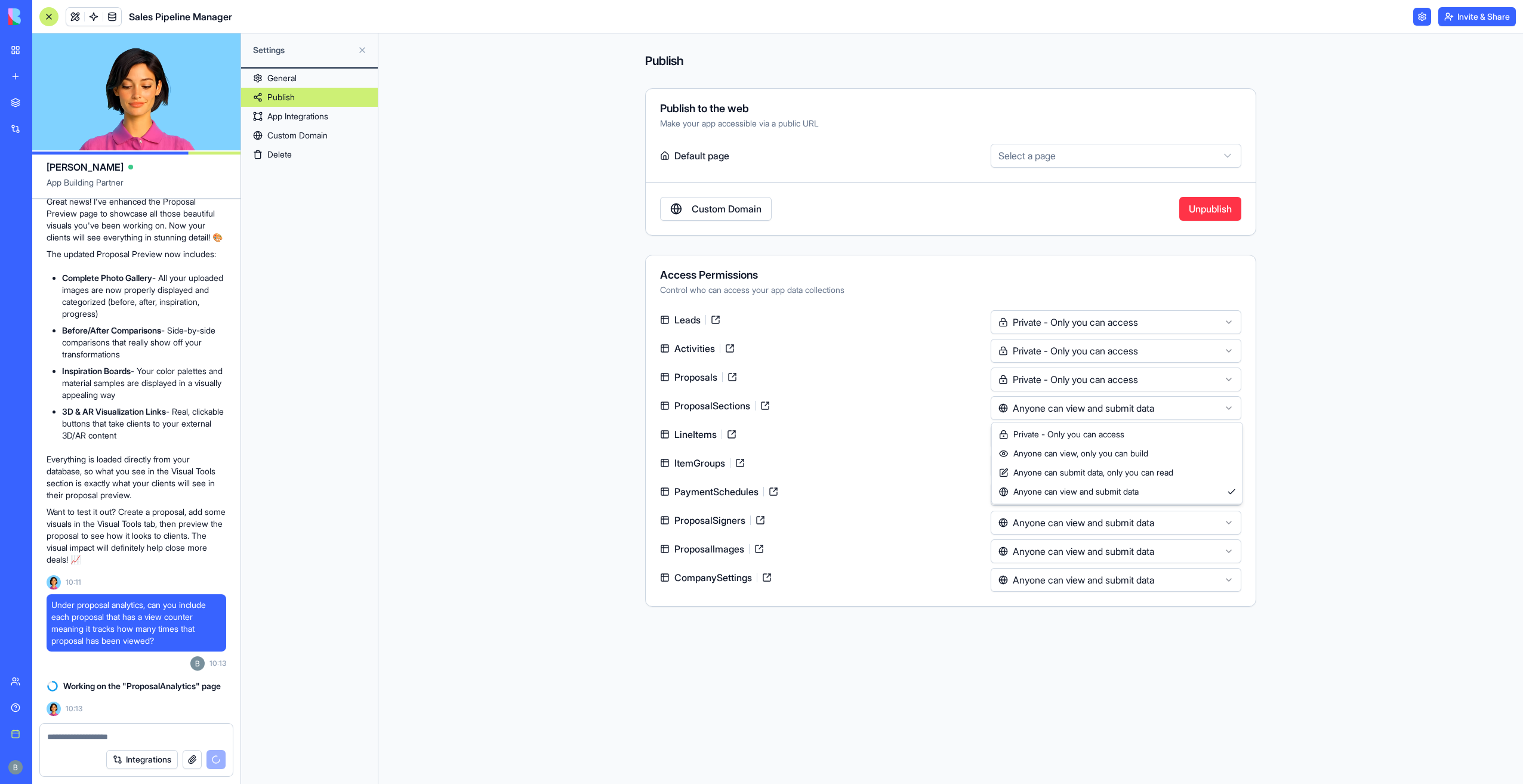
drag, startPoint x: 1068, startPoint y: 438, endPoint x: 911, endPoint y: 377, distance: 168.4
click at [911, 377] on html "BETA My workspace New app Marketplace Integrations Recent Sales Pipeline Manage…" at bounding box center [761, 392] width 1523 height 784
click at [770, 406] on link at bounding box center [766, 406] width 20 height 20
click at [1083, 321] on html "BETA My workspace New app Marketplace Integrations Recent Sales Pipeline Manage…" at bounding box center [761, 392] width 1523 height 784
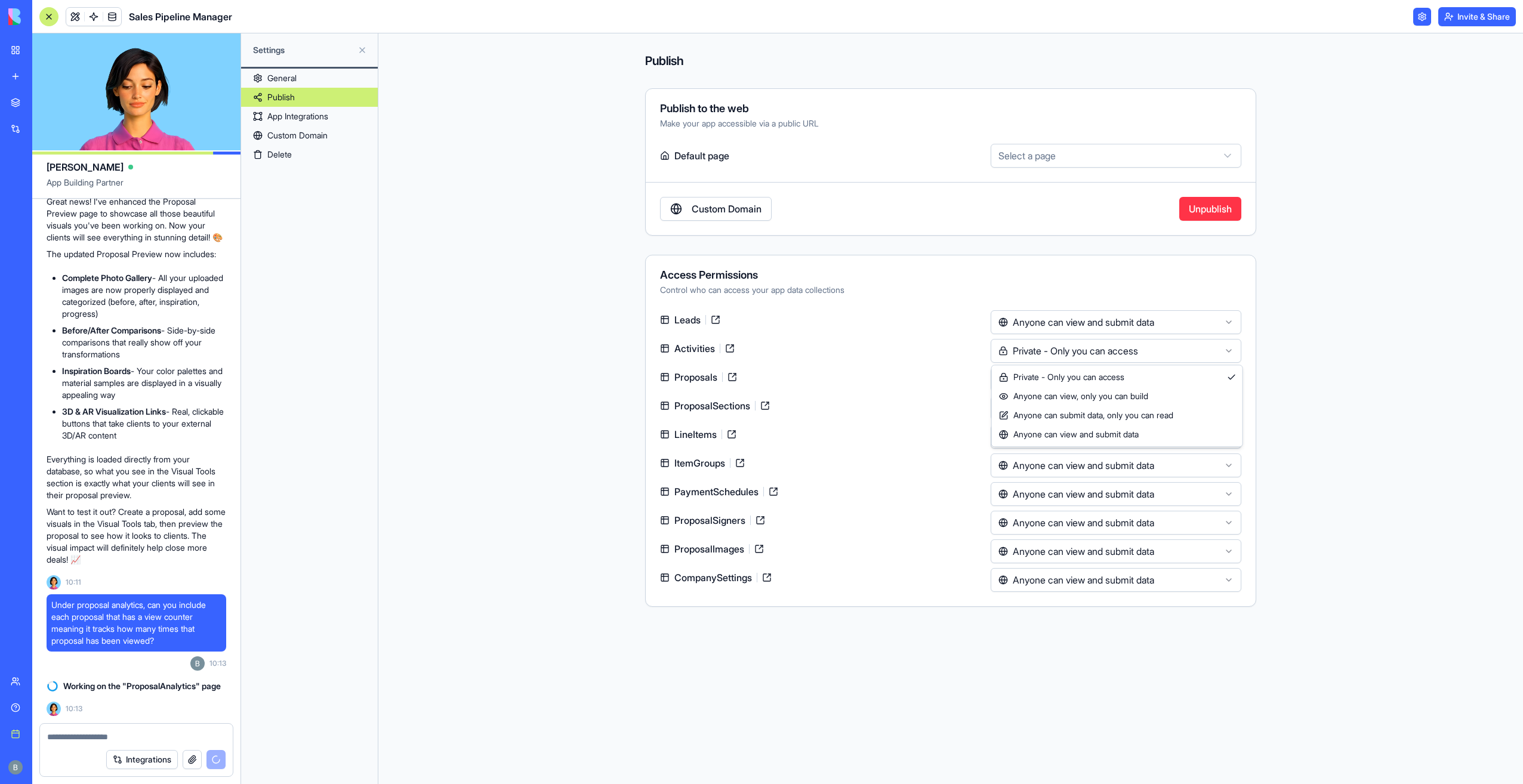
click at [1078, 352] on html "BETA My workspace New app Marketplace Integrations Recent Sales Pipeline Manage…" at bounding box center [761, 392] width 1523 height 784
click at [1079, 373] on html "BETA My workspace New app Marketplace Integrations Recent Sales Pipeline Manage…" at bounding box center [761, 392] width 1523 height 784
drag, startPoint x: 1335, startPoint y: 340, endPoint x: 1225, endPoint y: 324, distance: 111.2
click at [1334, 340] on div "**********" at bounding box center [951, 409] width 1145 height 751
click at [1056, 140] on div "**********" at bounding box center [950, 162] width 612 height 147
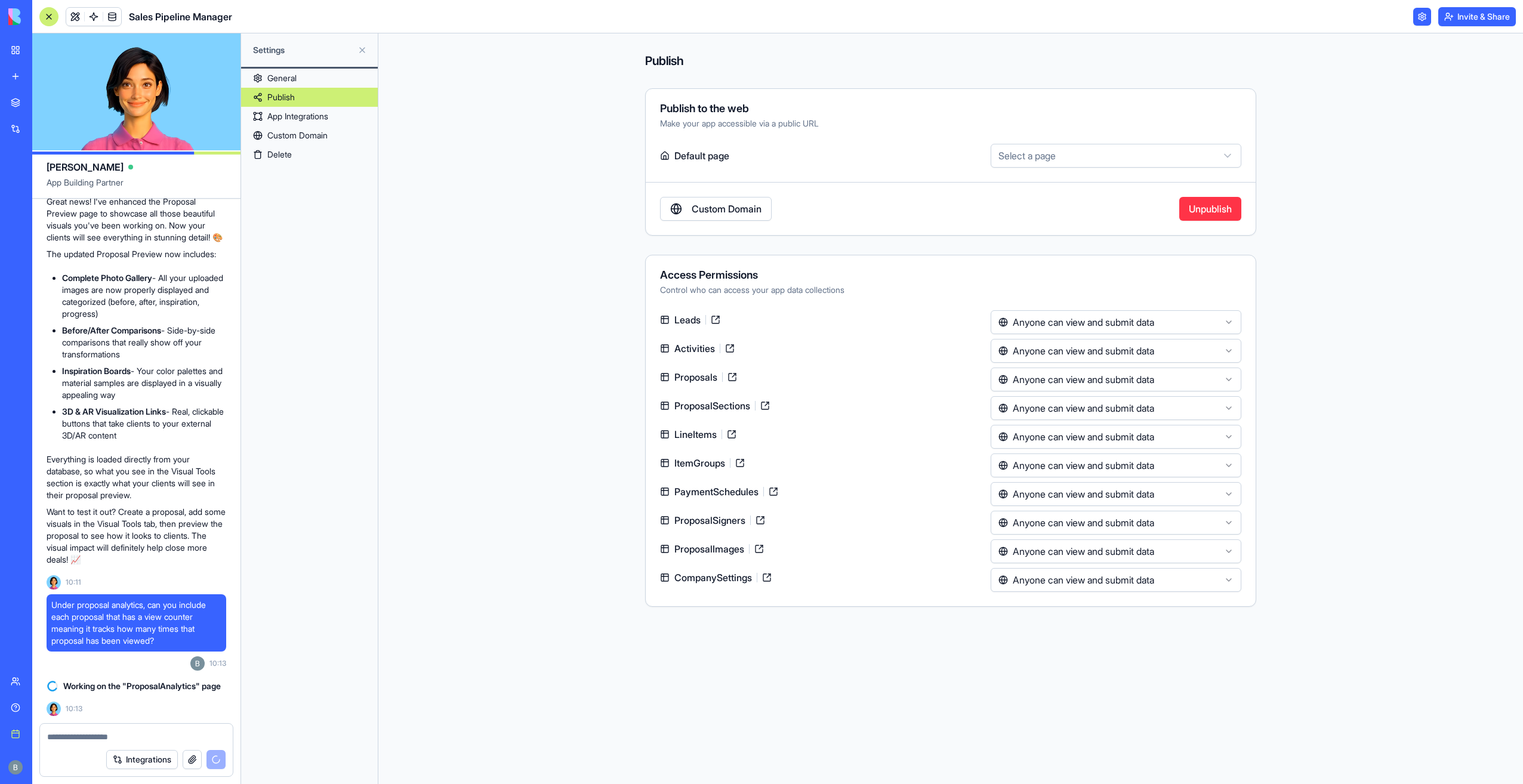
click at [1048, 168] on div "**********" at bounding box center [950, 162] width 612 height 147
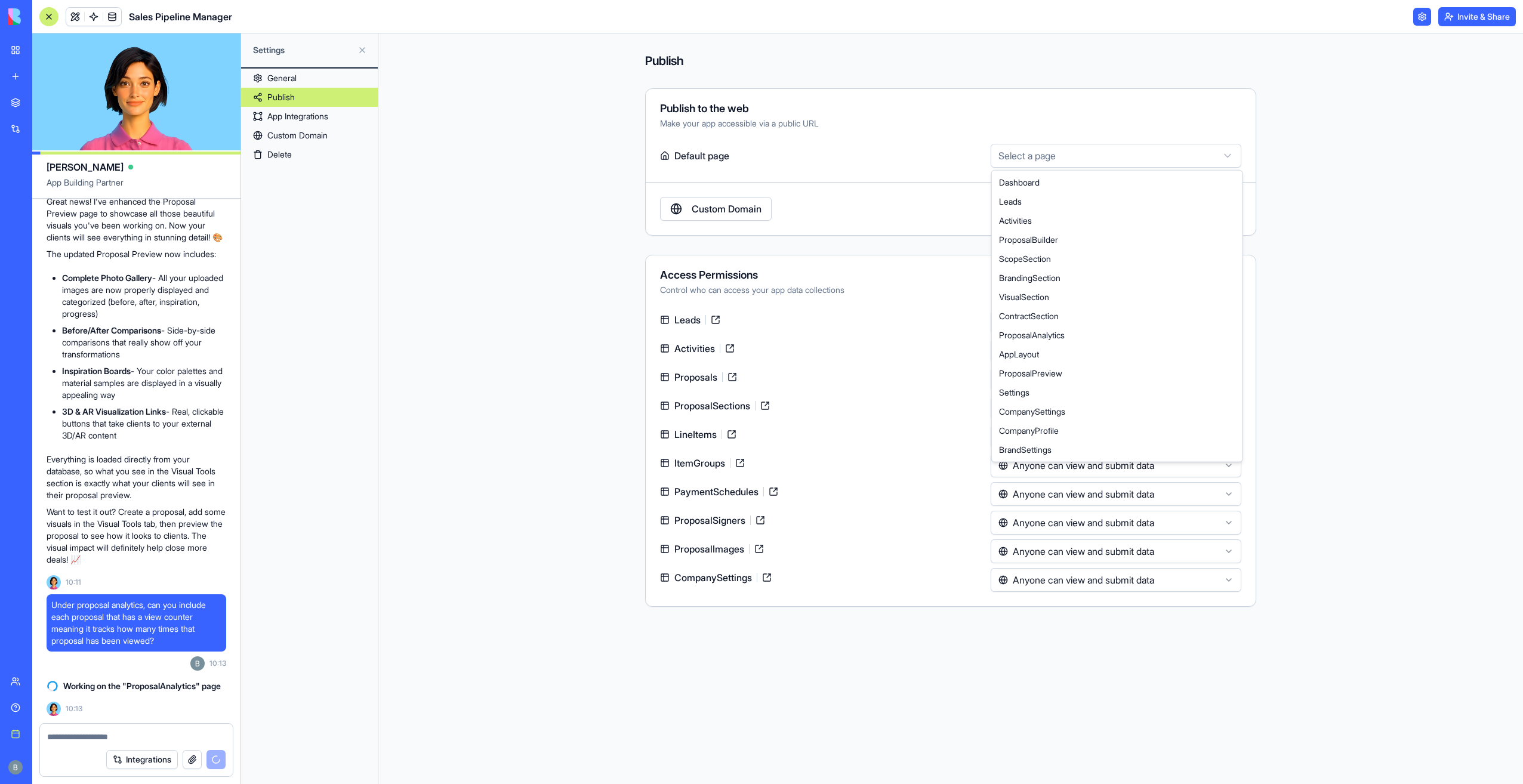
click at [1048, 159] on html "BETA My workspace New app Marketplace Integrations Recent Sales Pipeline Manage…" at bounding box center [761, 392] width 1523 height 784
click at [1073, 153] on html "BETA My workspace New app Marketplace Integrations Recent Sales Pipeline Manage…" at bounding box center [761, 392] width 1523 height 784
select select "**********"
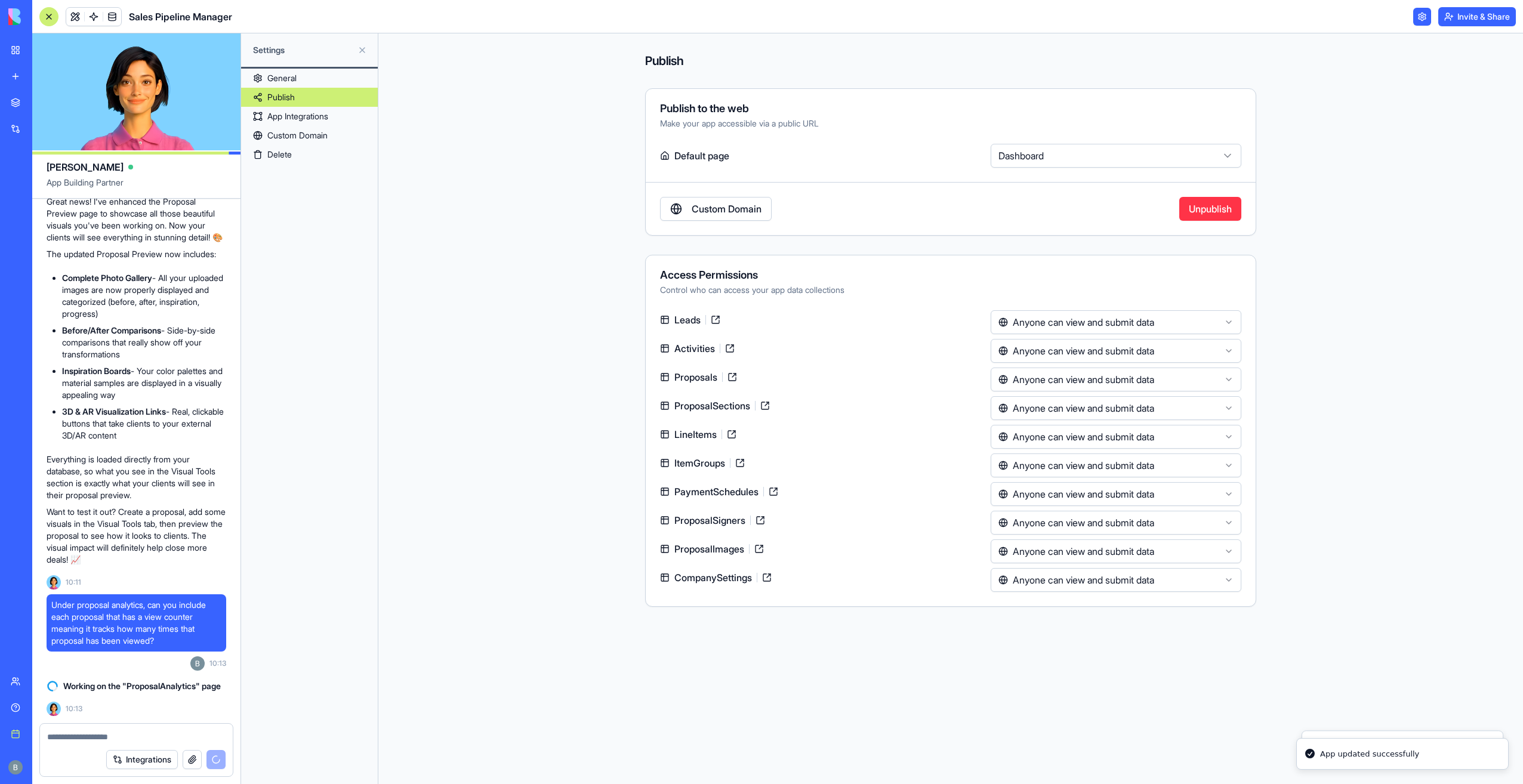
click at [946, 164] on label "Default page" at bounding box center [823, 155] width 326 height 23
click at [306, 74] on link "General" at bounding box center [309, 78] width 137 height 20
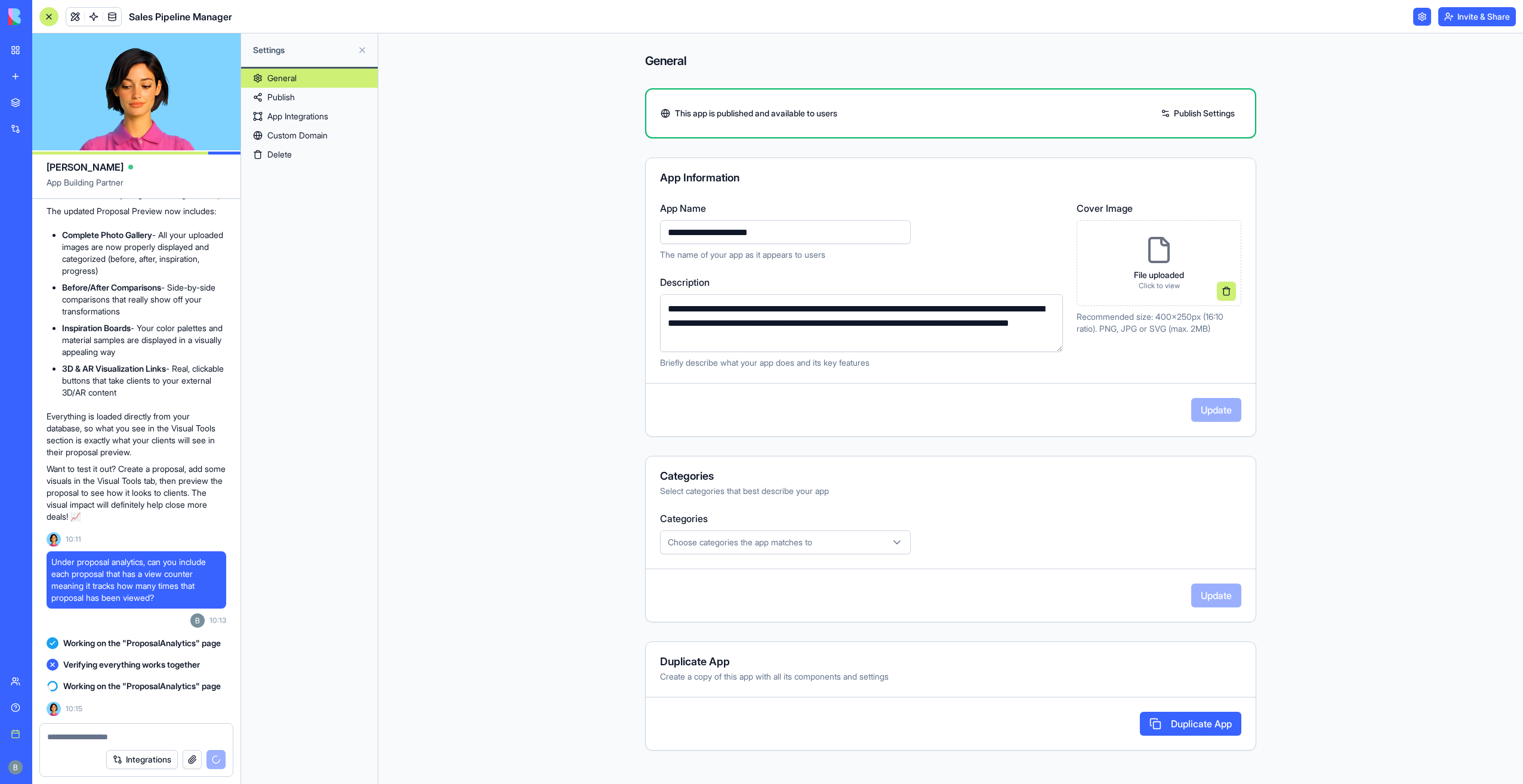
scroll to position [4506, 0]
click at [1187, 121] on link "Publish Settings" at bounding box center [1198, 113] width 86 height 20
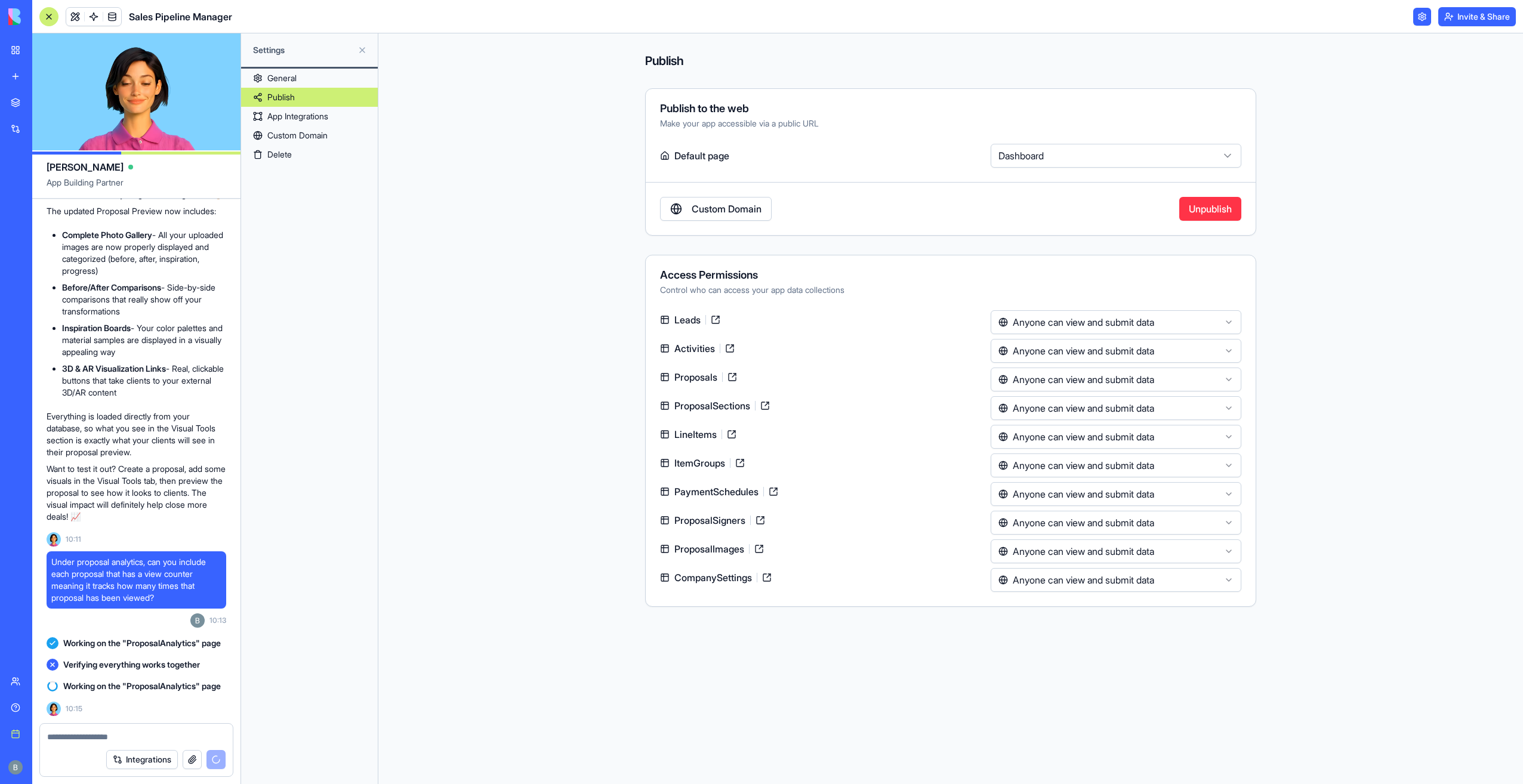
click at [370, 52] on button at bounding box center [363, 51] width 20 height 20
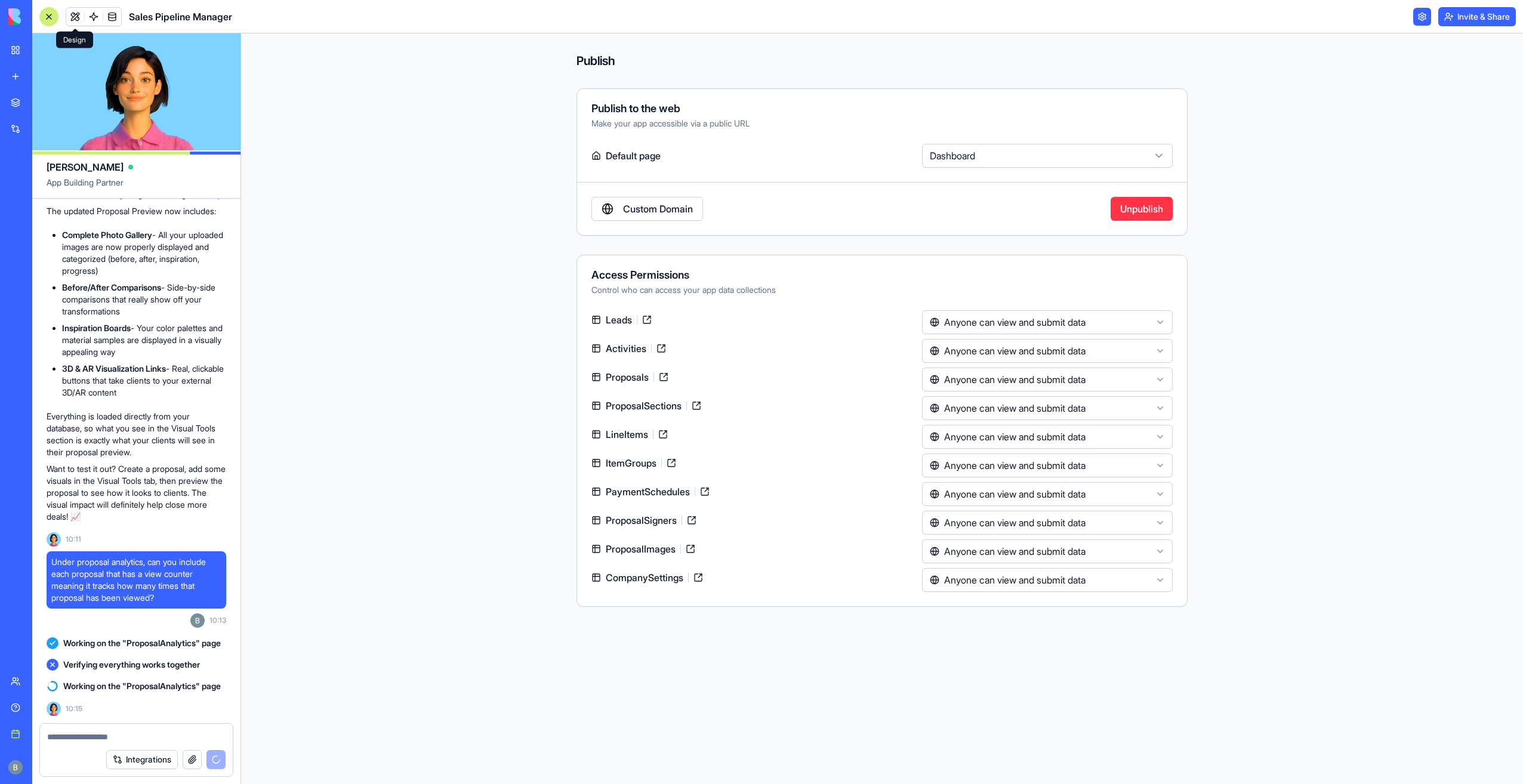
click at [71, 13] on link at bounding box center [75, 17] width 18 height 18
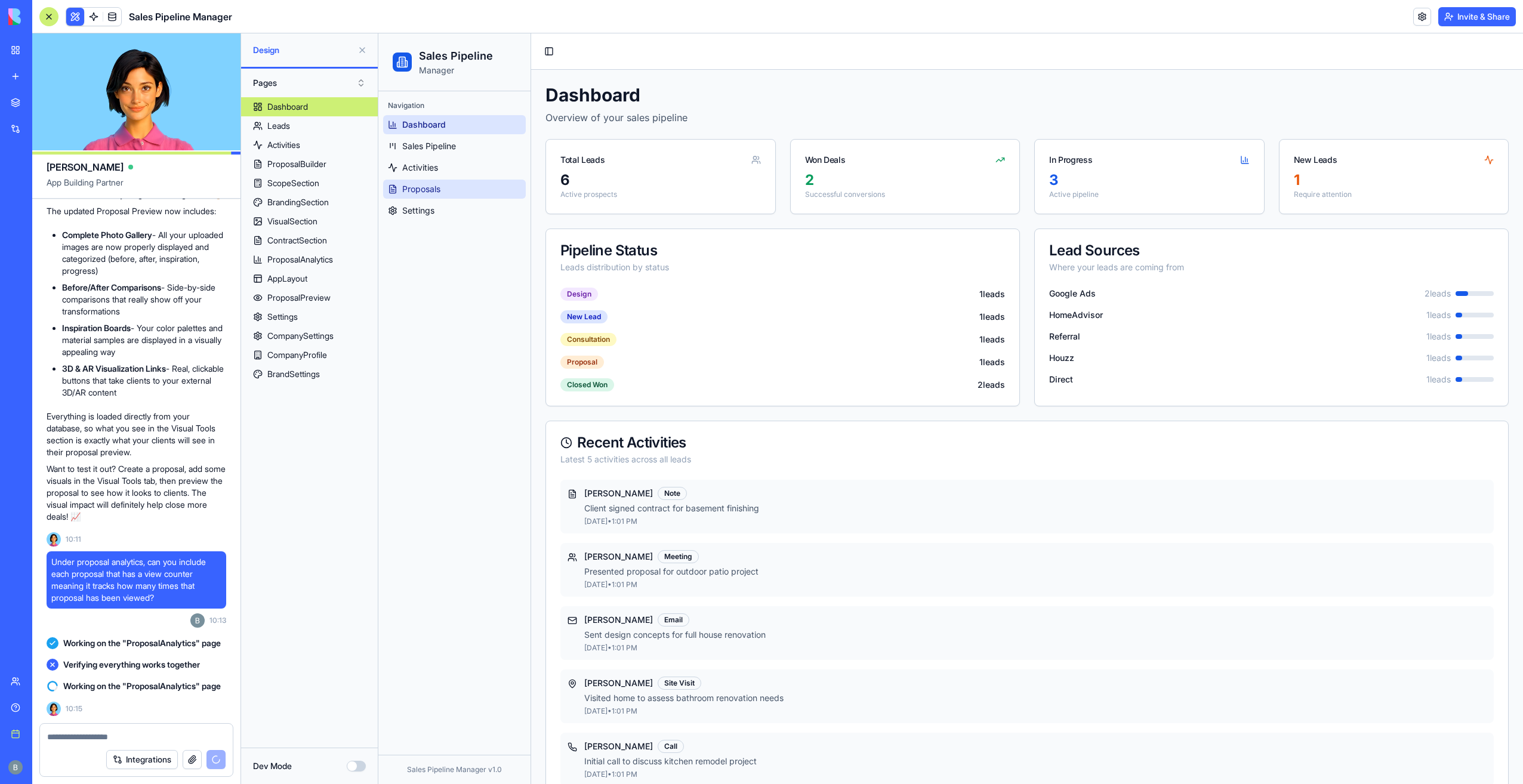
click at [450, 189] on link "Proposals" at bounding box center [455, 189] width 142 height 20
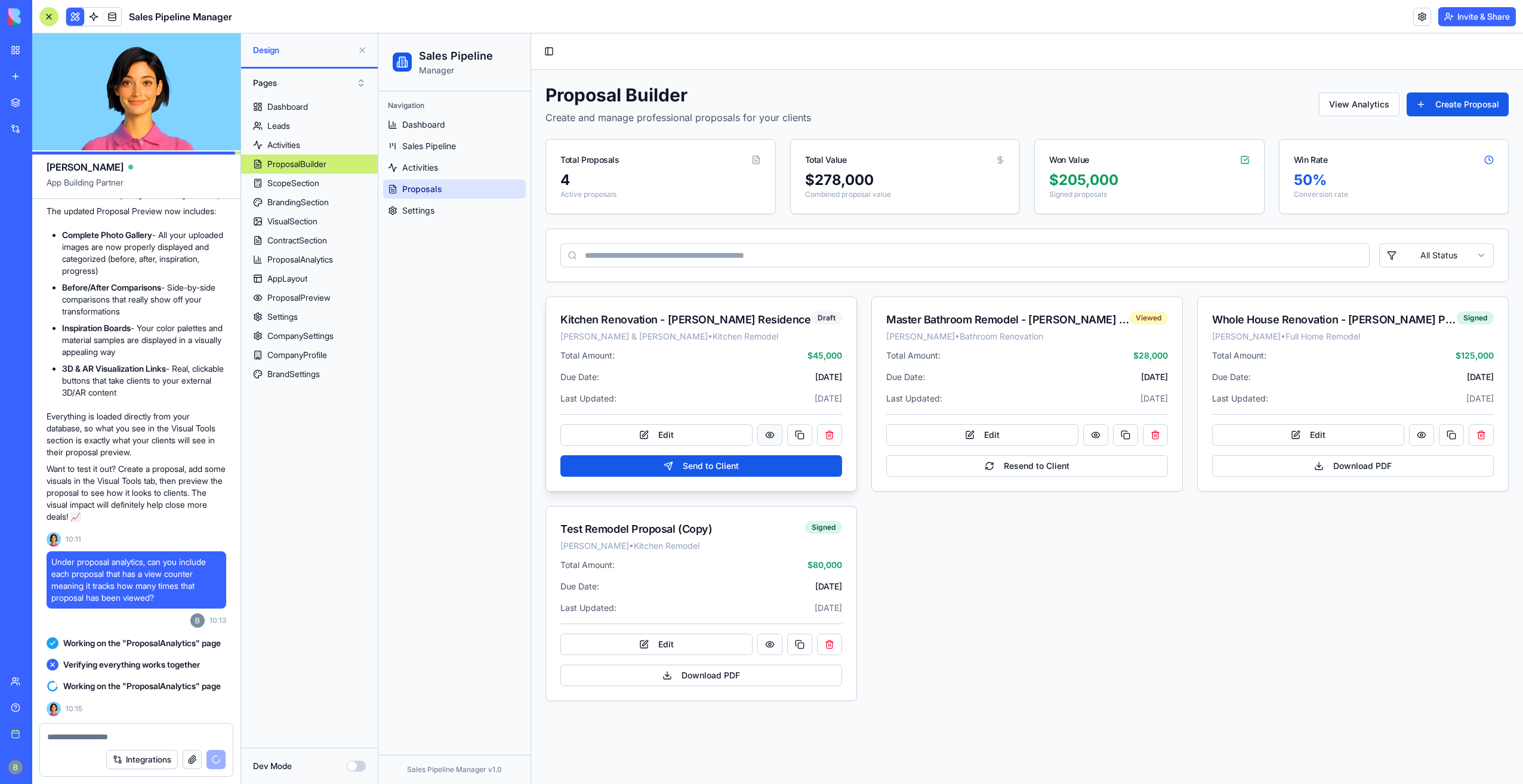
click at [770, 436] on button at bounding box center [770, 435] width 25 height 21
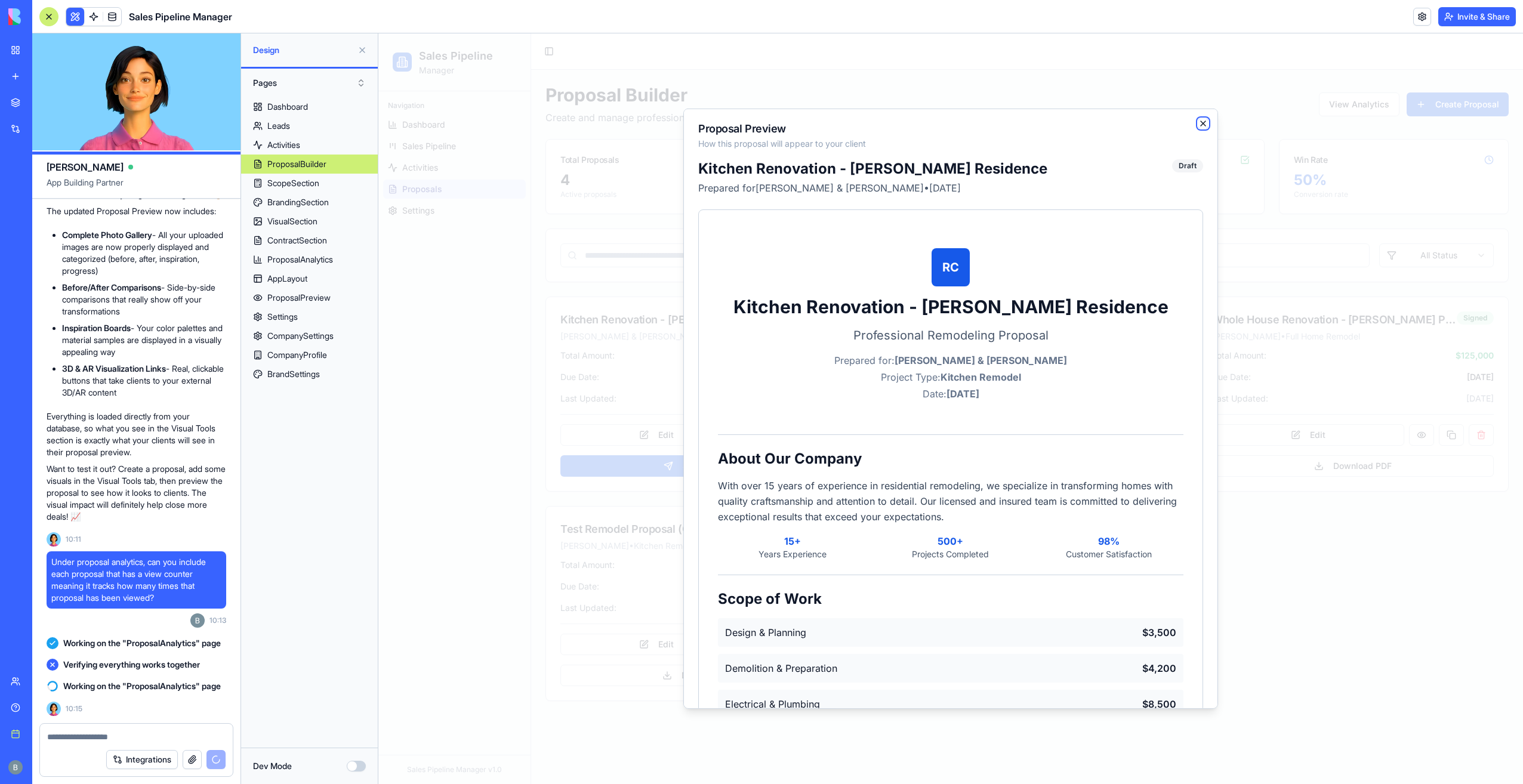
click at [1199, 120] on icon "button" at bounding box center [1204, 124] width 10 height 10
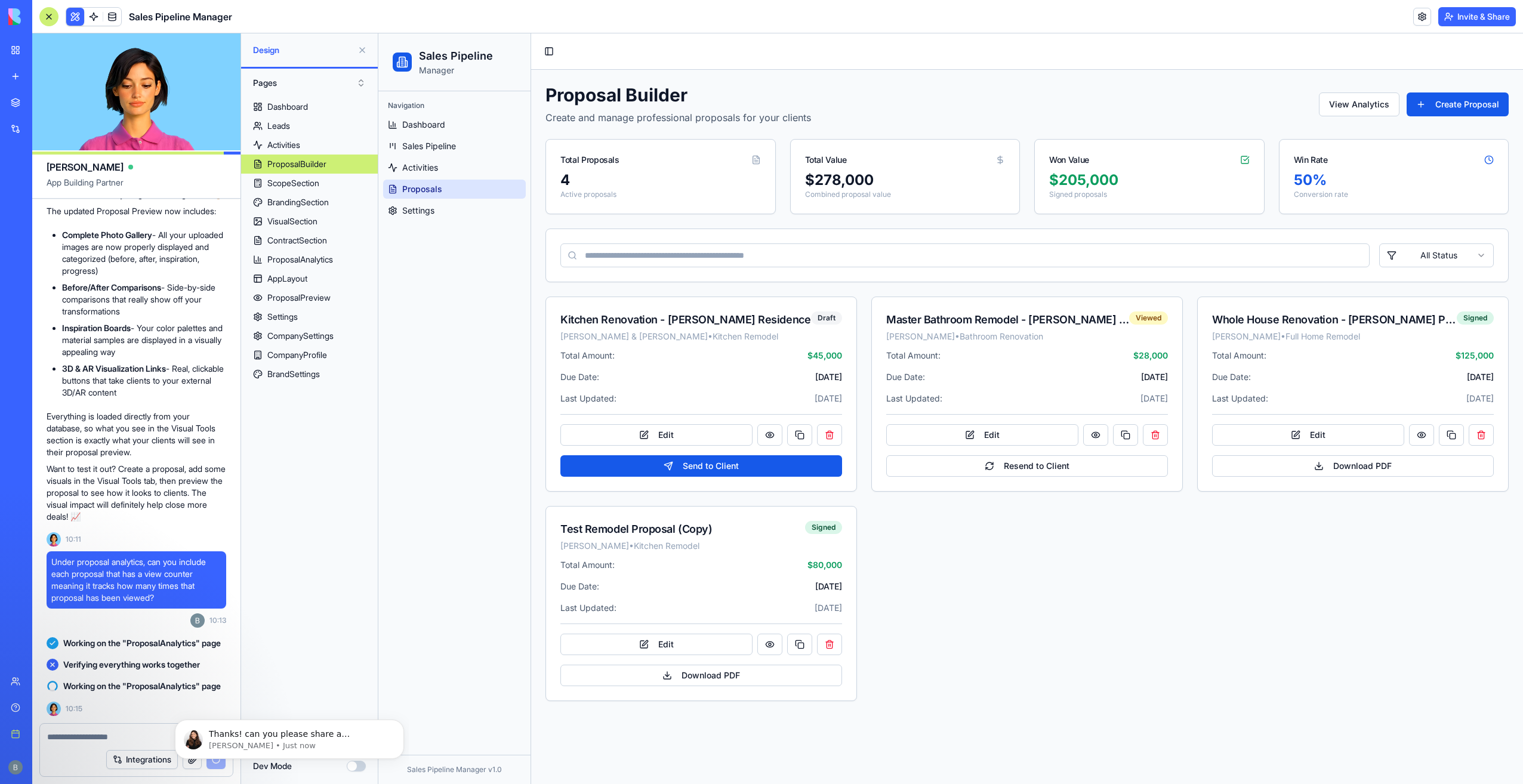
scroll to position [4507, 0]
click at [339, 732] on p "Thanks! can you please share a screenshot to shelly@blocks.diy? I'll take a loo…" at bounding box center [299, 734] width 180 height 12
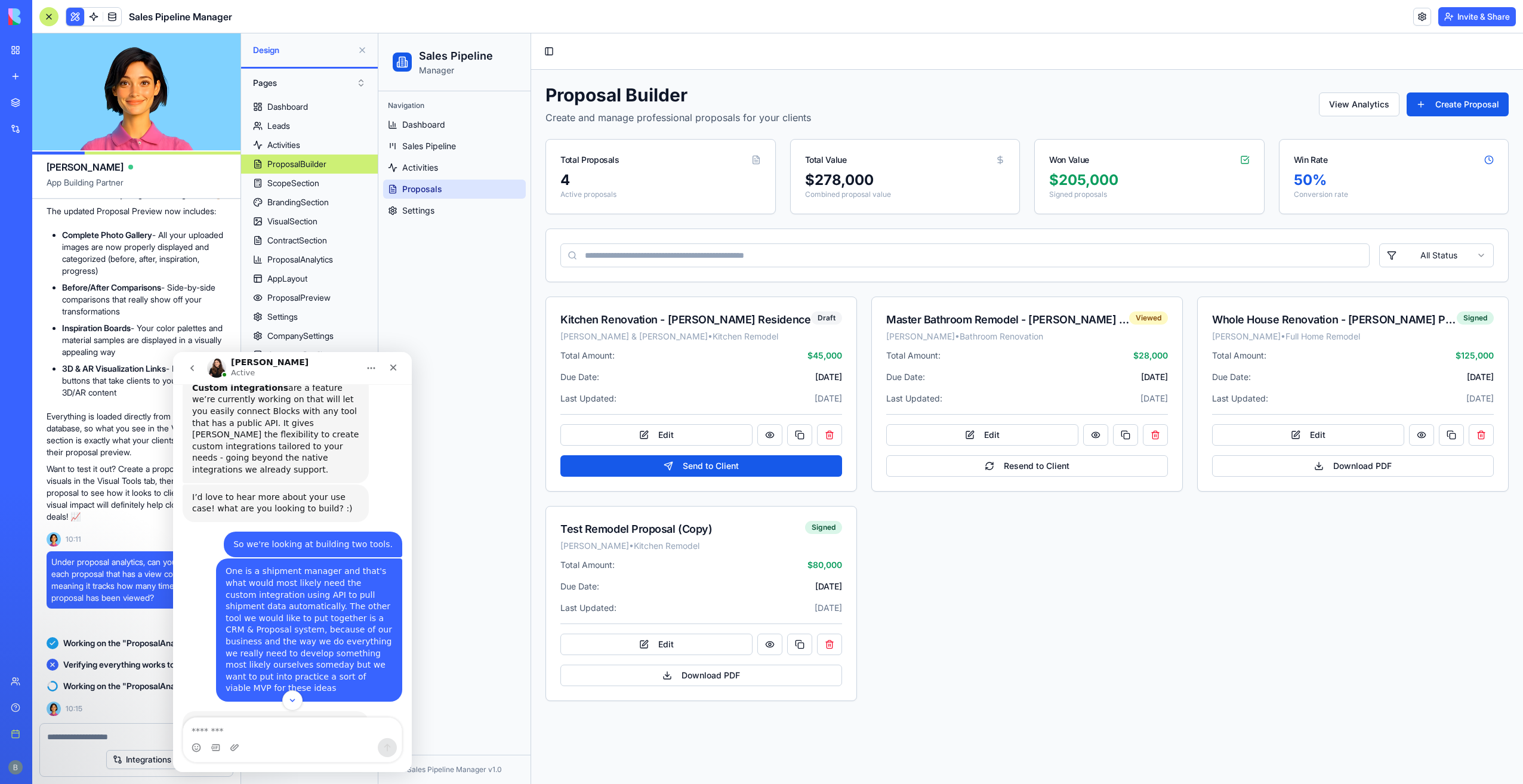
scroll to position [708, 0]
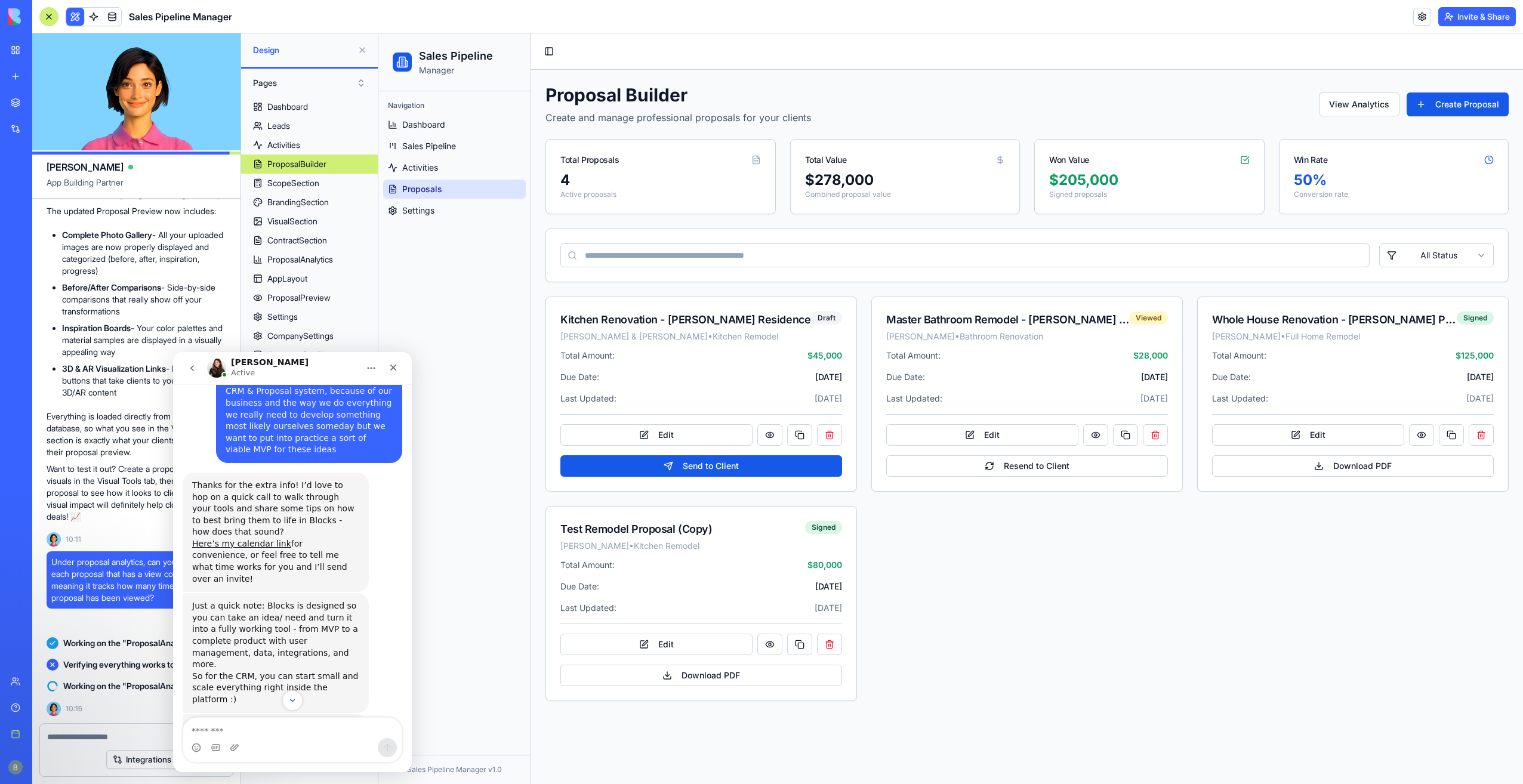
click at [291, 707] on button "Scroll to bottom" at bounding box center [292, 700] width 22 height 22
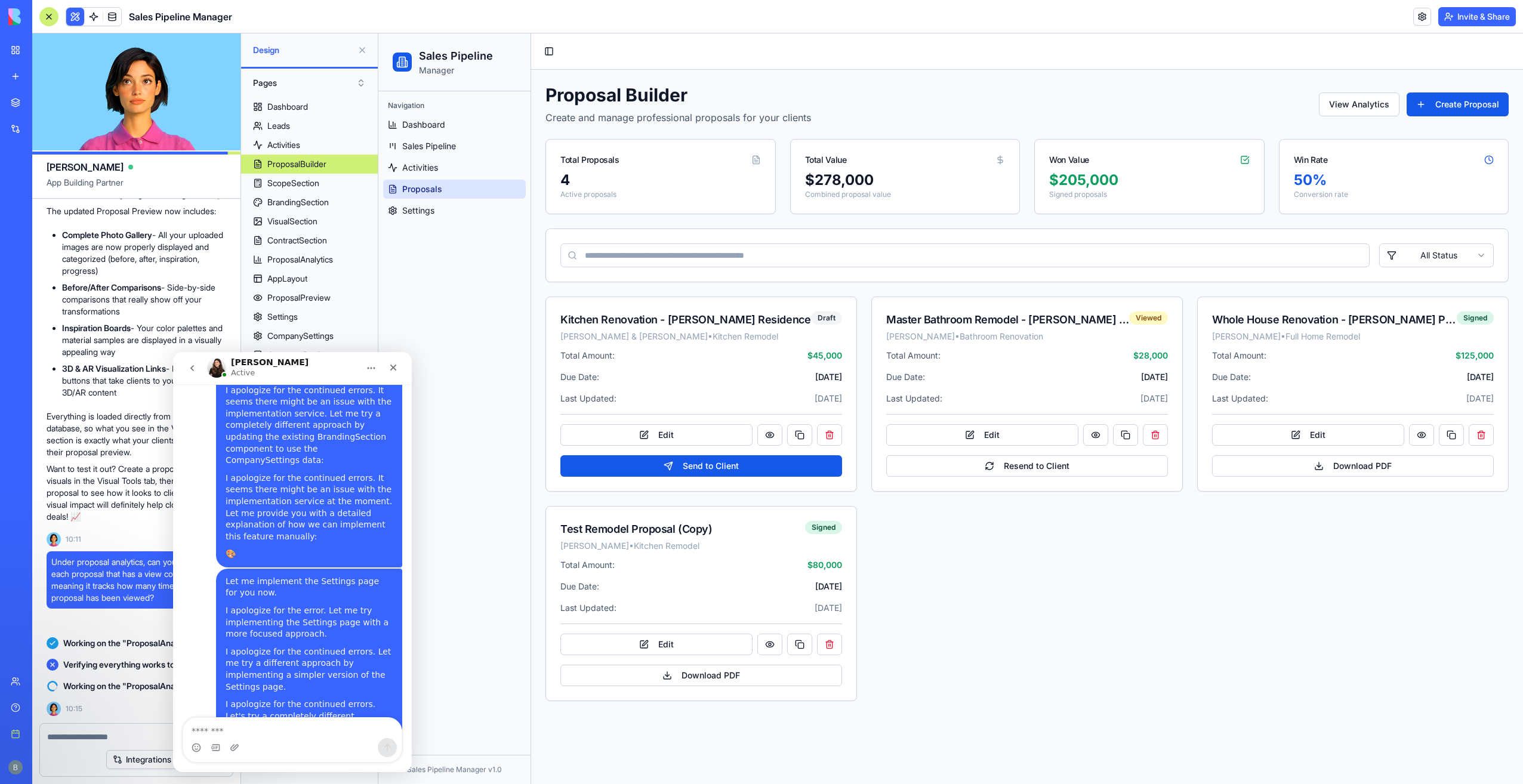
scroll to position [4528, 0]
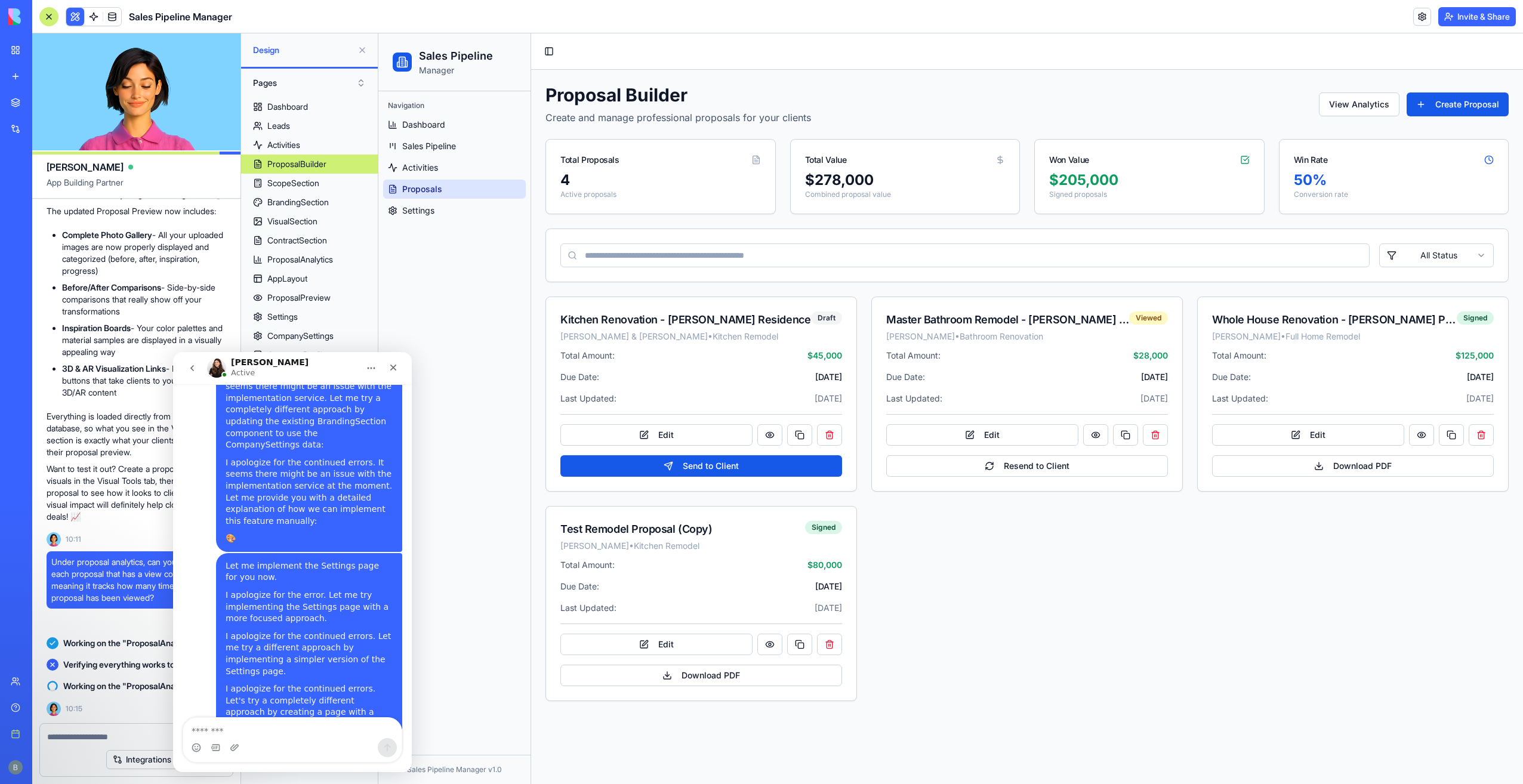
drag, startPoint x: 198, startPoint y: 681, endPoint x: 257, endPoint y: 683, distance: 59.0
copy link "[PERSON_NAME][EMAIL_ADDRESS][DOMAIN_NAME]"
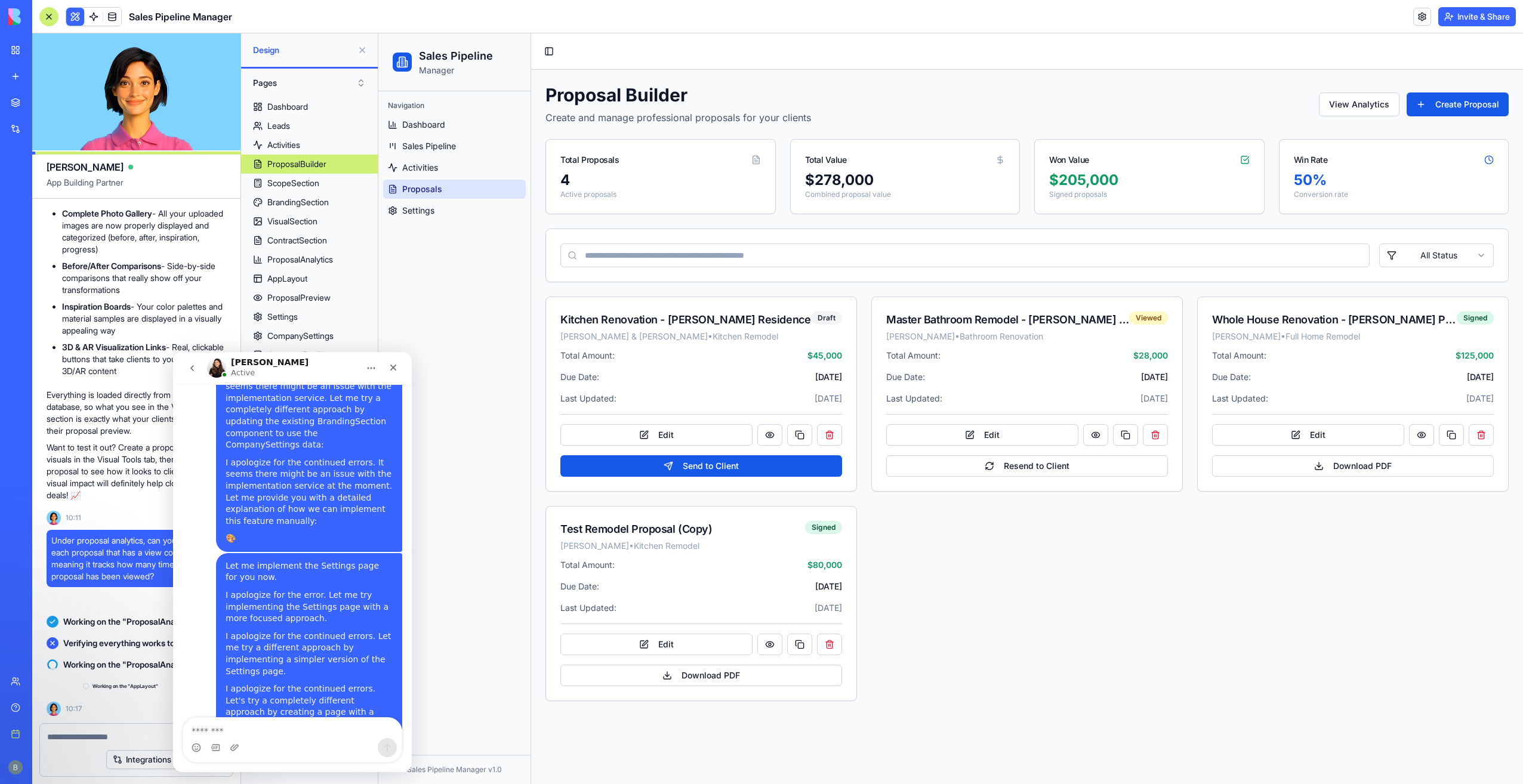
scroll to position [28012, 0]
click at [231, 732] on textarea "Message…" at bounding box center [293, 727] width 219 height 20
type textarea "****"
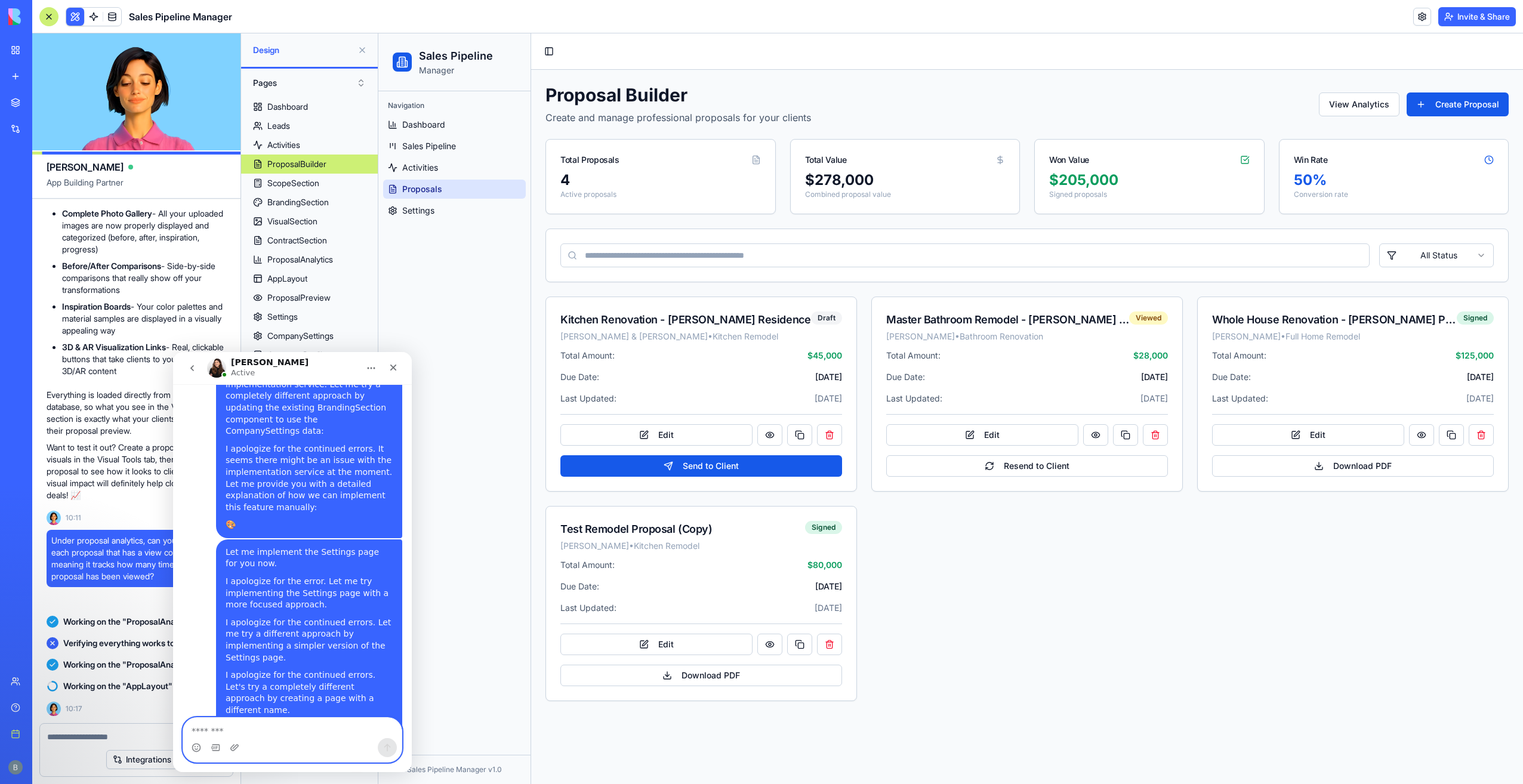
scroll to position [4543, 0]
click at [388, 375] on div "Close" at bounding box center [393, 368] width 21 height 21
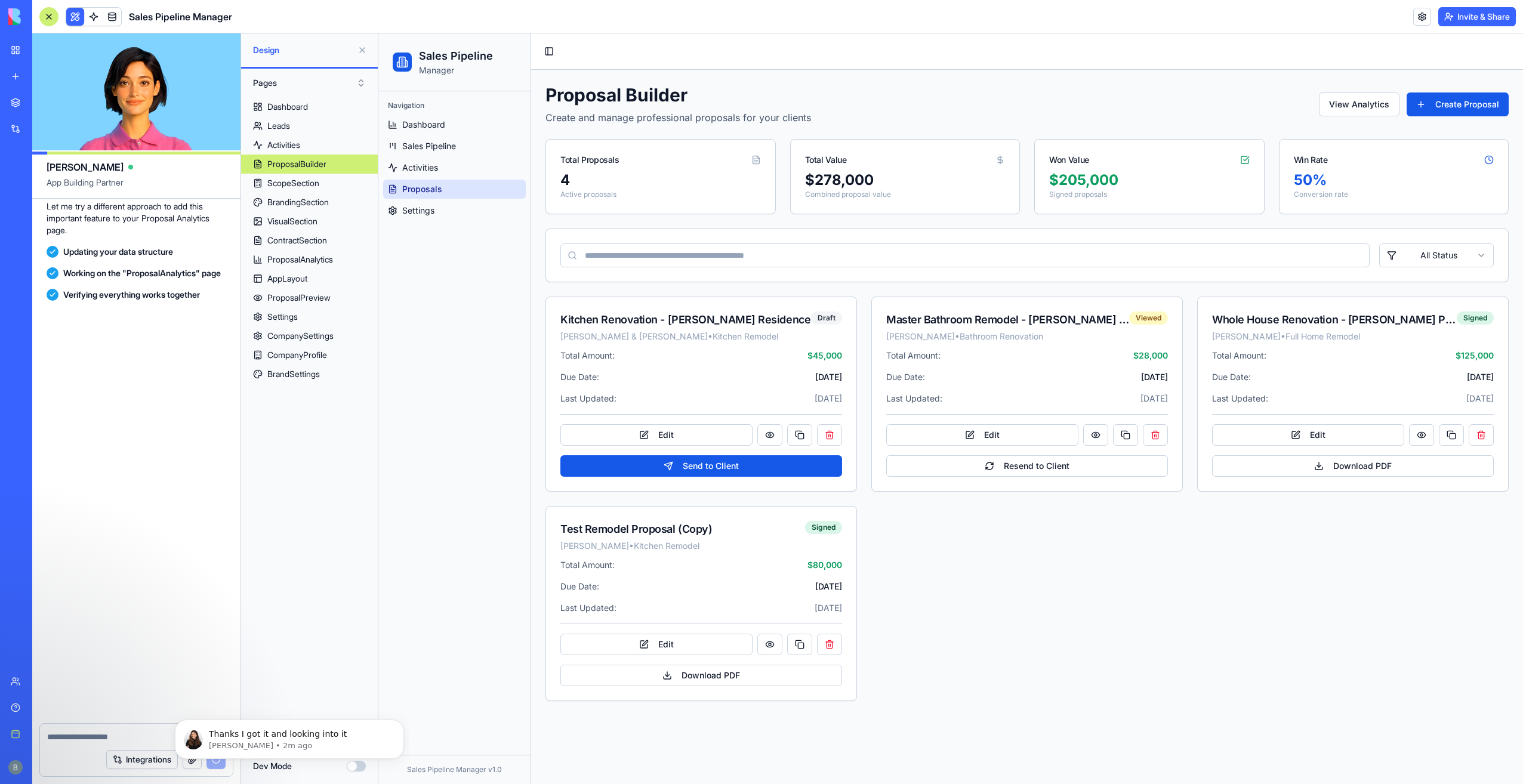
scroll to position [28612, 0]
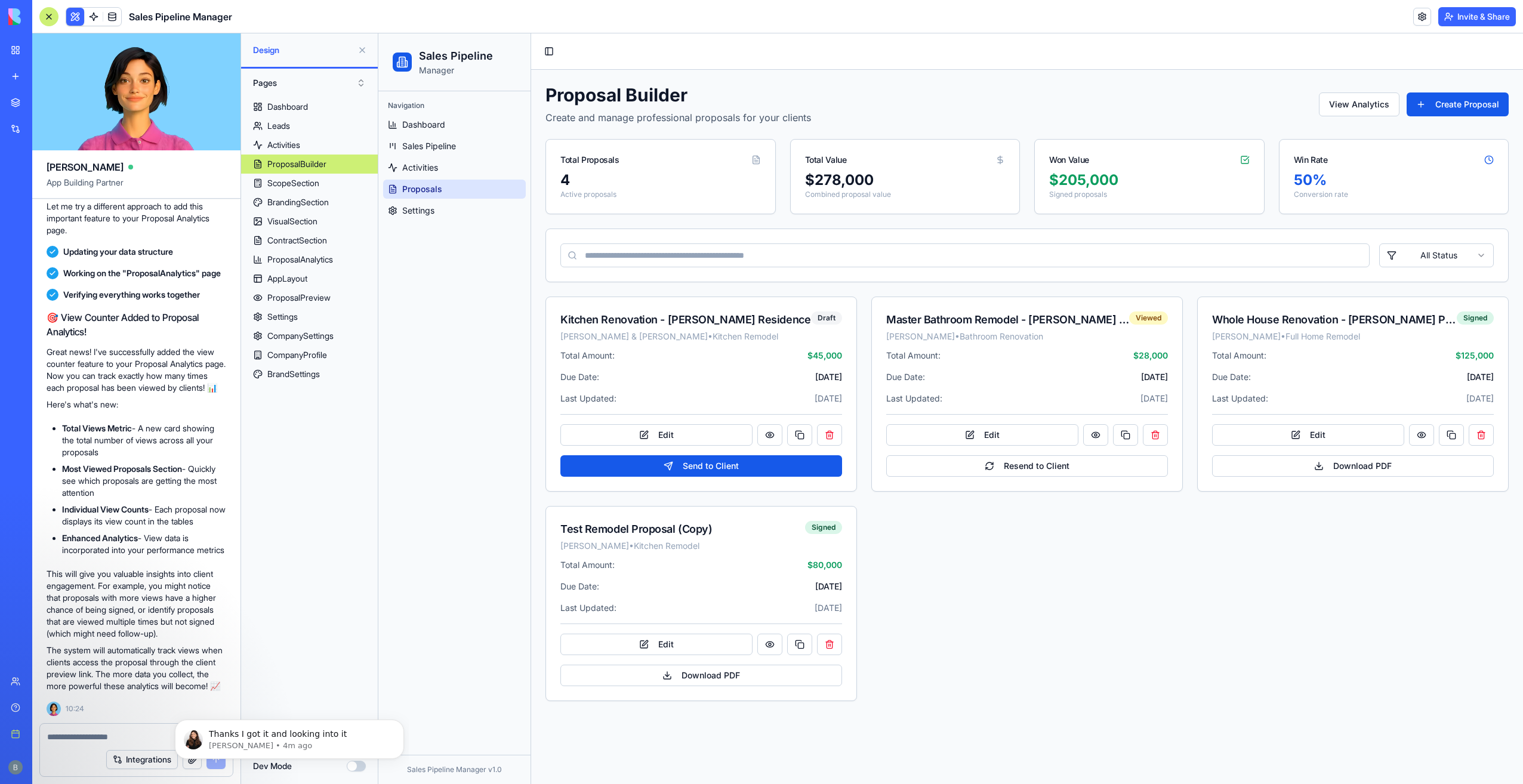
scroll to position [1, 0]
